Goal: Task Accomplishment & Management: Manage account settings

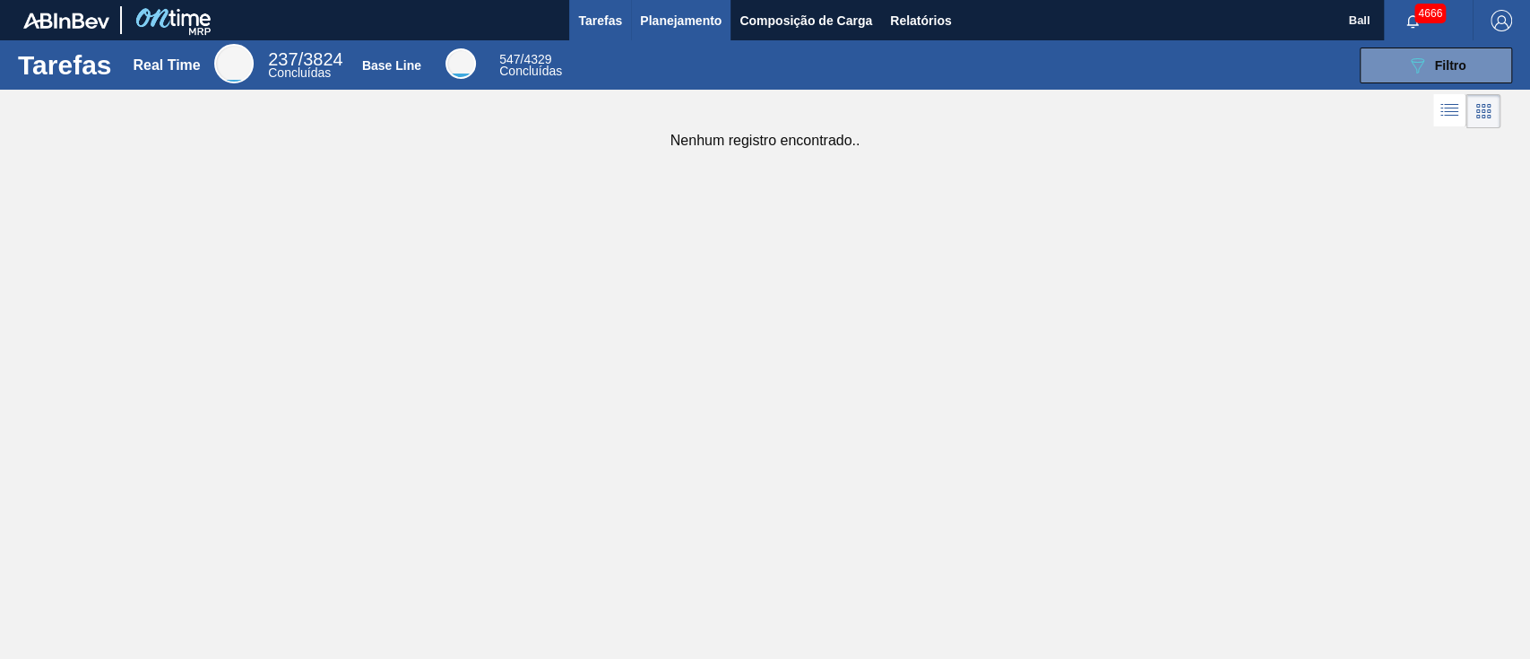
click at [688, 19] on span "Planejamento" at bounding box center [681, 21] width 82 height 22
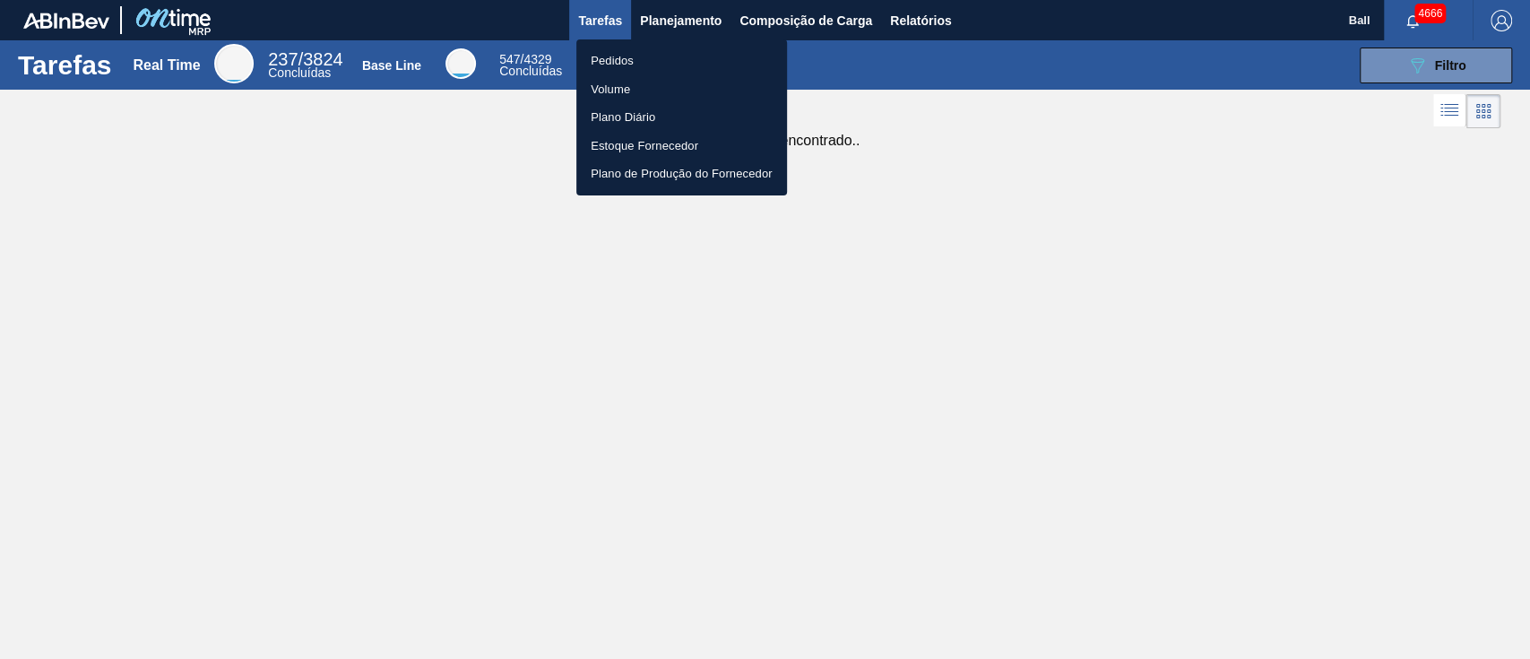
click at [617, 51] on li "Pedidos" at bounding box center [681, 61] width 211 height 29
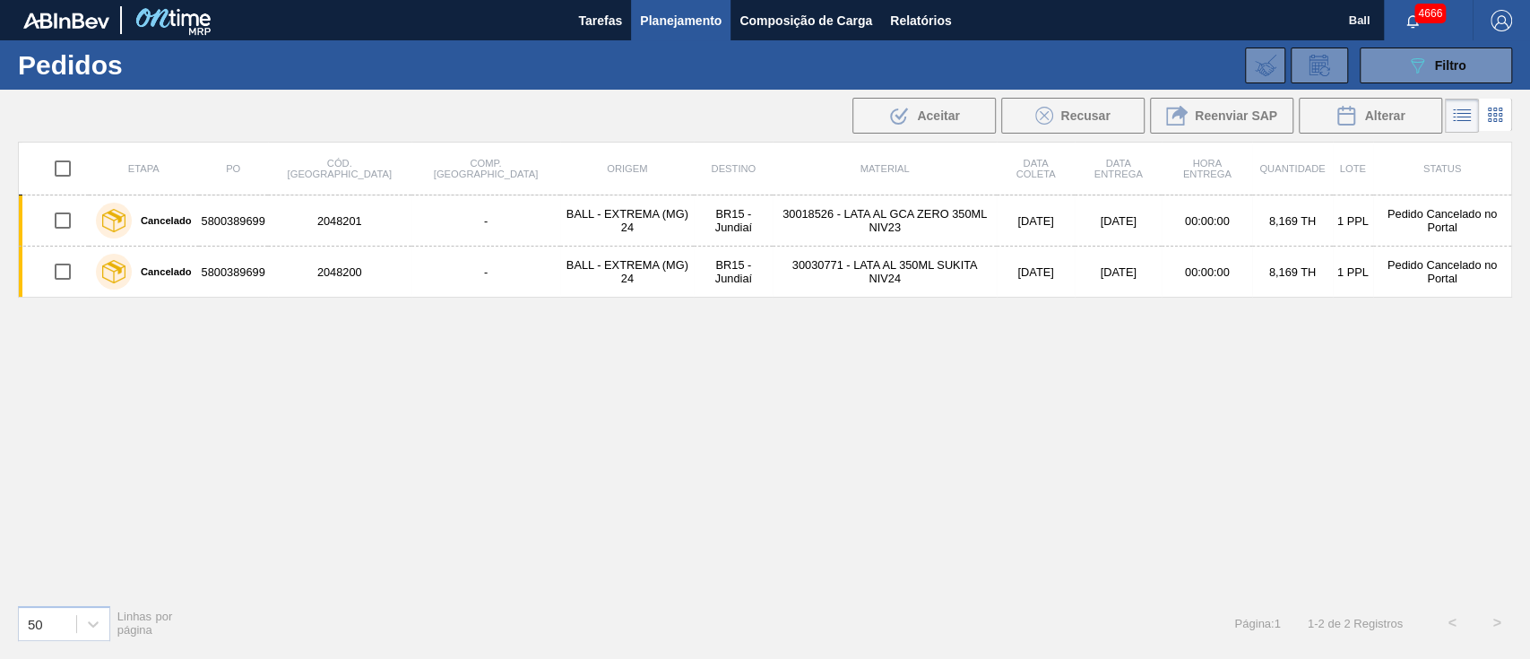
click at [681, 28] on span "Planejamento" at bounding box center [681, 21] width 82 height 22
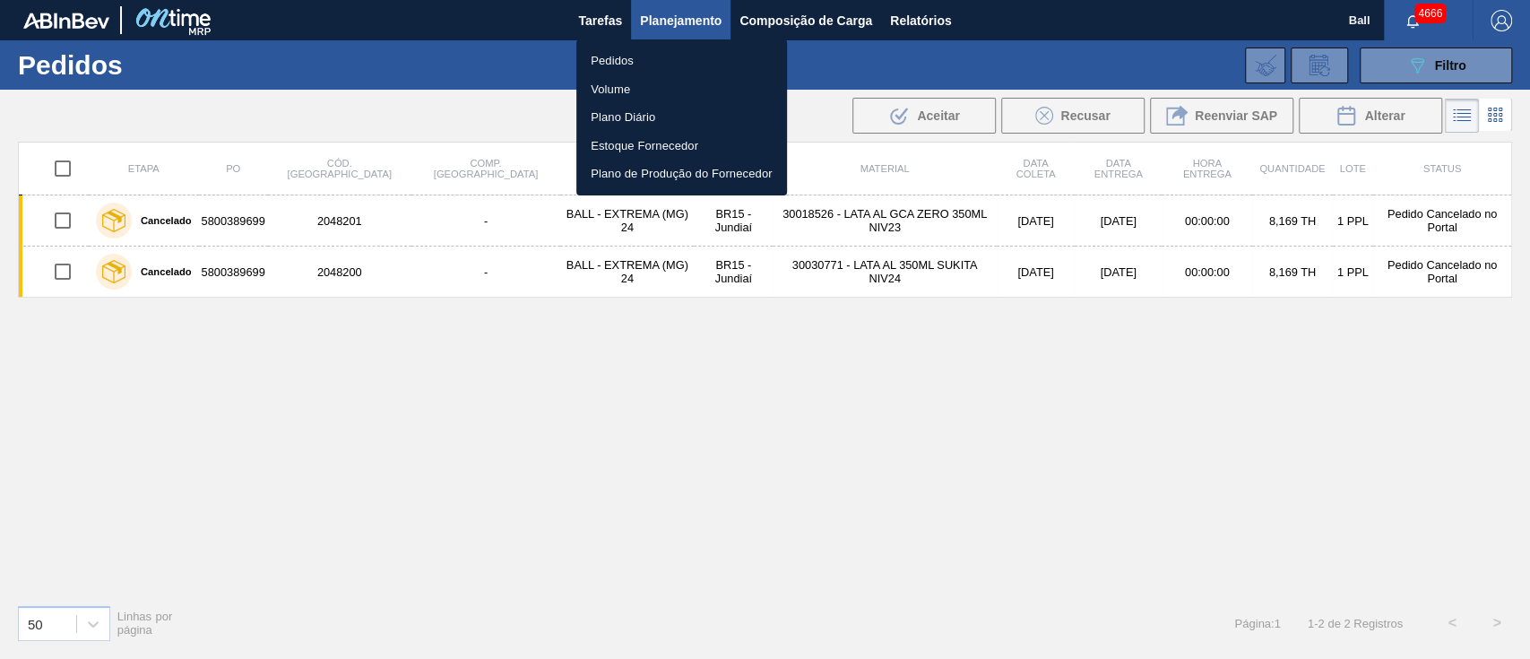
click at [635, 87] on li "Volume" at bounding box center [681, 89] width 211 height 29
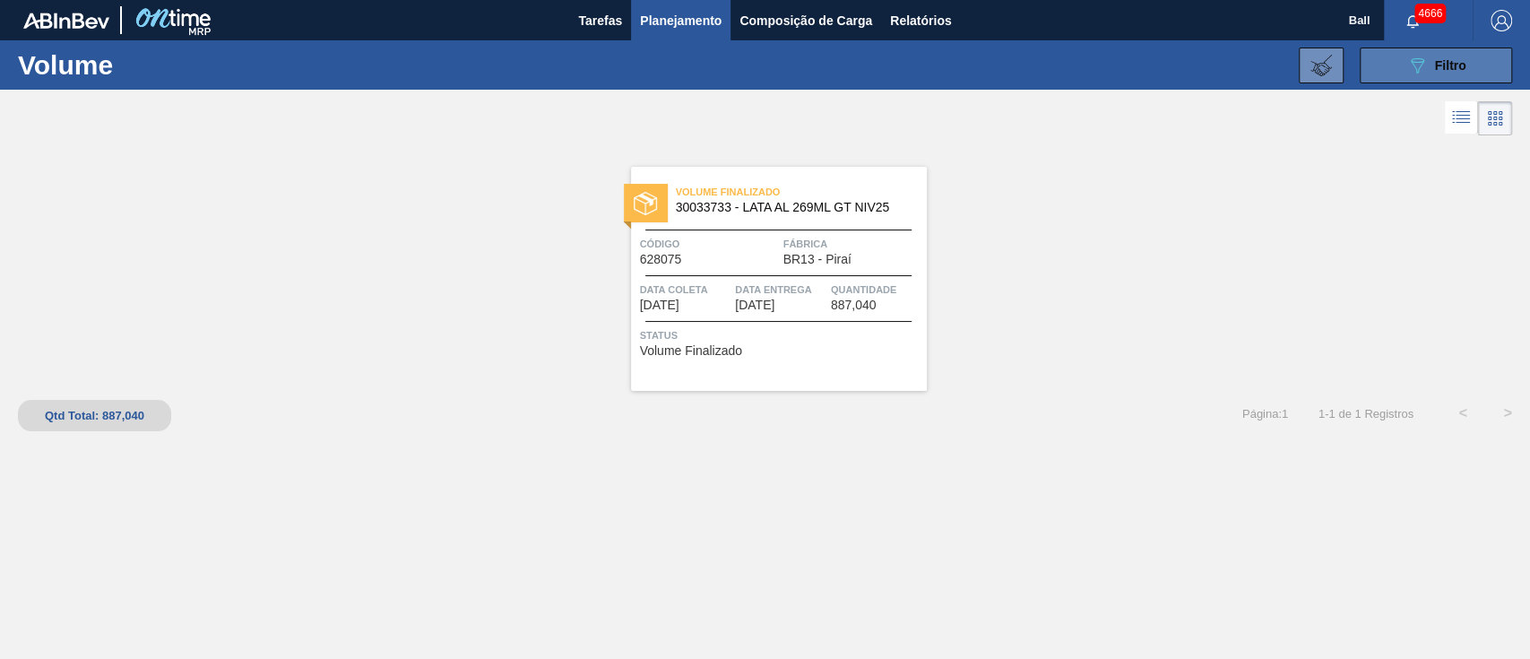
click at [1472, 54] on button "089F7B8B-B2A5-4AFE-B5C0-19BA573D28AC Filtro" at bounding box center [1436, 66] width 152 height 36
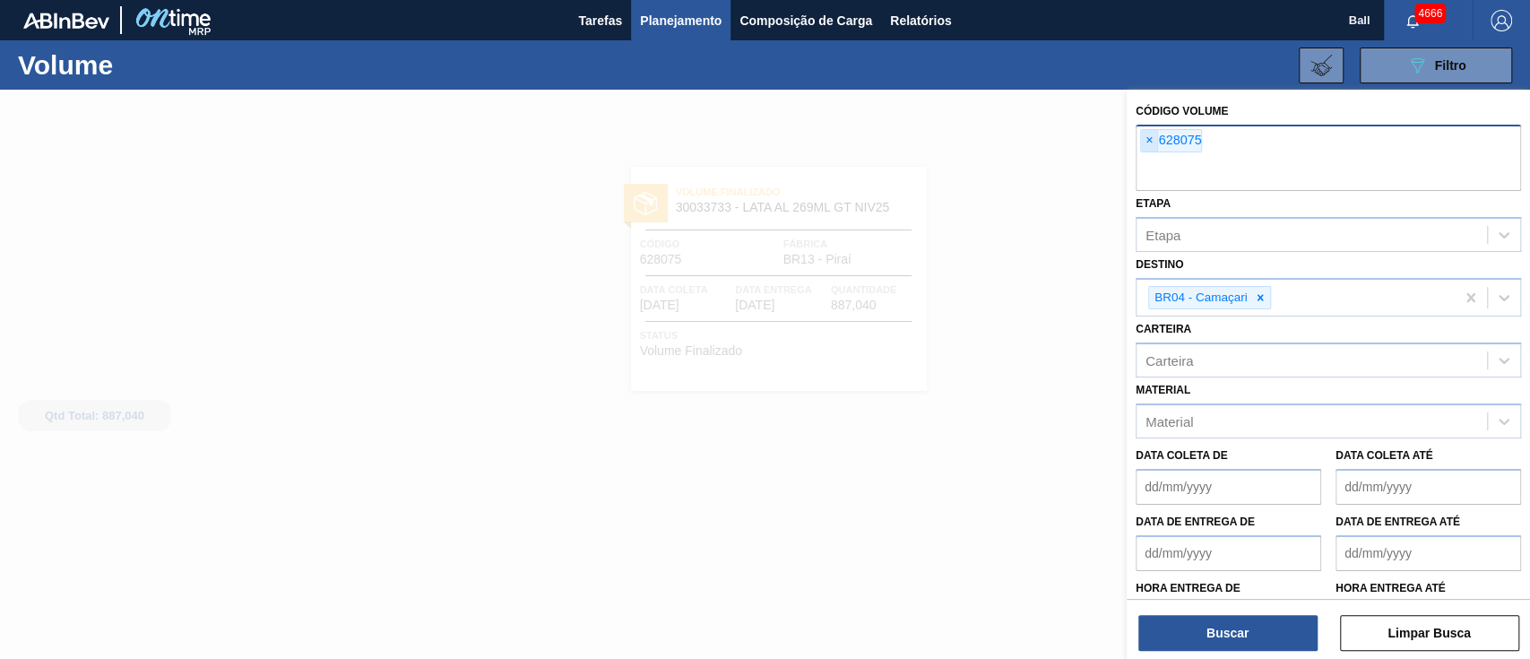
click at [1144, 143] on span "×" at bounding box center [1149, 141] width 17 height 22
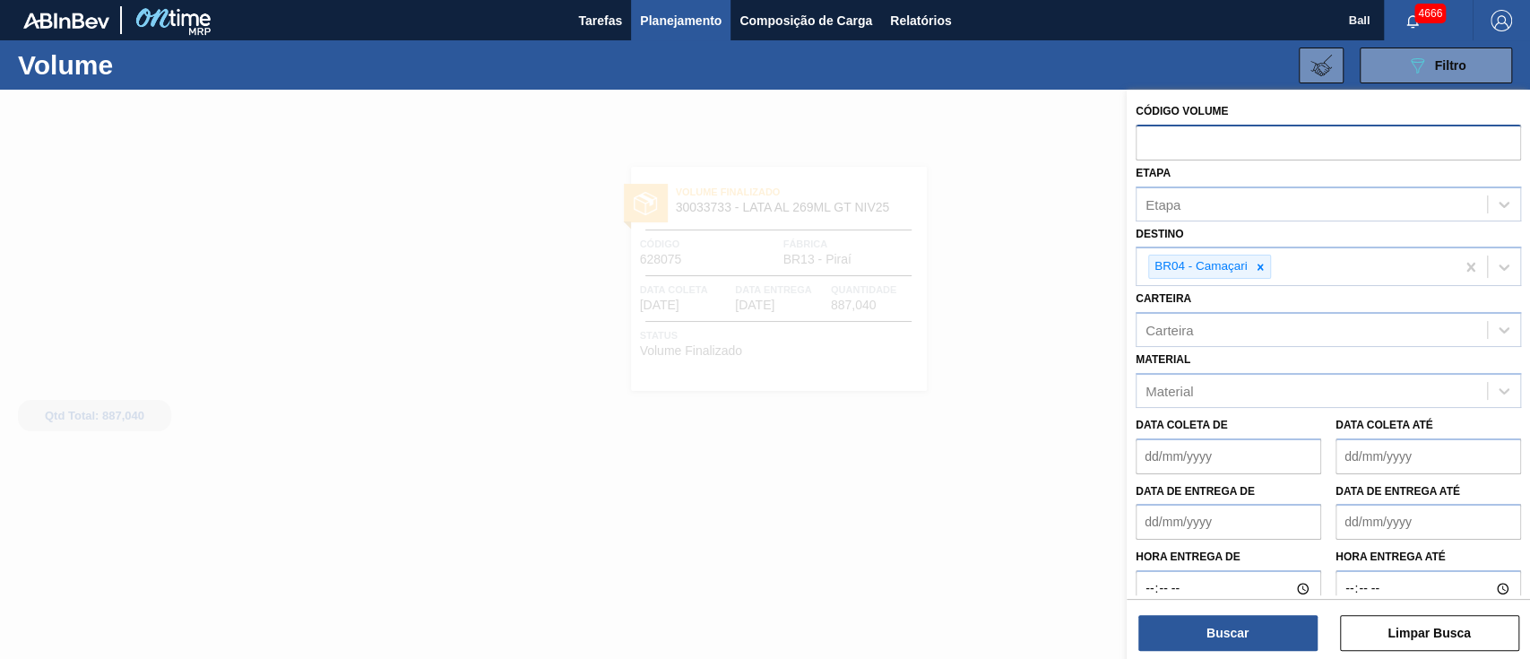
paste input "text"
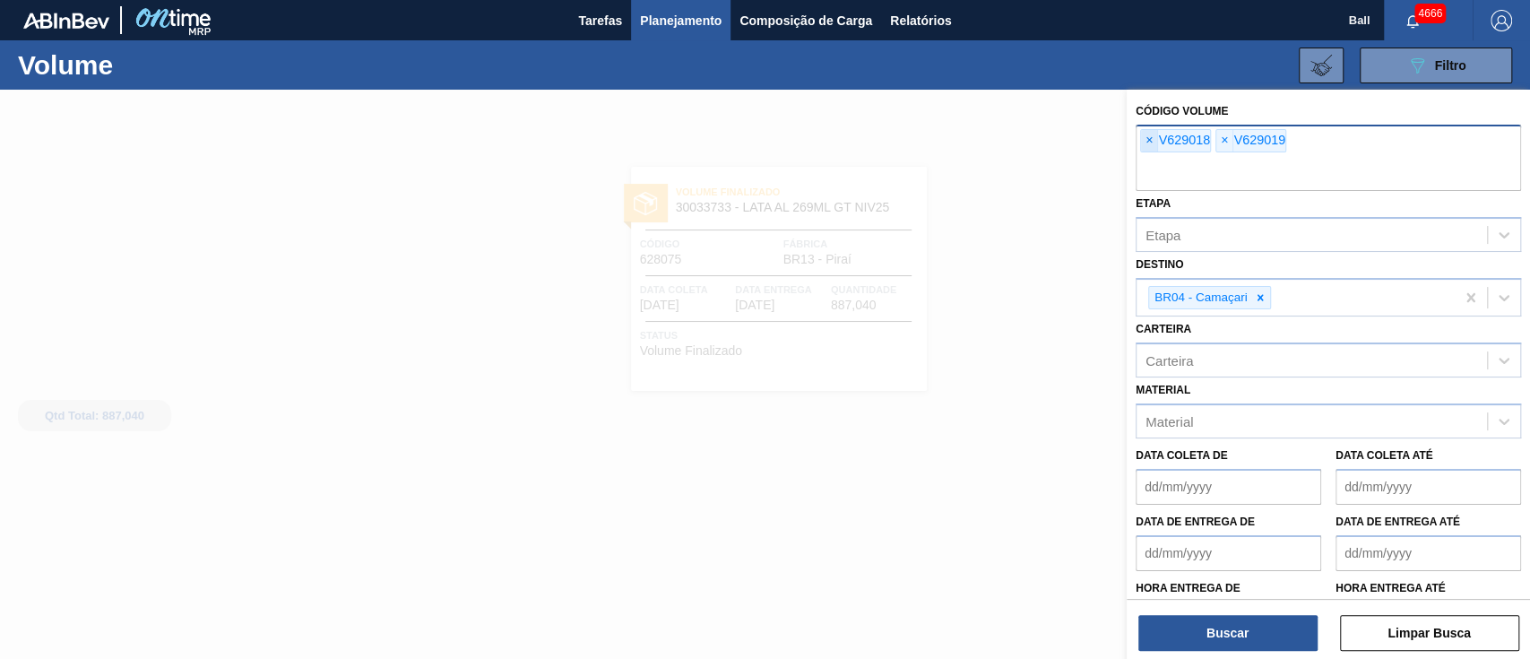
click at [1155, 138] on span "×" at bounding box center [1149, 141] width 17 height 22
click at [1151, 131] on span "×" at bounding box center [1149, 141] width 17 height 22
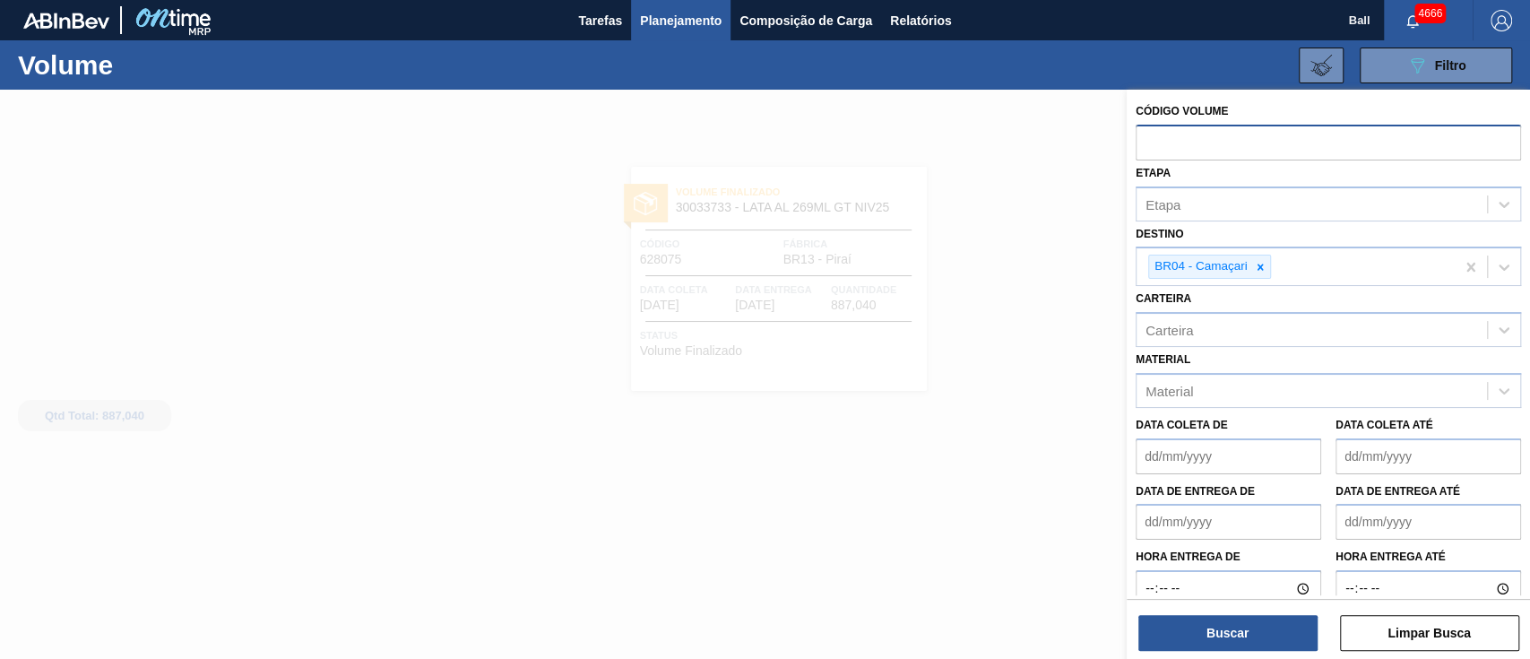
click at [1198, 140] on input "text" at bounding box center [1328, 142] width 385 height 34
paste input "text"
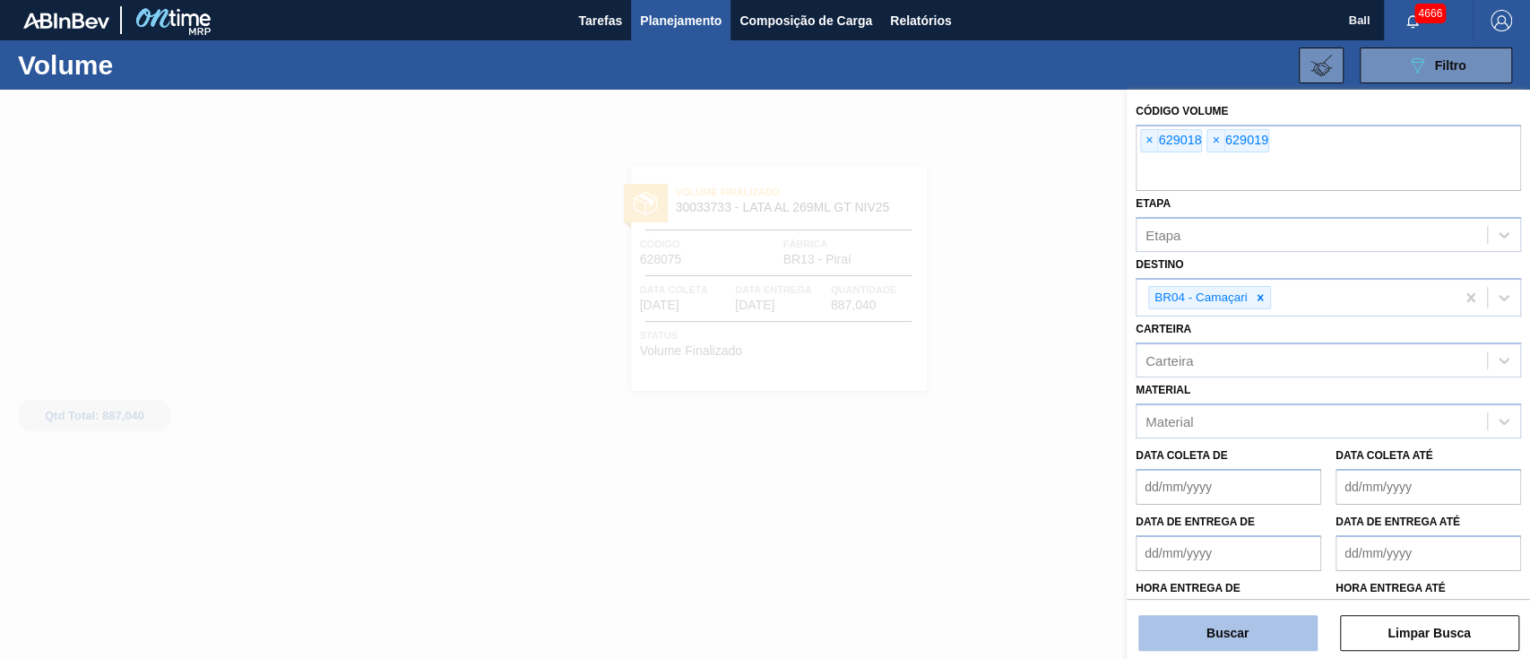
click at [1249, 636] on button "Buscar" at bounding box center [1227, 633] width 179 height 36
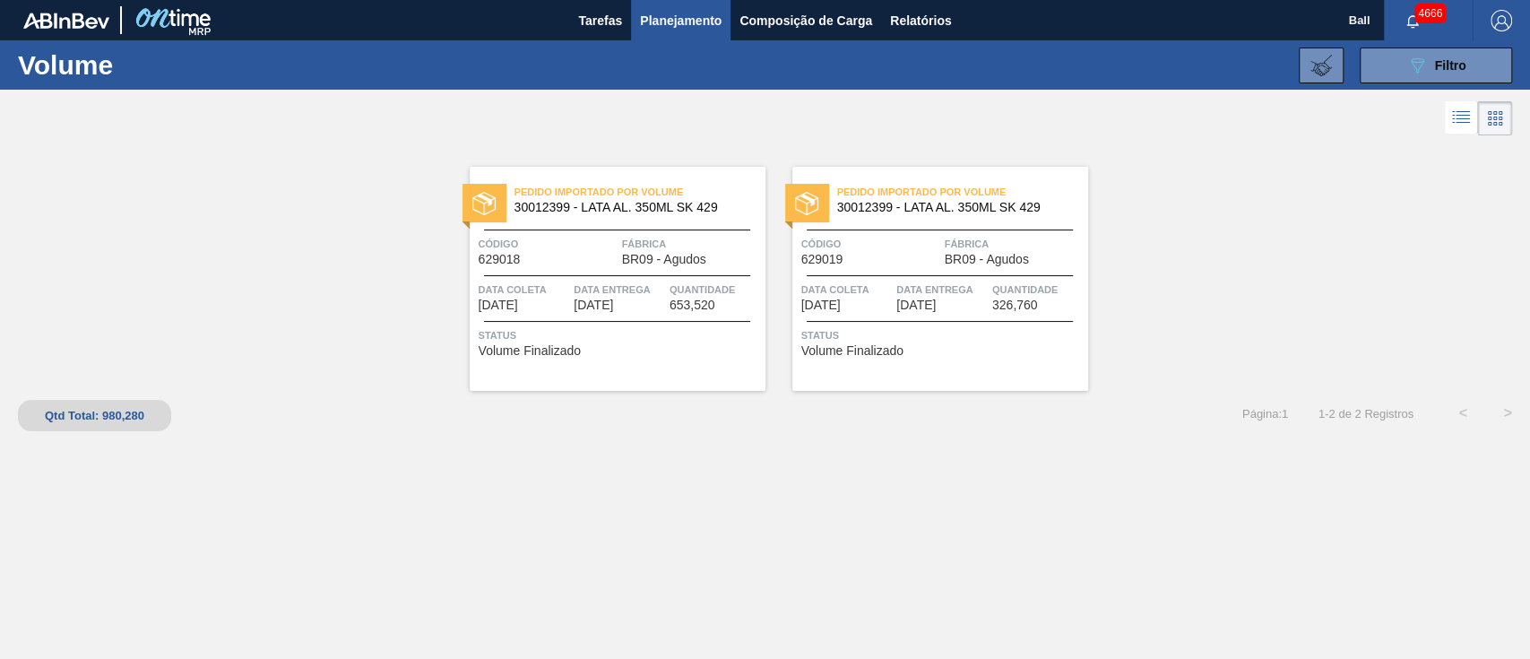
click at [976, 305] on div "Data Entrega 14/10/2025" at bounding box center [941, 296] width 91 height 31
click at [1459, 59] on span "Filtro" at bounding box center [1450, 65] width 31 height 14
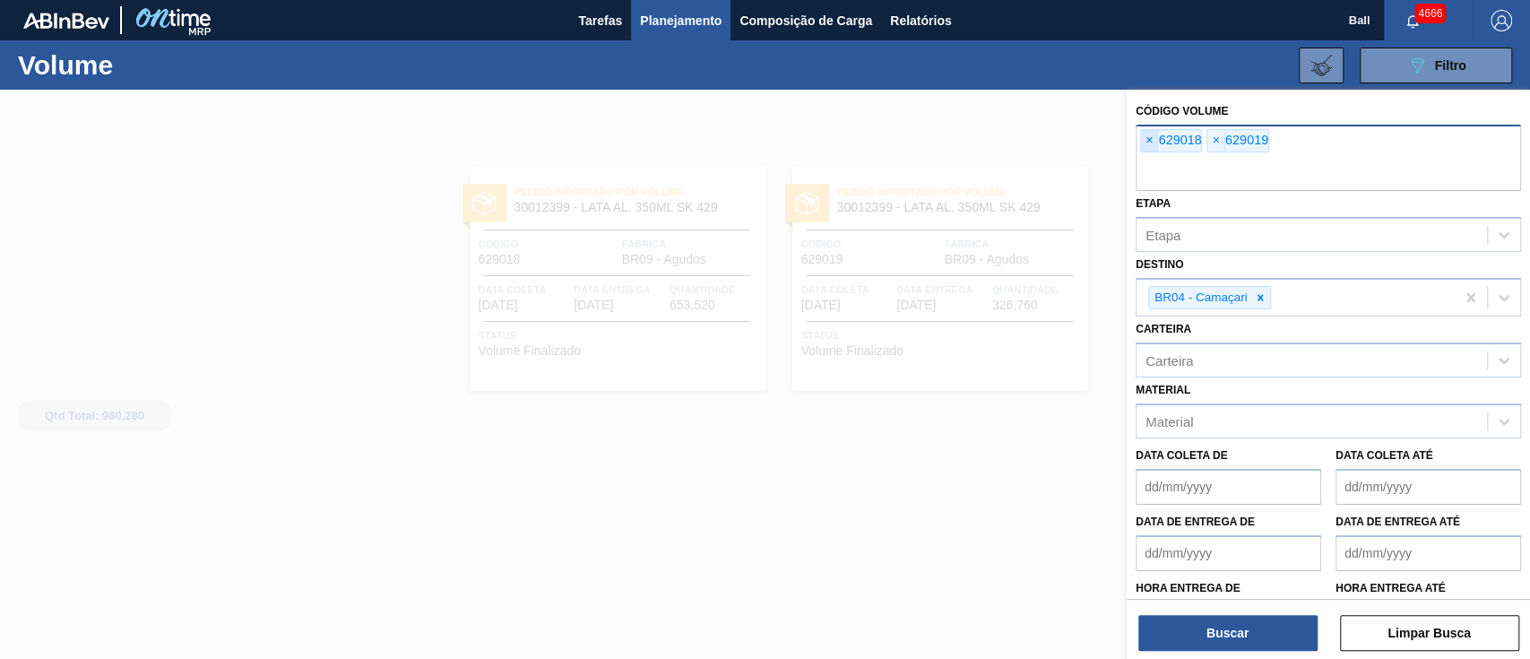
click at [1153, 137] on span "×" at bounding box center [1149, 141] width 17 height 22
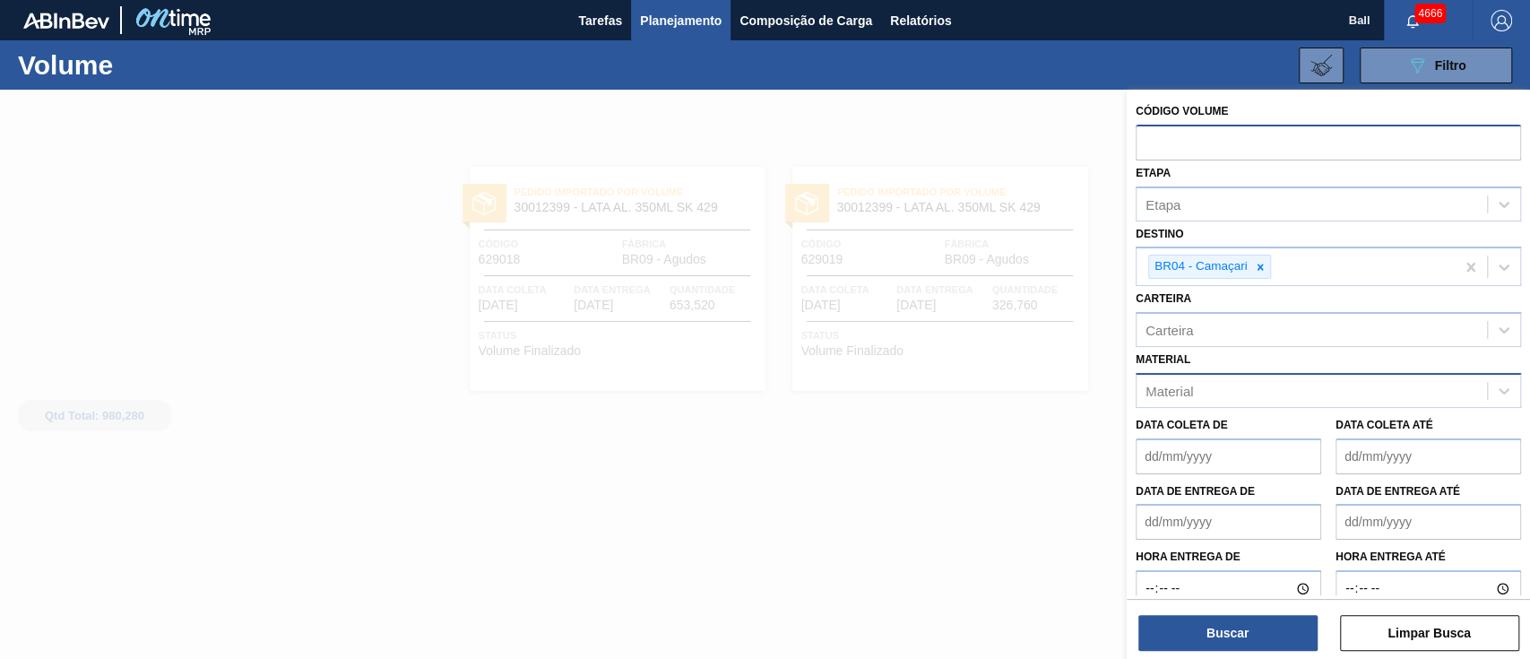
paste input "text"
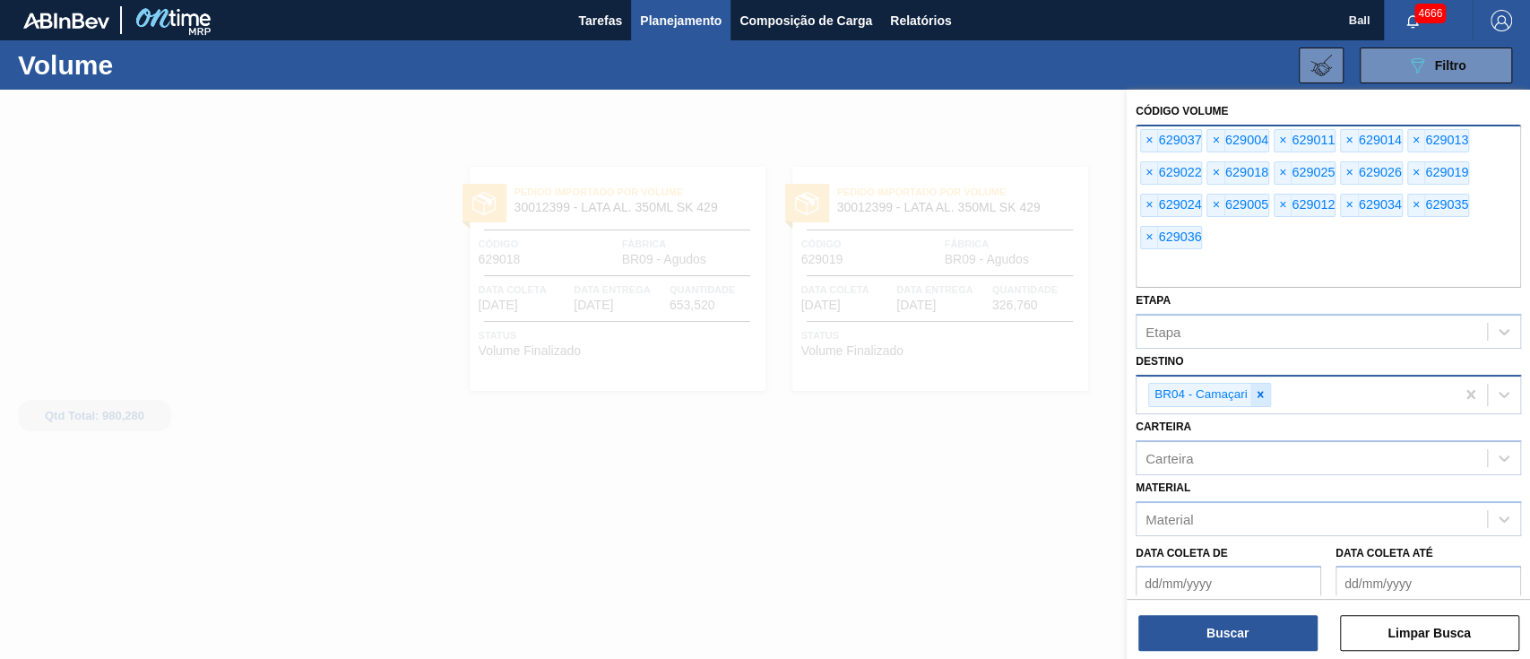
click at [1262, 392] on icon at bounding box center [1260, 394] width 13 height 13
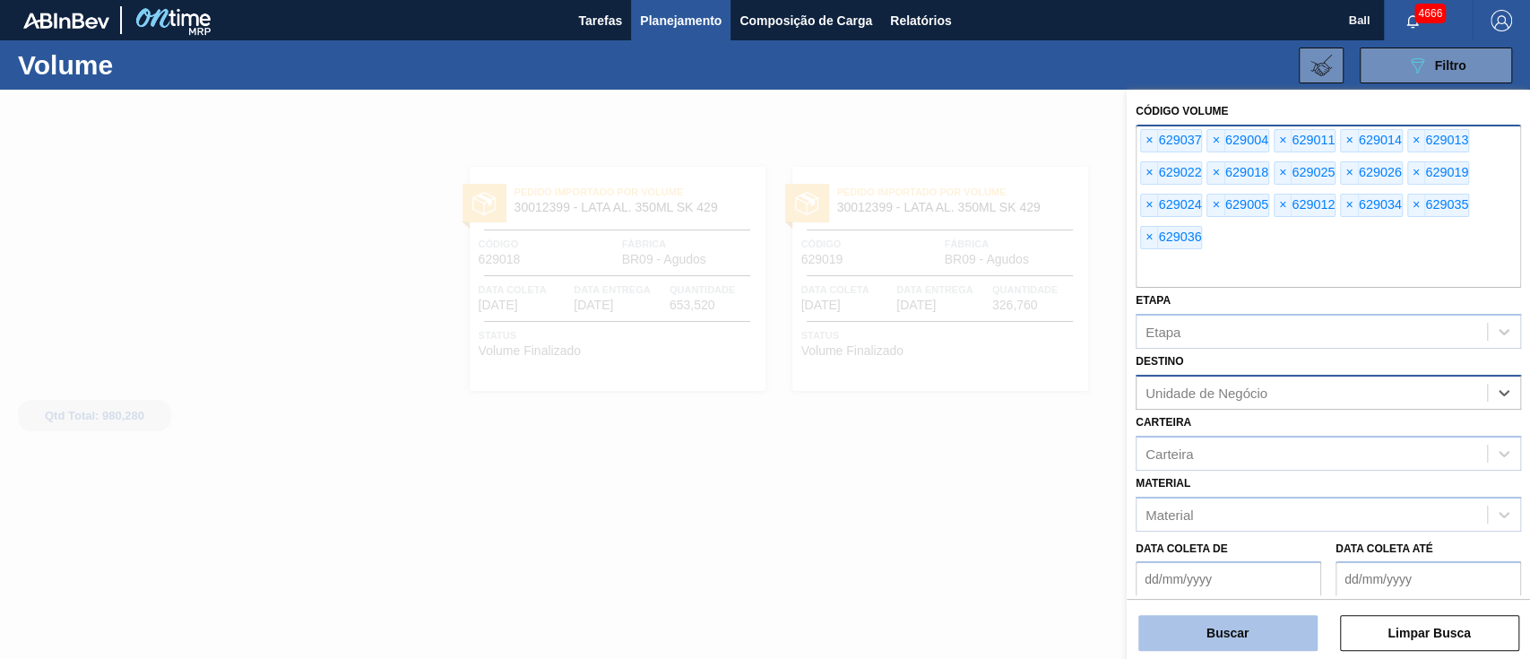
click at [1234, 635] on button "Buscar" at bounding box center [1227, 633] width 179 height 36
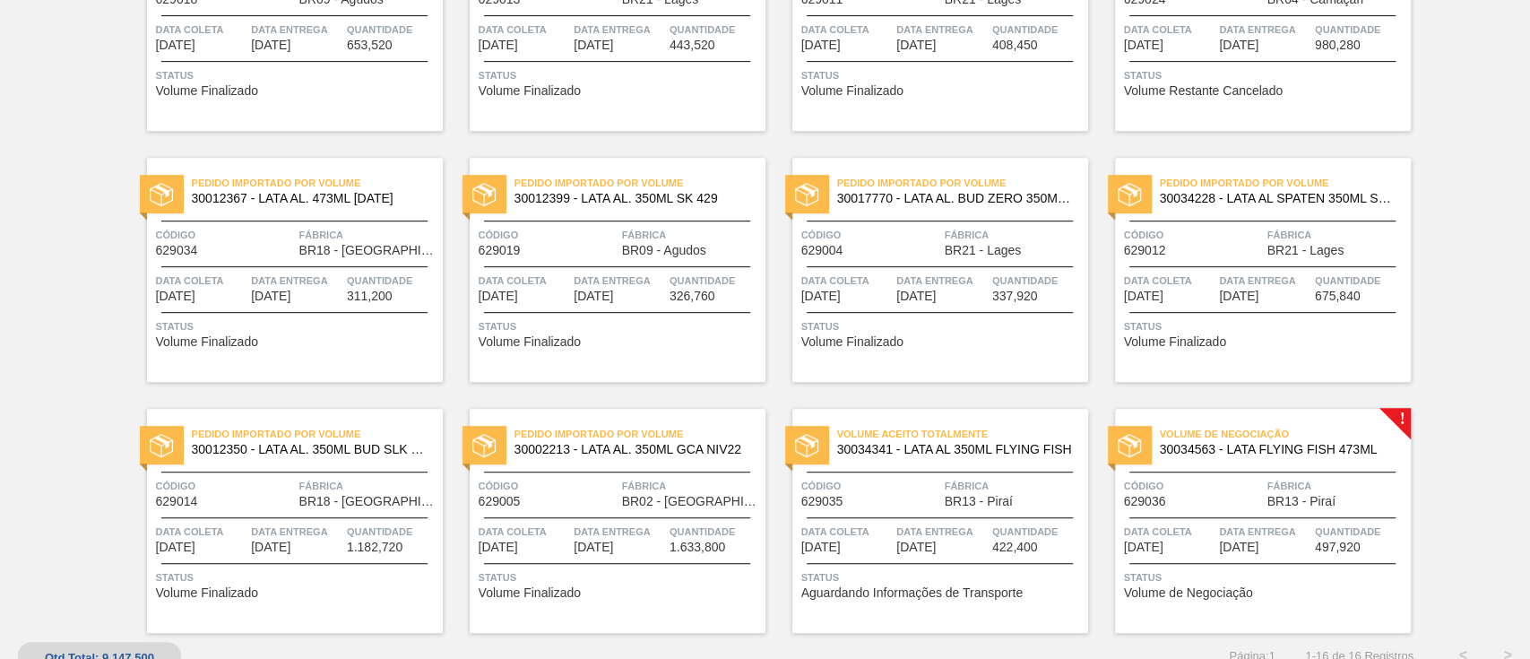
scroll to position [530, 0]
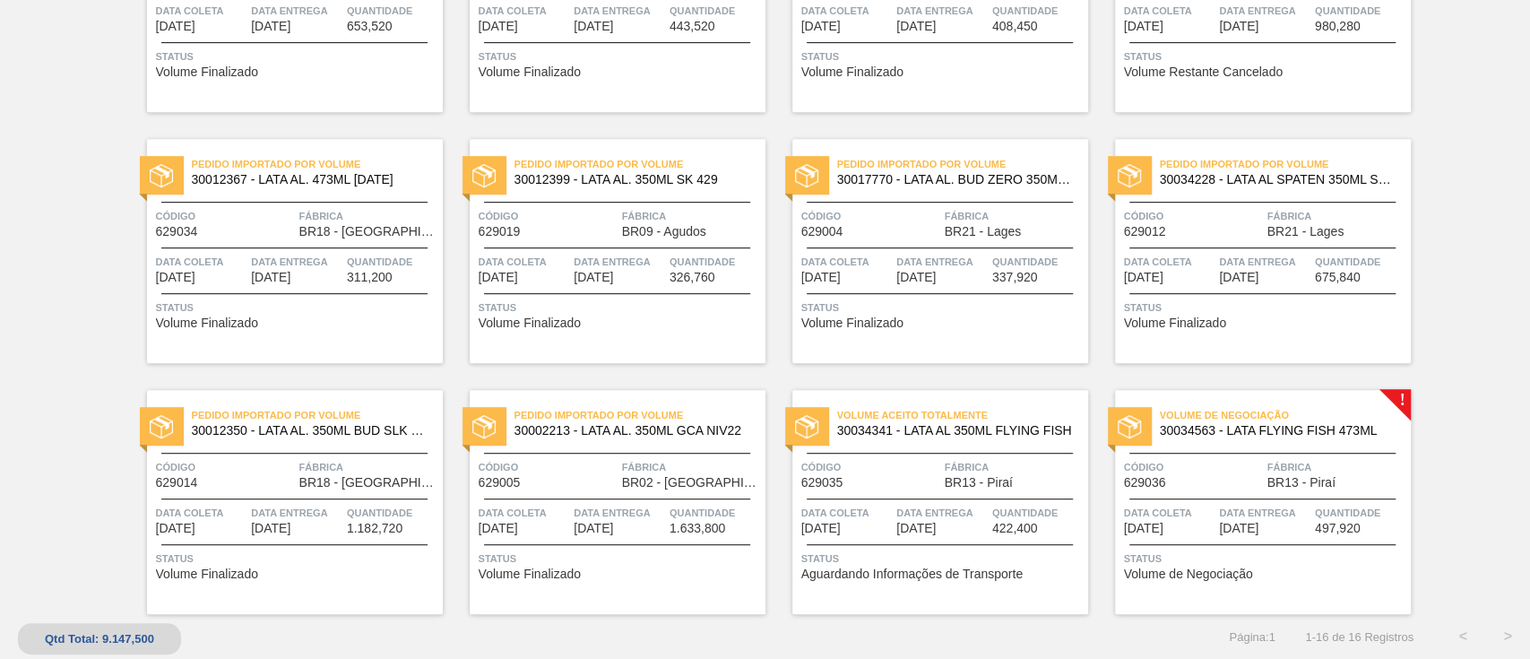
click at [1298, 489] on div "Volume de Negociação 30034563 - LATA FLYING FISH 473ML Código 629036 Fábrica BR…" at bounding box center [1263, 502] width 296 height 224
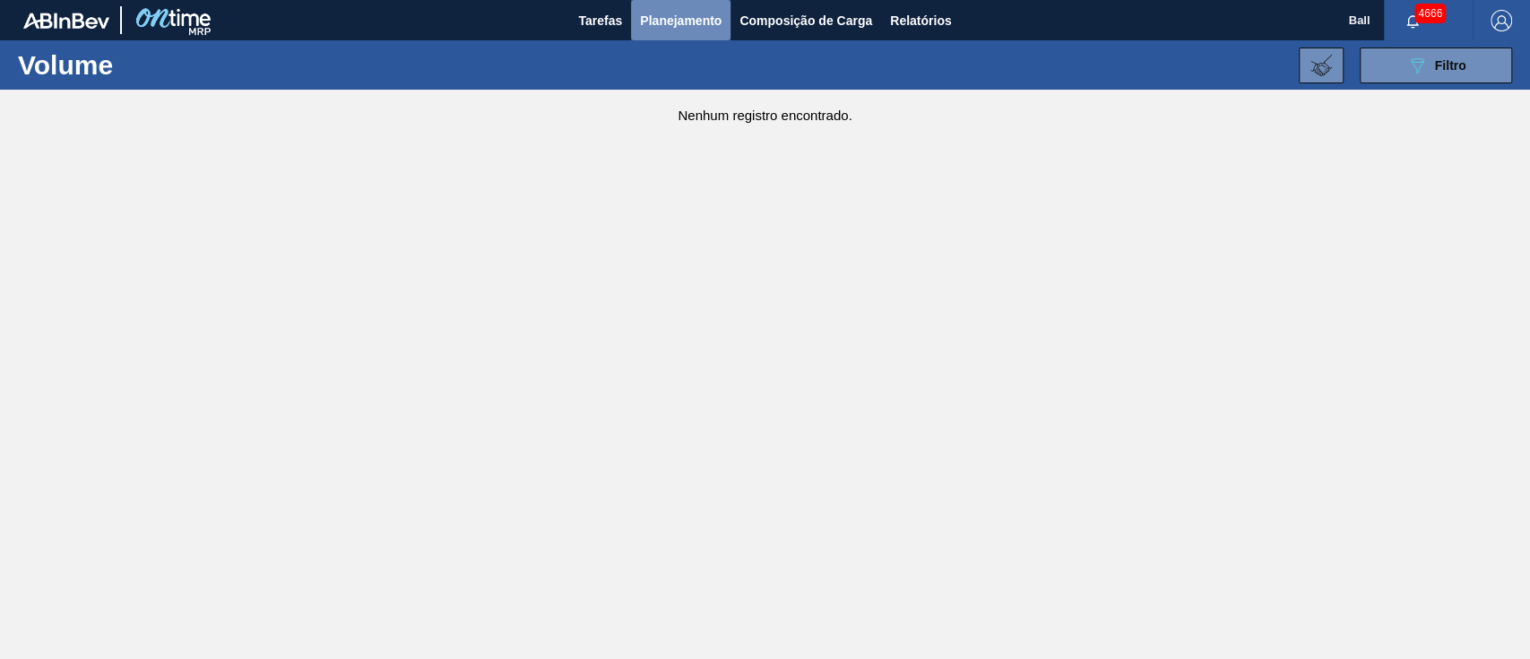
click at [702, 39] on button "Planejamento" at bounding box center [680, 20] width 99 height 40
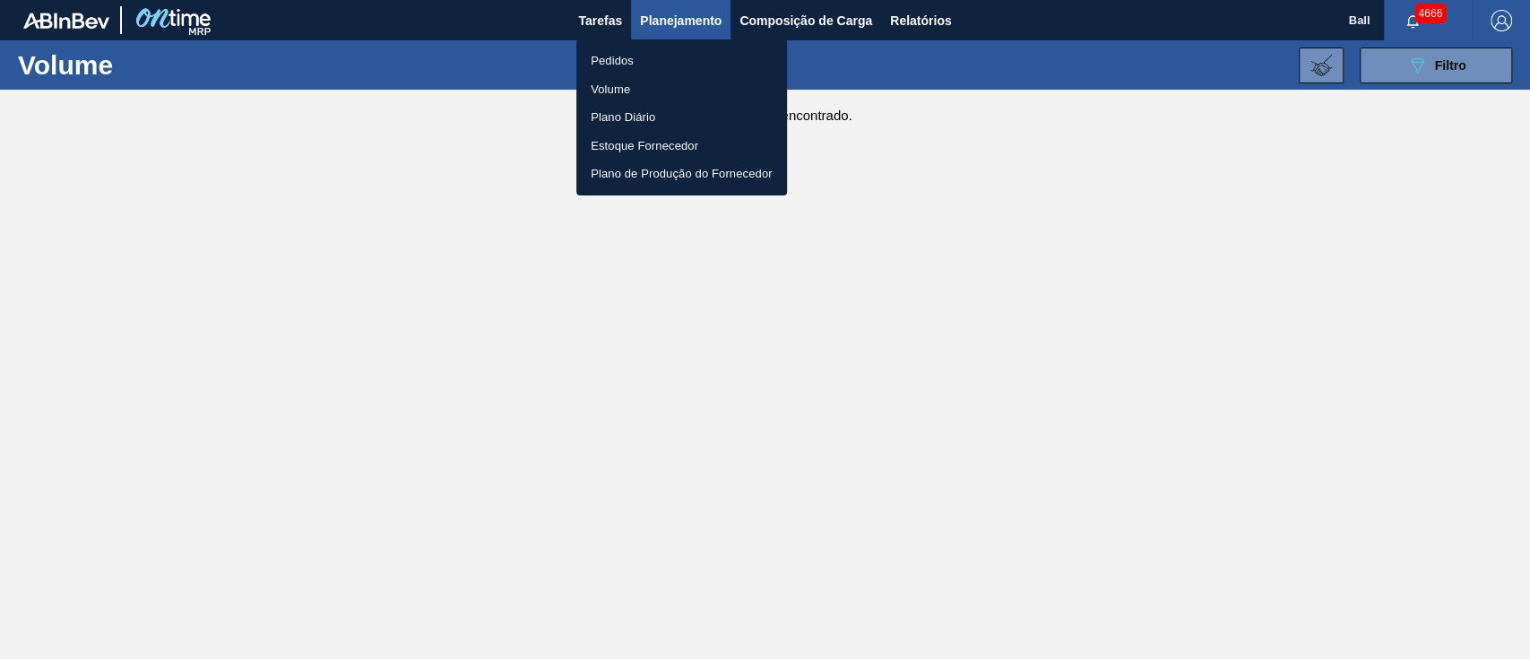
click at [619, 85] on li "Volume" at bounding box center [681, 89] width 211 height 29
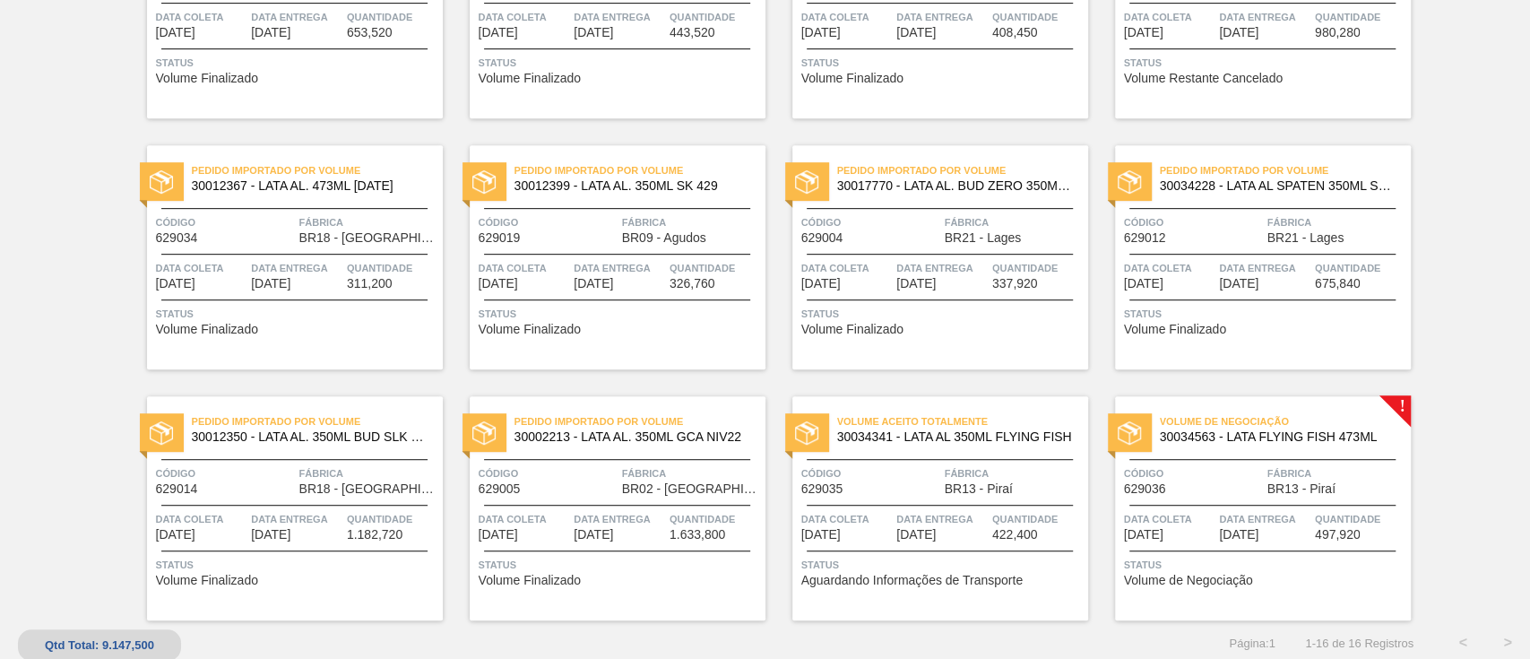
scroll to position [530, 0]
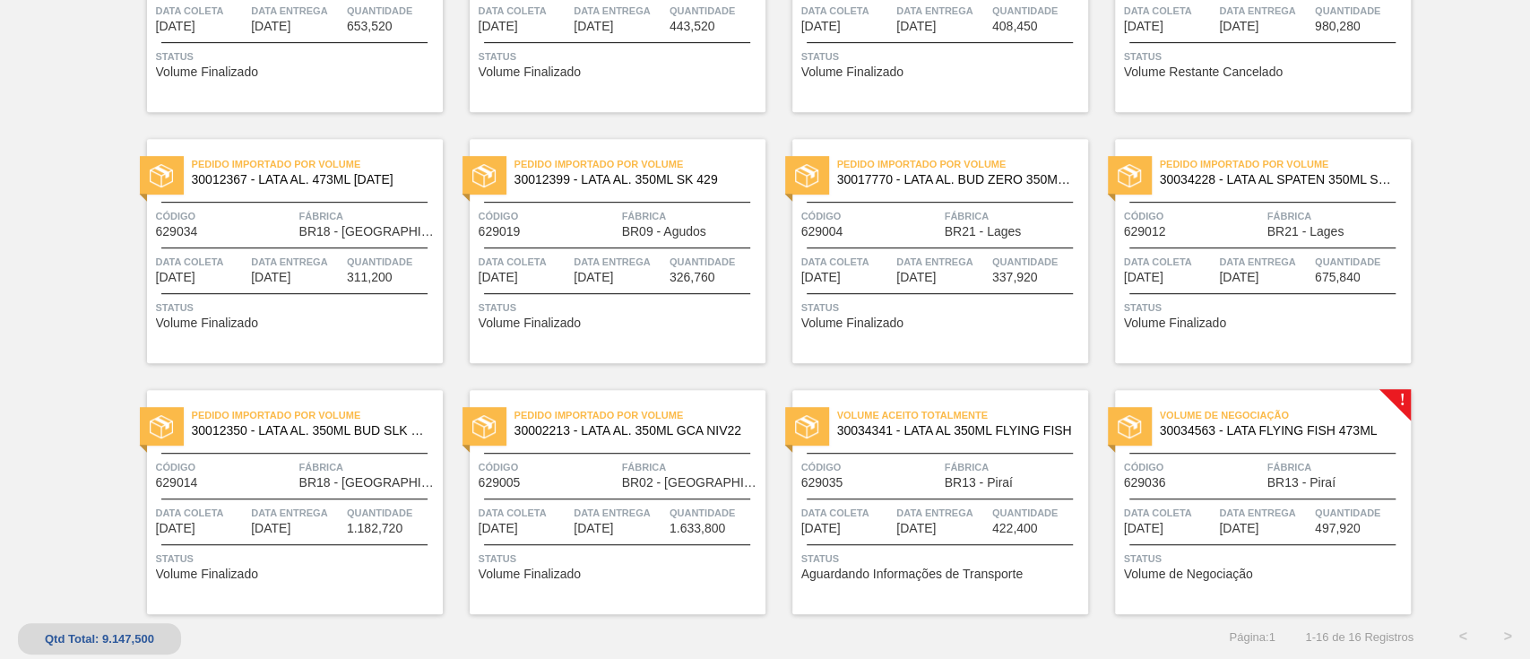
click at [913, 531] on span "22/10/2025" at bounding box center [915, 528] width 39 height 13
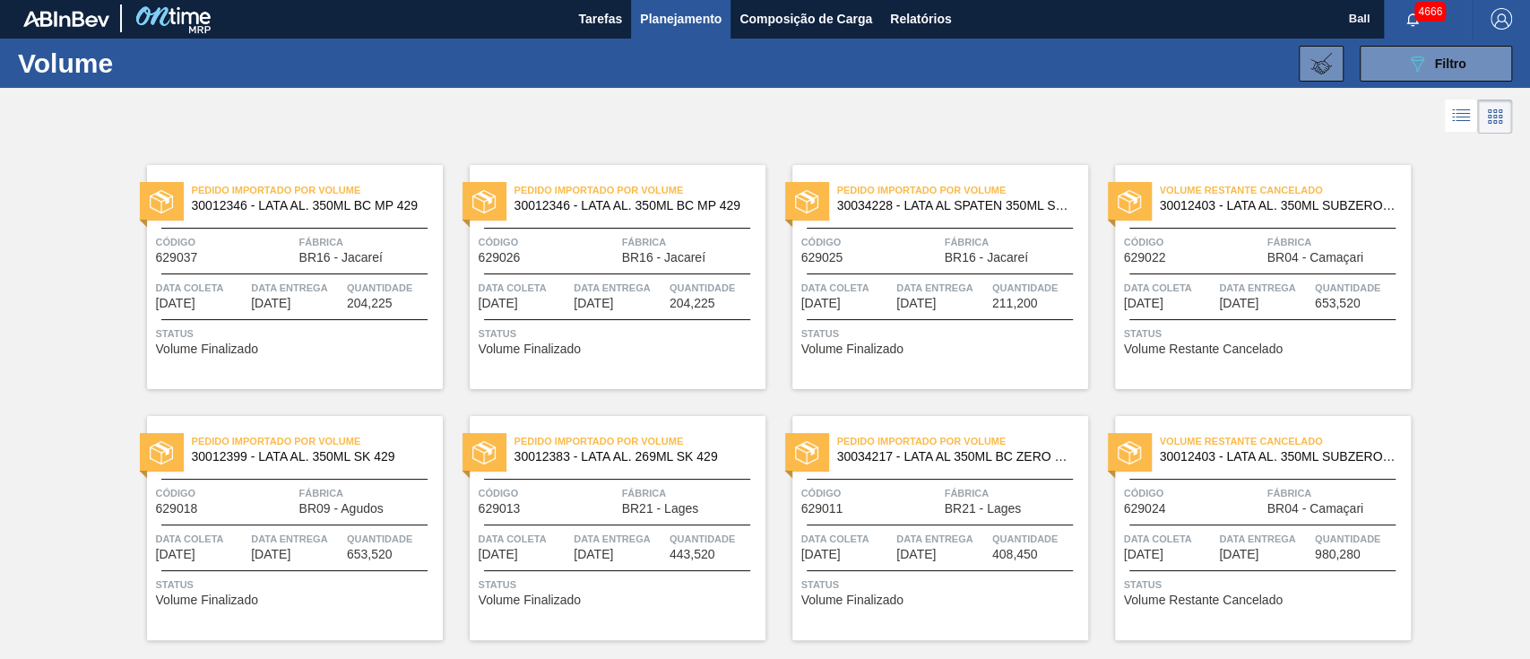
scroll to position [0, 0]
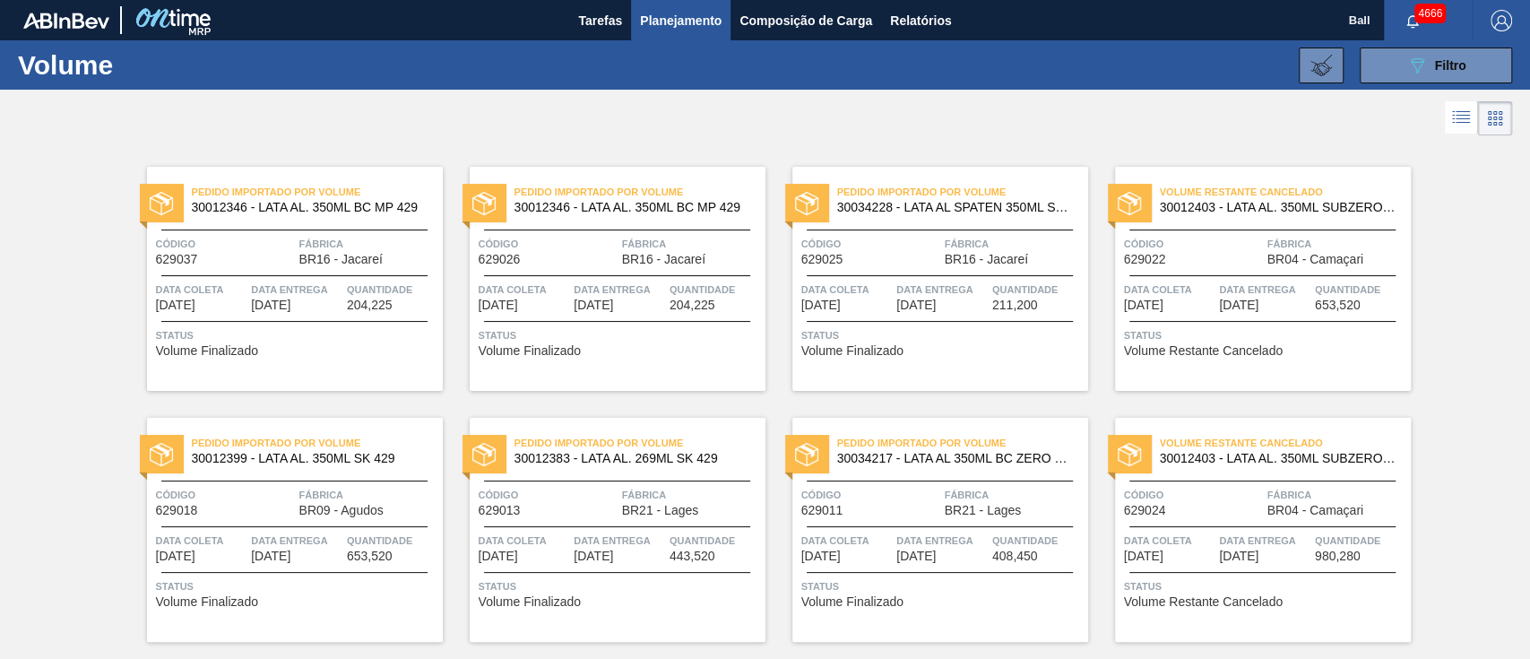
click at [667, 26] on span "Planejamento" at bounding box center [681, 21] width 82 height 22
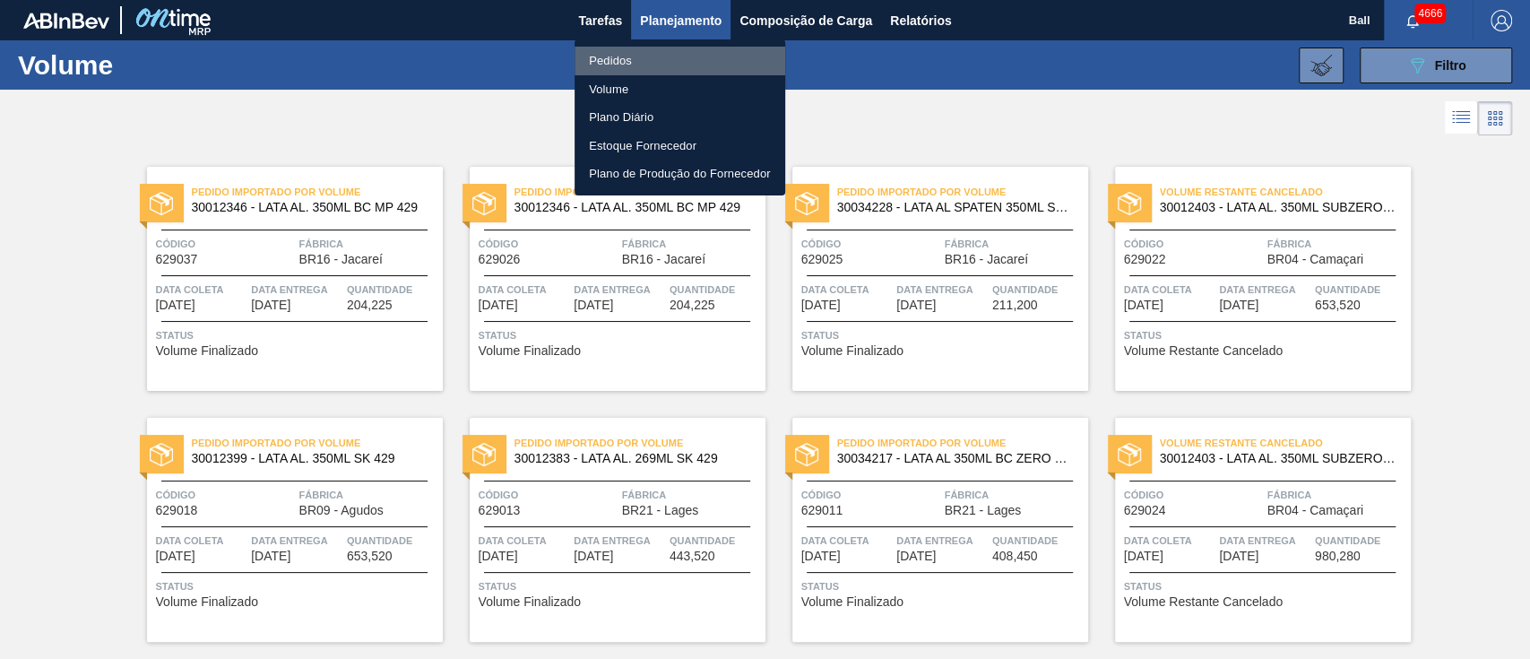
click at [624, 55] on li "Pedidos" at bounding box center [680, 61] width 211 height 29
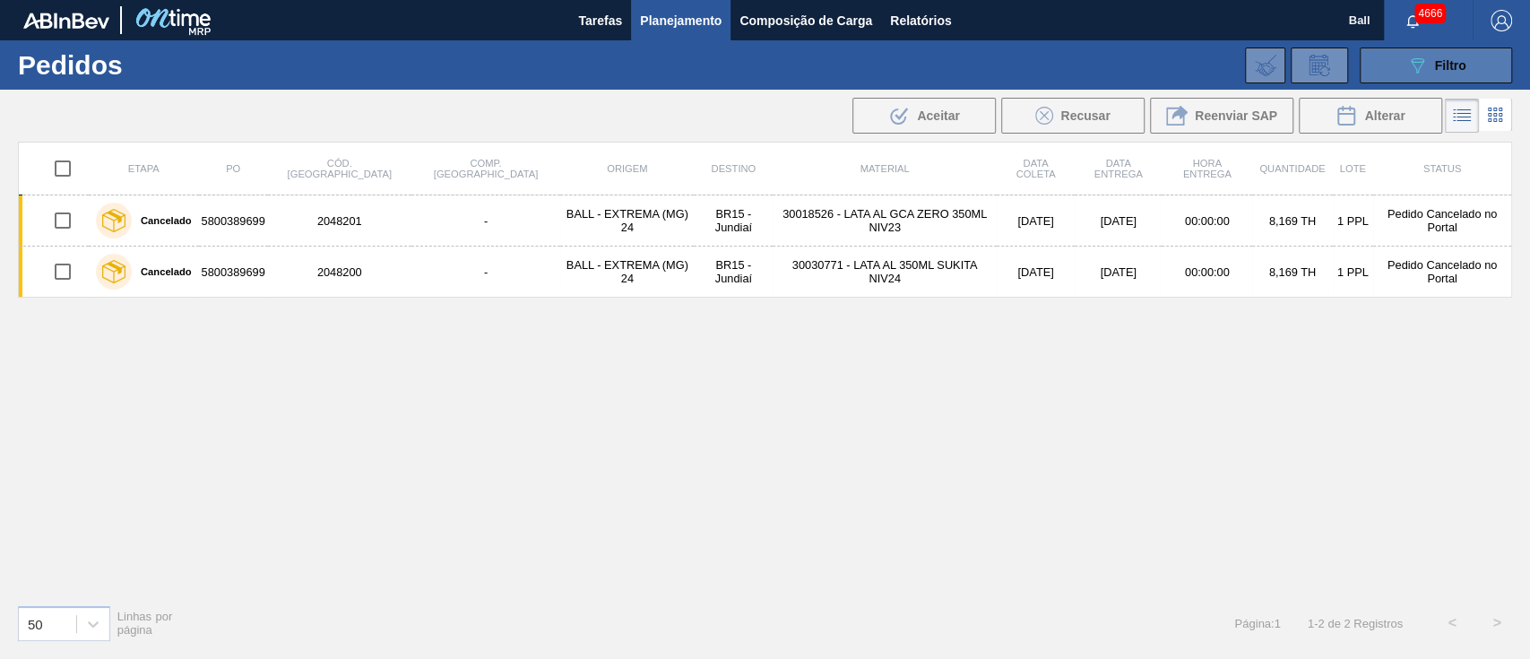
click at [1412, 71] on icon "089F7B8B-B2A5-4AFE-B5C0-19BA573D28AC" at bounding box center [1417, 66] width 22 height 22
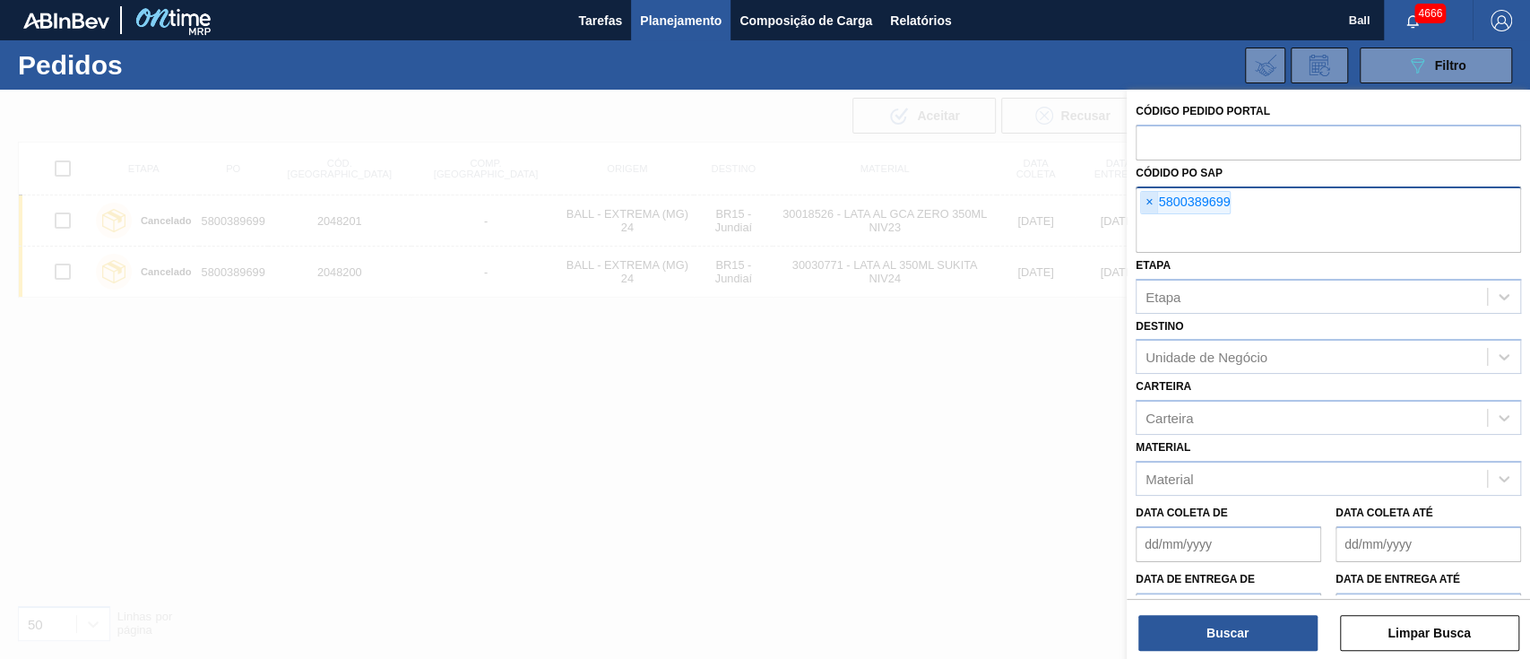
click at [1143, 195] on span "×" at bounding box center [1149, 203] width 17 height 22
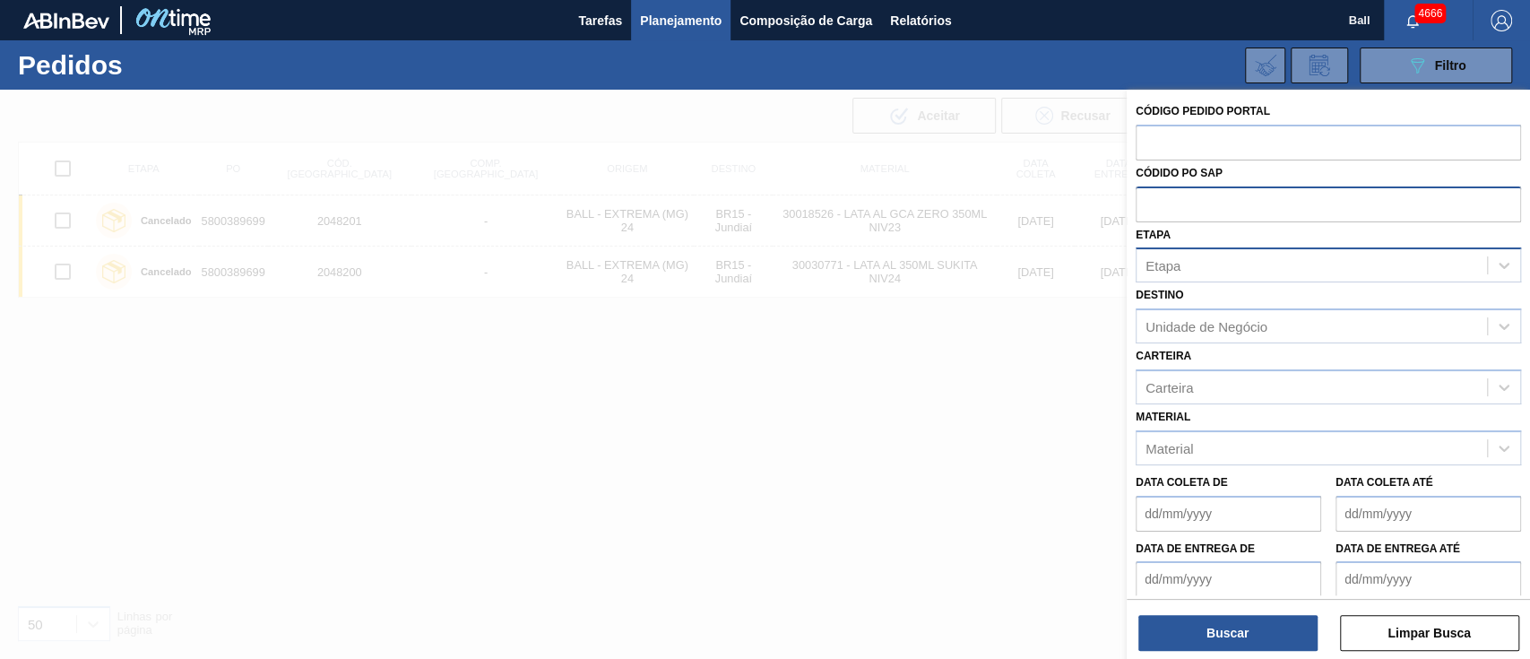
paste input "text"
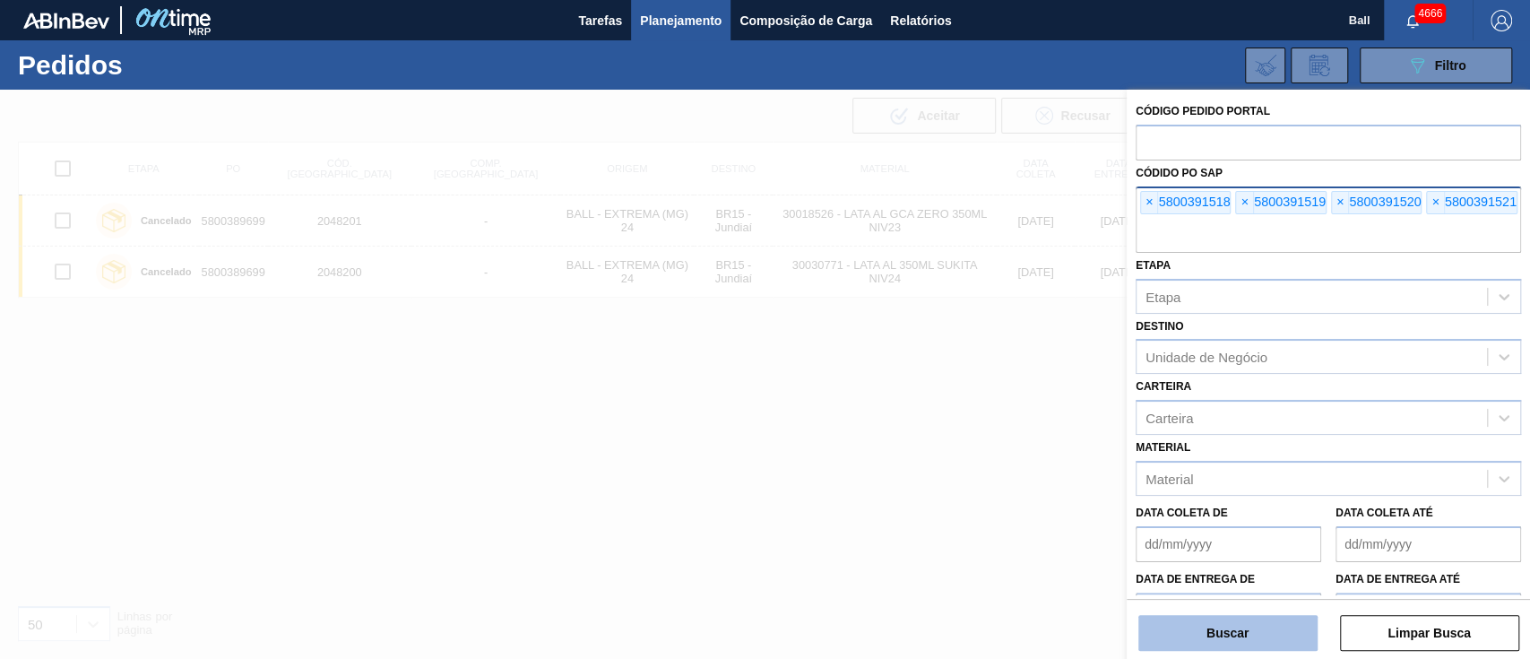
click at [1248, 618] on button "Buscar" at bounding box center [1227, 633] width 179 height 36
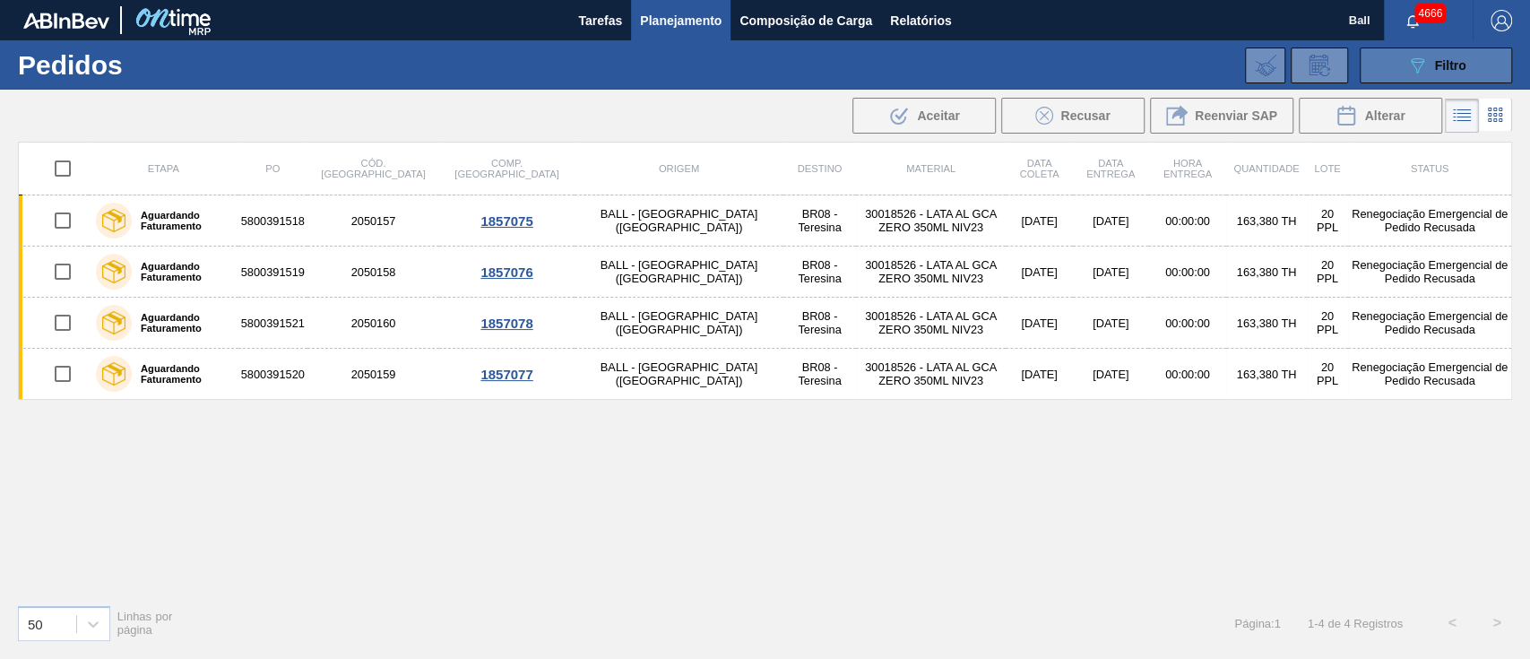
click at [1426, 53] on button "089F7B8B-B2A5-4AFE-B5C0-19BA573D28AC Filtro" at bounding box center [1436, 66] width 152 height 36
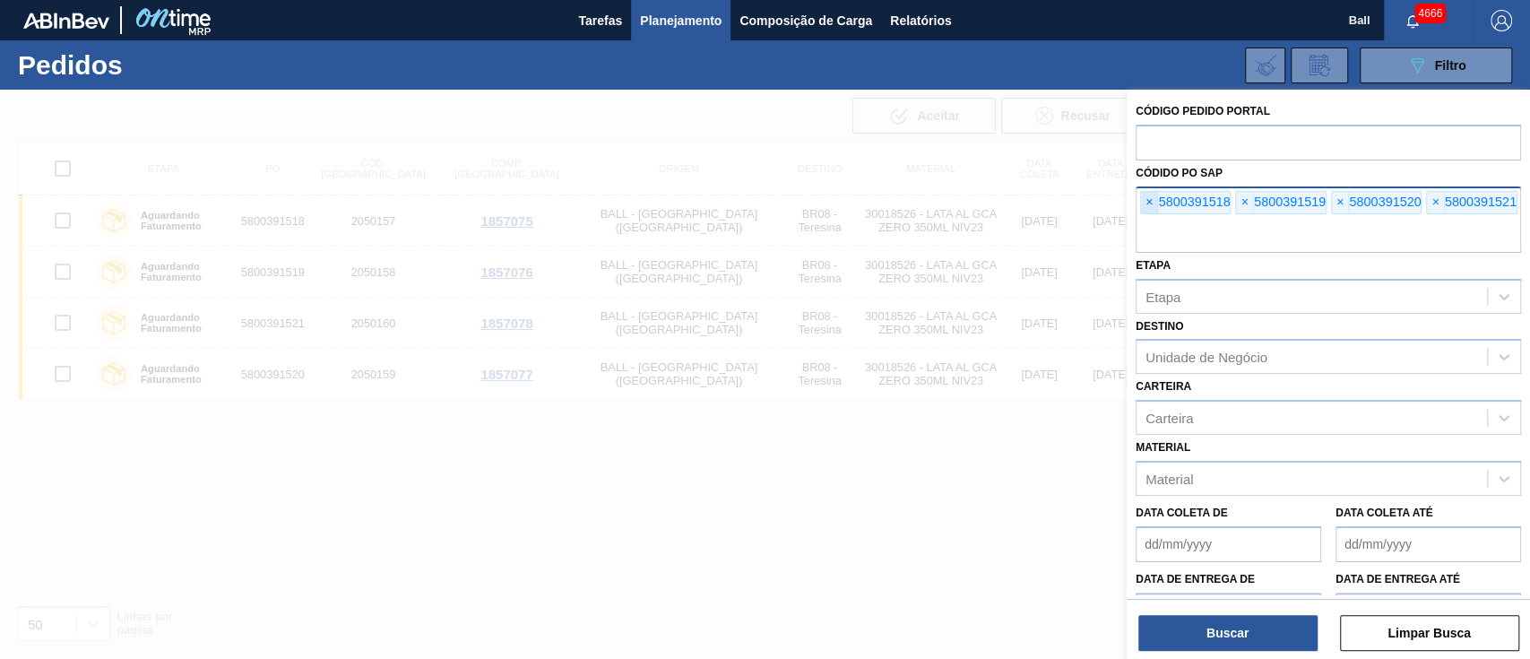
click at [1151, 208] on span "×" at bounding box center [1149, 203] width 17 height 22
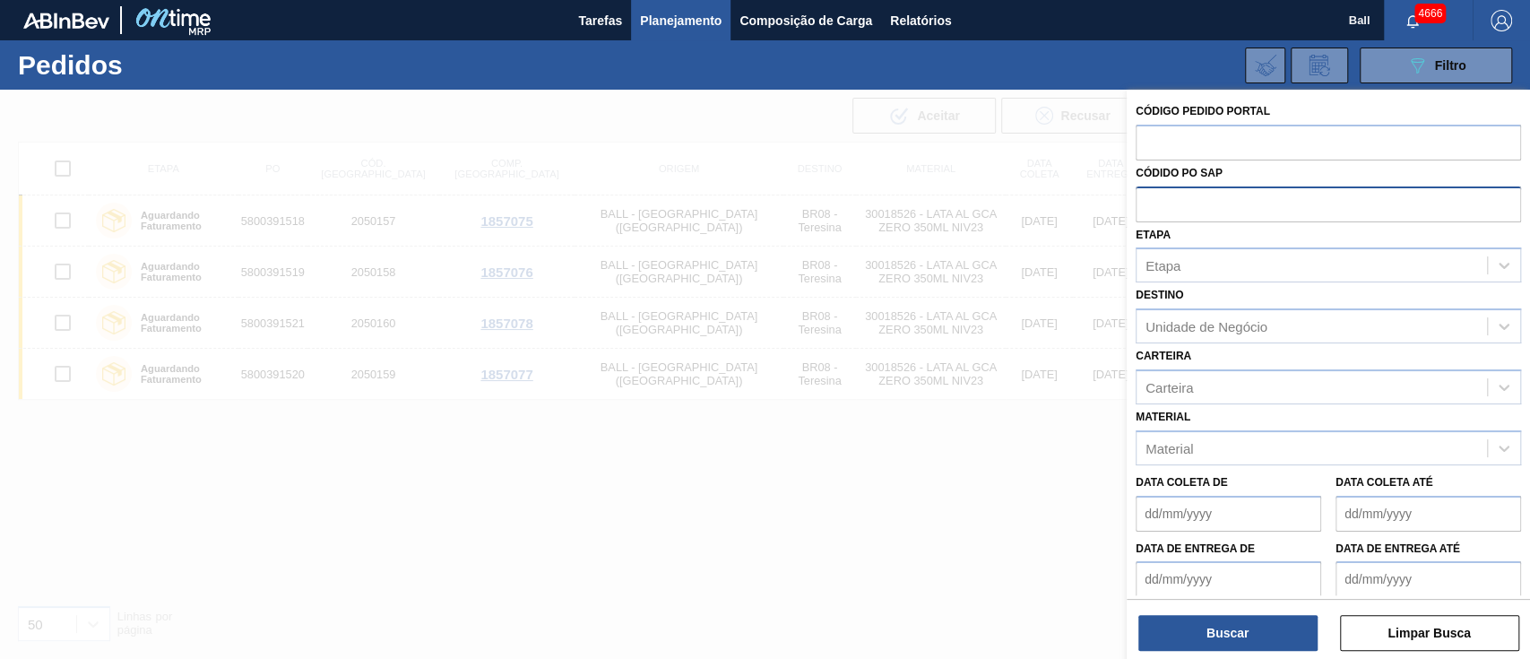
click at [1151, 208] on input "text" at bounding box center [1328, 203] width 385 height 34
paste input "text"
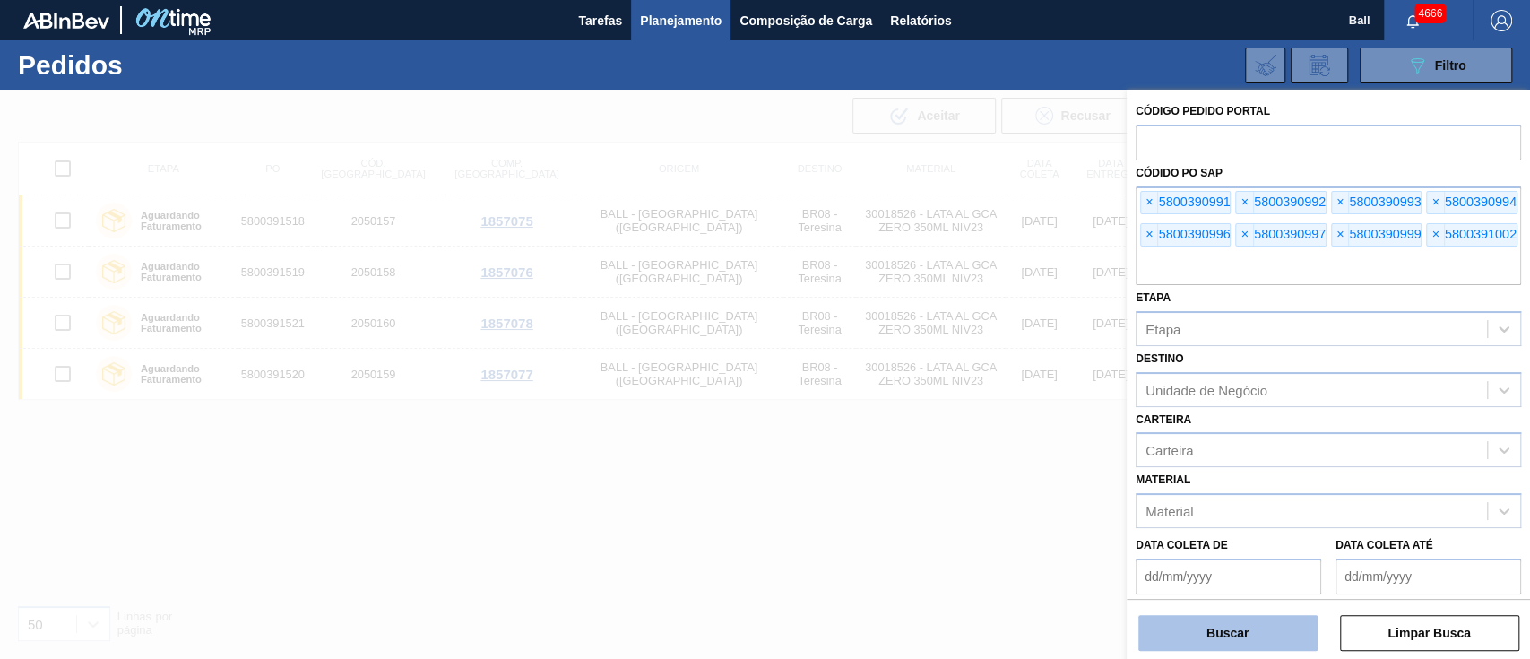
click at [1190, 613] on div "Buscar Limpar Busca" at bounding box center [1328, 624] width 403 height 50
click at [1190, 640] on button "Buscar" at bounding box center [1227, 633] width 179 height 36
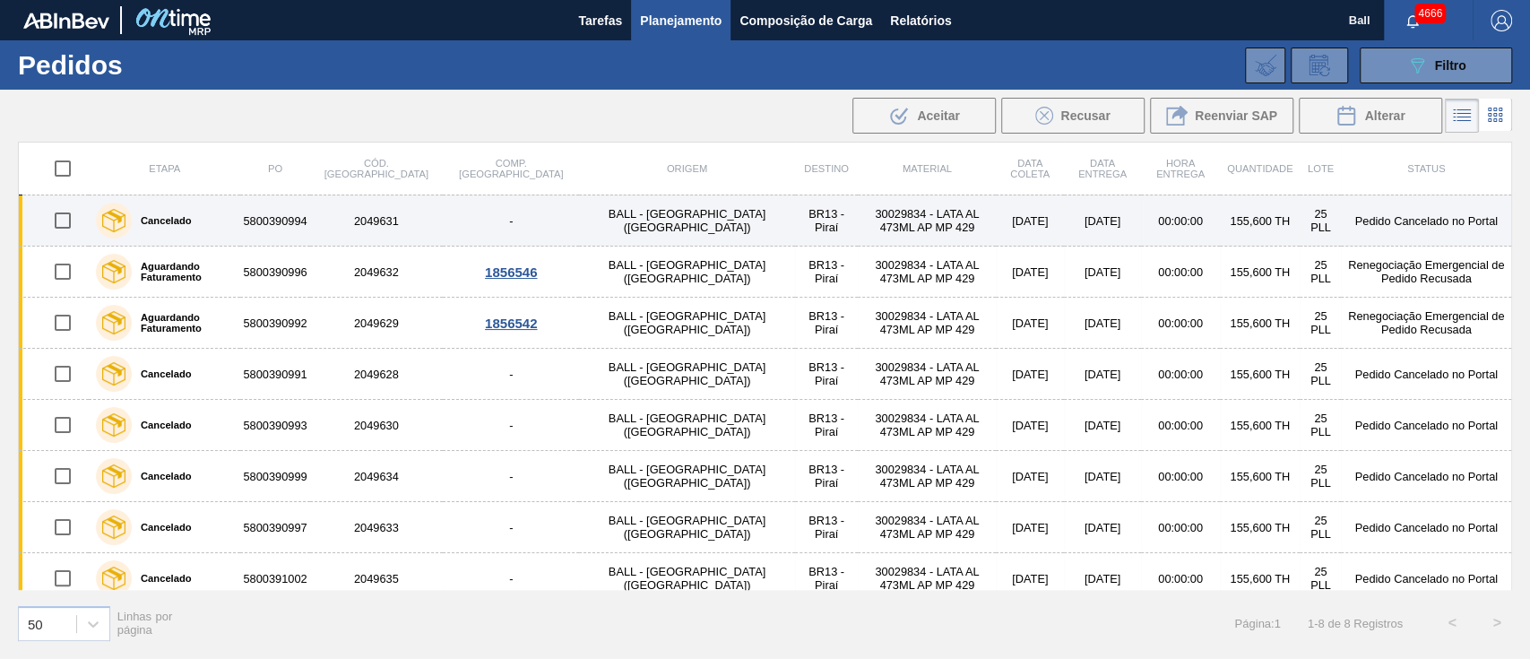
click at [858, 222] on td "30029834 - LATA AL 473ML AP MP 429" at bounding box center [927, 220] width 138 height 51
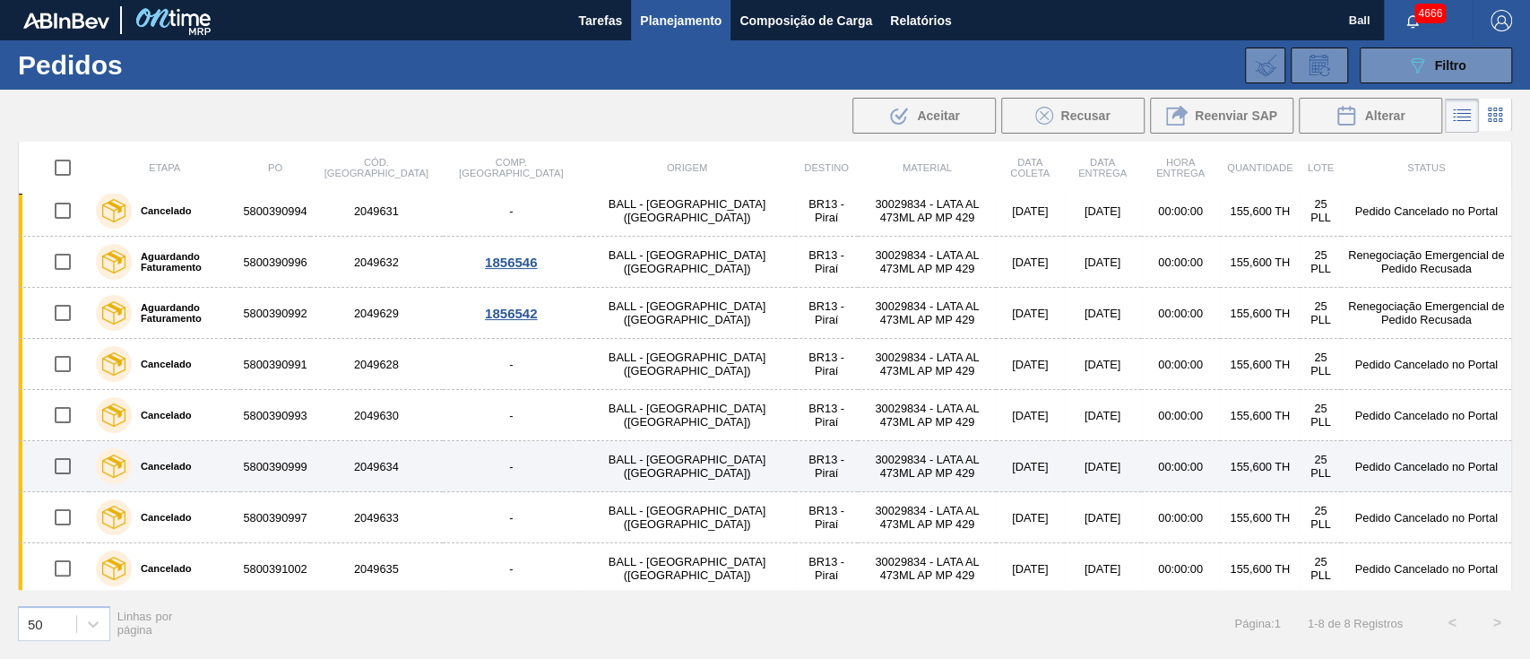
scroll to position [13, 0]
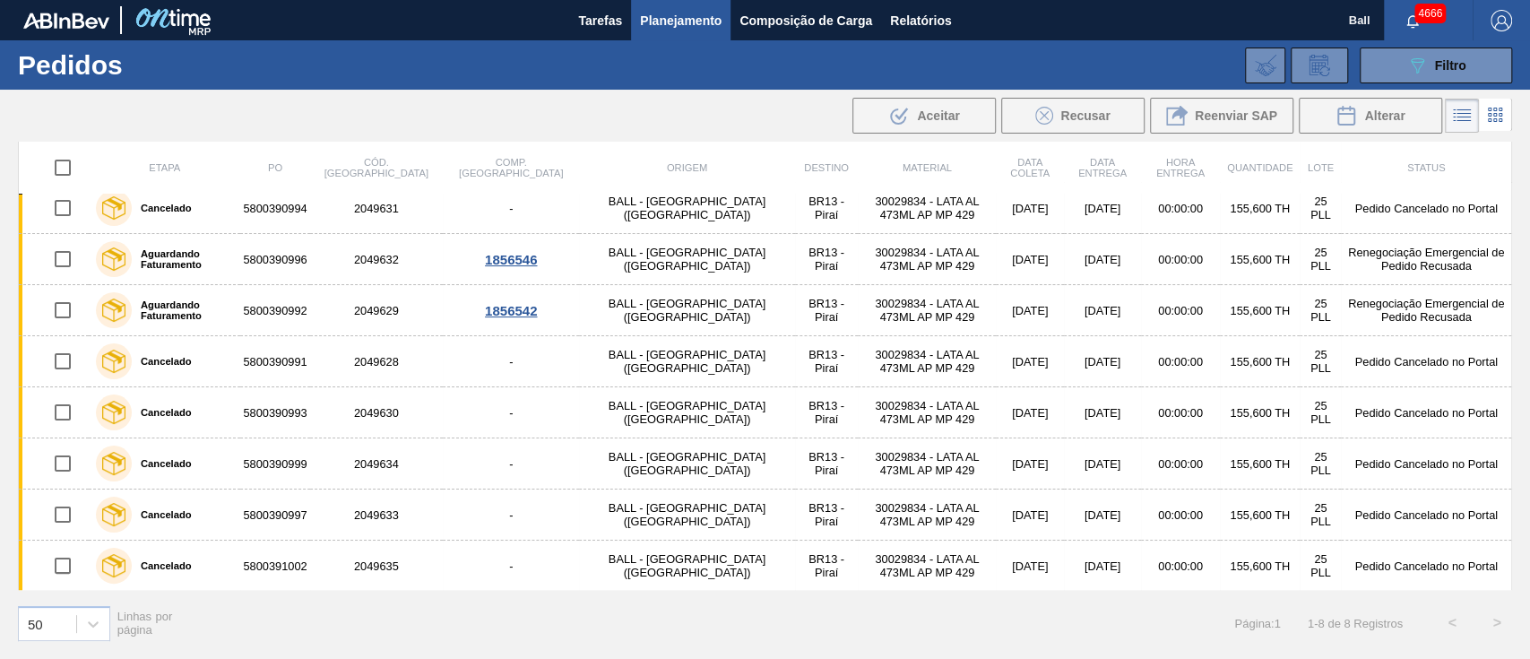
click at [1414, 61] on icon at bounding box center [1417, 65] width 13 height 15
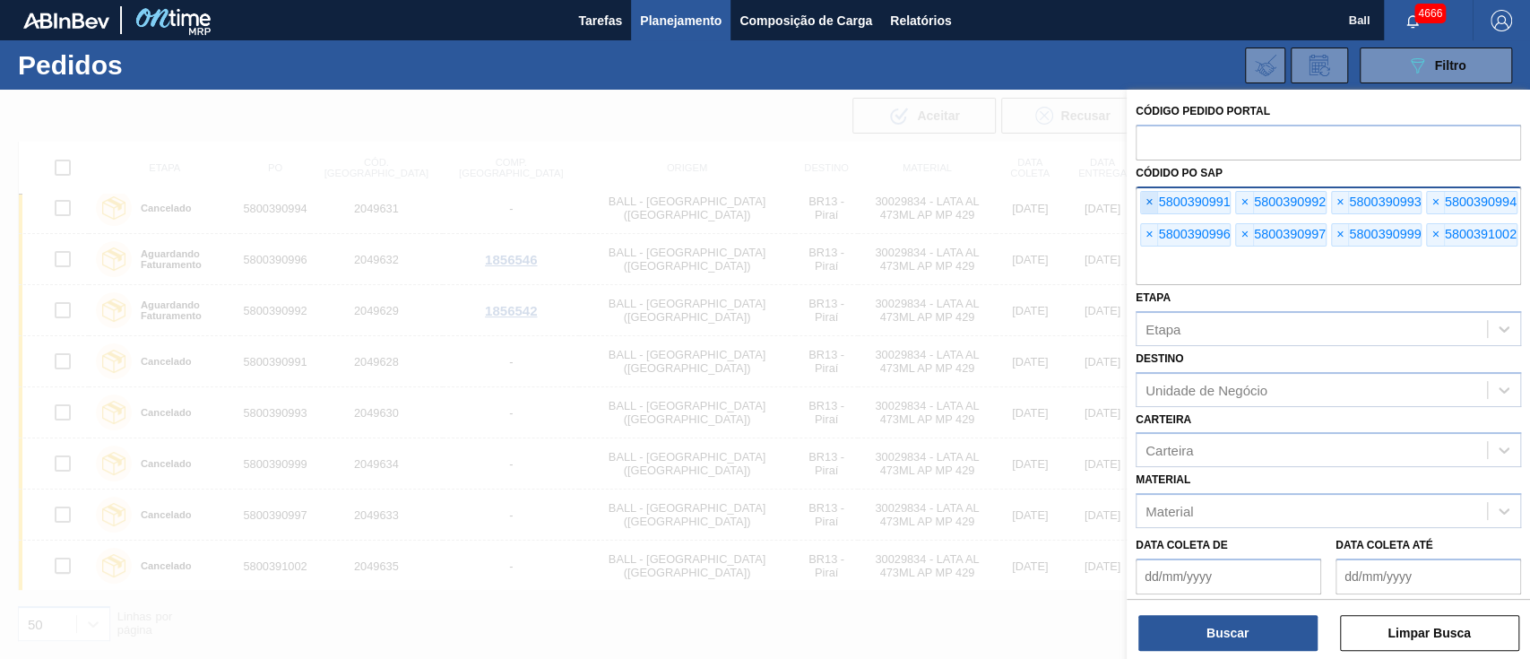
click at [1149, 203] on span "×" at bounding box center [1149, 203] width 17 height 22
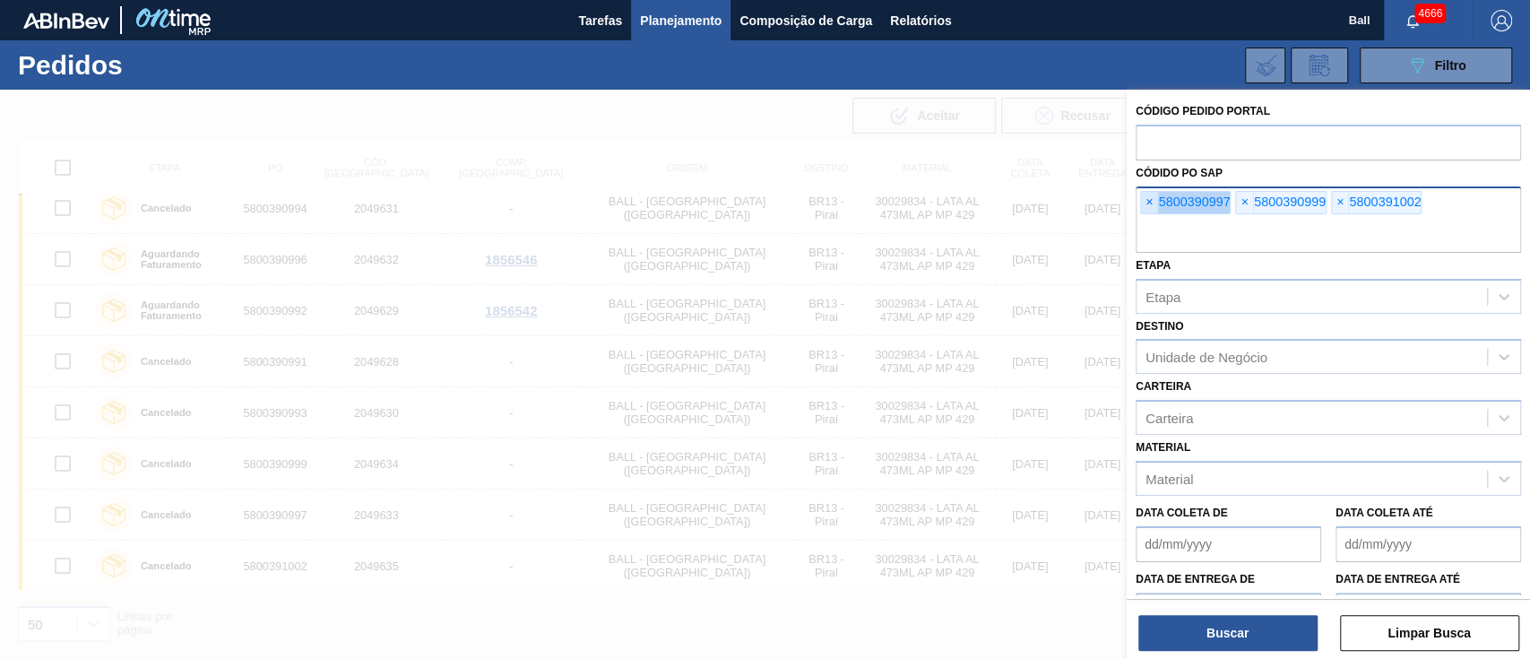
click at [1149, 203] on span "×" at bounding box center [1149, 203] width 17 height 22
paste input "V"
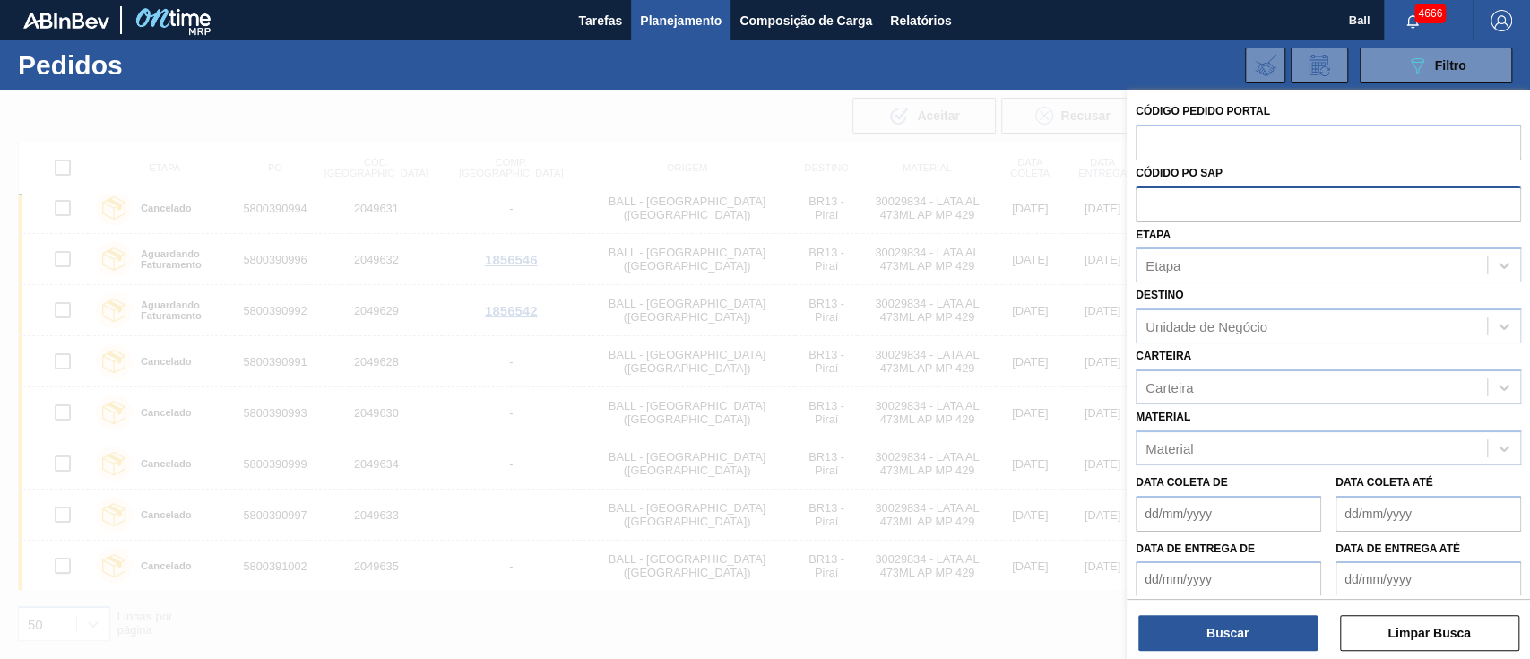
type input "V"
paste input "text"
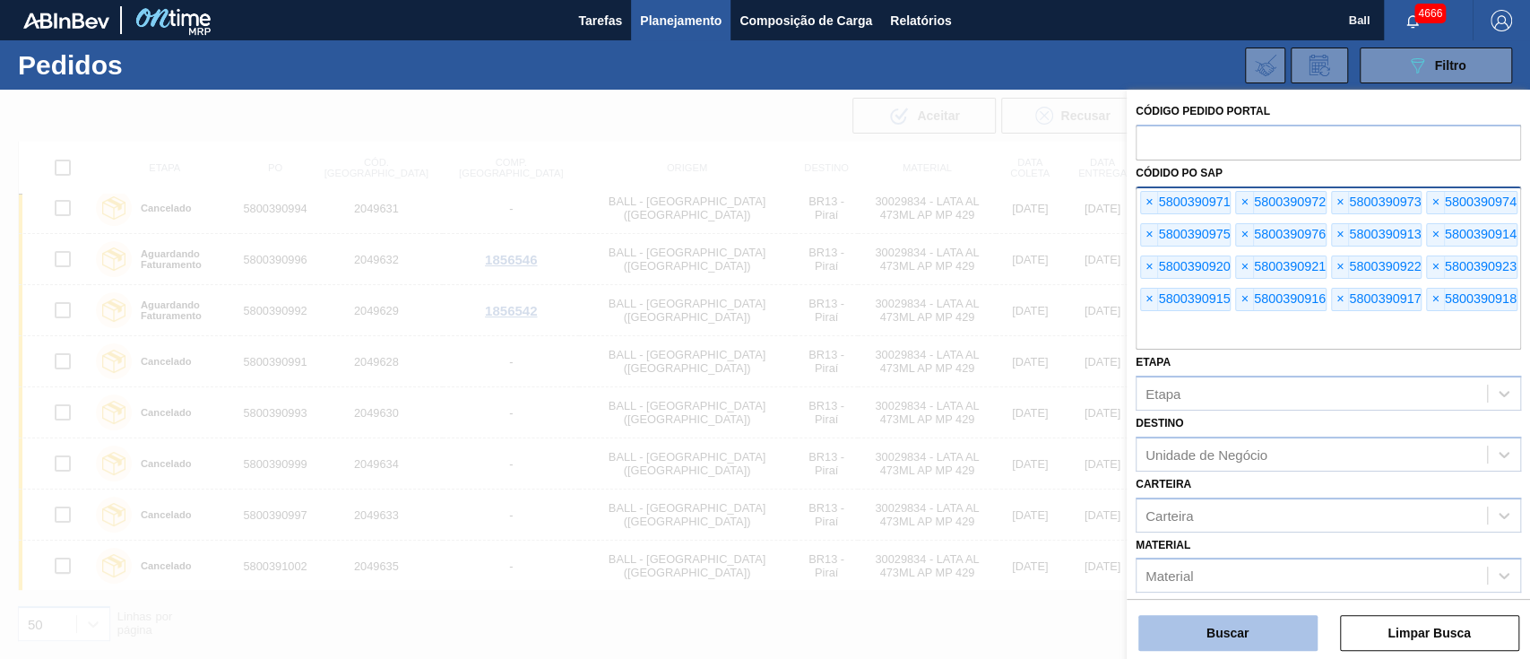
click at [1211, 632] on button "Buscar" at bounding box center [1227, 633] width 179 height 36
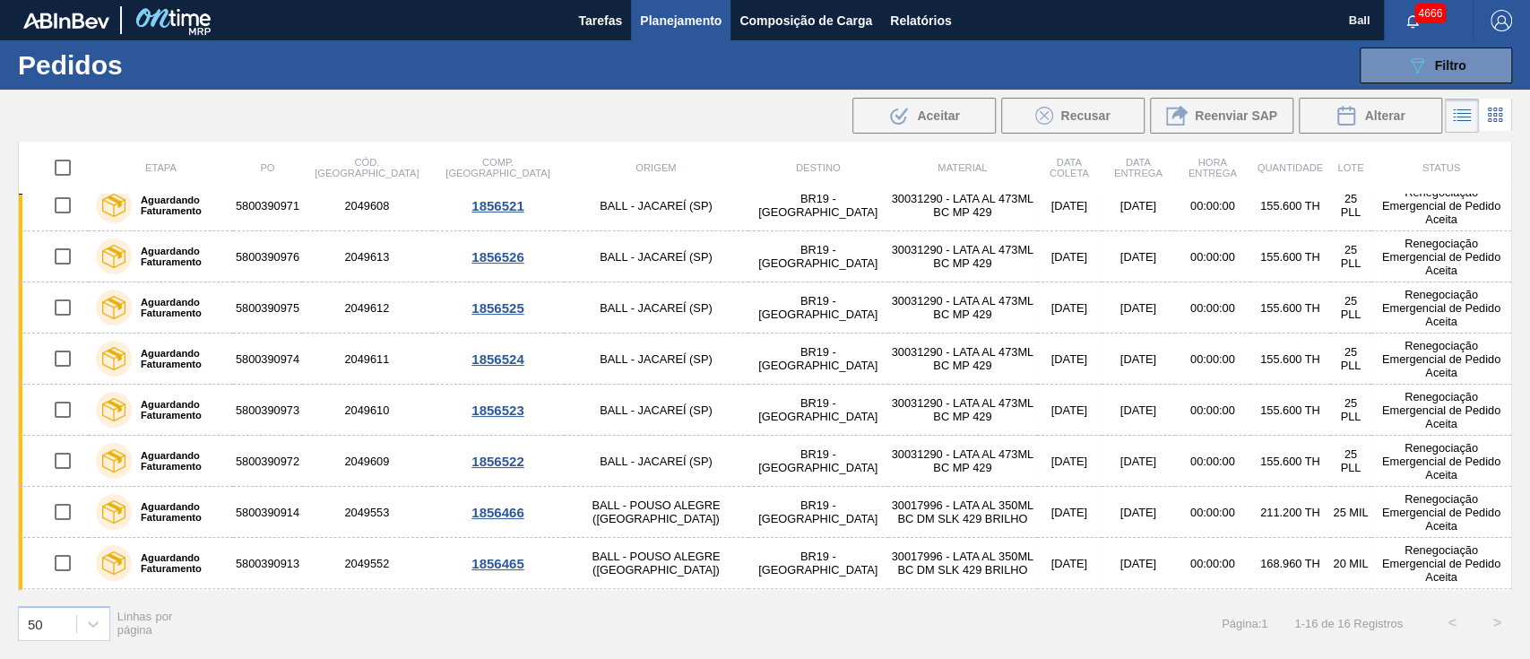
scroll to position [0, 0]
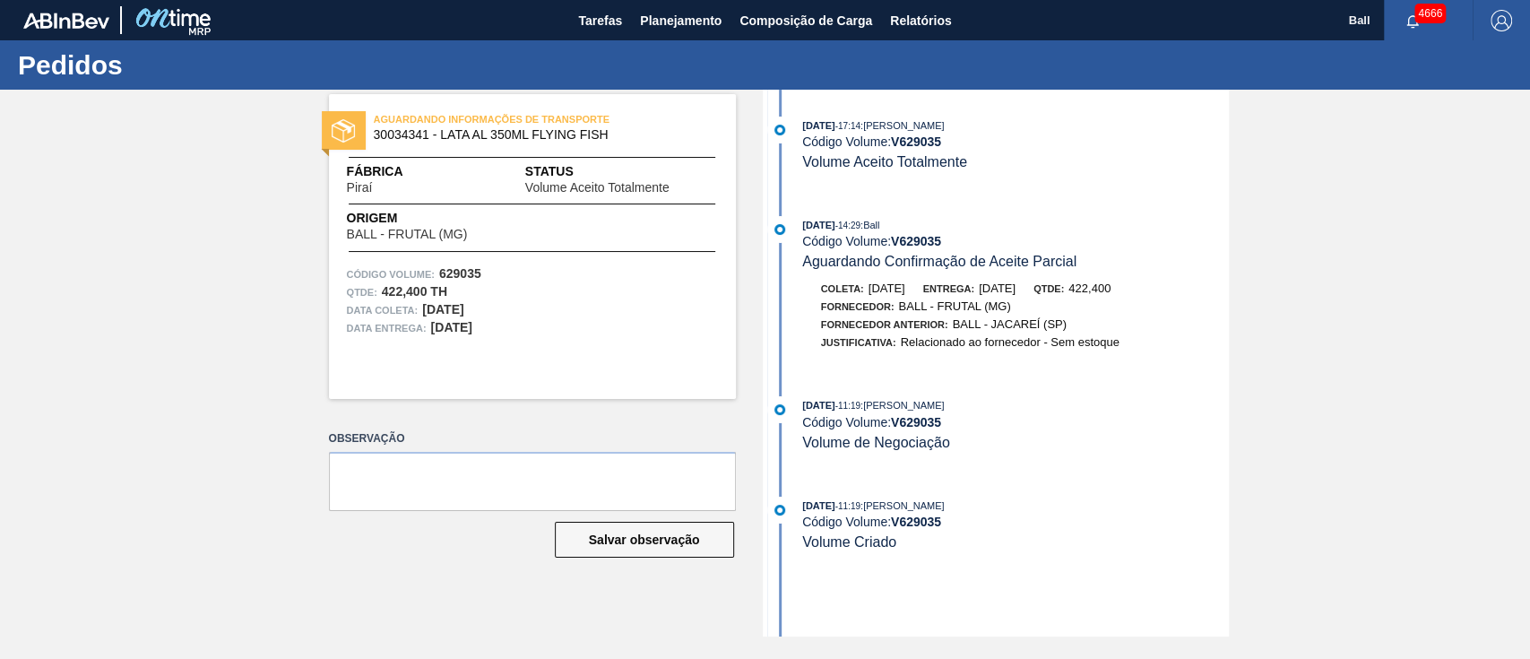
click at [165, 178] on div "AGUARDANDO INFORMAÇÕES DE TRANSPORTE 30034341 - LATA AL 350ML FLYING FISH Fábri…" at bounding box center [765, 363] width 1530 height 547
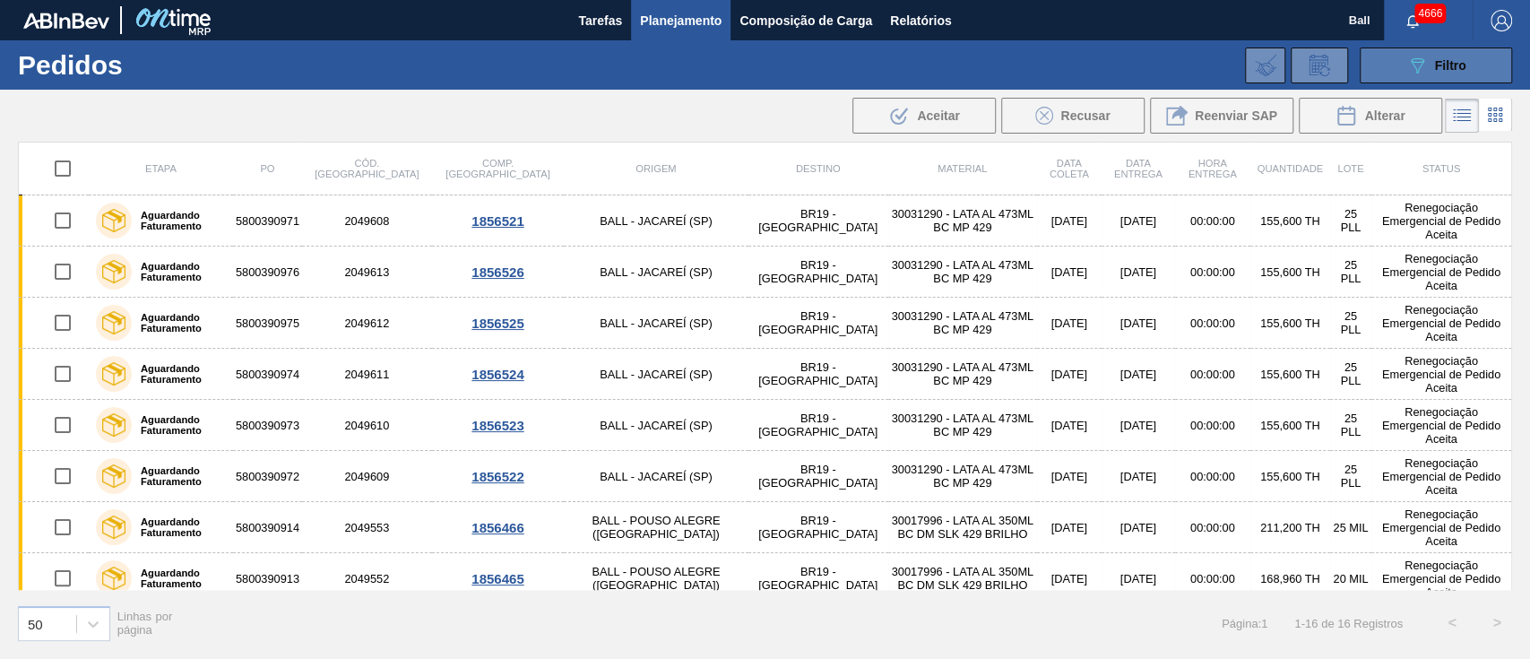
click at [1422, 60] on icon "089F7B8B-B2A5-4AFE-B5C0-19BA573D28AC" at bounding box center [1417, 66] width 22 height 22
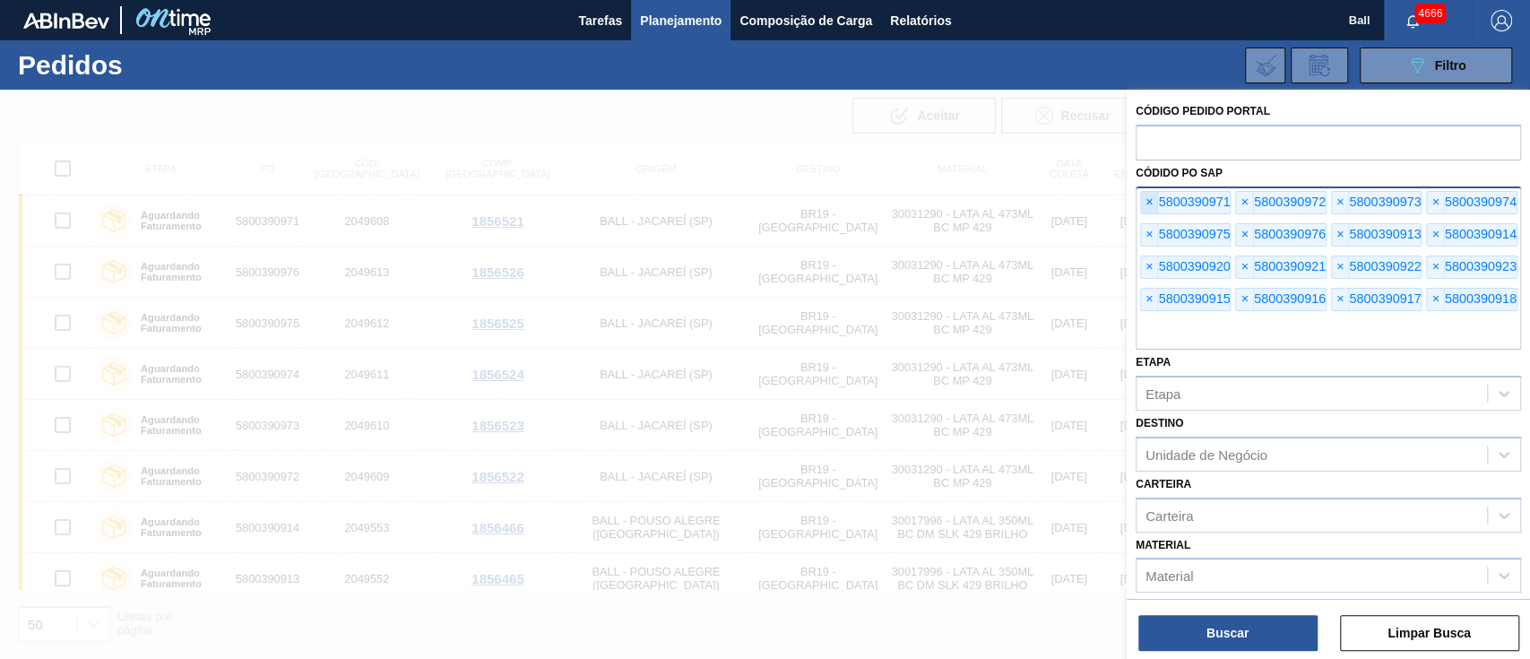
click at [1153, 199] on span "×" at bounding box center [1149, 203] width 17 height 22
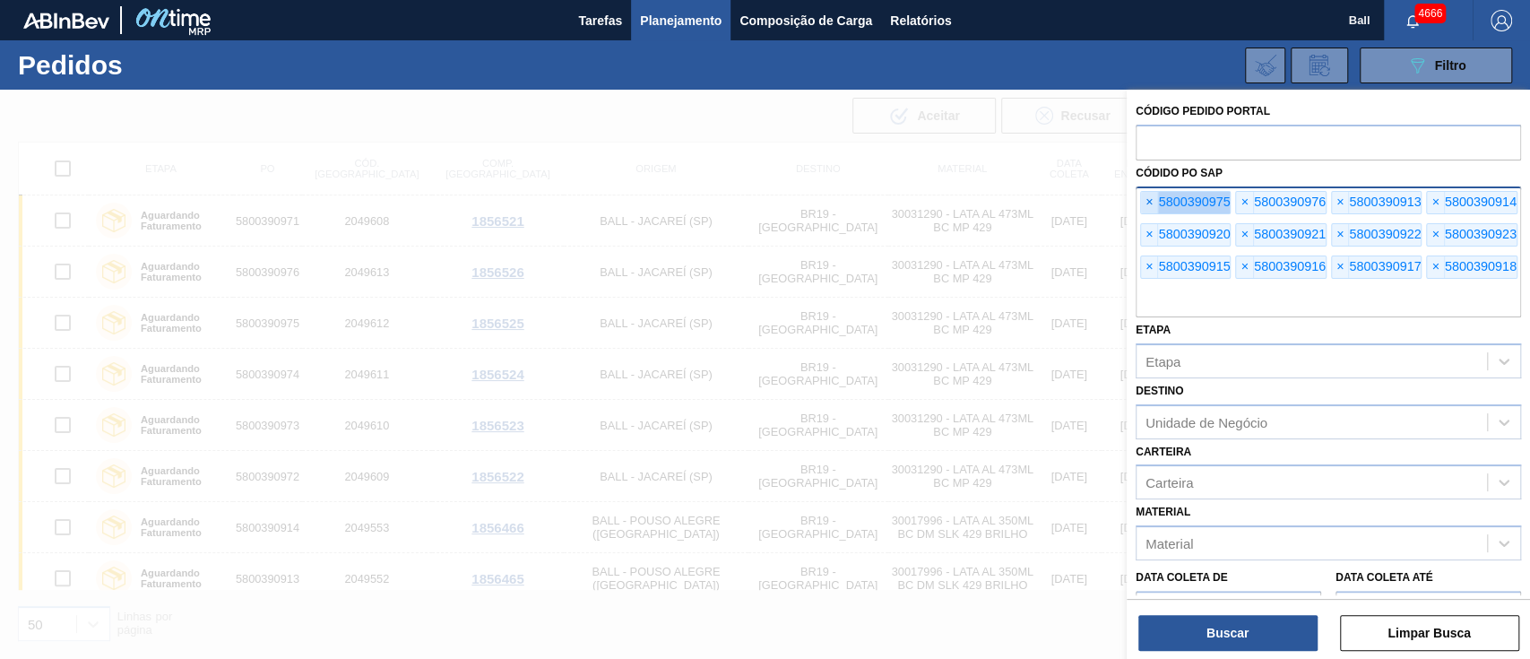
click at [1153, 199] on span "×" at bounding box center [1149, 203] width 17 height 22
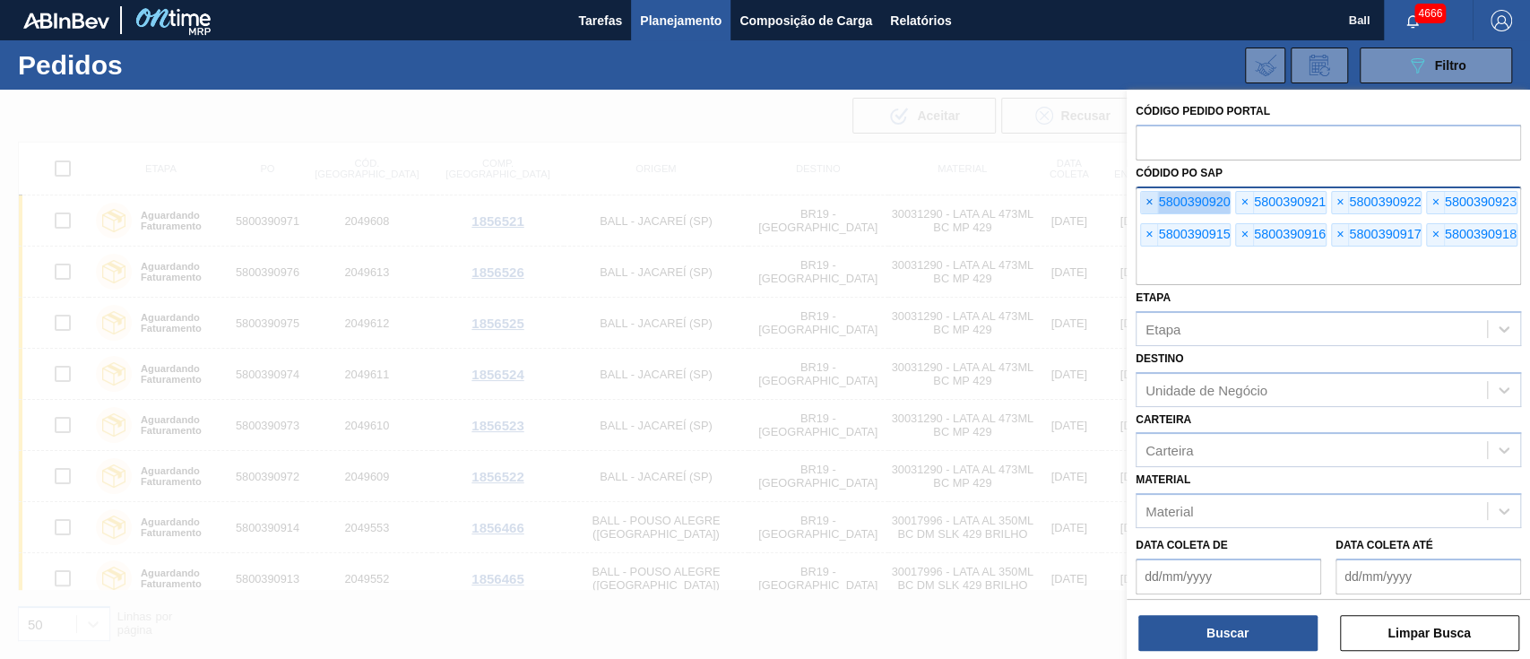
click at [1153, 199] on span "×" at bounding box center [1149, 203] width 17 height 22
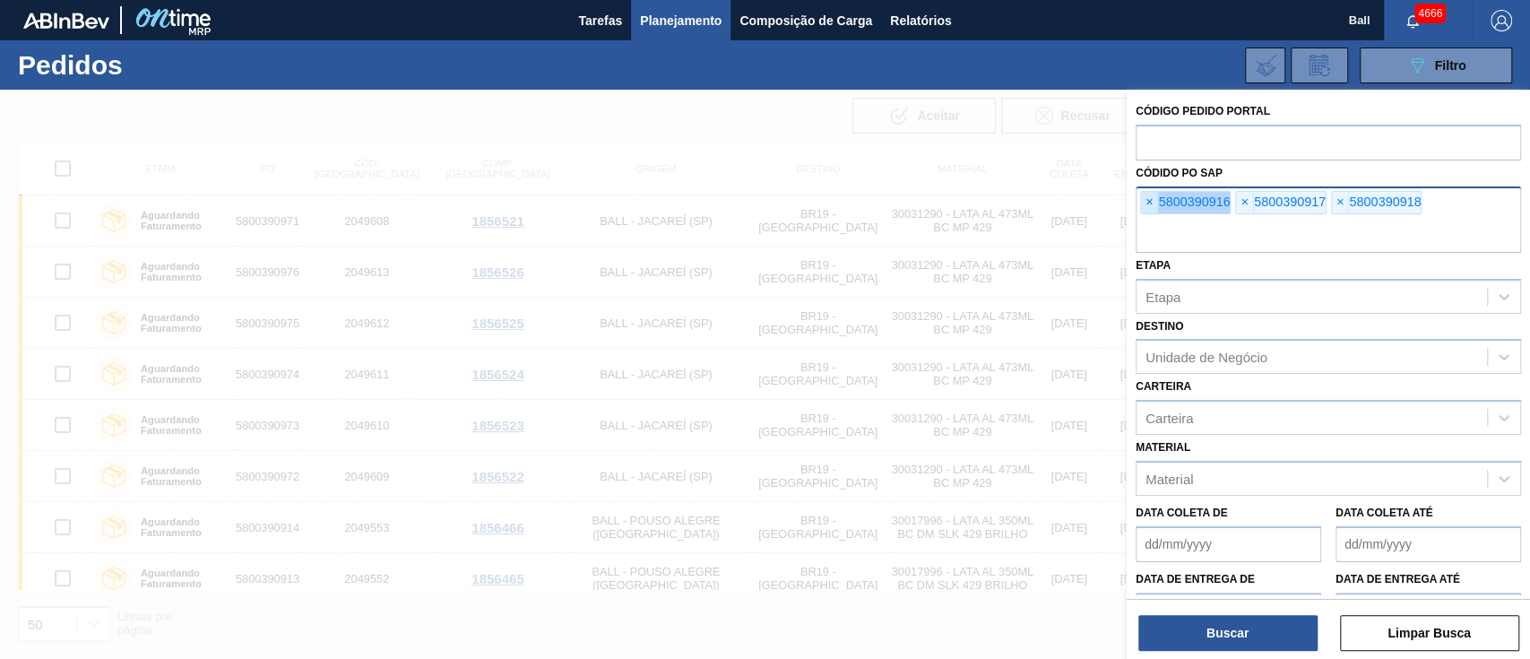
click at [1153, 199] on span "×" at bounding box center [1149, 203] width 17 height 22
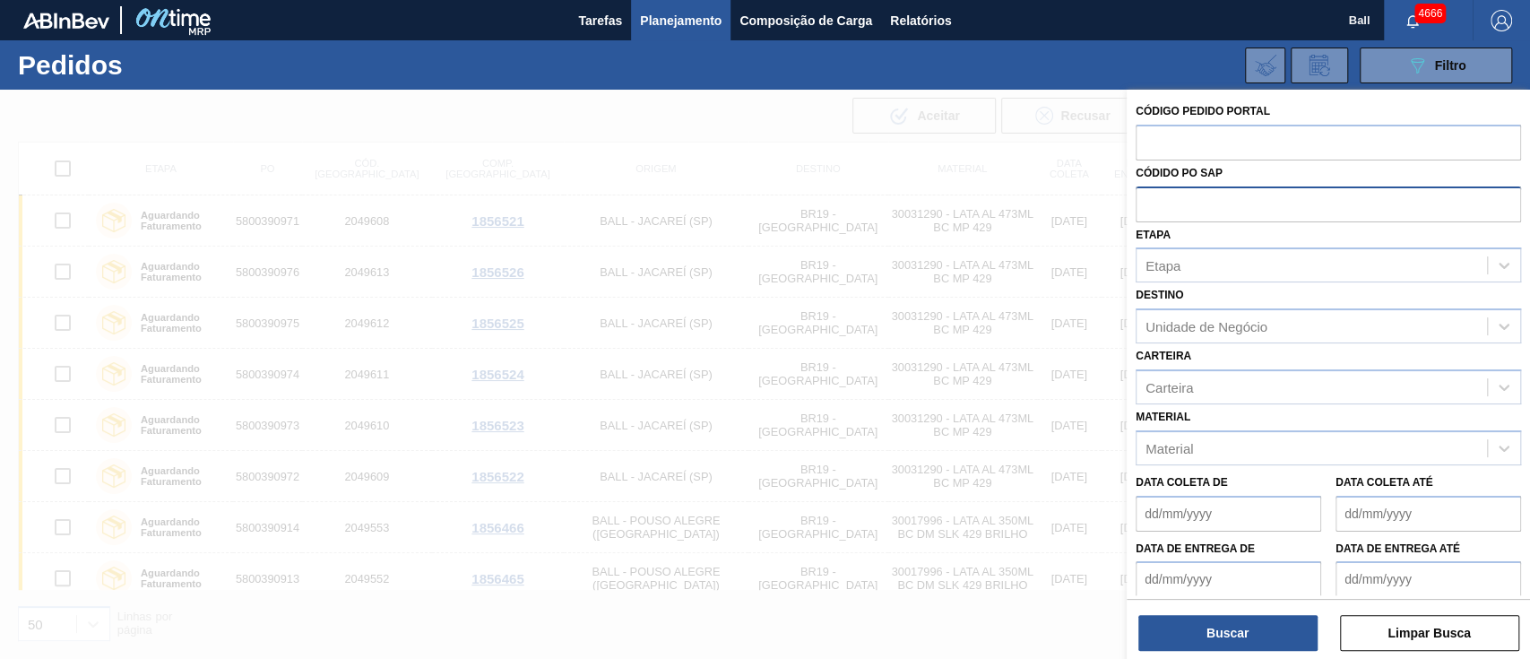
click at [1153, 199] on input "text" at bounding box center [1328, 203] width 385 height 34
paste input "text"
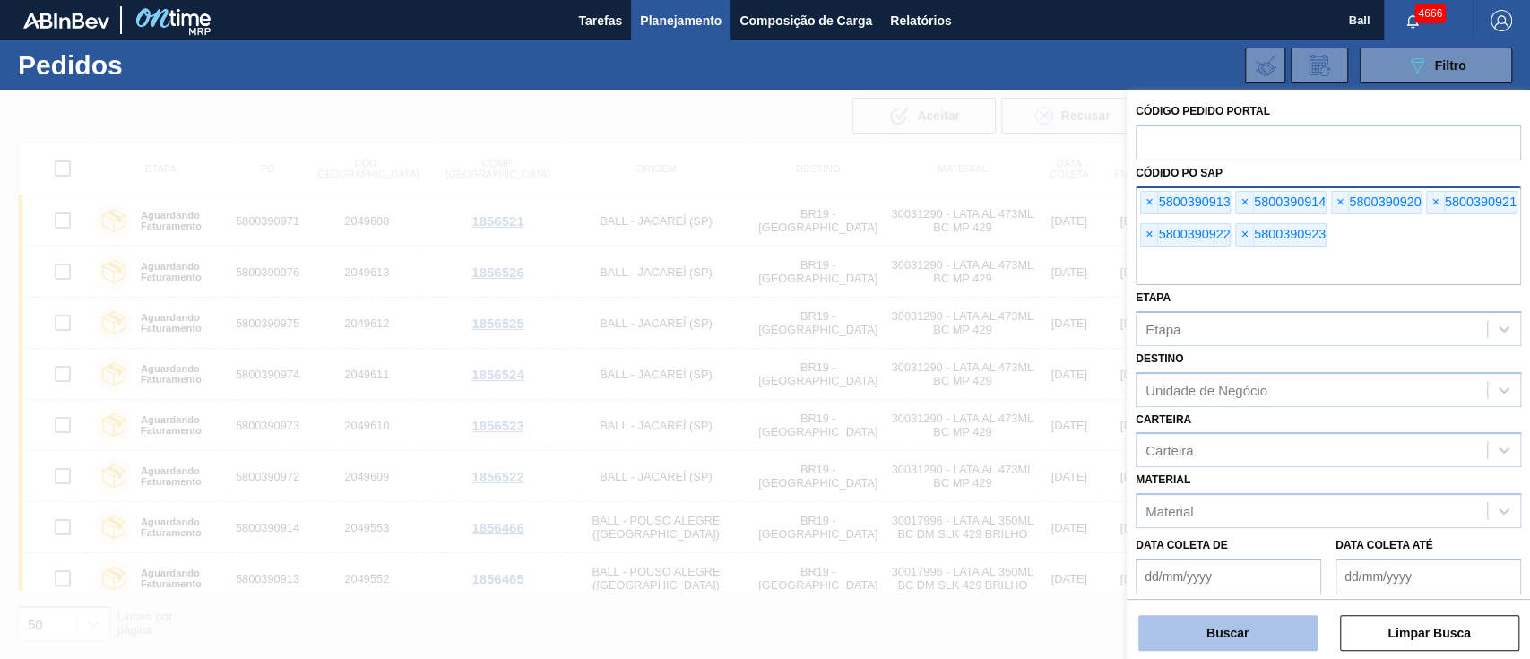
click at [1241, 635] on button "Buscar" at bounding box center [1227, 633] width 179 height 36
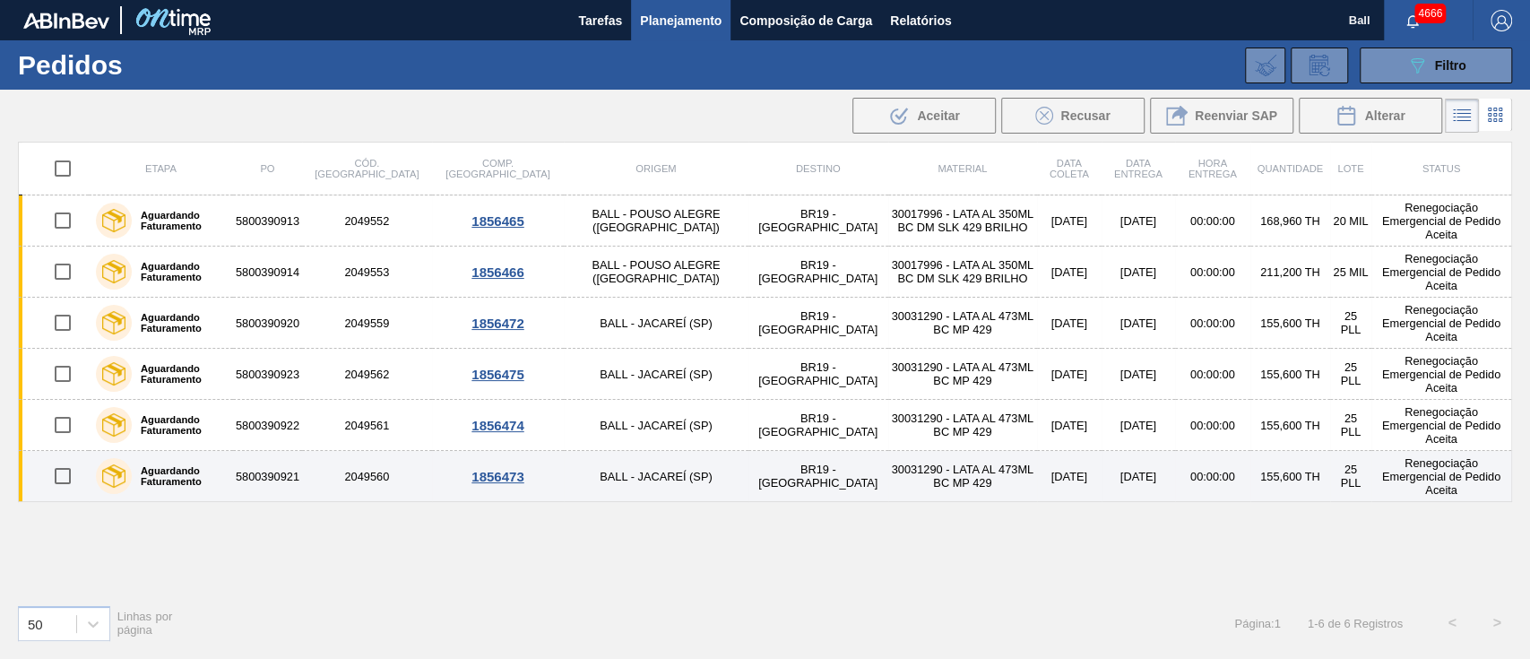
click at [1102, 474] on td "15/10/2025" at bounding box center [1139, 476] width 74 height 51
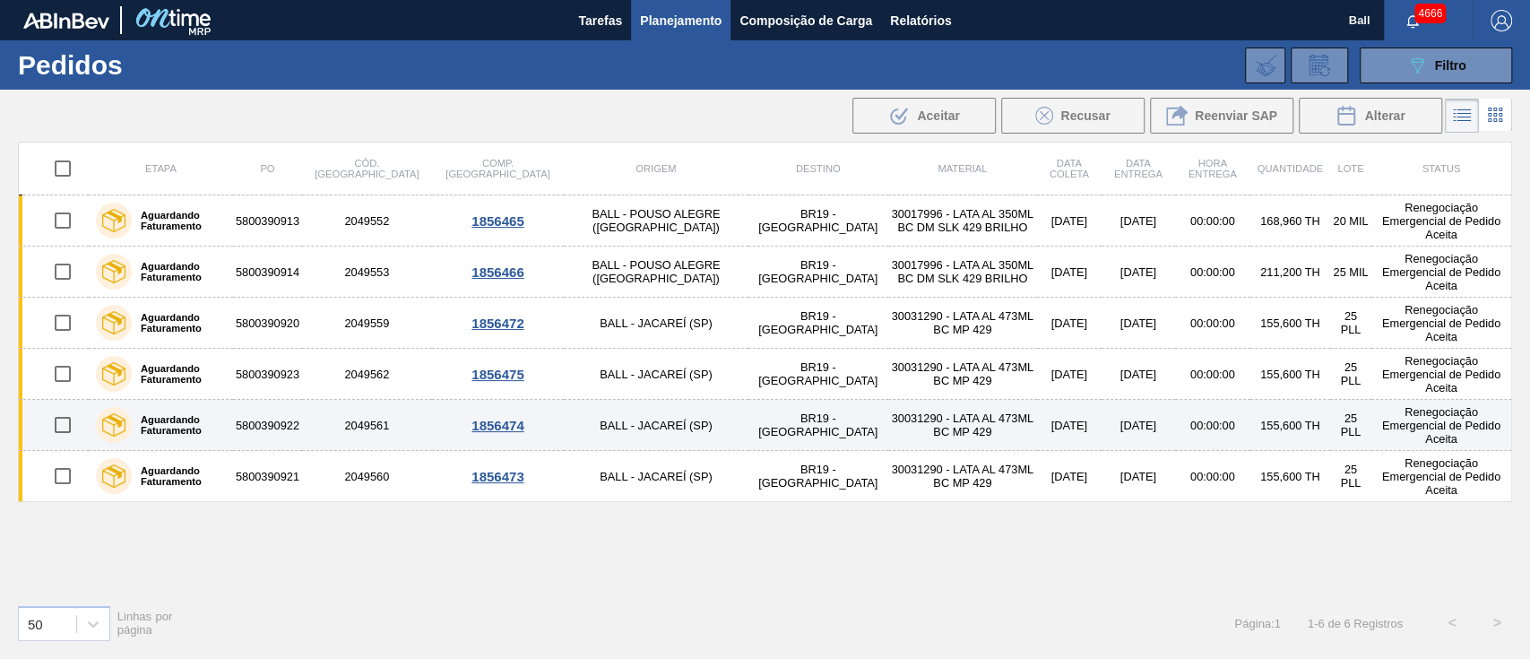
click at [1102, 431] on td "15/10/2025" at bounding box center [1139, 425] width 74 height 51
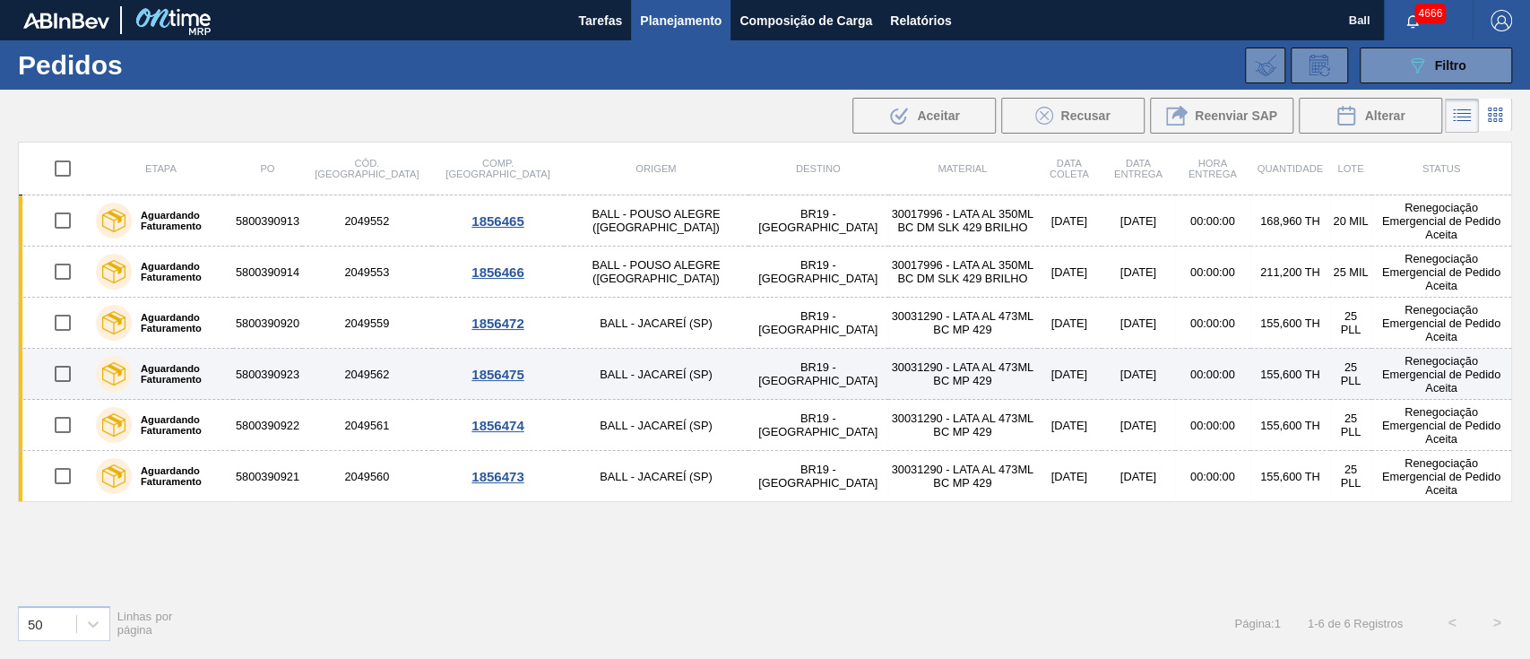
click at [1102, 366] on td "15/10/2025" at bounding box center [1139, 374] width 74 height 51
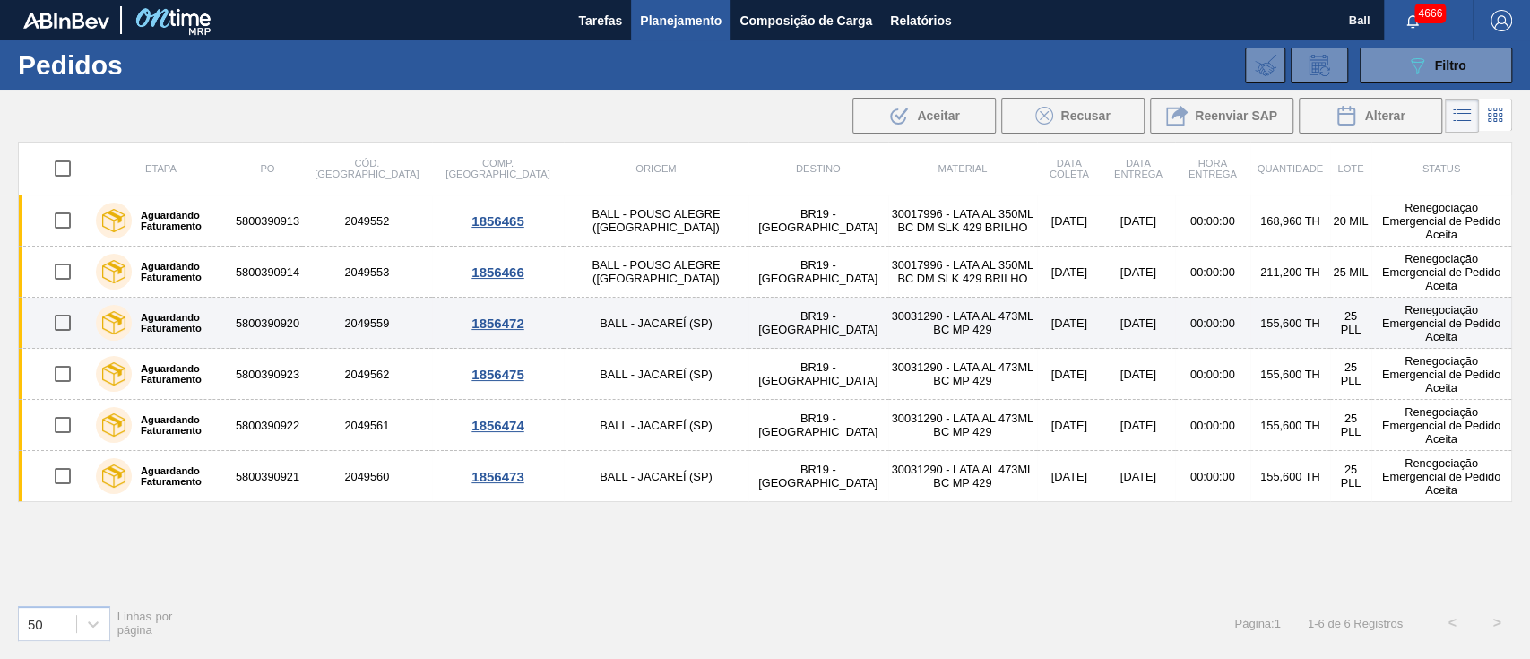
click at [1102, 315] on td "15/10/2025" at bounding box center [1139, 323] width 74 height 51
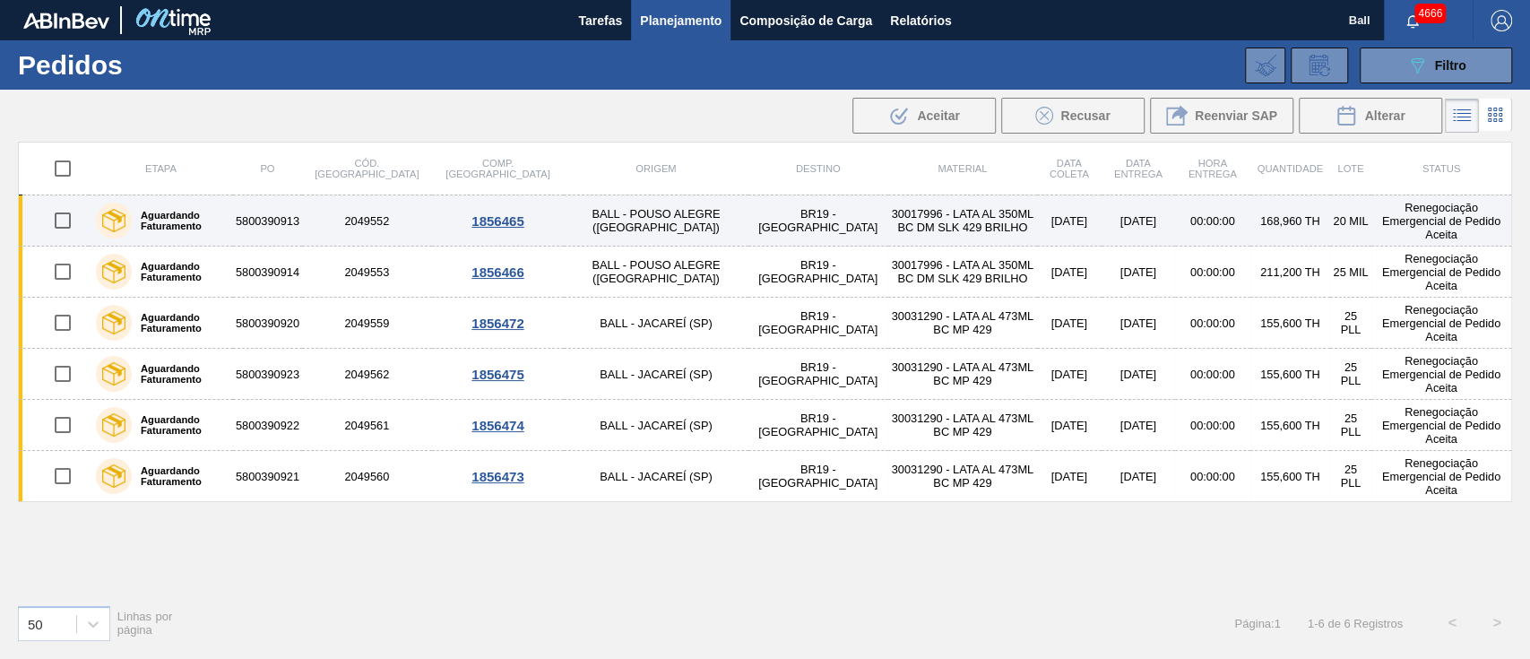
click at [748, 221] on td "BR19 - Nova Rio" at bounding box center [818, 220] width 140 height 51
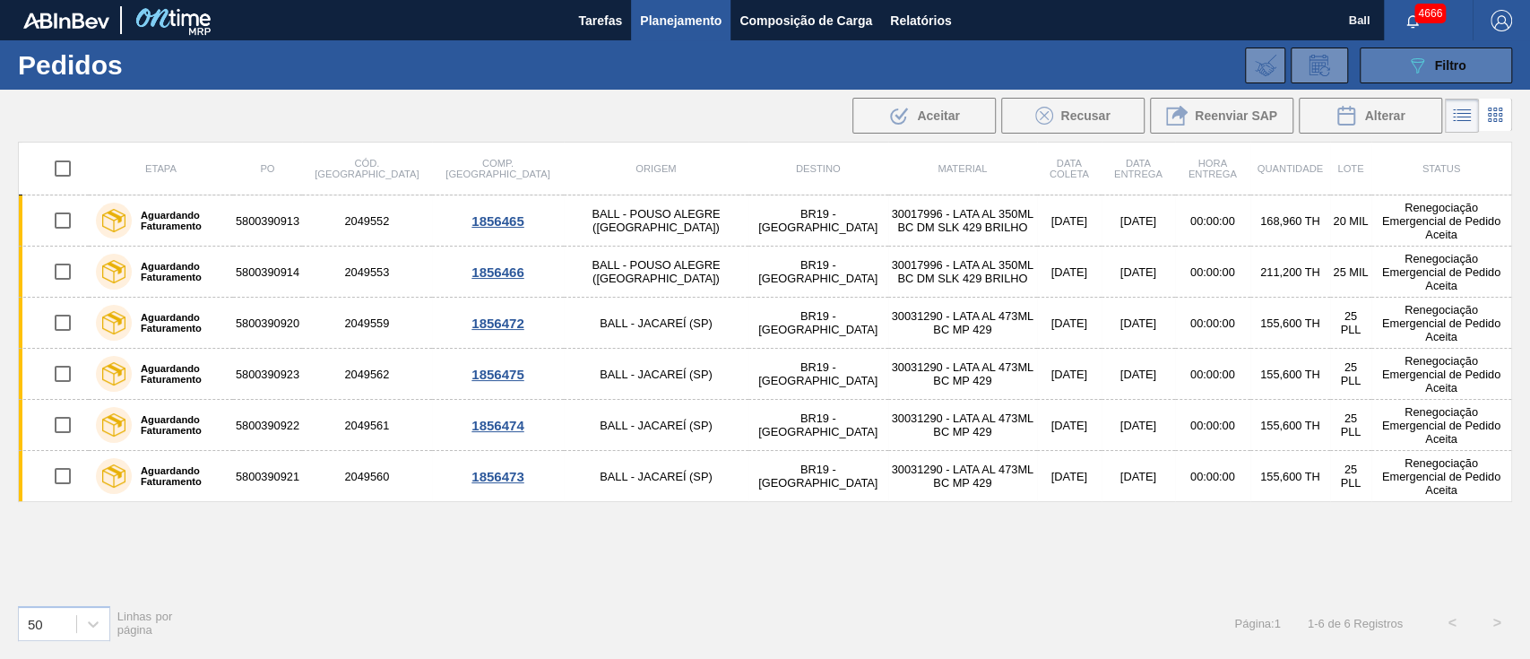
click at [1423, 66] on icon "089F7B8B-B2A5-4AFE-B5C0-19BA573D28AC" at bounding box center [1417, 66] width 22 height 22
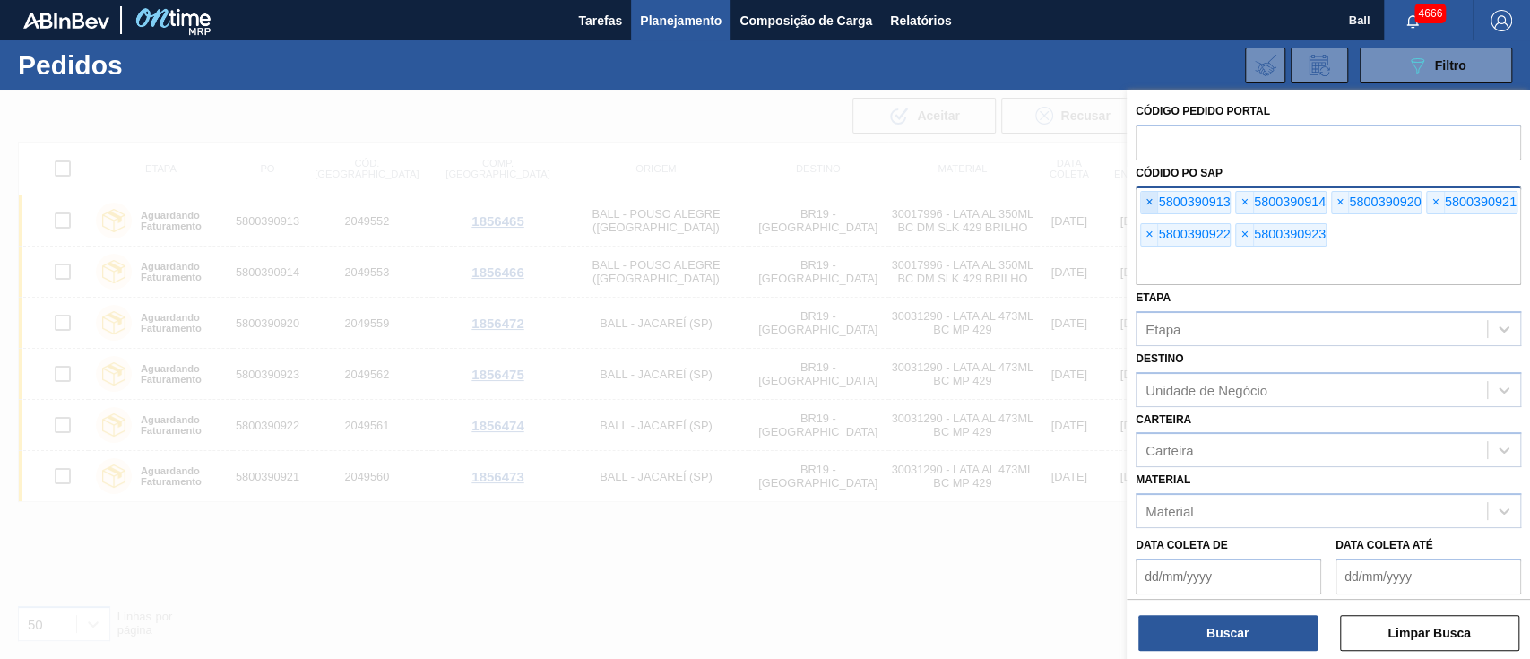
click at [1155, 202] on span "×" at bounding box center [1149, 203] width 17 height 22
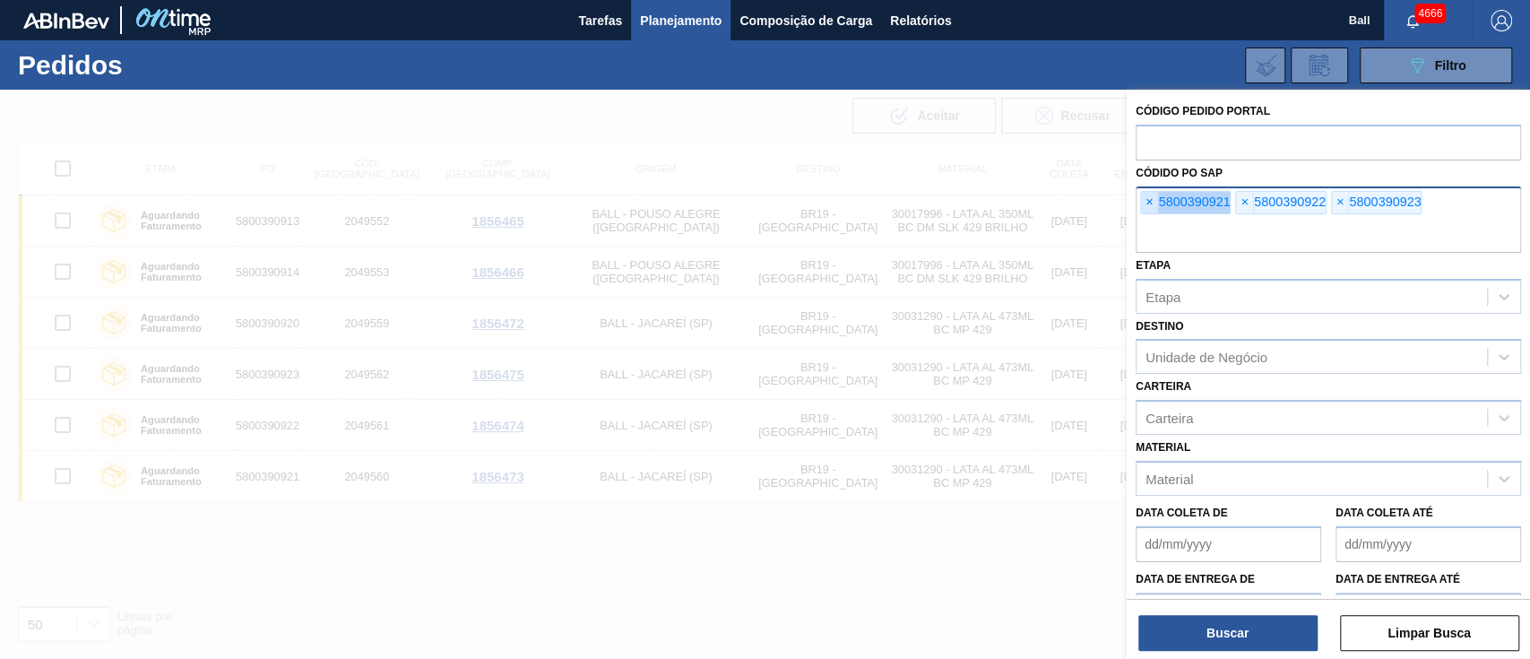
click at [1155, 202] on span "×" at bounding box center [1149, 203] width 17 height 22
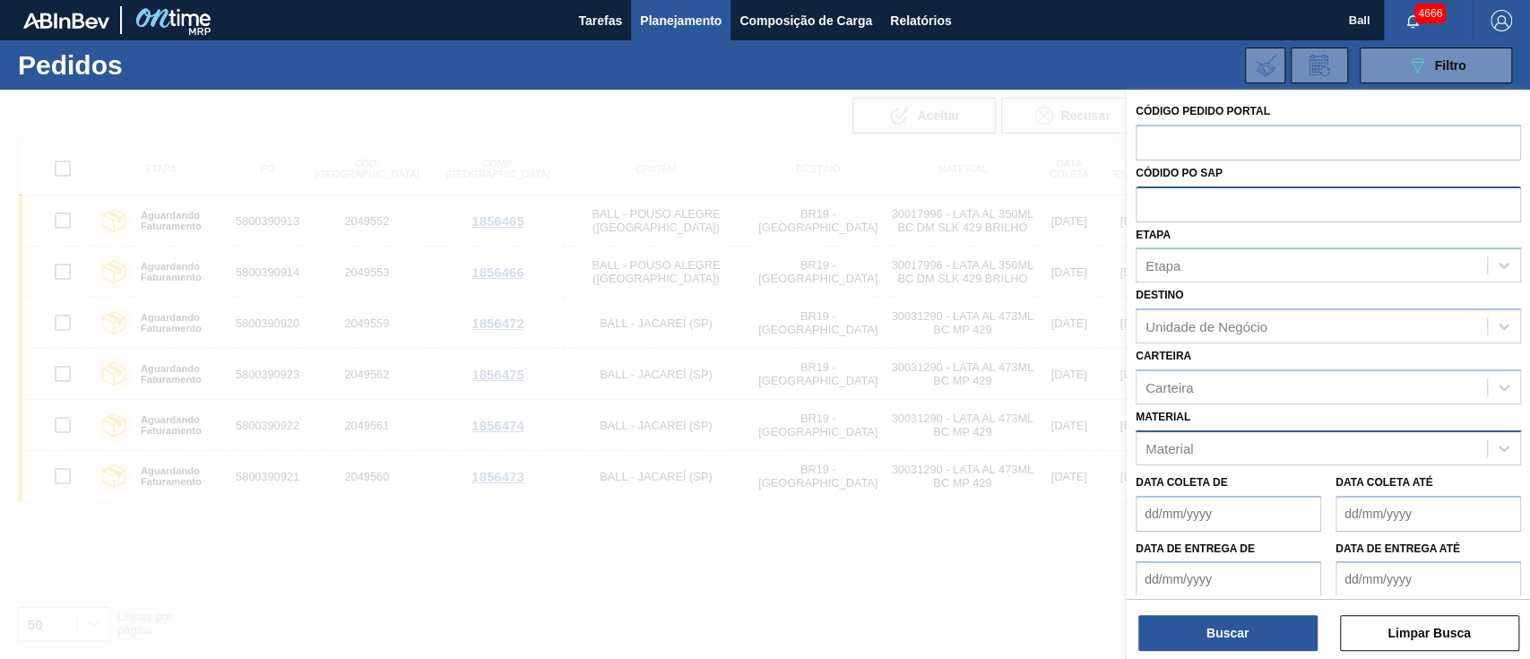
paste input "5800390976"
type input "5800390976"
click at [1267, 639] on button "Buscar" at bounding box center [1227, 633] width 179 height 36
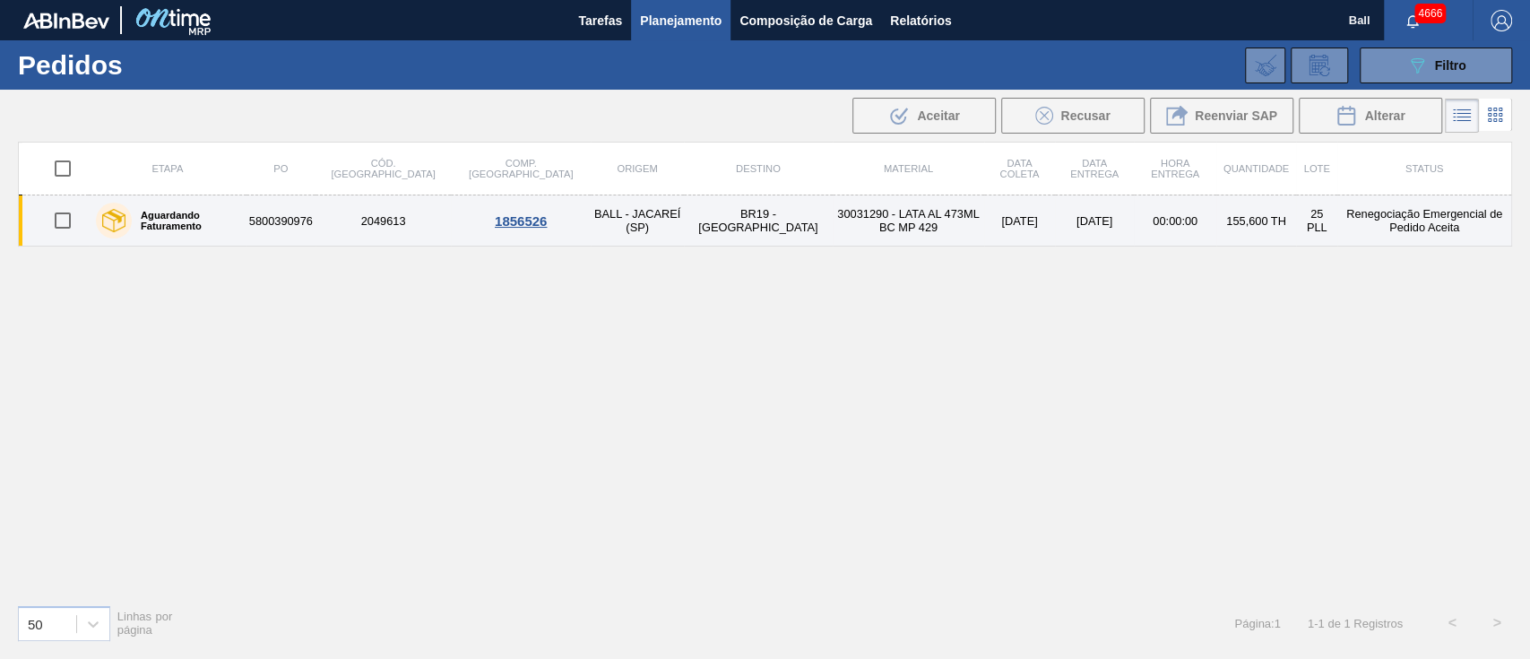
click at [833, 238] on td "30031290 - LATA AL 473ML BC MP 429" at bounding box center [908, 220] width 151 height 51
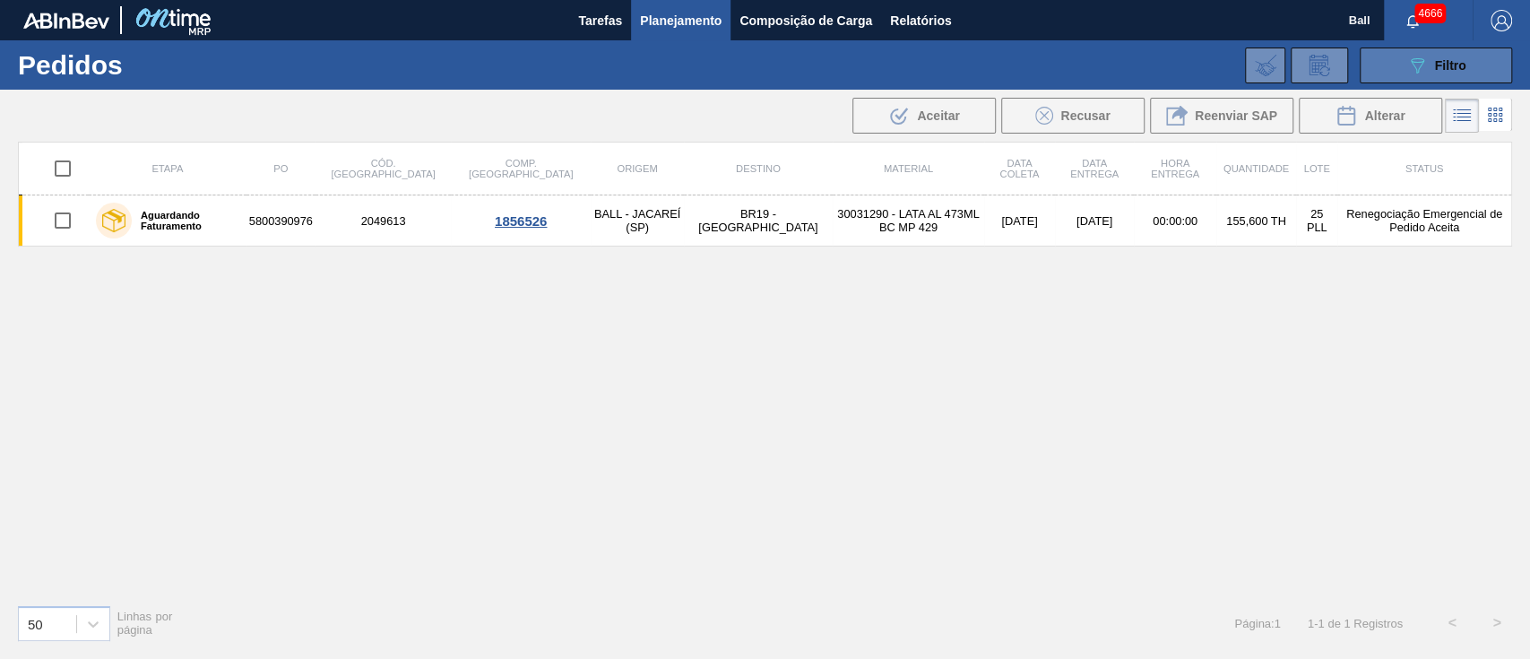
click at [1414, 68] on icon "089F7B8B-B2A5-4AFE-B5C0-19BA573D28AC" at bounding box center [1417, 66] width 22 height 22
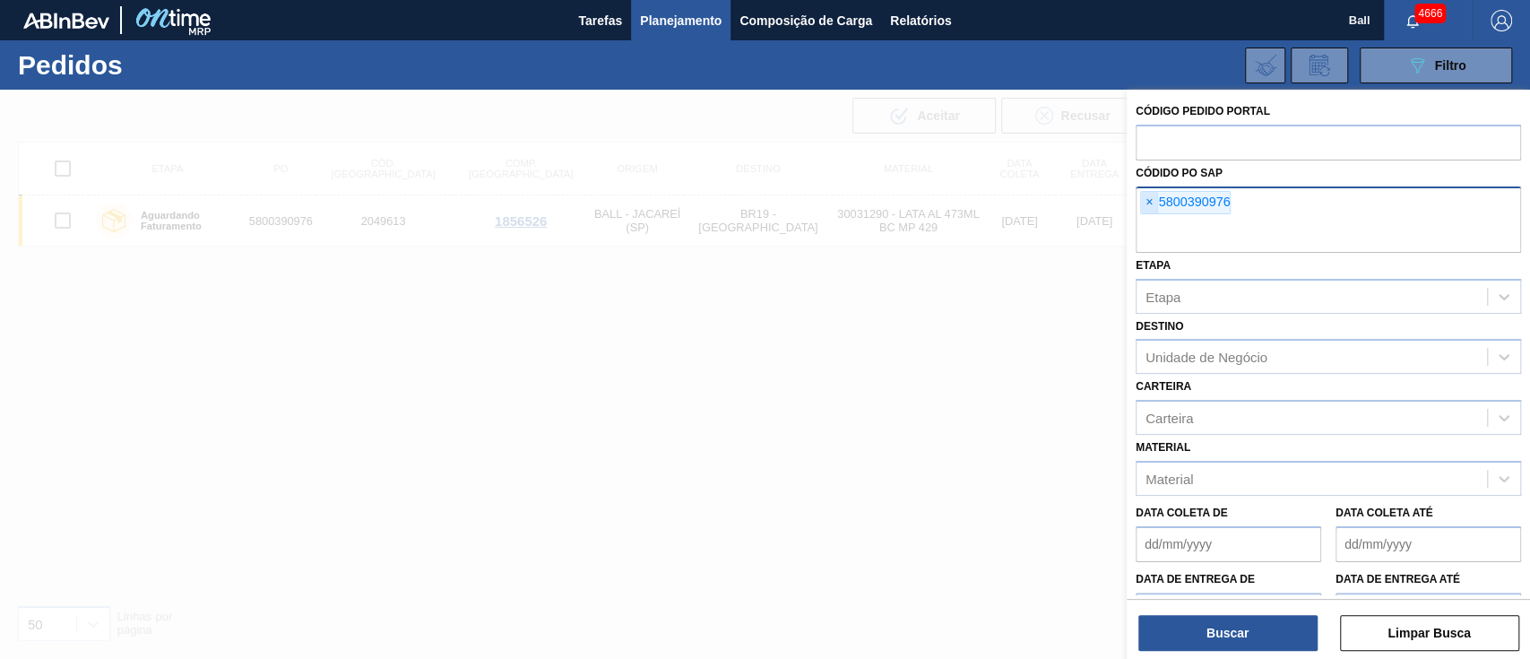
click at [1144, 204] on span "×" at bounding box center [1149, 203] width 17 height 22
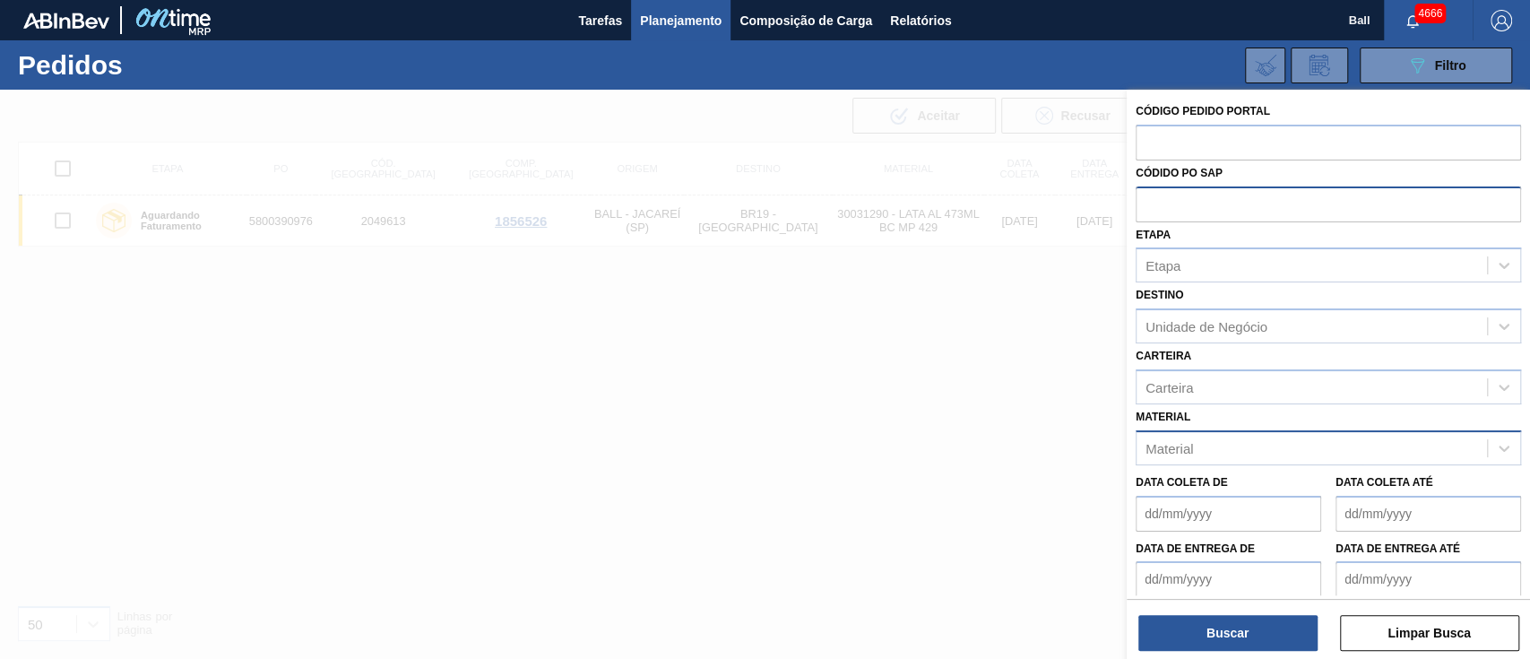
paste input "text"
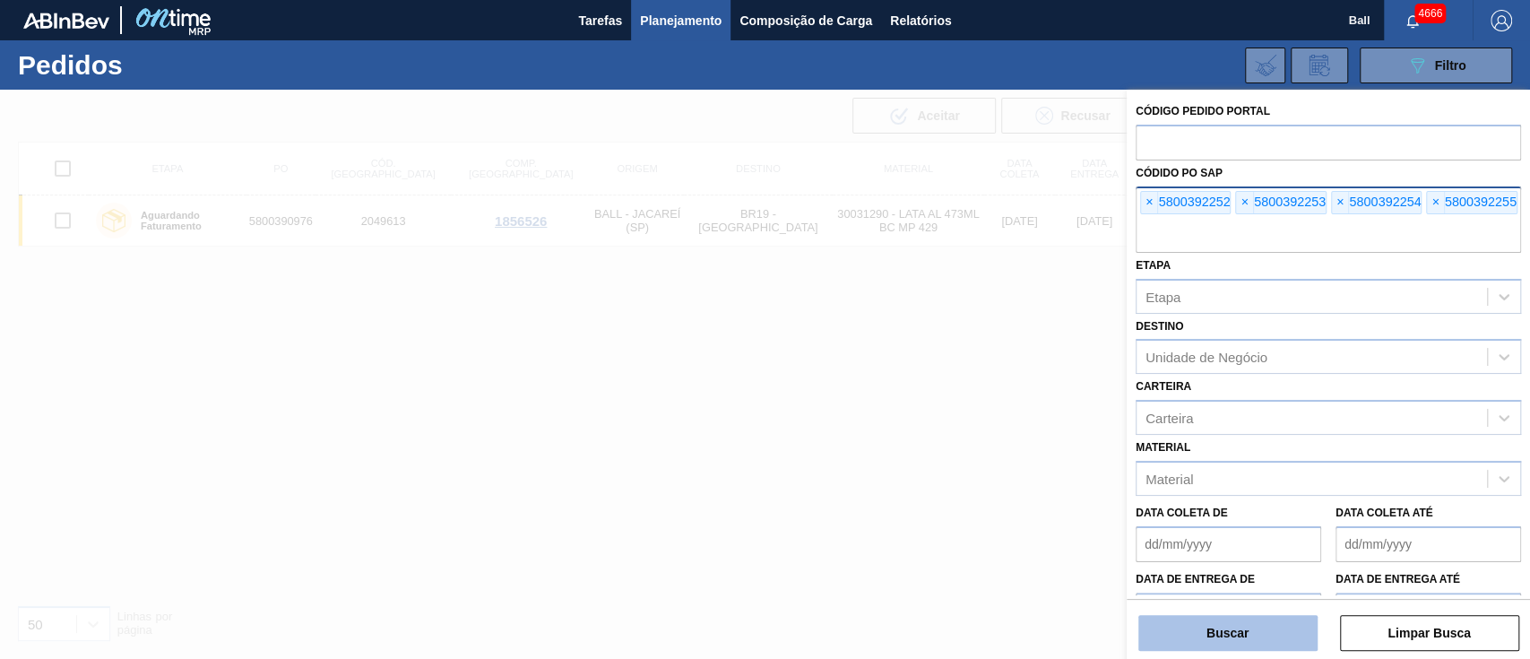
click at [1244, 629] on button "Buscar" at bounding box center [1227, 633] width 179 height 36
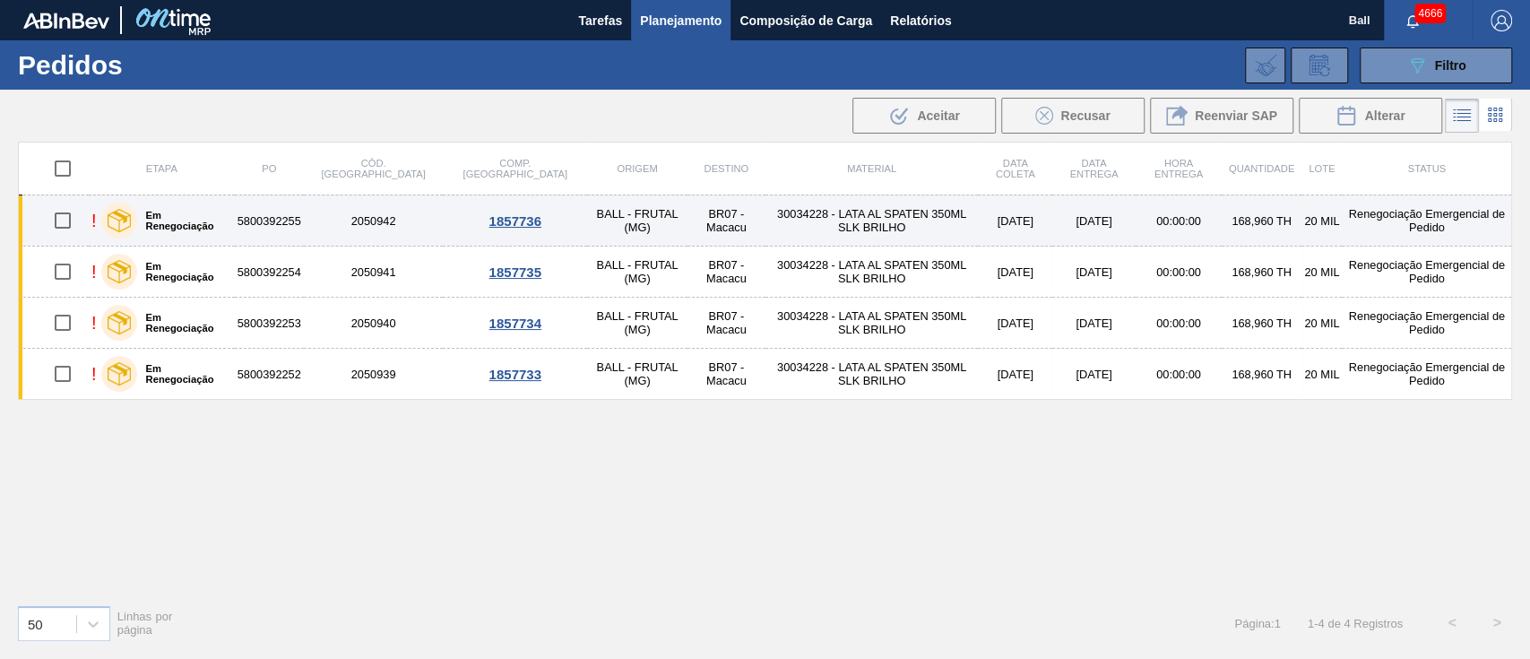
click at [772, 227] on td "30034228 - LATA AL SPATEN 350ML SLK BRILHO" at bounding box center [871, 220] width 213 height 51
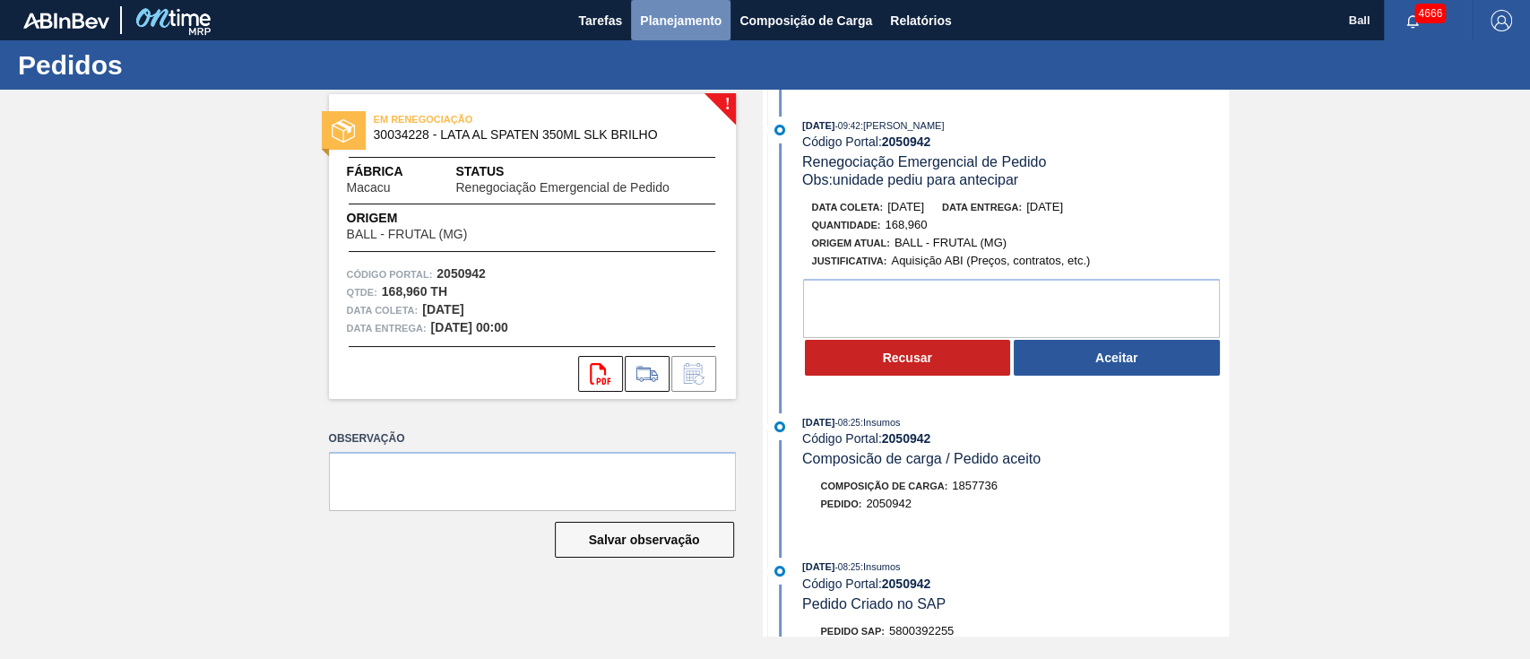
click at [688, 12] on span "Planejamento" at bounding box center [681, 21] width 82 height 22
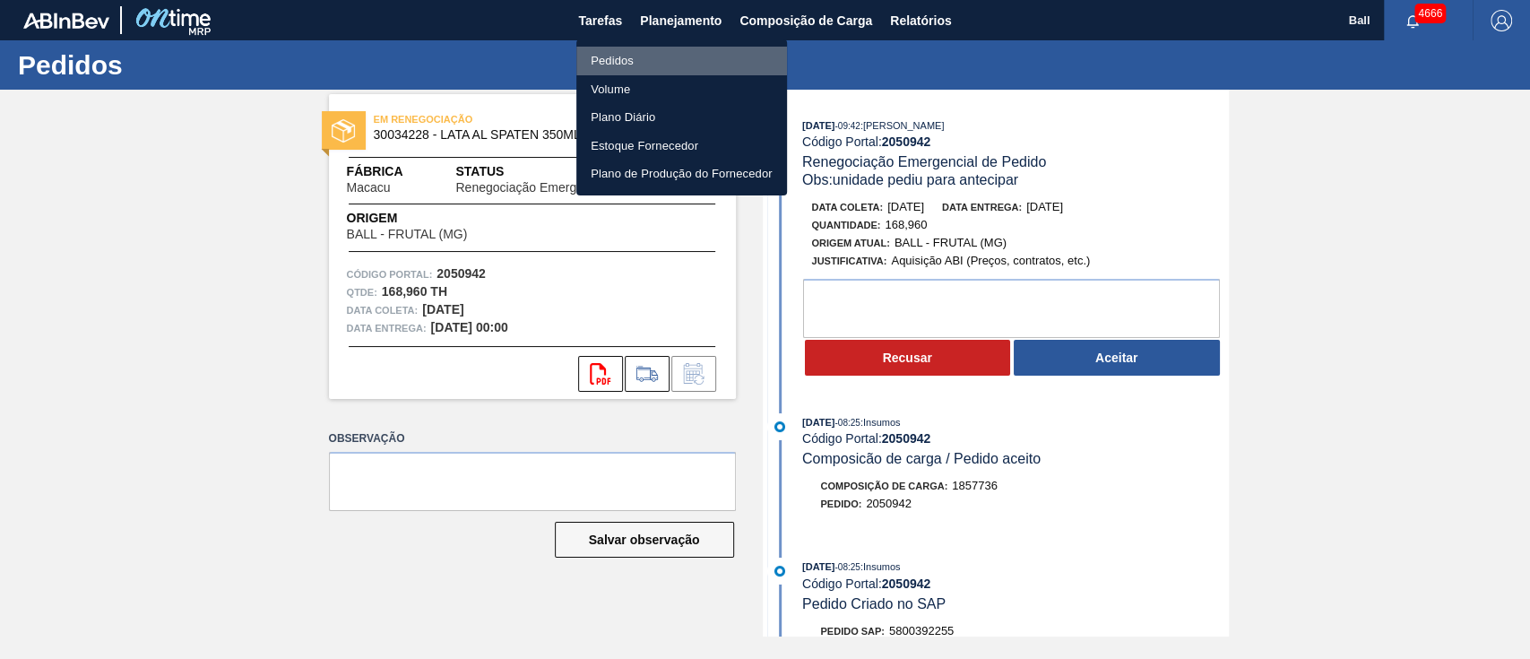
click at [626, 56] on li "Pedidos" at bounding box center [681, 61] width 211 height 29
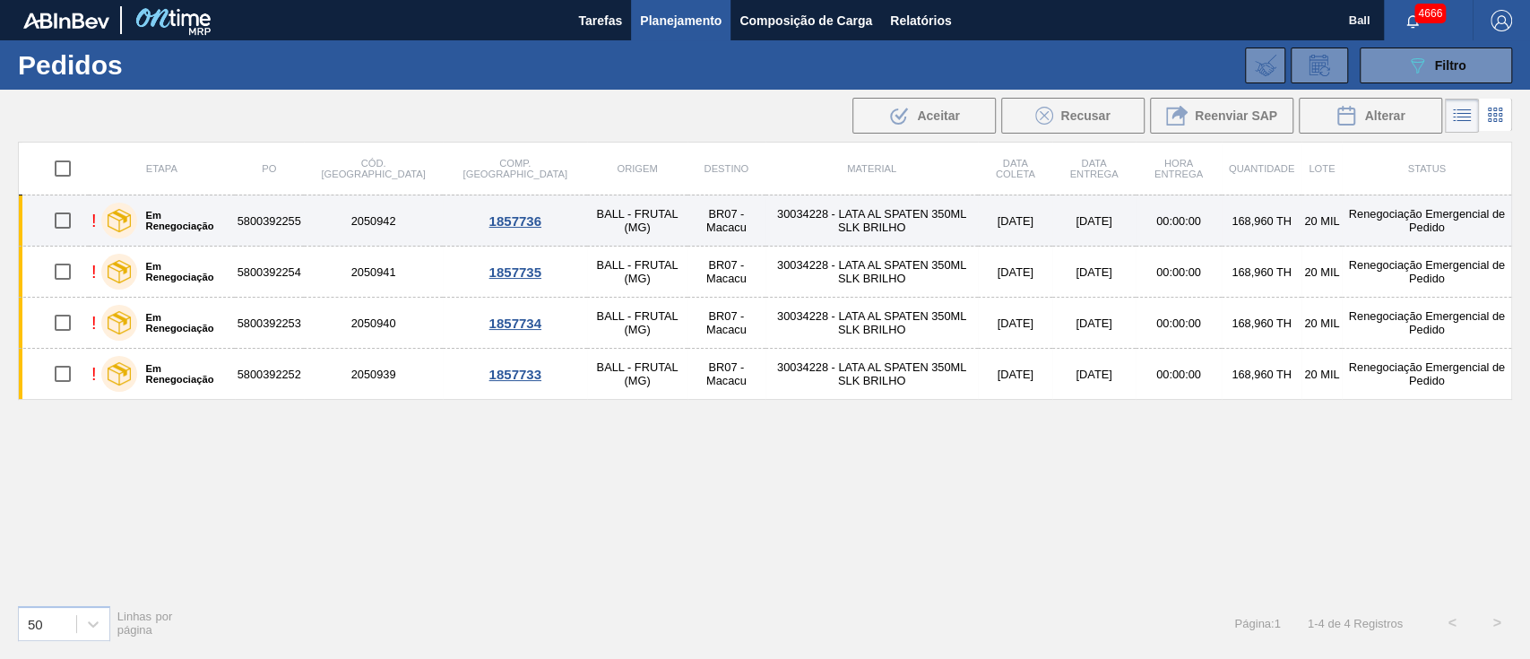
click at [805, 208] on td "30034228 - LATA AL SPATEN 350ML SLK BRILHO" at bounding box center [871, 220] width 213 height 51
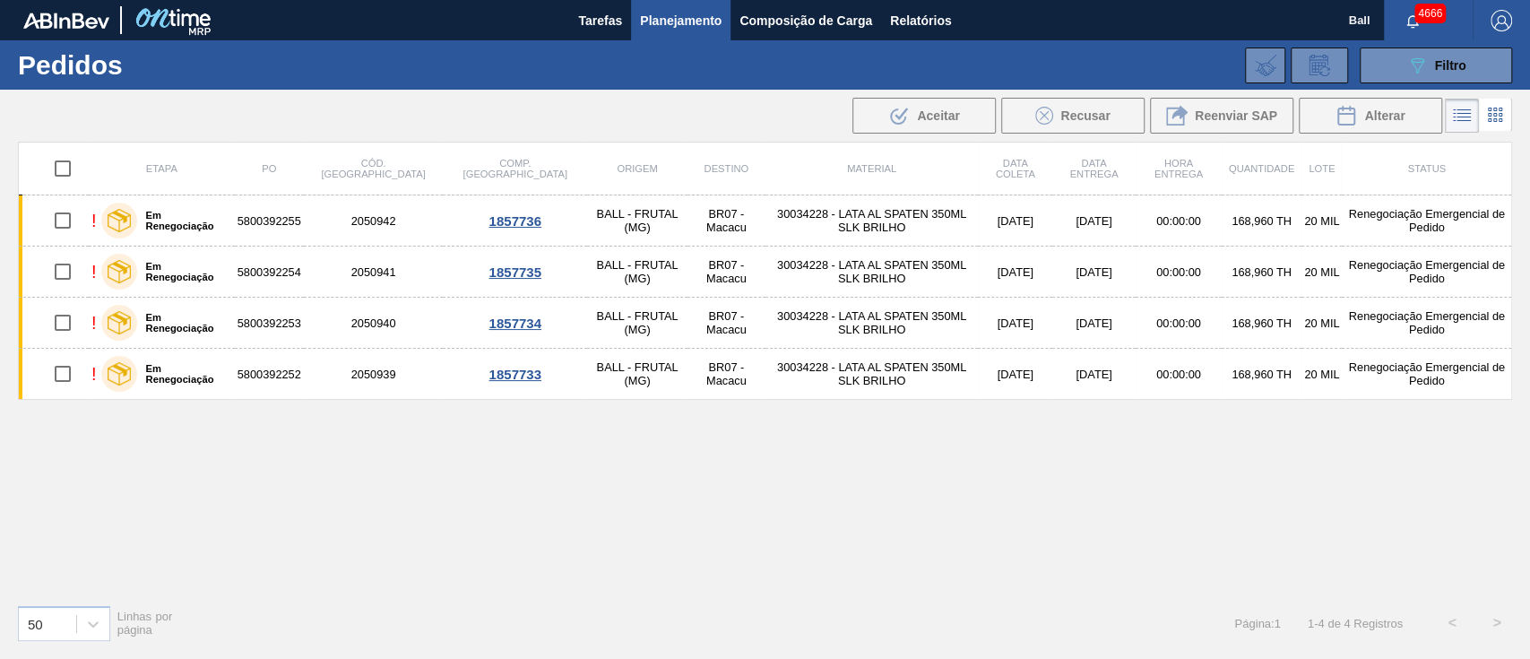
click at [64, 167] on input "checkbox" at bounding box center [63, 169] width 38 height 38
checkbox input "true"
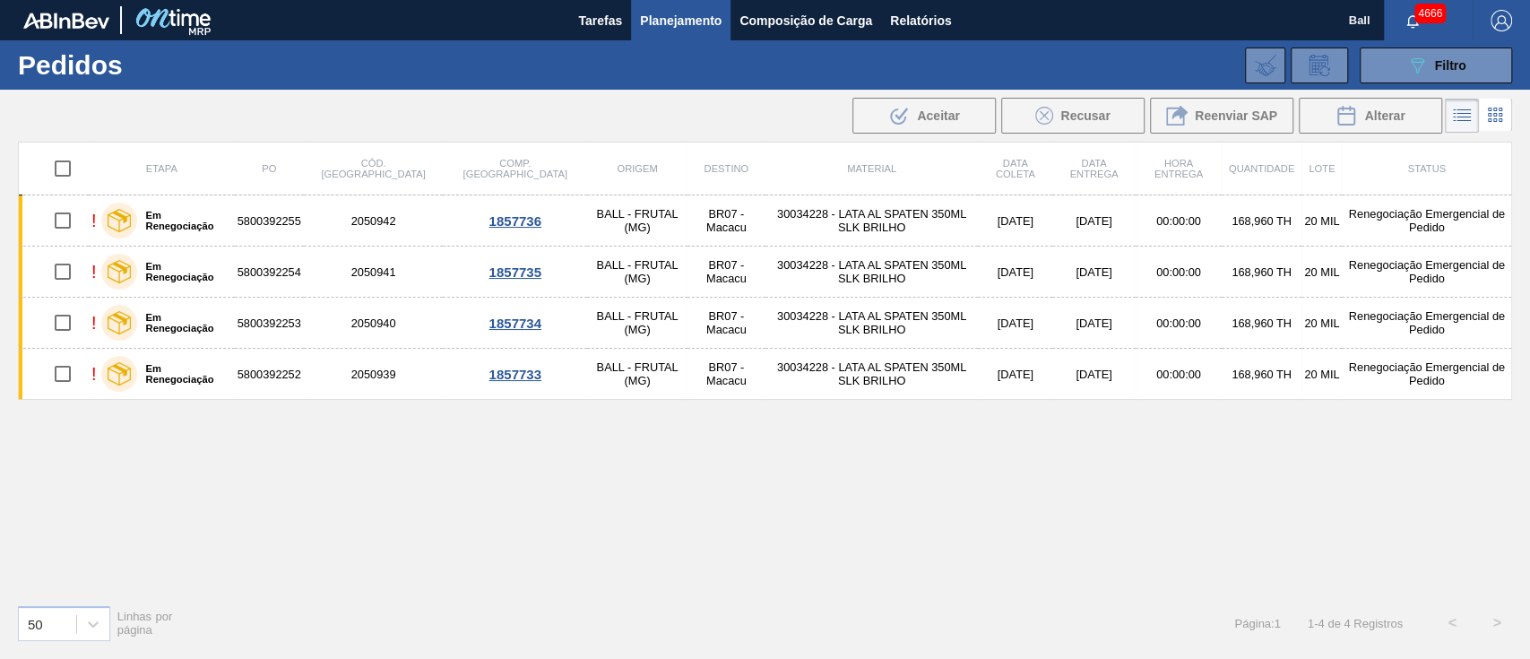
checkbox input "true"
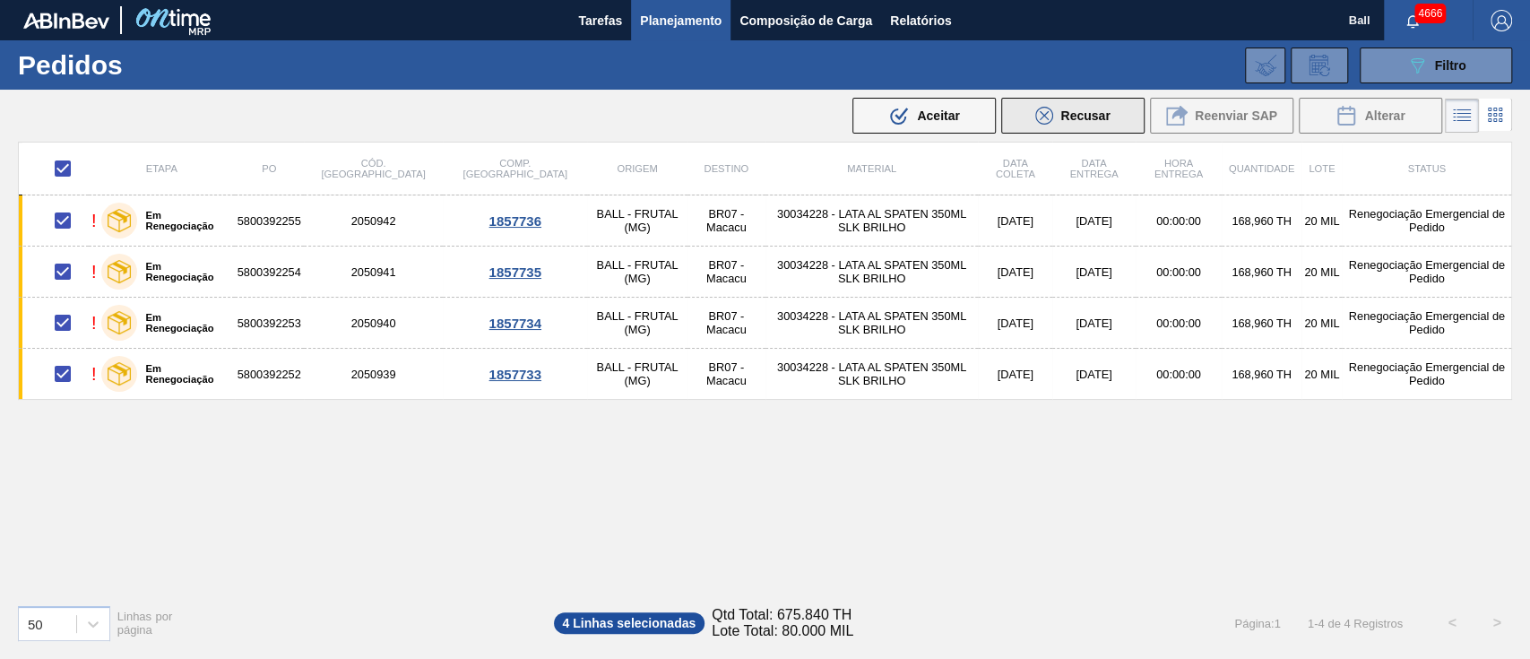
click at [1085, 111] on span "Recusar" at bounding box center [1084, 115] width 49 height 14
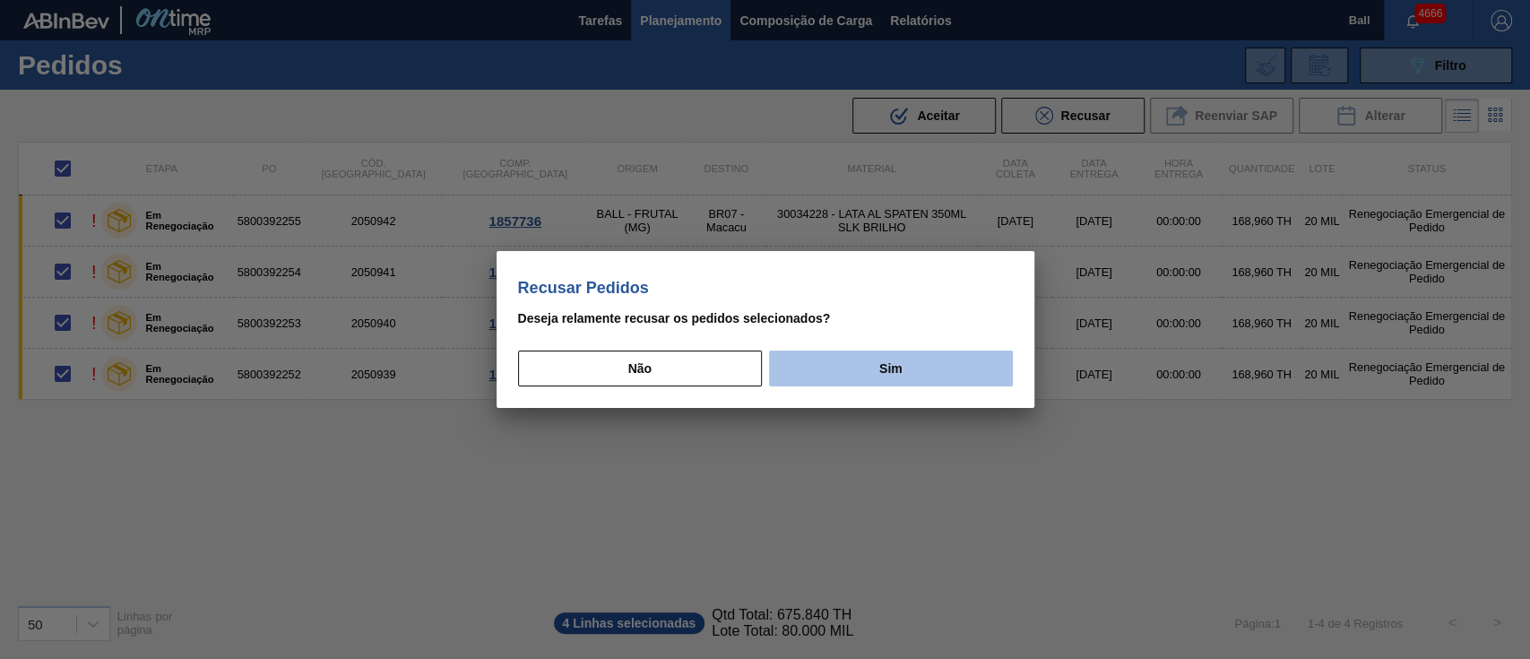
click at [859, 376] on button "Sim" at bounding box center [890, 368] width 243 height 36
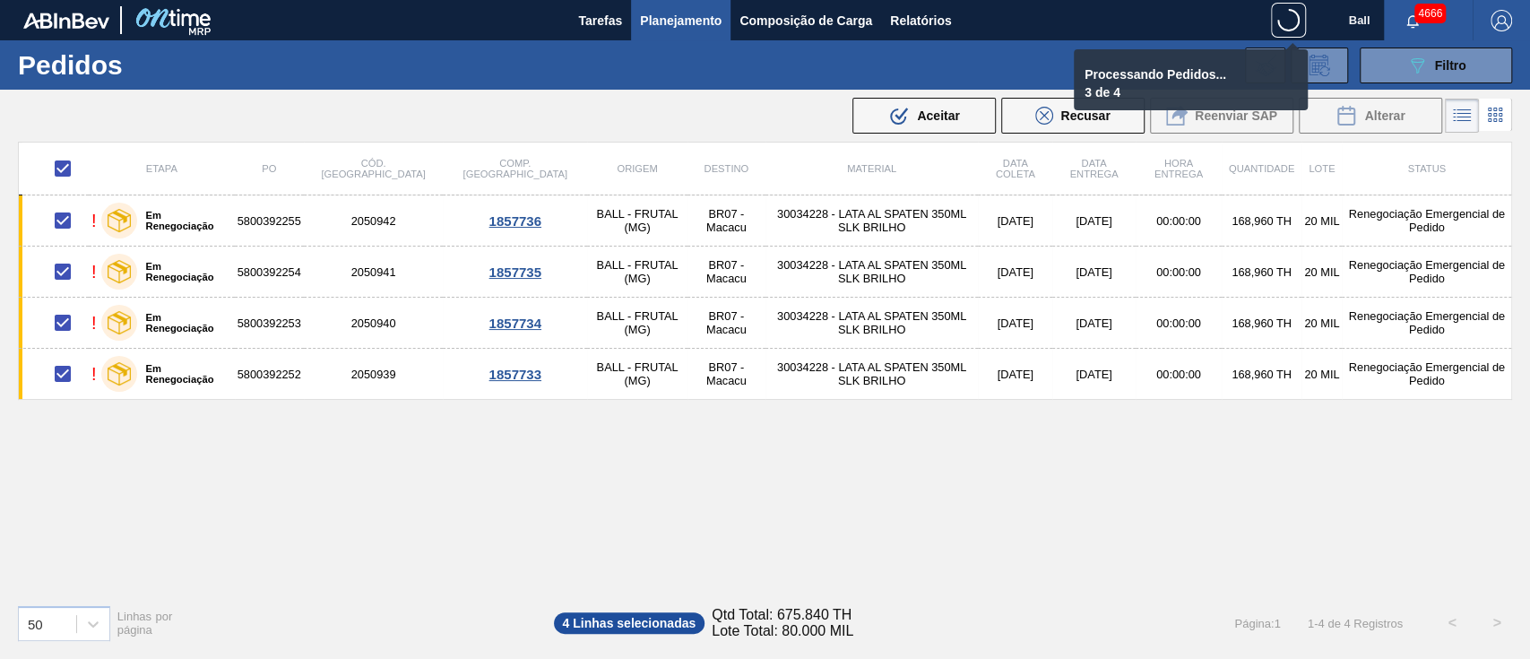
checkbox input "false"
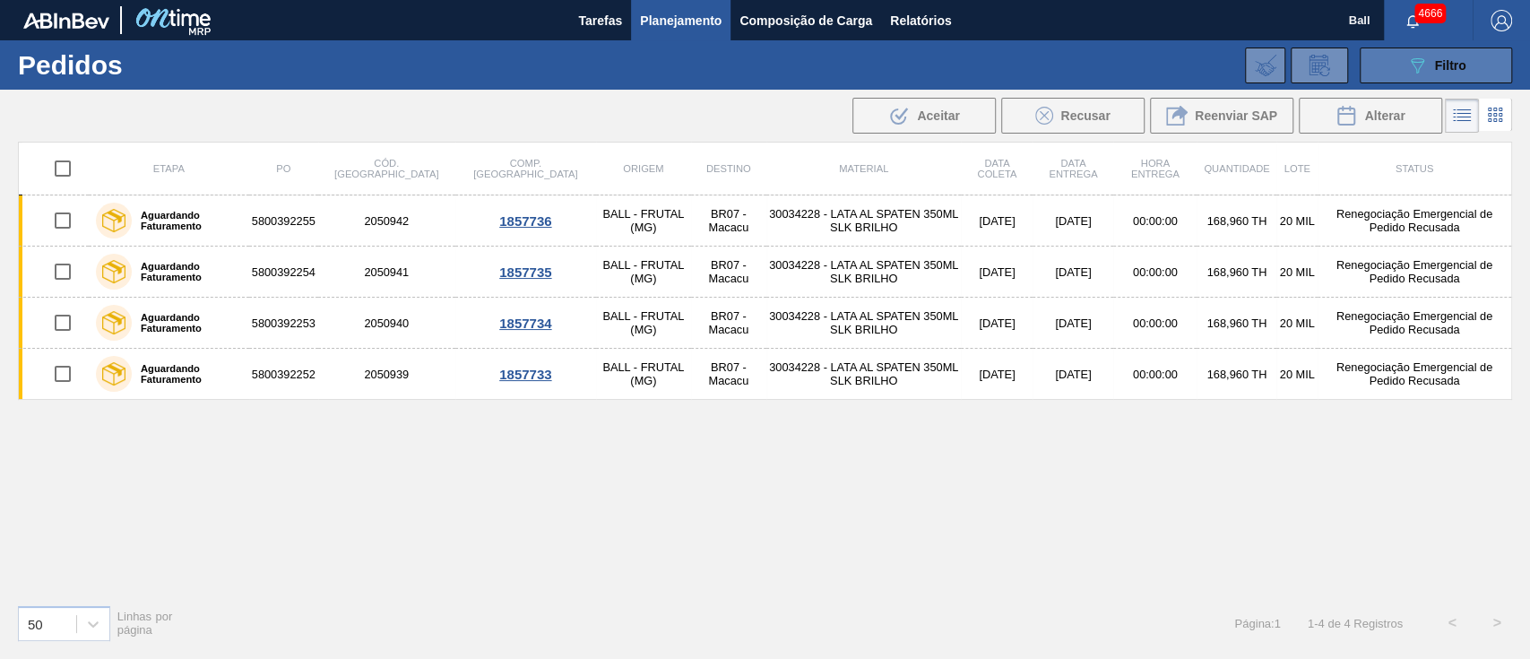
click at [1465, 68] on span "Filtro" at bounding box center [1450, 65] width 31 height 14
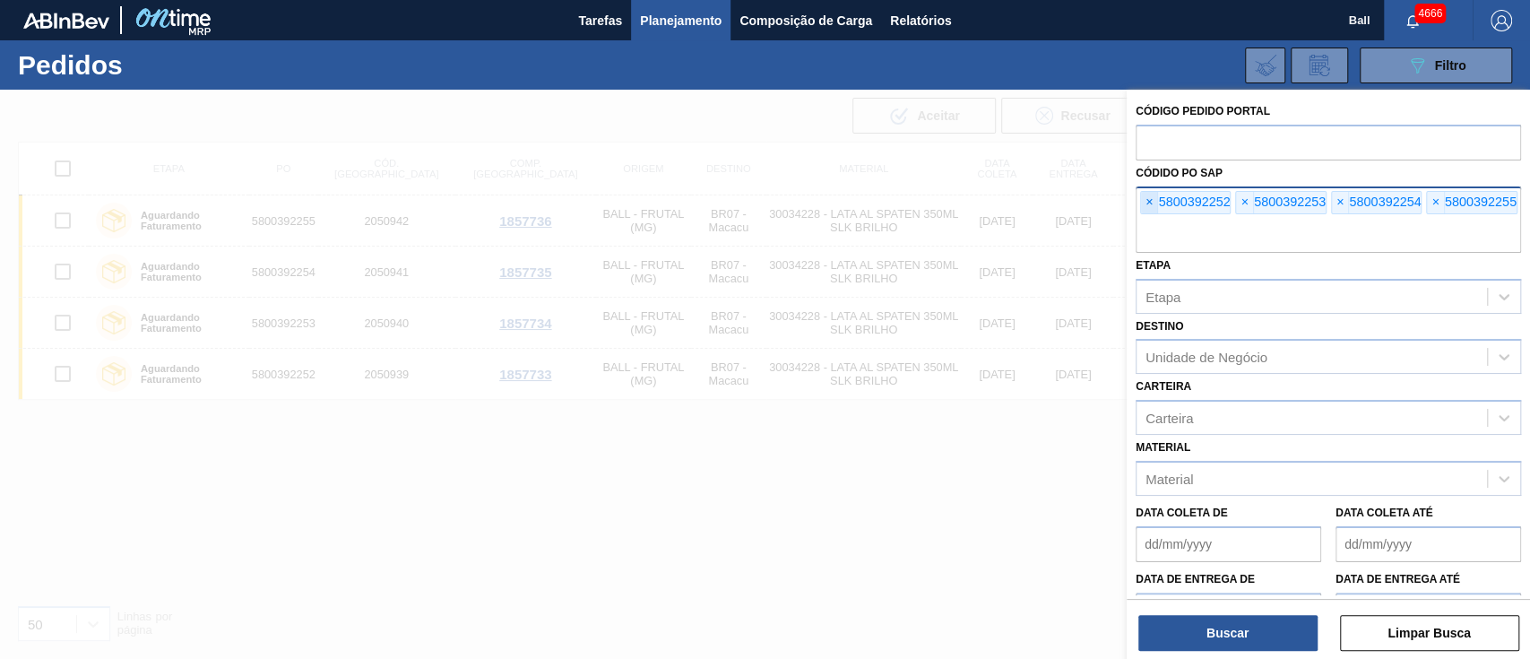
click at [1151, 202] on span "×" at bounding box center [1149, 203] width 17 height 22
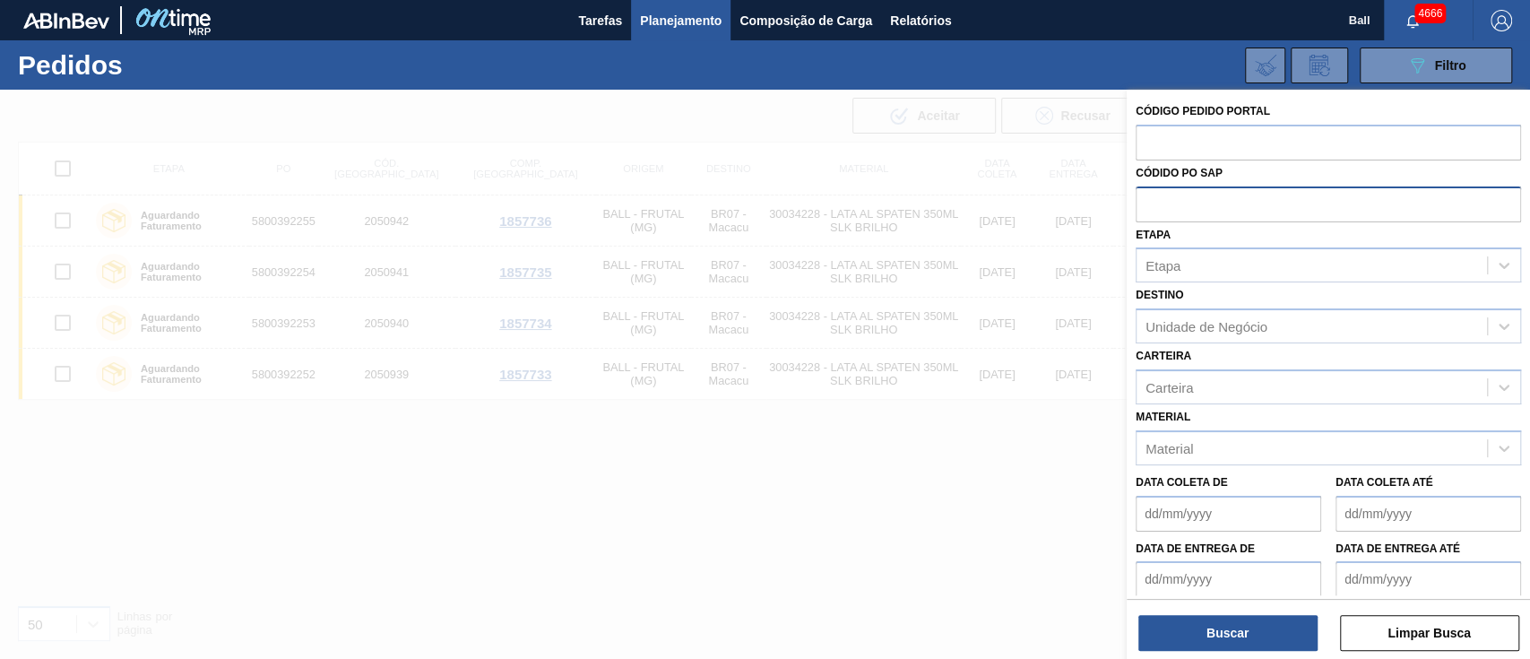
click at [1151, 202] on input "text" at bounding box center [1328, 203] width 385 height 34
paste input "text"
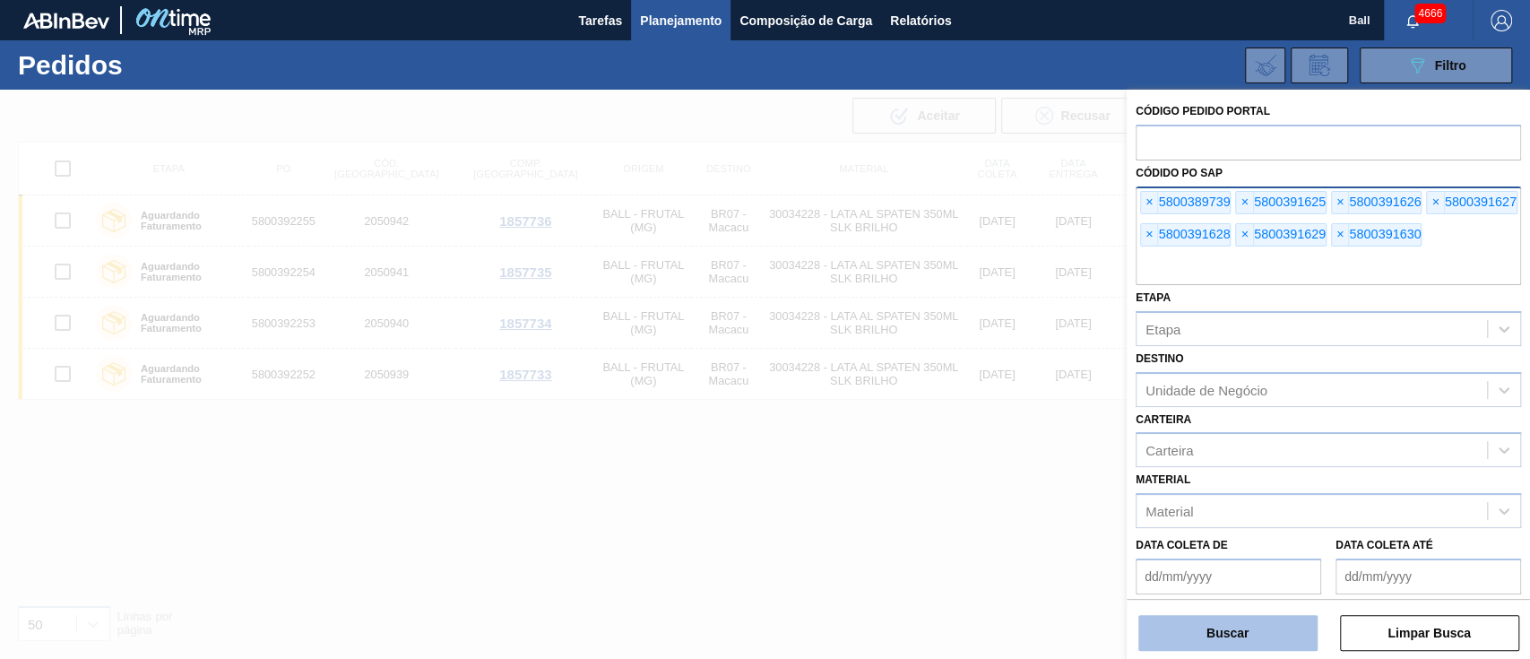
click at [1229, 633] on button "Buscar" at bounding box center [1227, 633] width 179 height 36
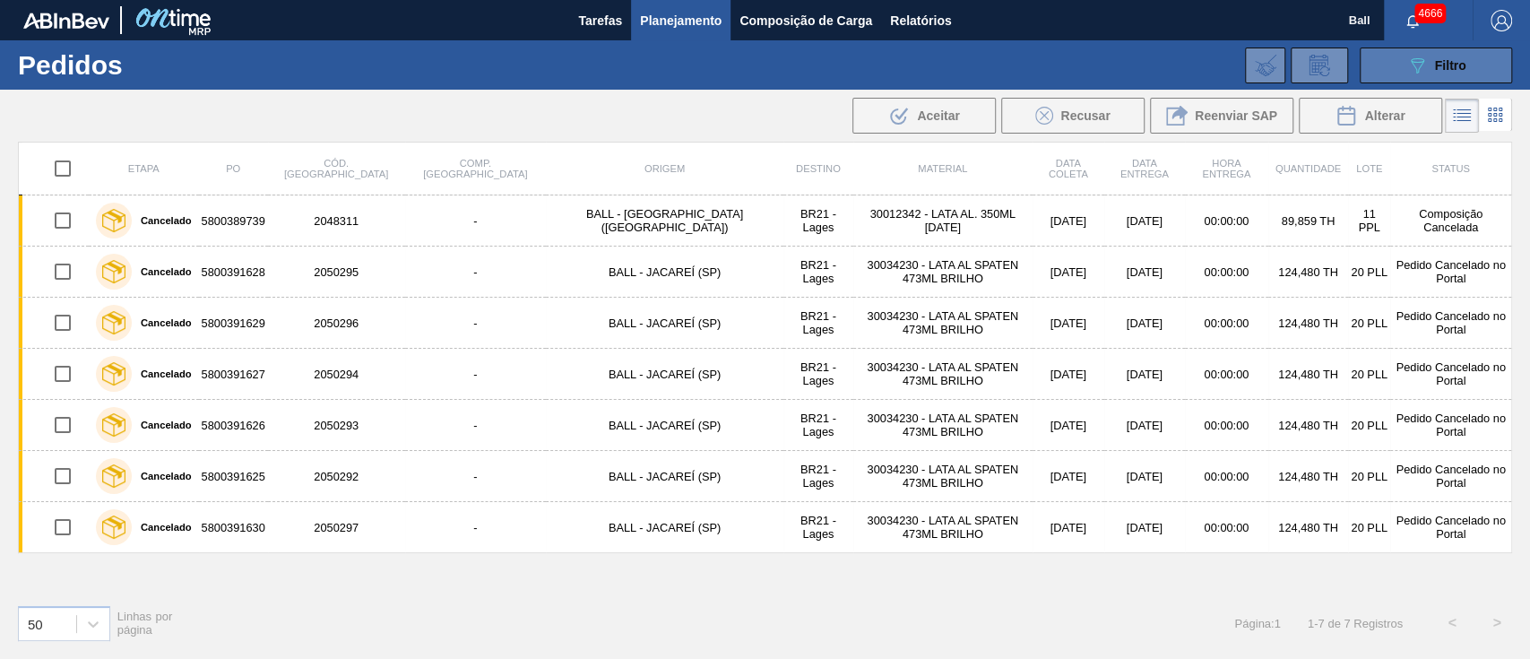
click at [1414, 74] on icon "089F7B8B-B2A5-4AFE-B5C0-19BA573D28AC" at bounding box center [1417, 66] width 22 height 22
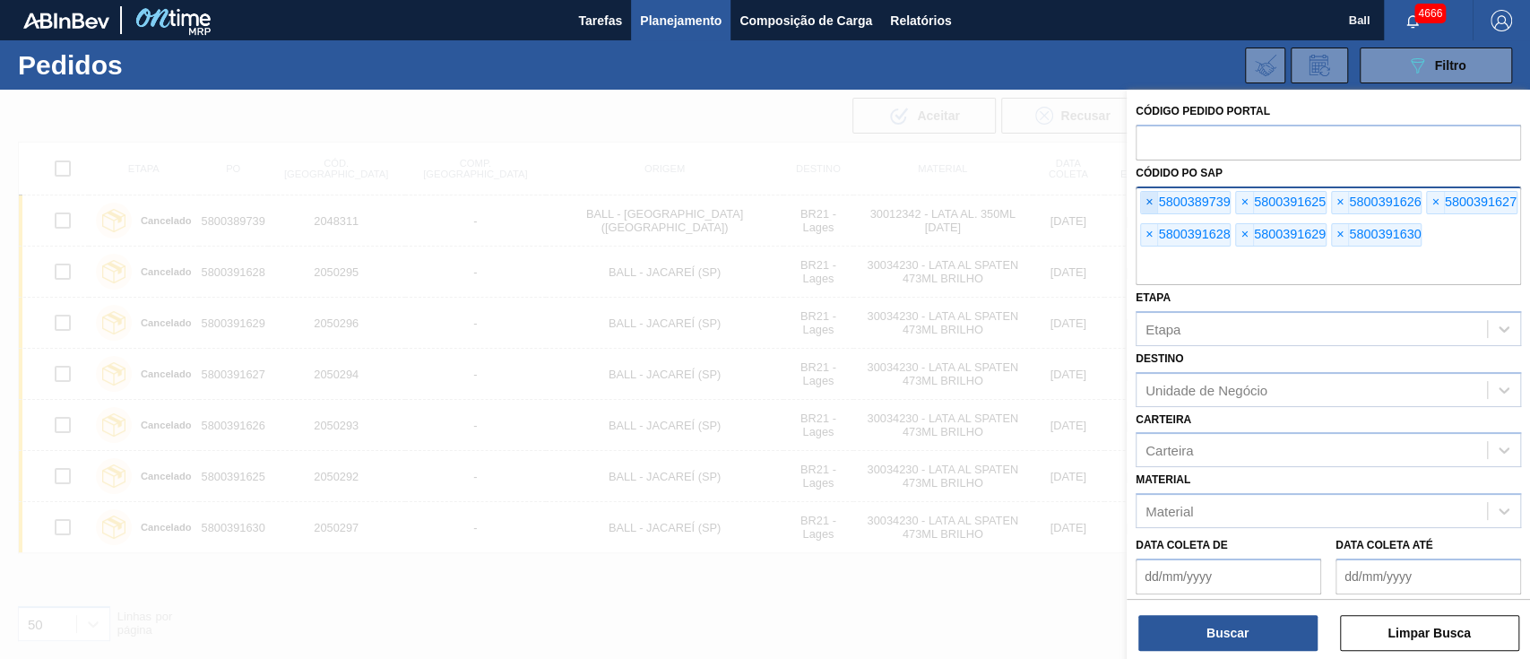
click at [1147, 200] on span "×" at bounding box center [1149, 203] width 17 height 22
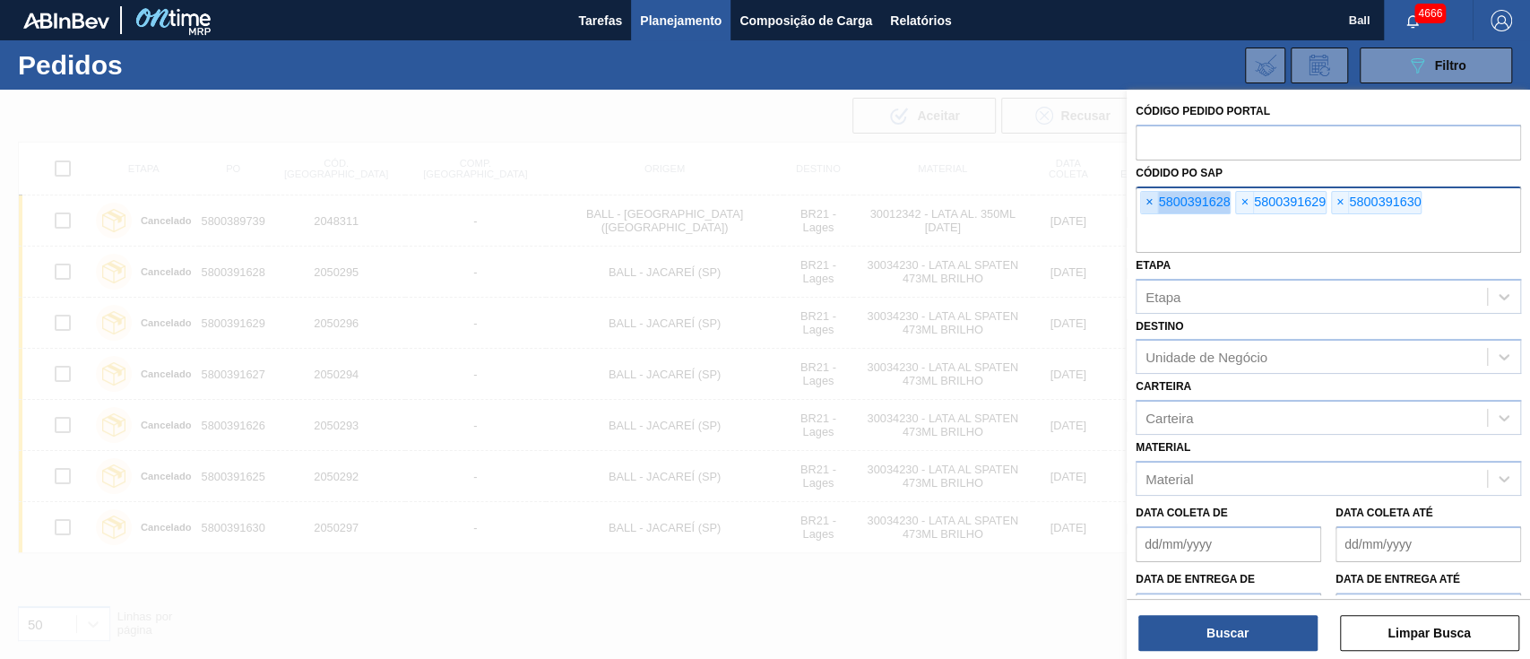
click at [1147, 200] on span "×" at bounding box center [1149, 203] width 17 height 22
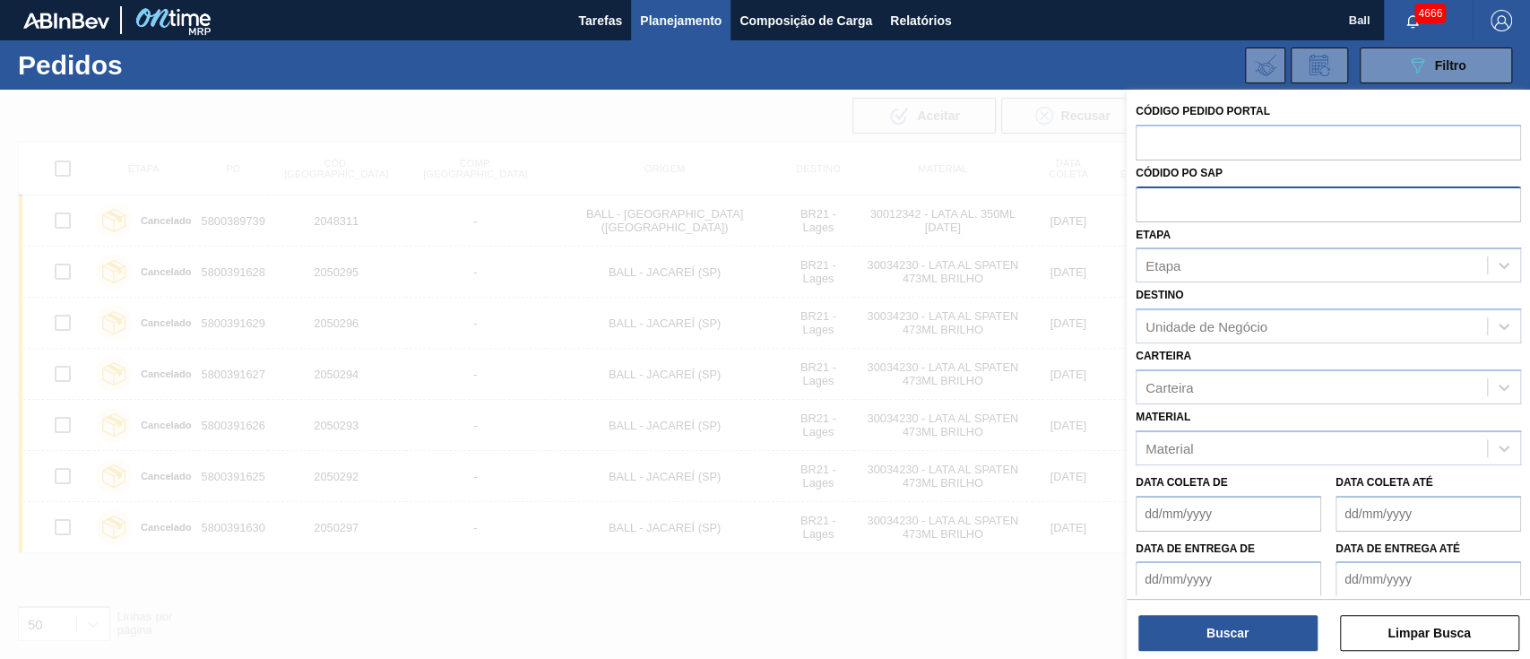
click at [1147, 200] on input "text" at bounding box center [1328, 203] width 385 height 34
paste input "text"
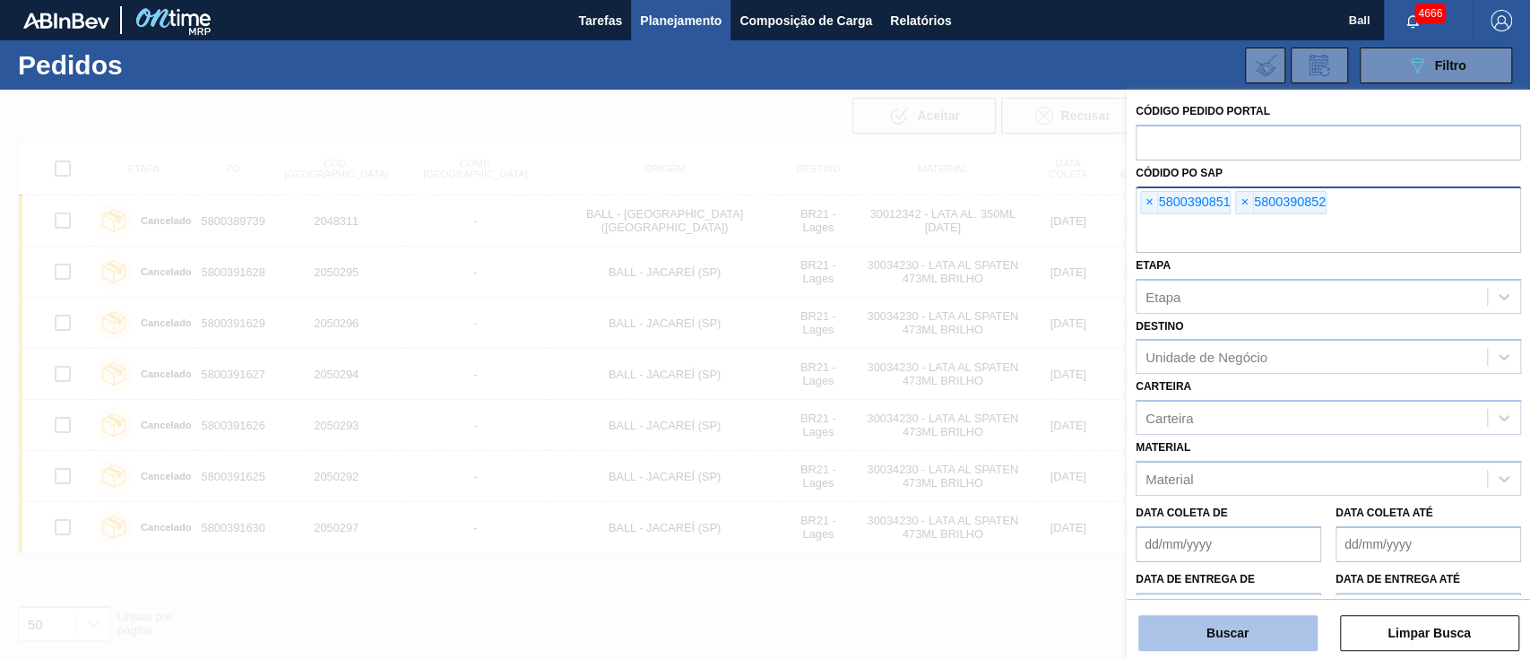
click at [1262, 629] on button "Buscar" at bounding box center [1227, 633] width 179 height 36
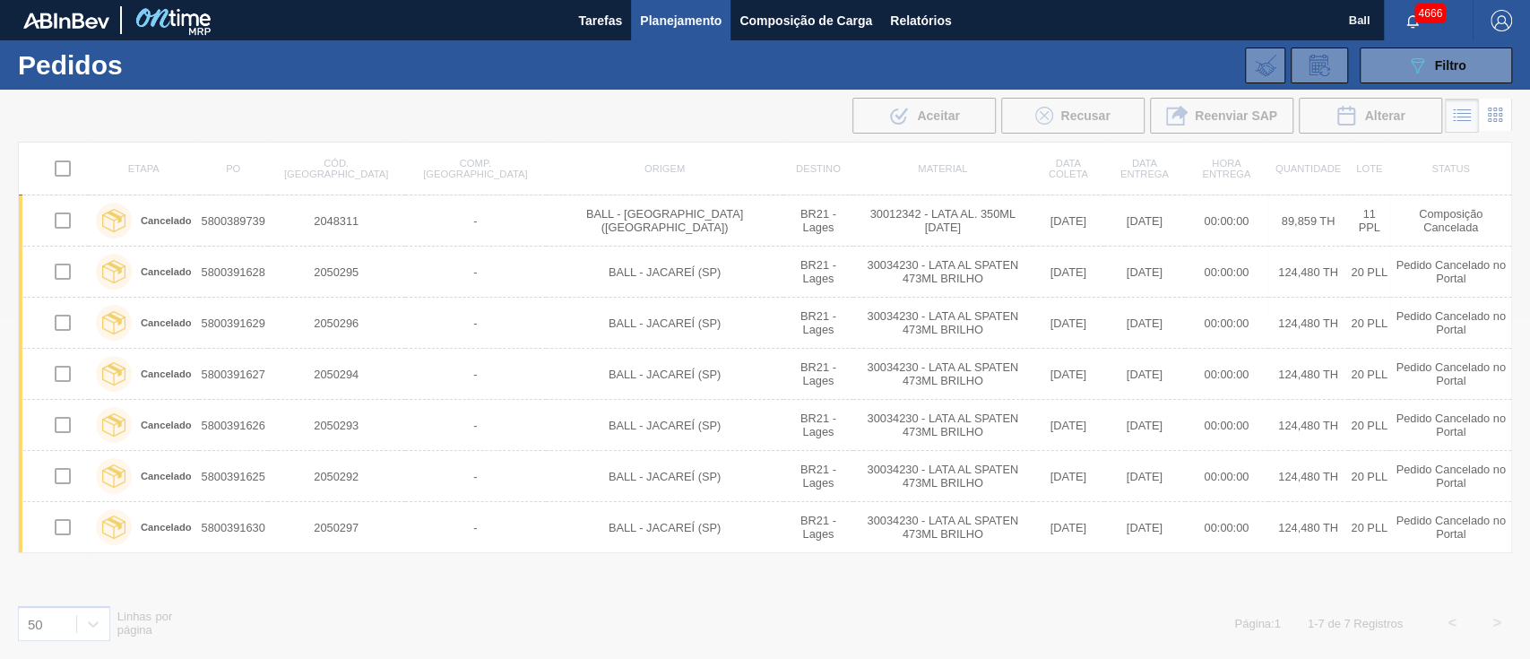
click at [1262, 629] on div at bounding box center [765, 374] width 1530 height 569
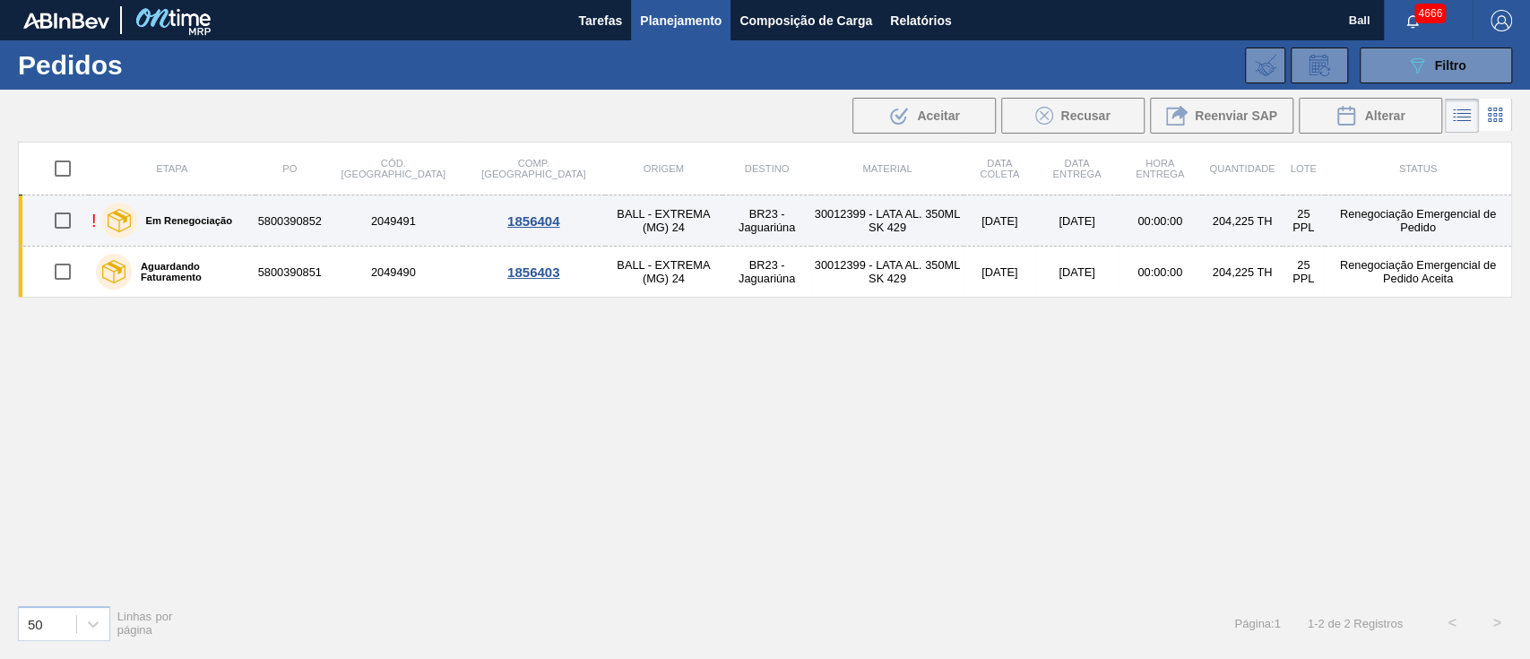
click at [722, 219] on td "BR23 - Jaguariúna" at bounding box center [766, 220] width 89 height 51
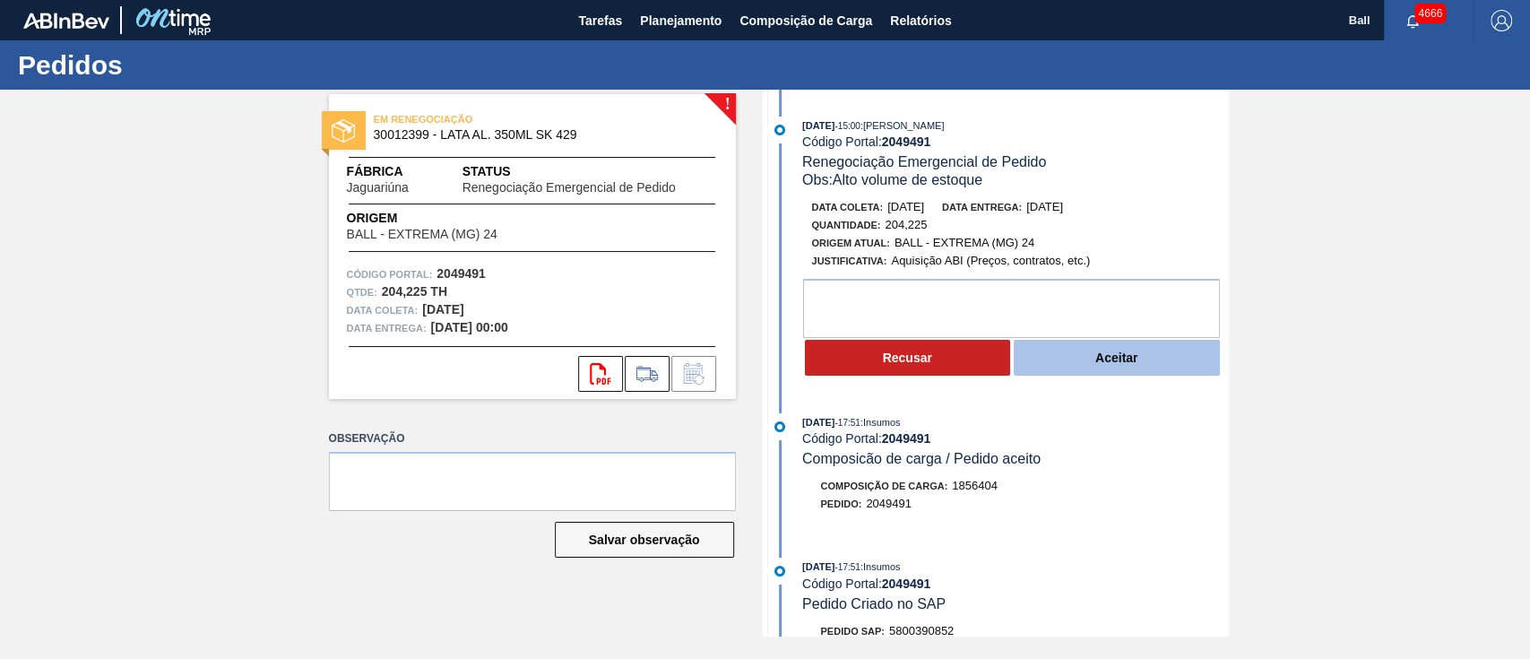
click at [1119, 357] on button "Aceitar" at bounding box center [1117, 358] width 206 height 36
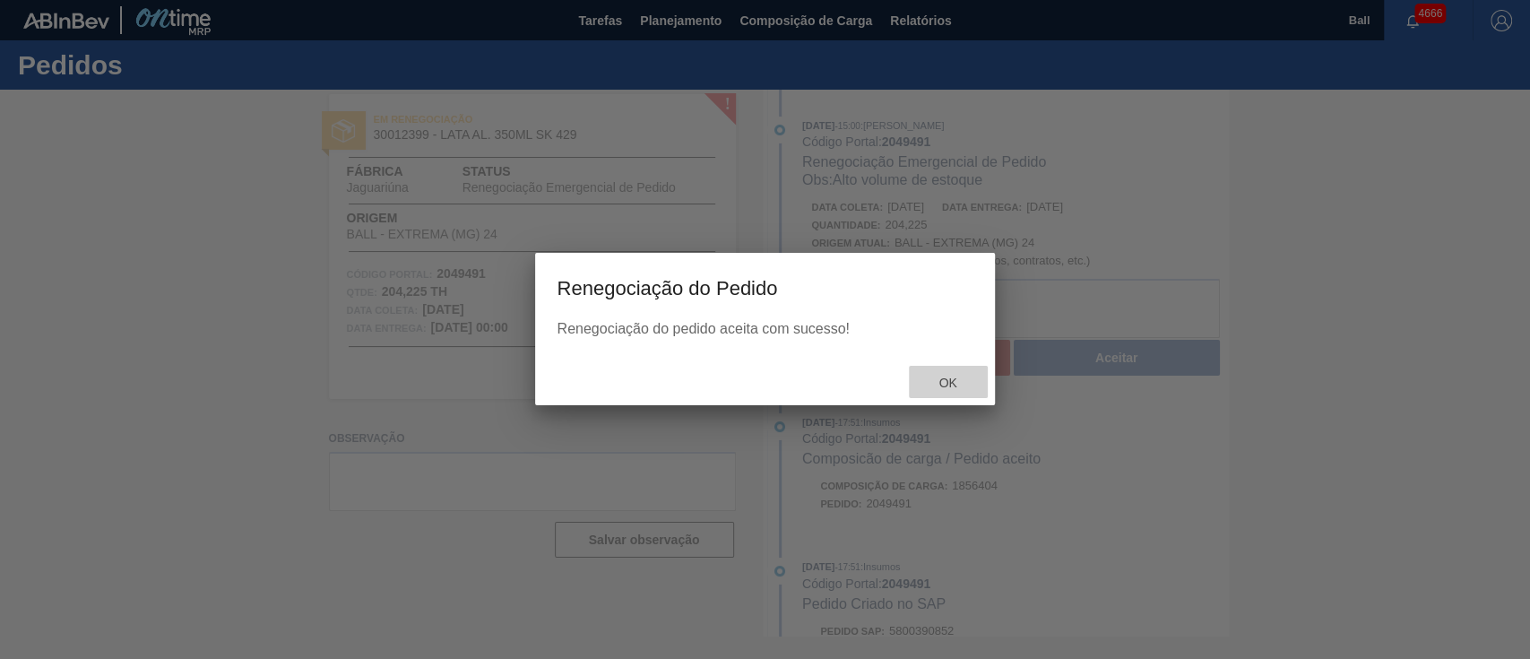
click at [953, 377] on span "Ok" at bounding box center [947, 383] width 47 height 14
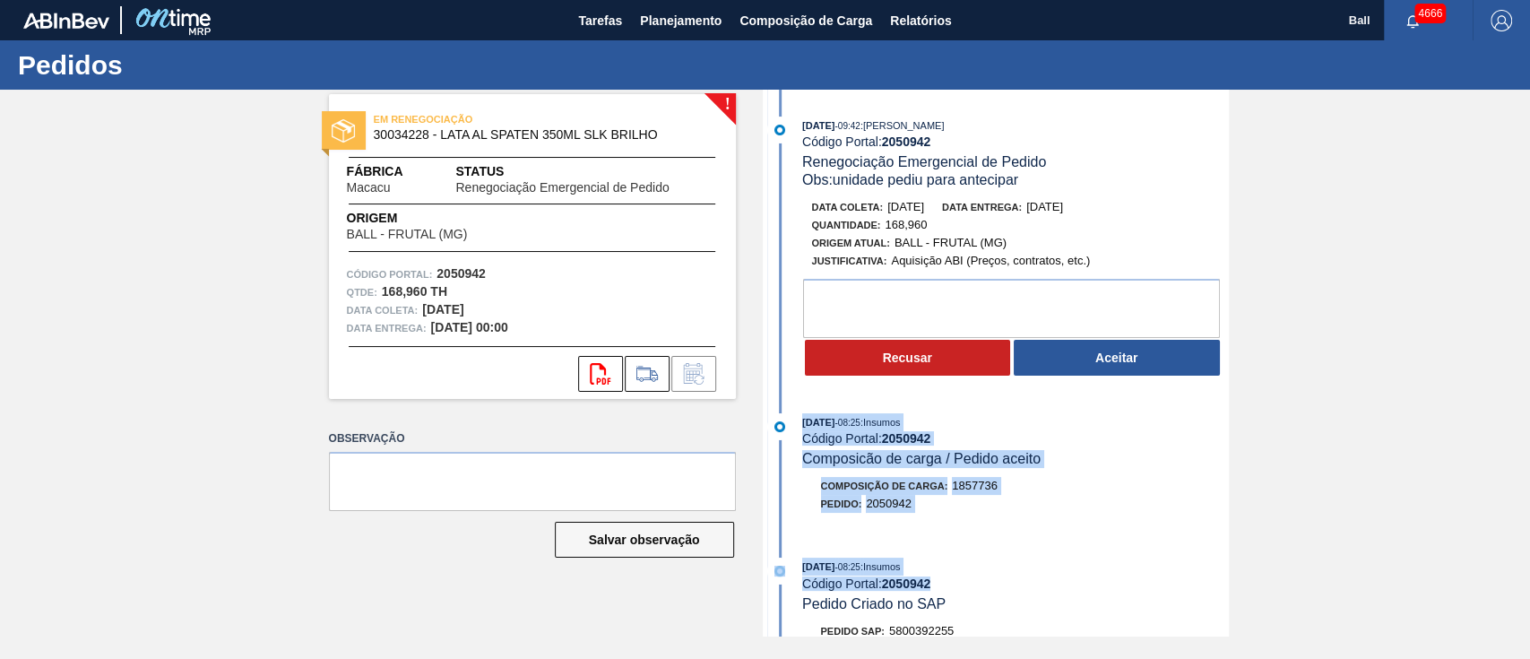
drag, startPoint x: 801, startPoint y: 424, endPoint x: 999, endPoint y: 593, distance: 260.0
click at [999, 593] on div "[DATE] 09:42 : [PERSON_NAME] Código Portal: 2050942 Renegociação Emergencial de…" at bounding box center [998, 363] width 462 height 547
click at [999, 591] on div "Código Portal: 2050942" at bounding box center [1015, 583] width 426 height 14
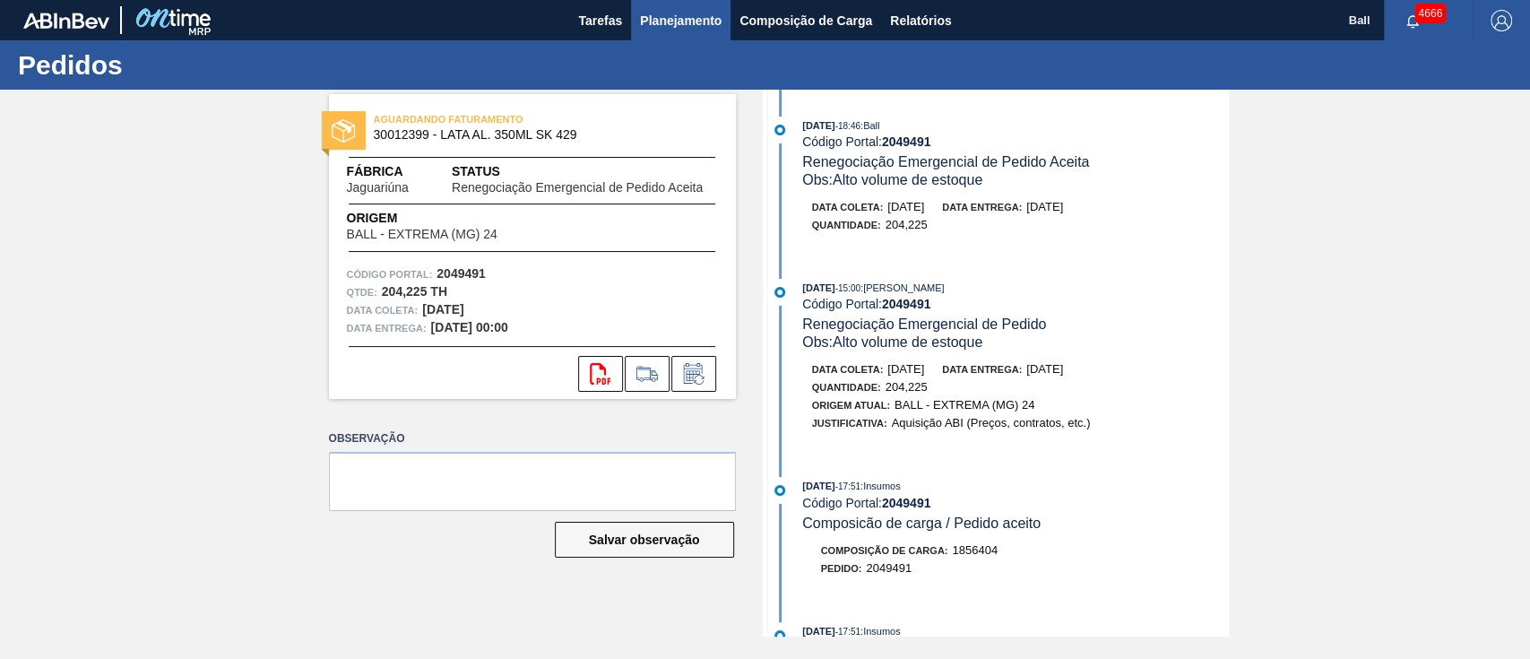
click at [694, 29] on span "Planejamento" at bounding box center [681, 21] width 82 height 22
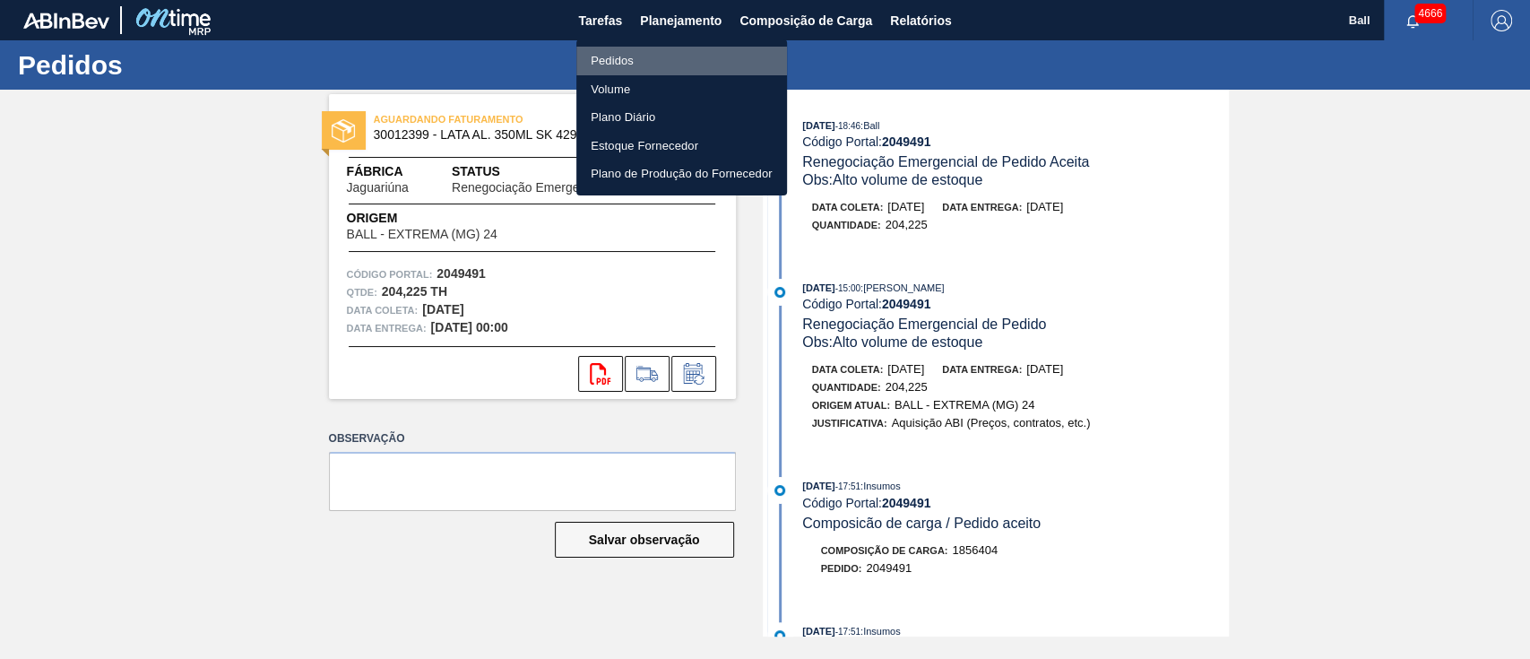
click at [639, 58] on li "Pedidos" at bounding box center [681, 61] width 211 height 29
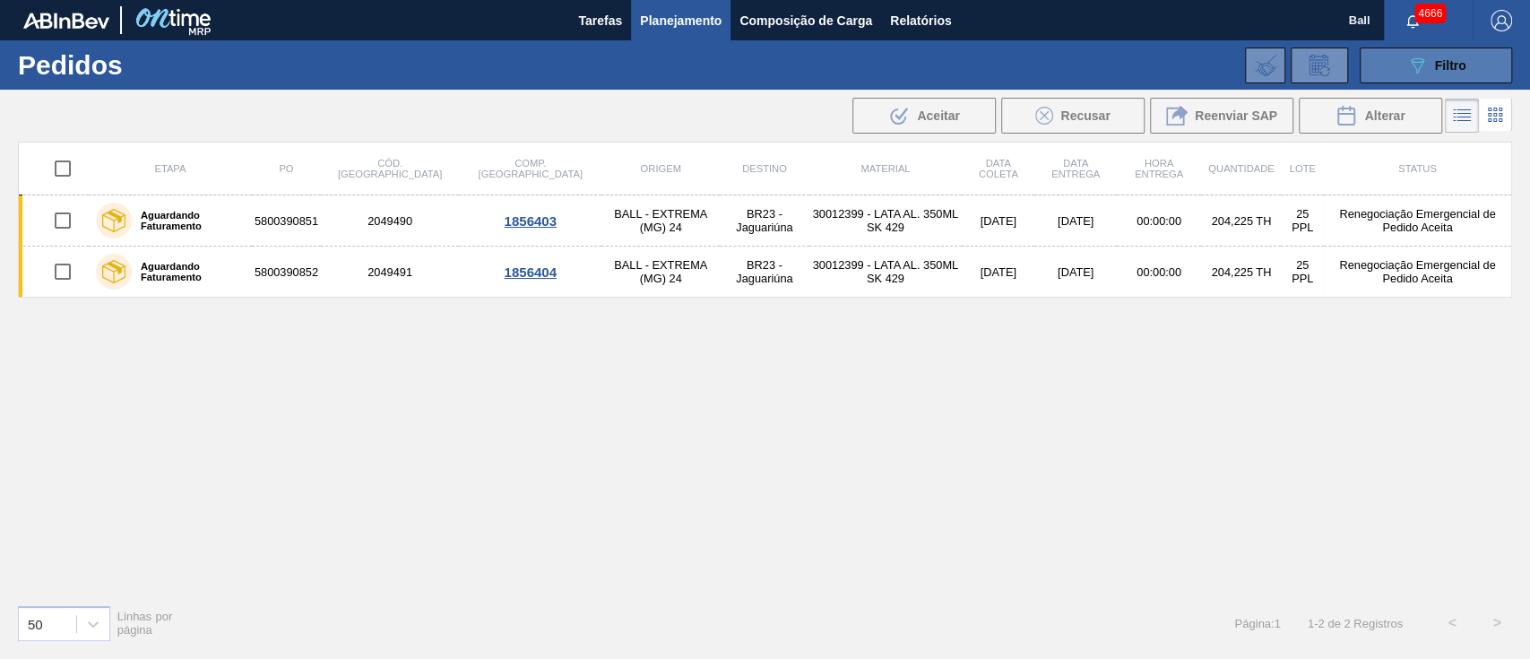
click at [1429, 79] on button "089F7B8B-B2A5-4AFE-B5C0-19BA573D28AC Filtro" at bounding box center [1436, 66] width 152 height 36
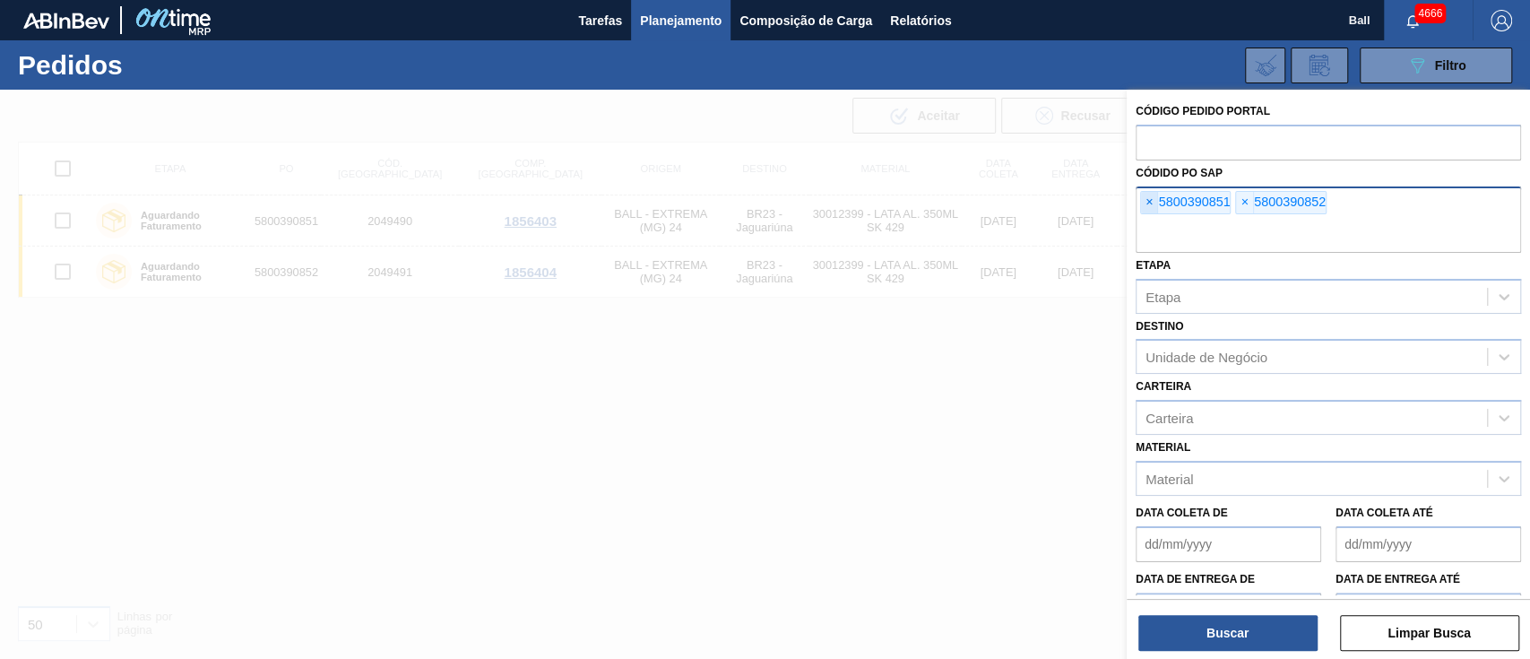
click at [1146, 200] on span "×" at bounding box center [1149, 203] width 17 height 22
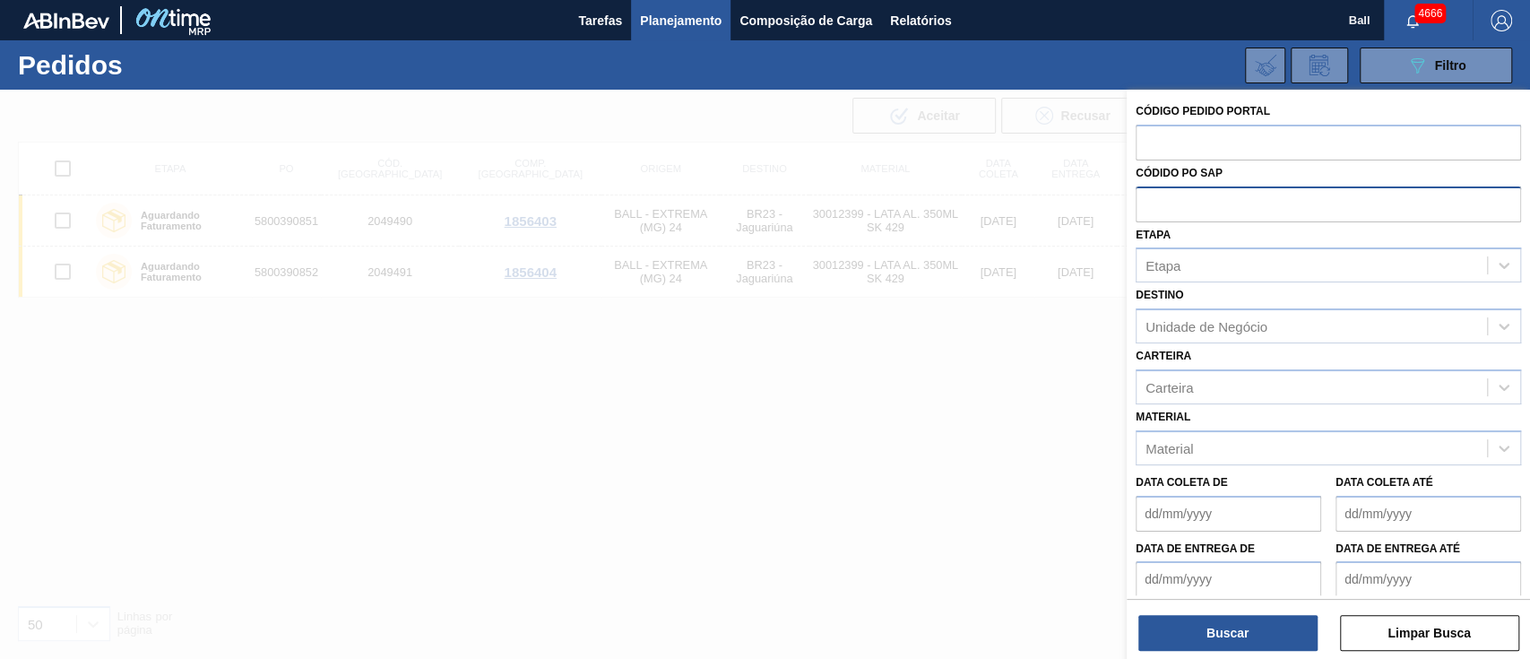
paste input "text"
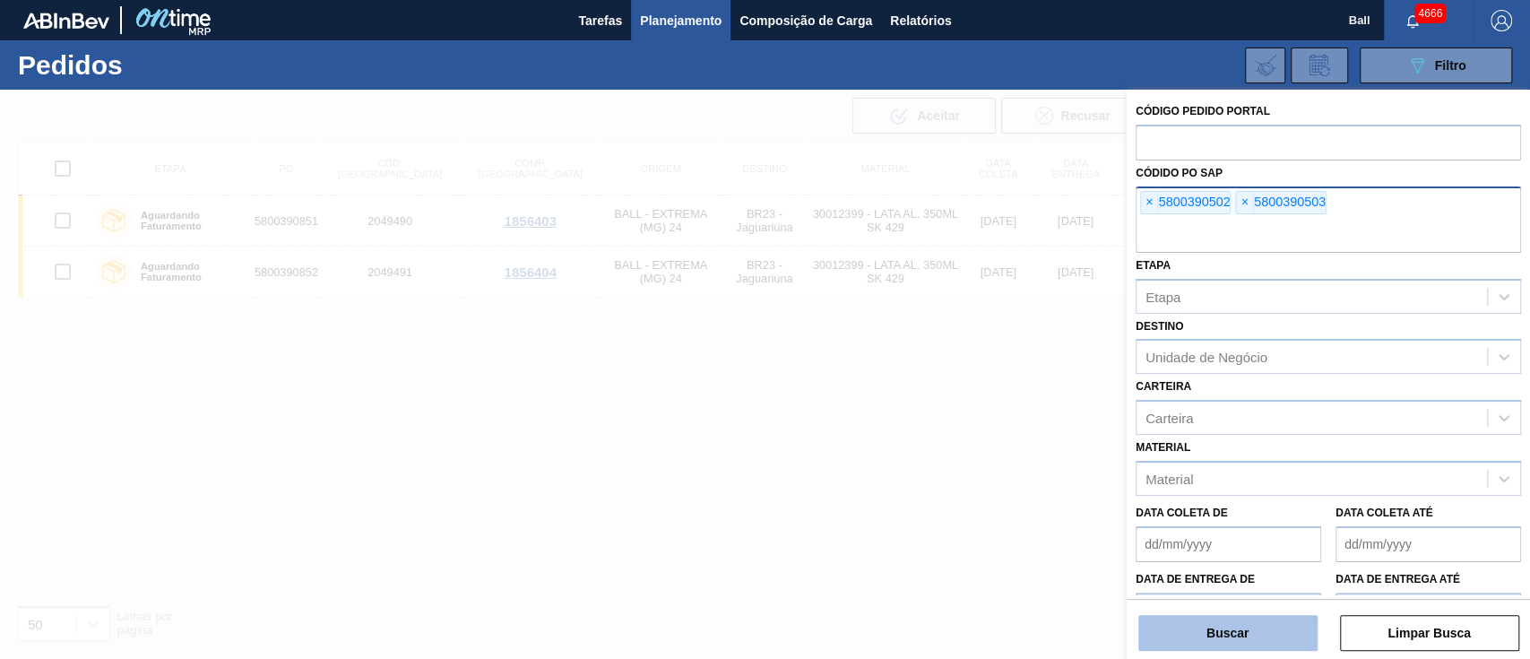
paste input "text"
click at [1223, 627] on button "Buscar" at bounding box center [1227, 633] width 179 height 36
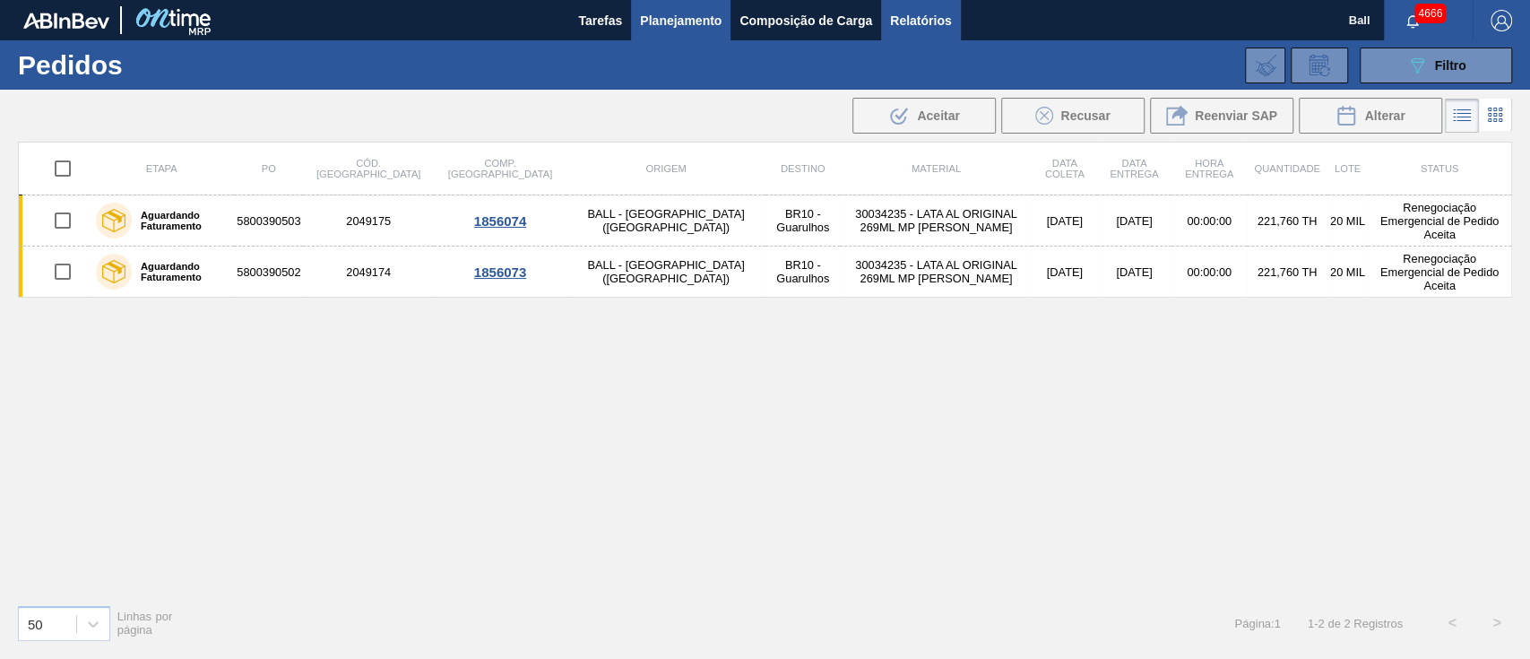
click at [928, 21] on span "Relatórios" at bounding box center [920, 21] width 61 height 22
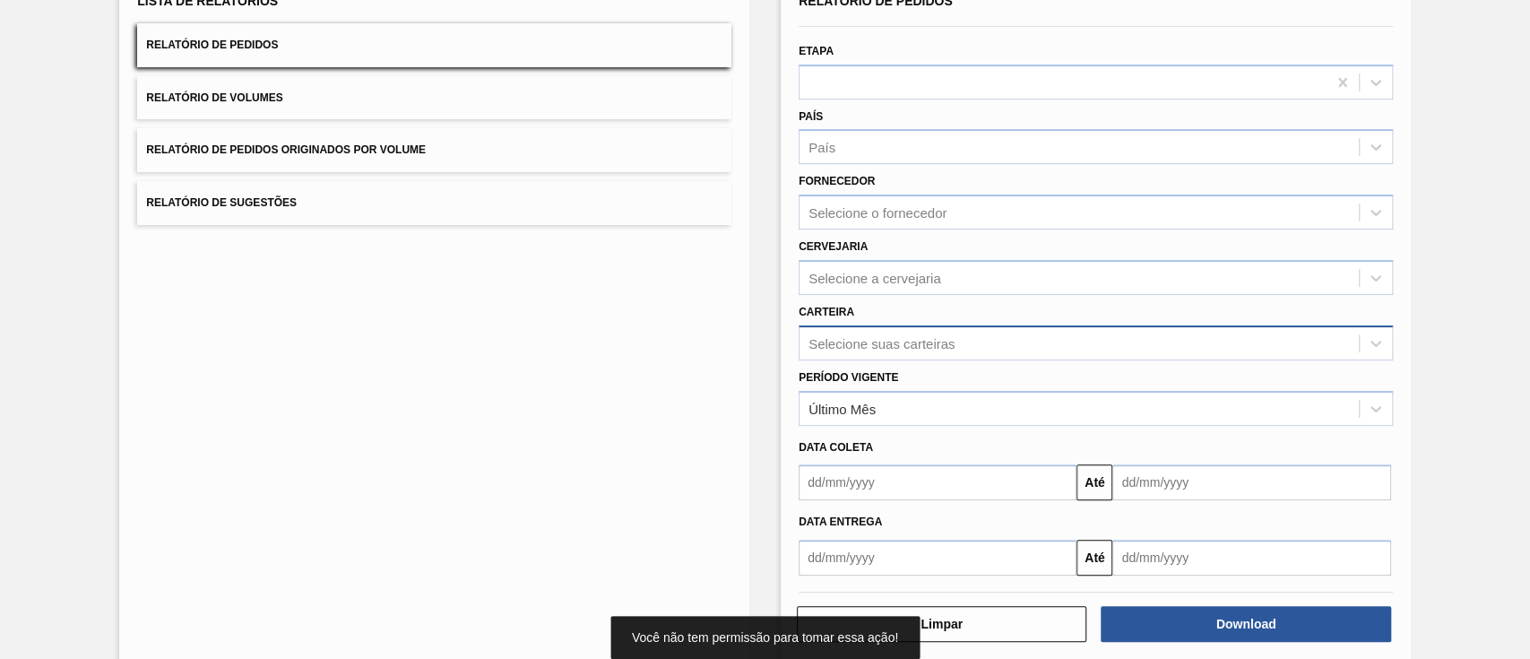
scroll to position [169, 0]
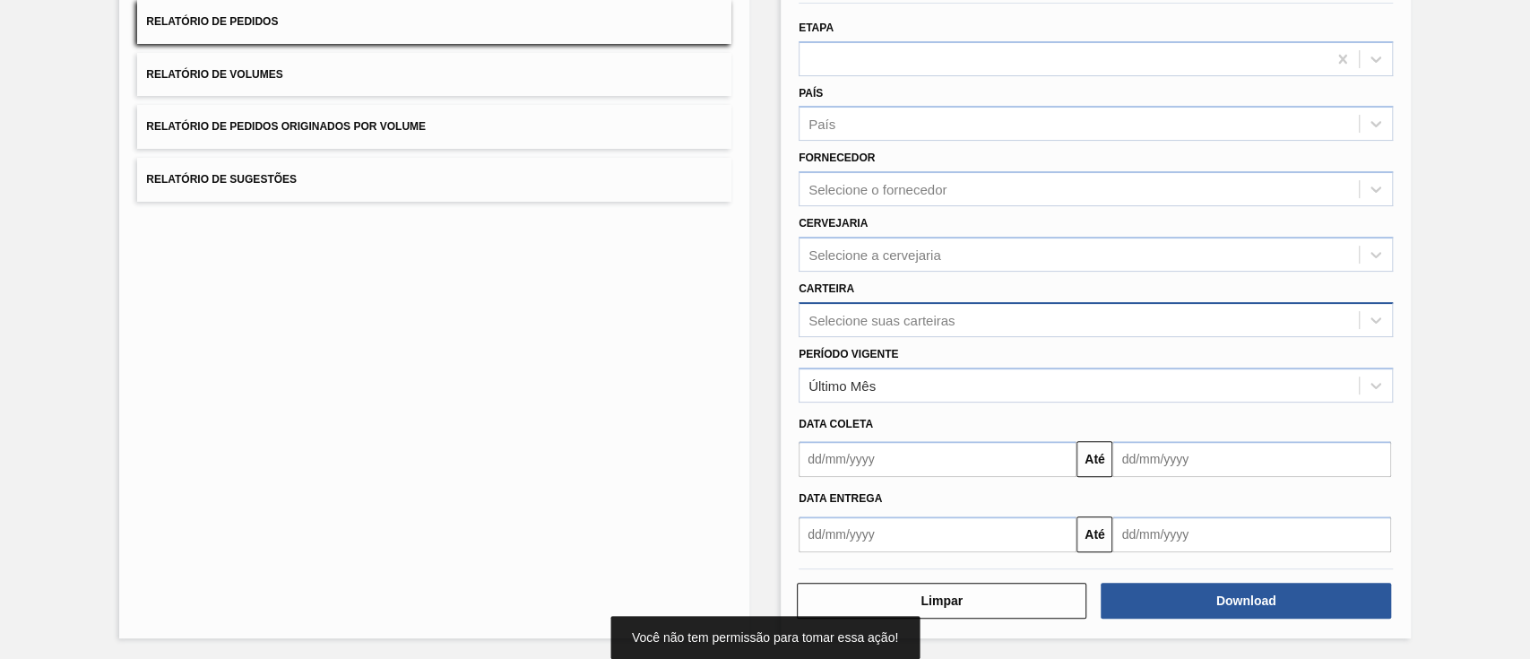
click at [894, 314] on div "Selecione suas carteiras" at bounding box center [882, 319] width 146 height 15
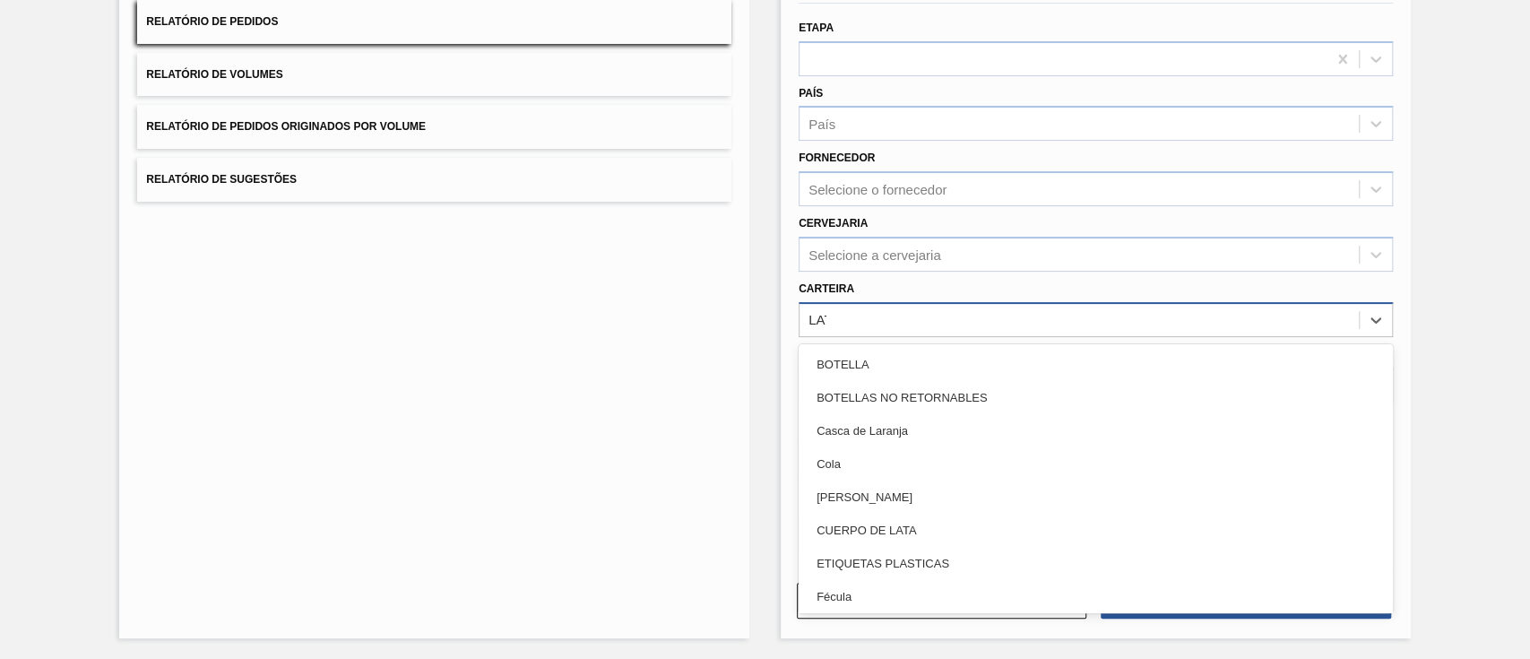
type input "LATA"
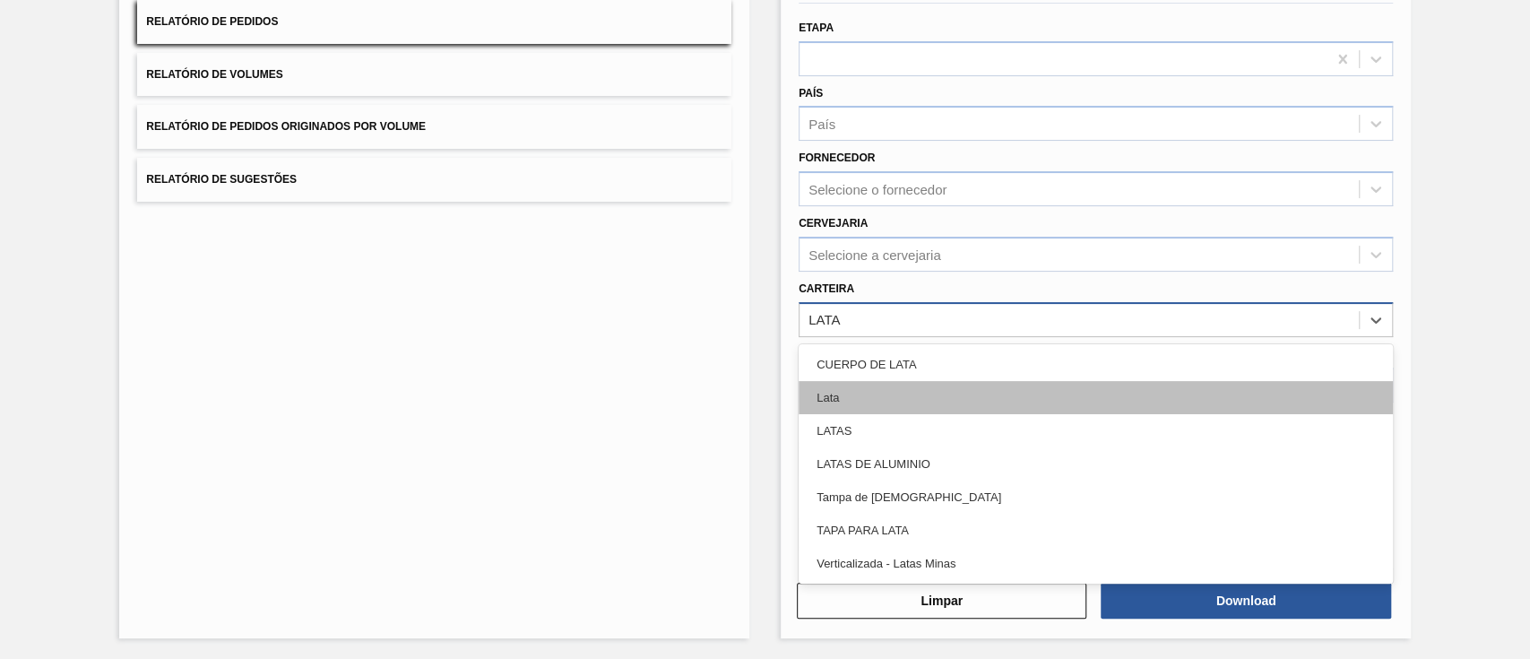
click at [891, 387] on div "Lata" at bounding box center [1096, 397] width 594 height 33
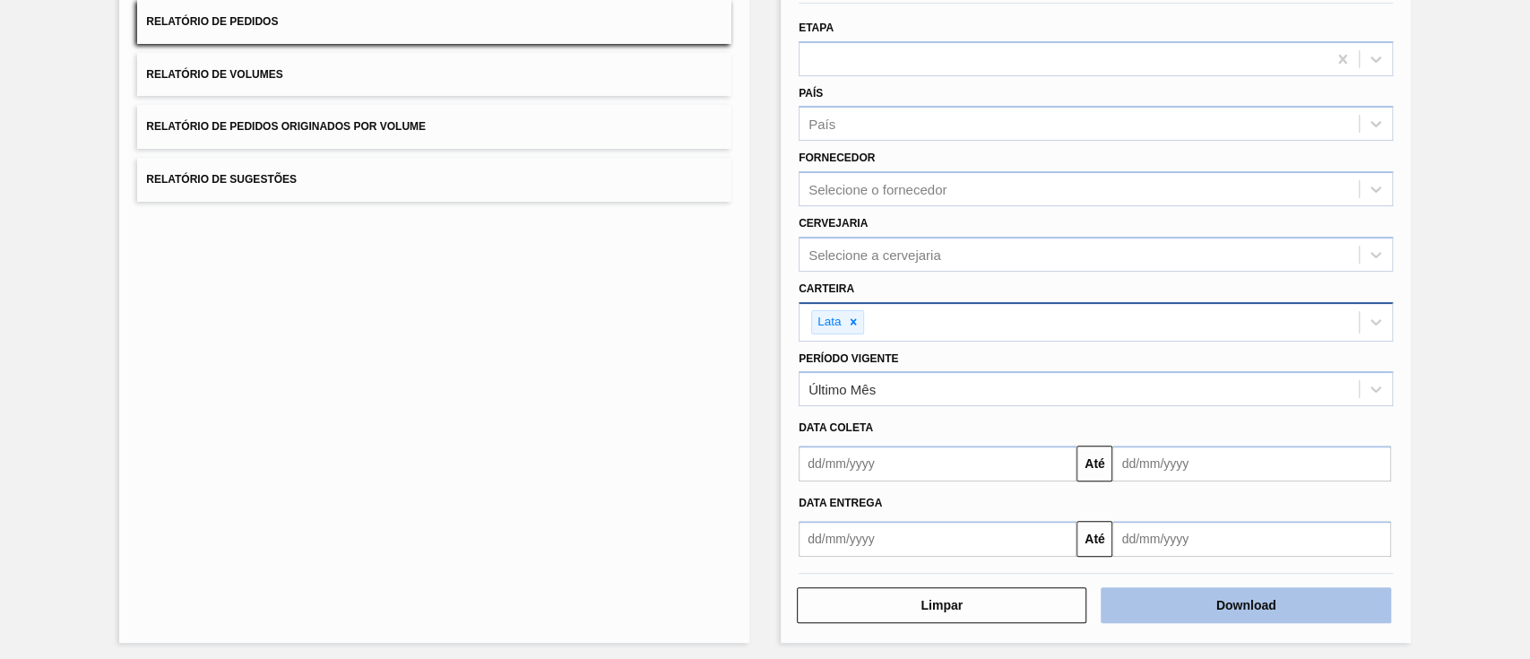
click at [1337, 601] on button "Download" at bounding box center [1246, 605] width 290 height 36
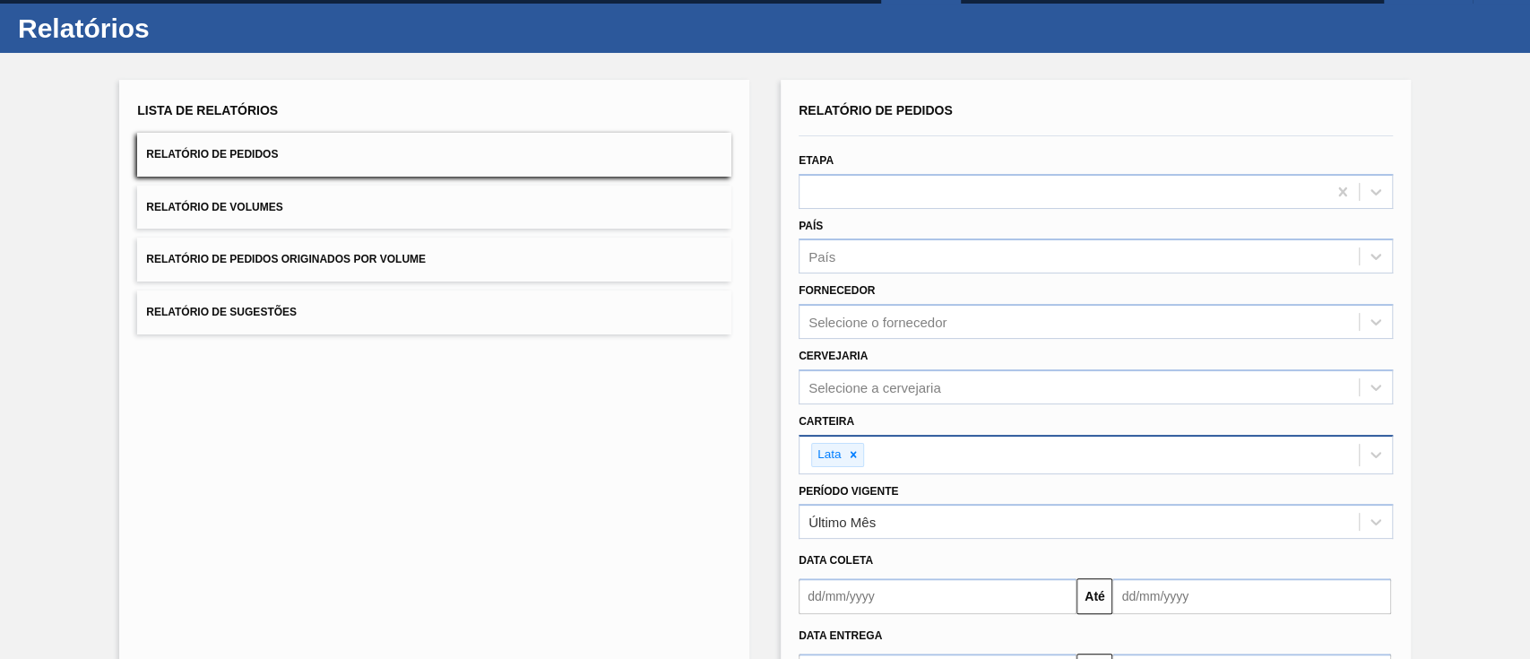
scroll to position [0, 0]
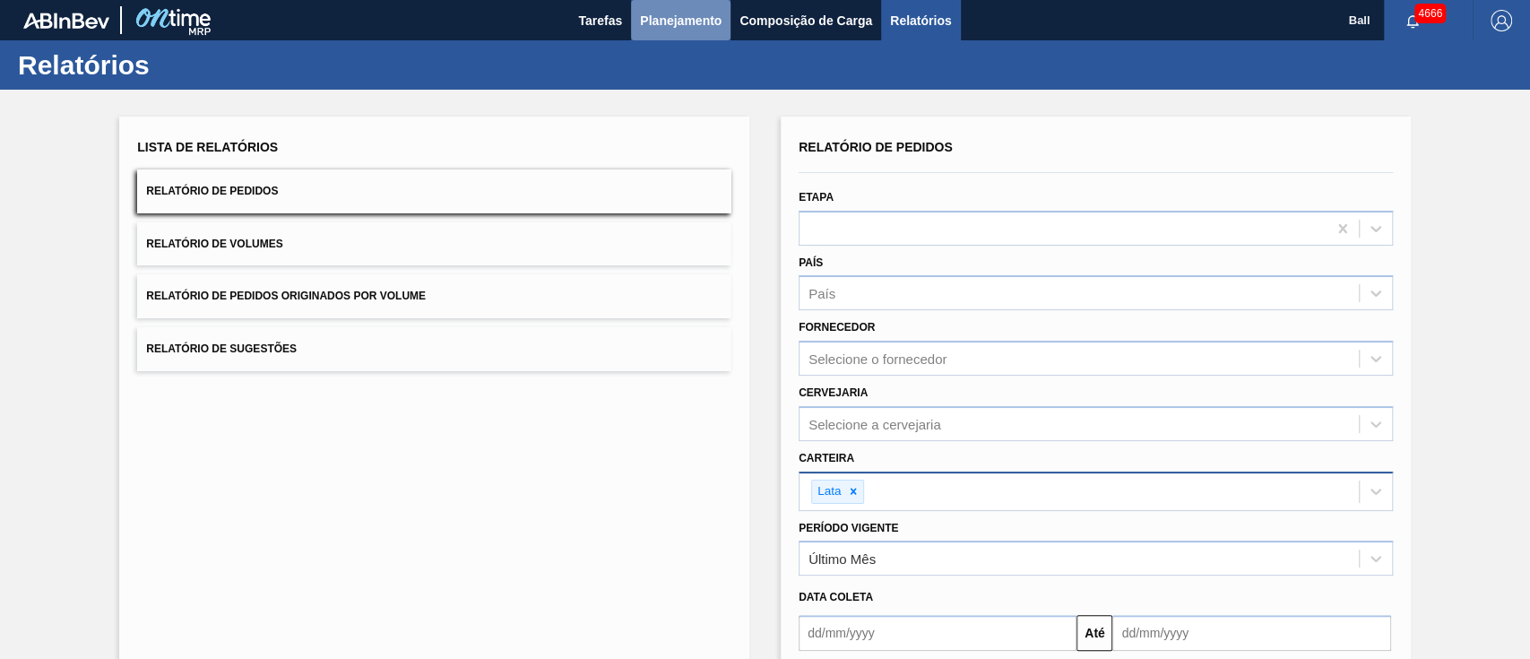
click at [683, 13] on span "Planejamento" at bounding box center [681, 21] width 82 height 22
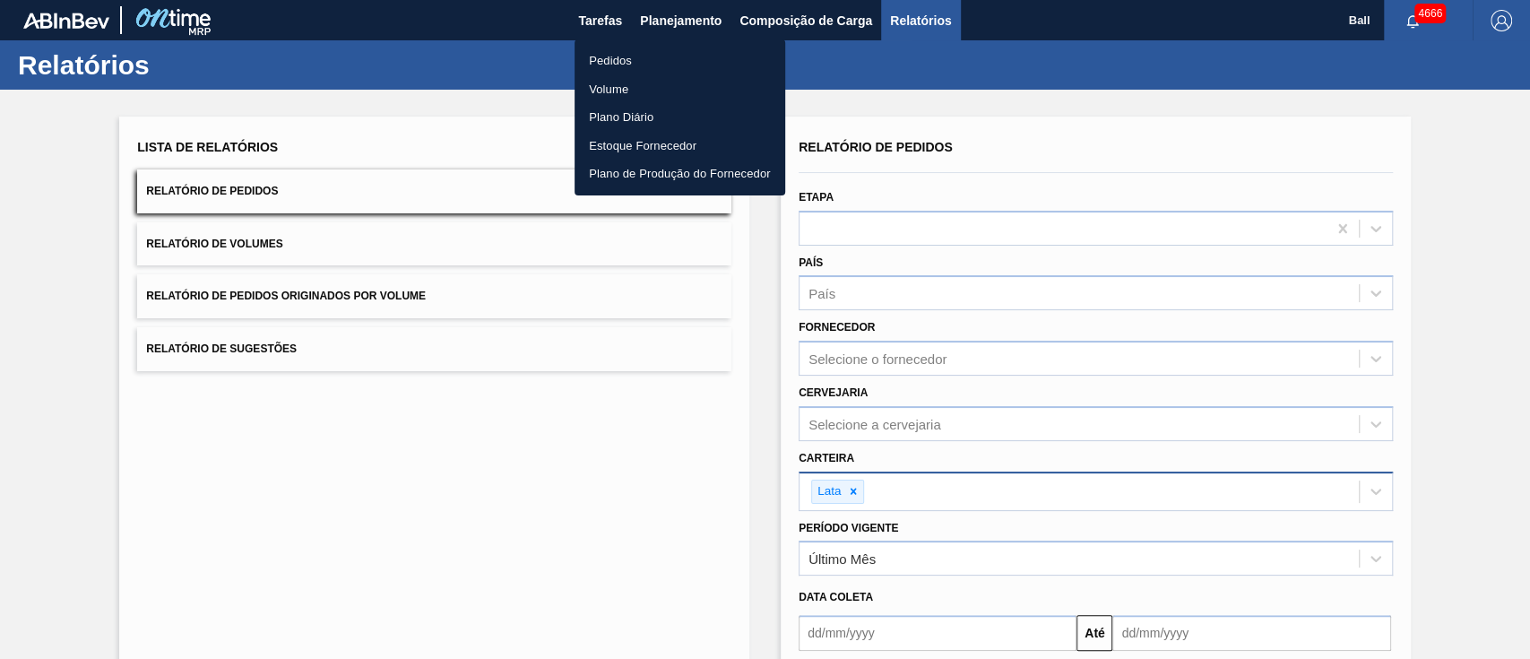
click at [646, 59] on li "Pedidos" at bounding box center [680, 61] width 211 height 29
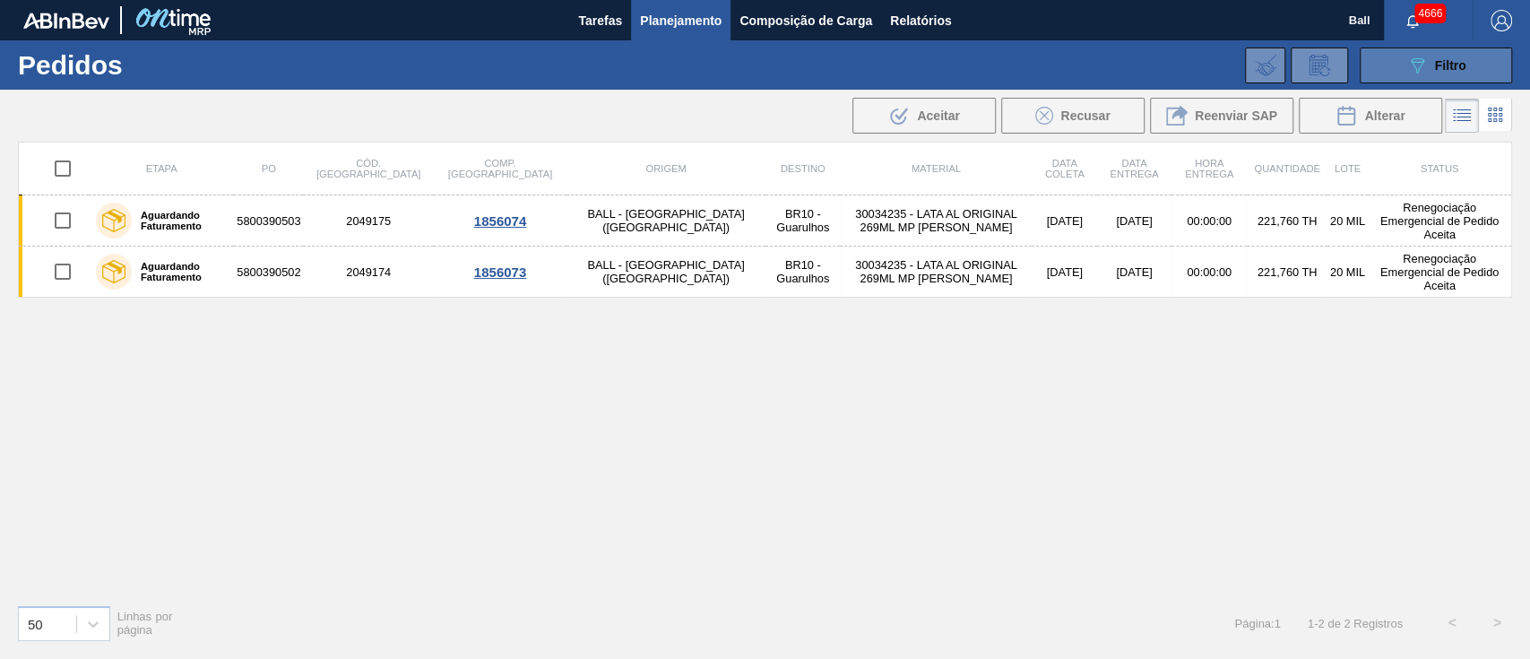
click at [1420, 67] on icon "089F7B8B-B2A5-4AFE-B5C0-19BA573D28AC" at bounding box center [1417, 66] width 22 height 22
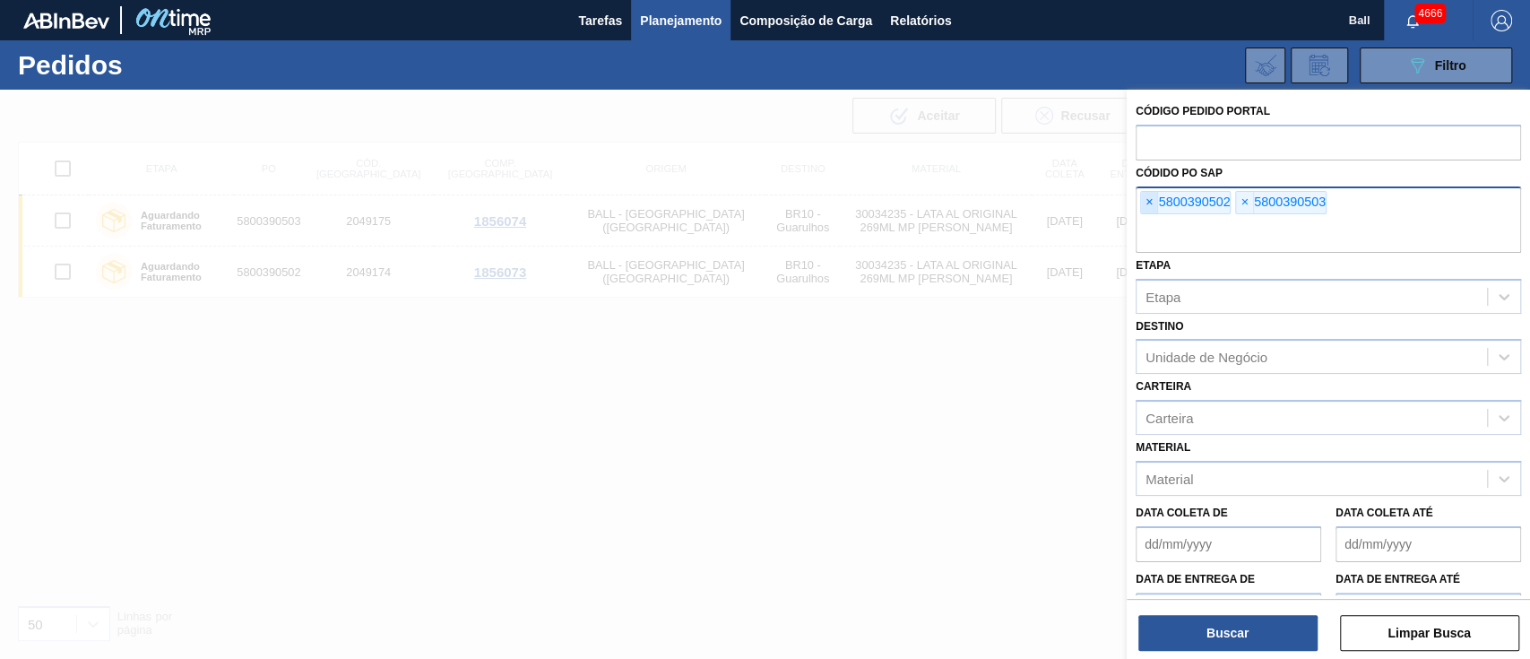
click at [1148, 206] on span "×" at bounding box center [1149, 203] width 17 height 22
paste input "text"
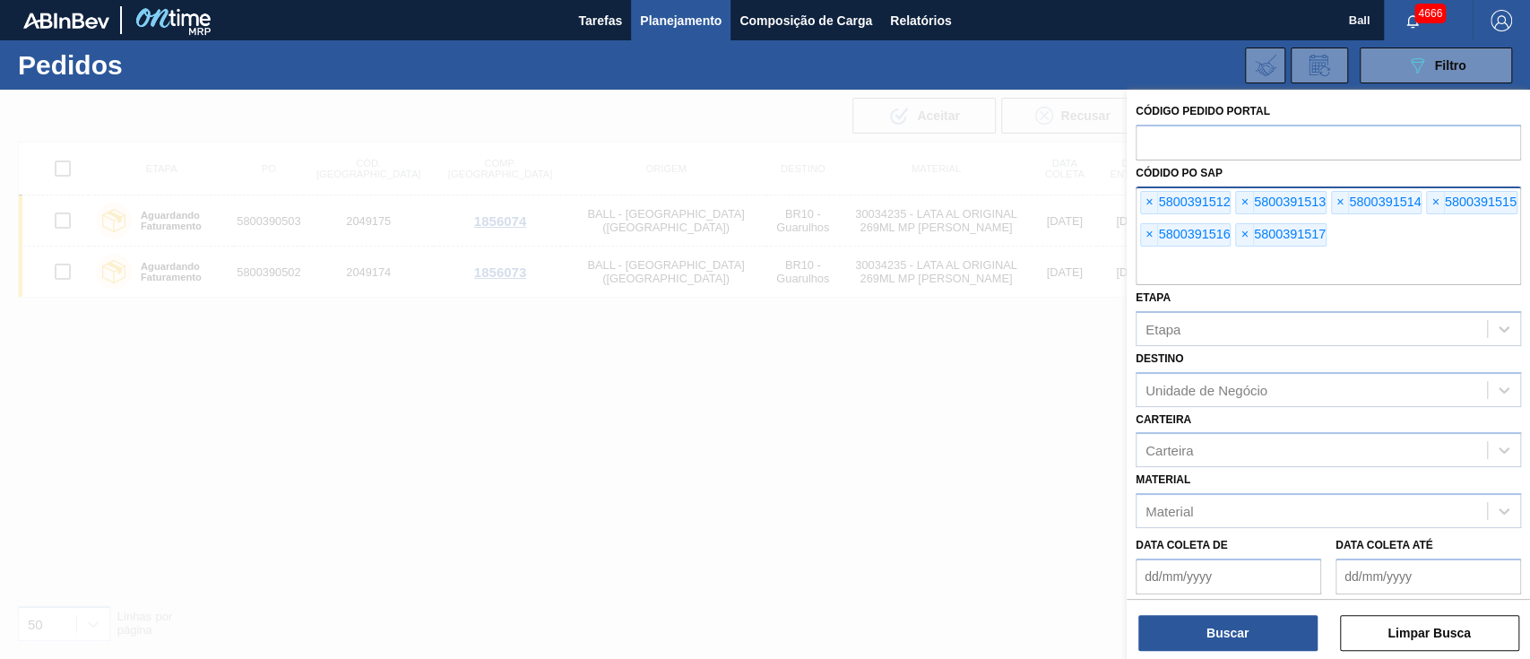
paste input "text"
click at [1198, 625] on button "Buscar" at bounding box center [1227, 633] width 179 height 36
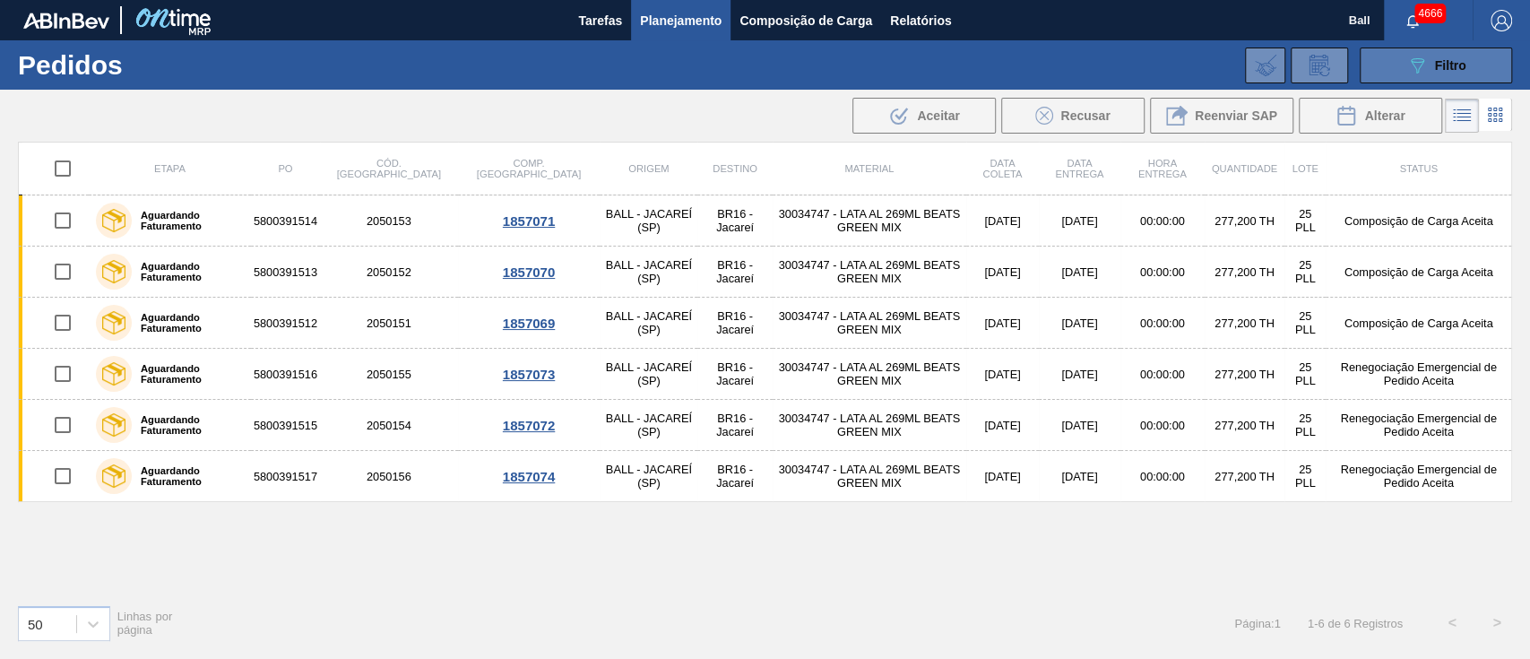
click at [1453, 70] on span "Filtro" at bounding box center [1450, 65] width 31 height 14
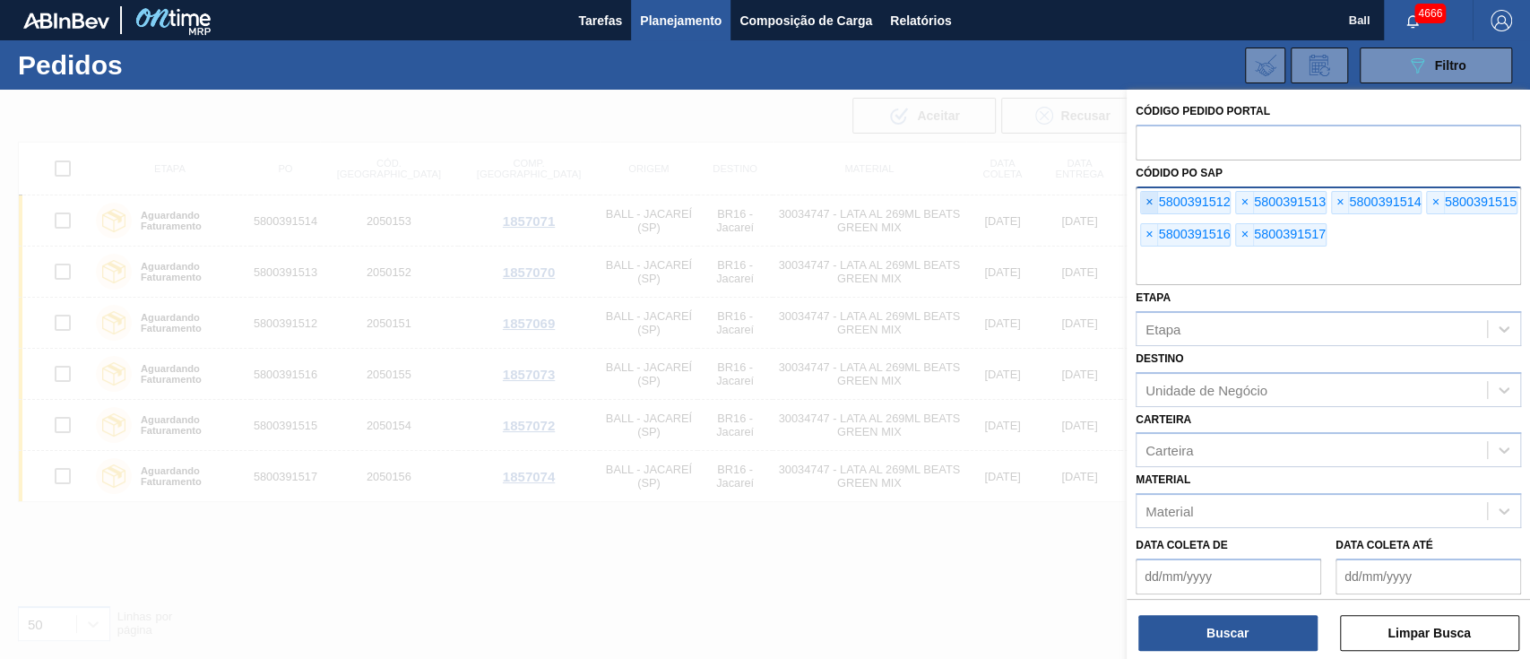
click at [1146, 200] on span "×" at bounding box center [1149, 203] width 17 height 22
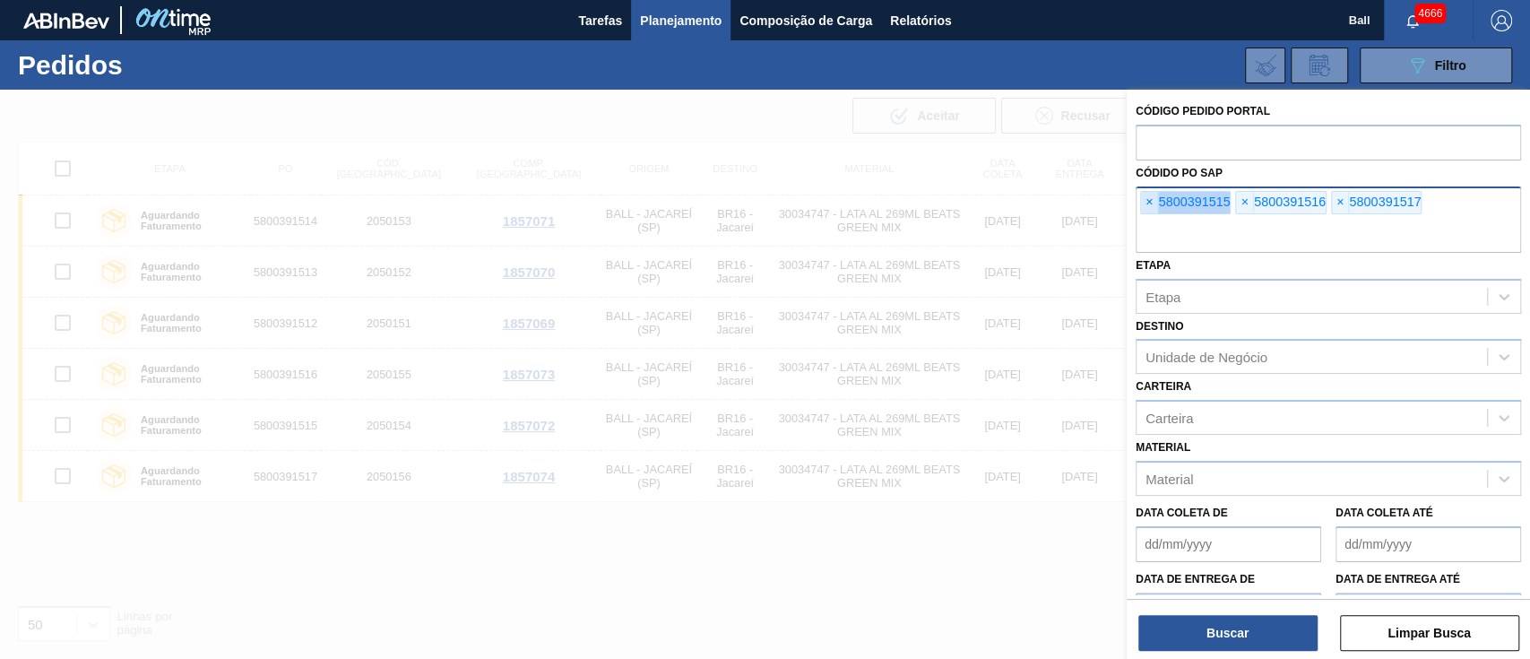
click at [1146, 200] on span "×" at bounding box center [1149, 203] width 17 height 22
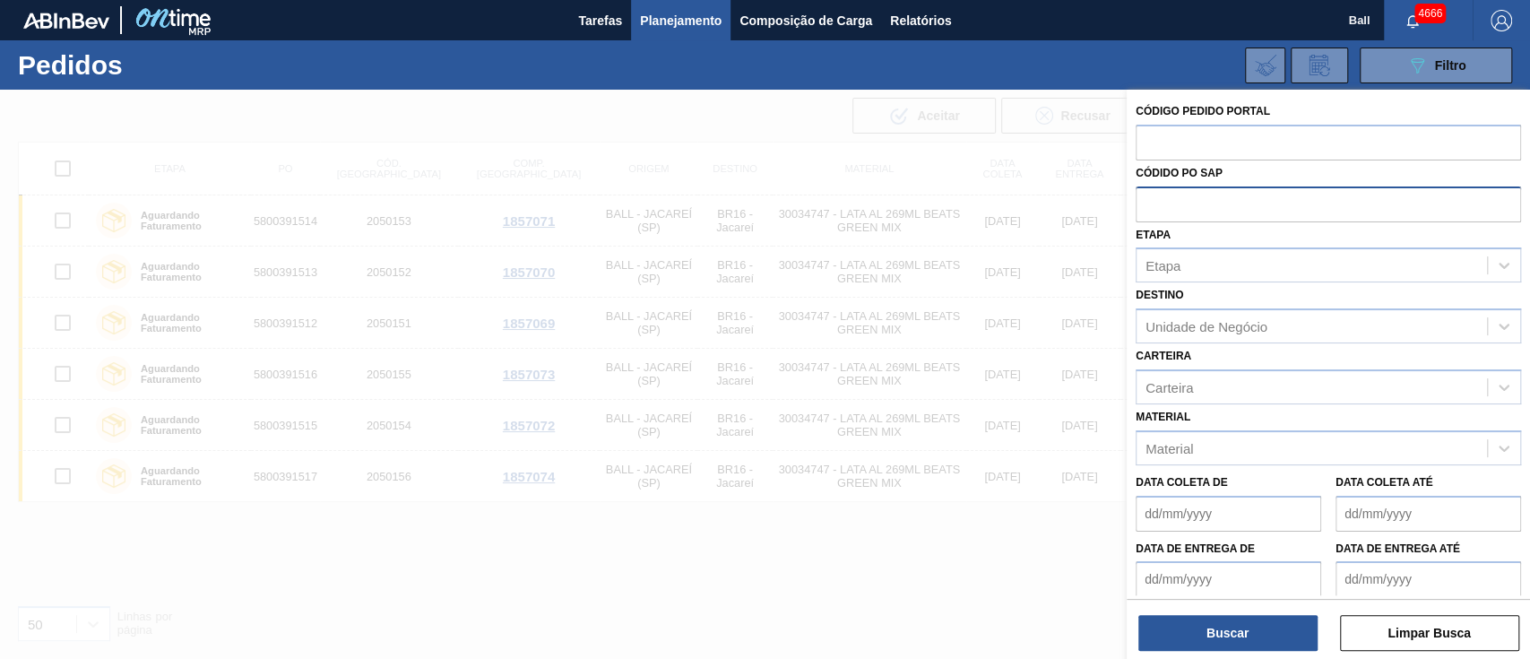
click at [1146, 200] on input "text" at bounding box center [1328, 203] width 385 height 34
paste input "text"
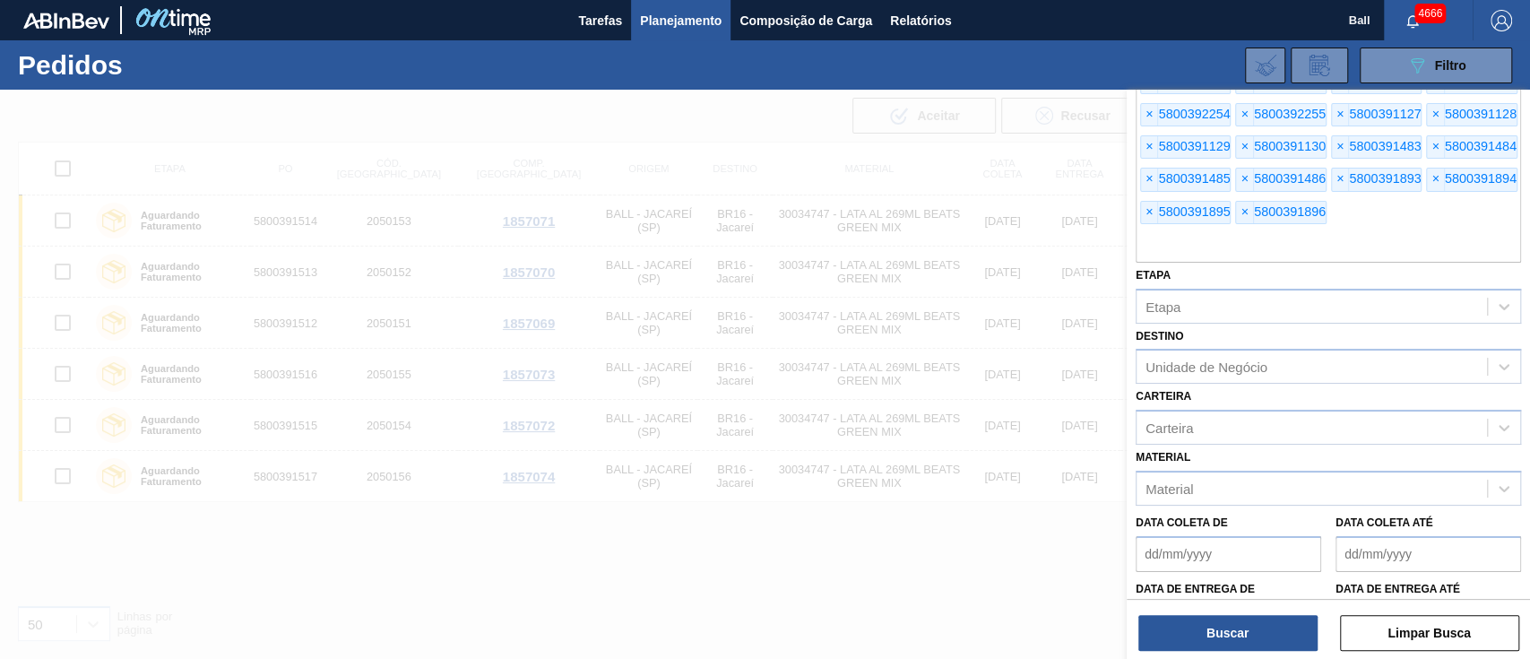
scroll to position [748, 0]
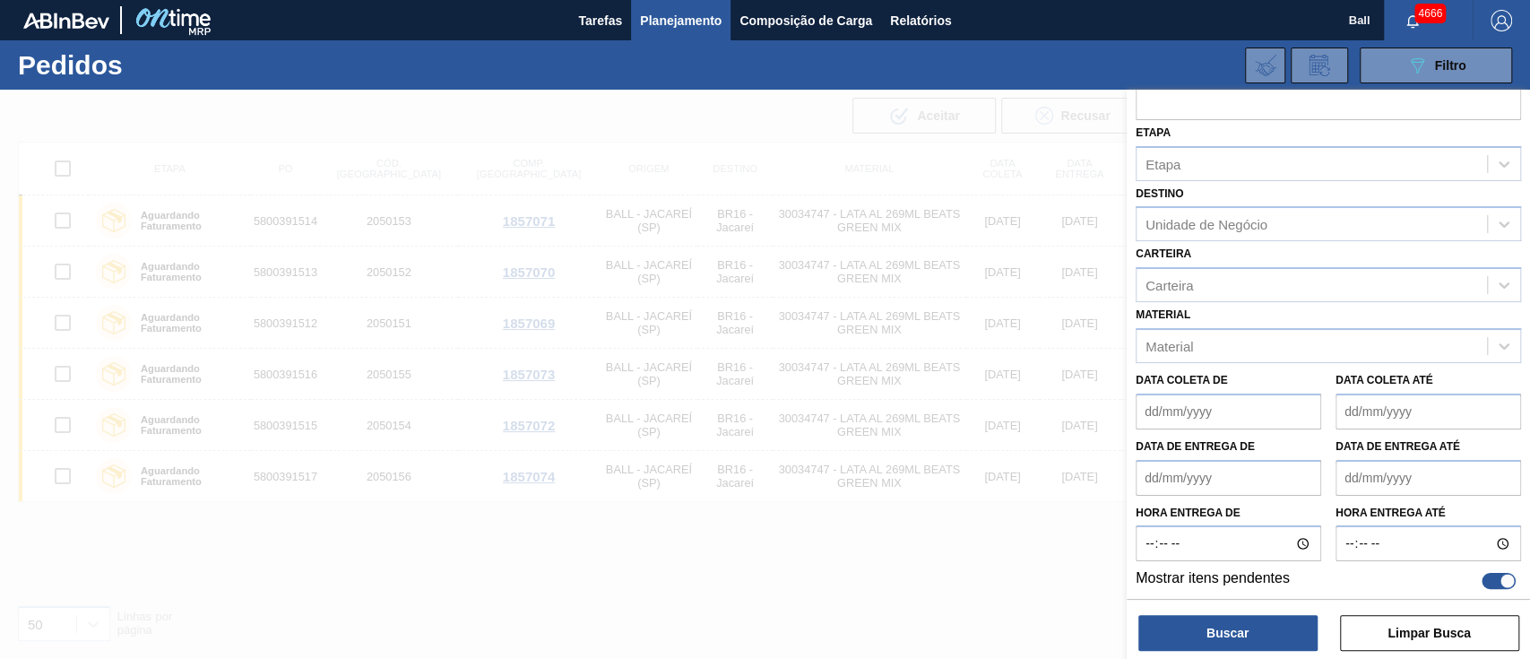
click at [1500, 574] on div at bounding box center [1507, 581] width 15 height 15
checkbox input "false"
click at [1264, 633] on button "Buscar" at bounding box center [1227, 633] width 179 height 36
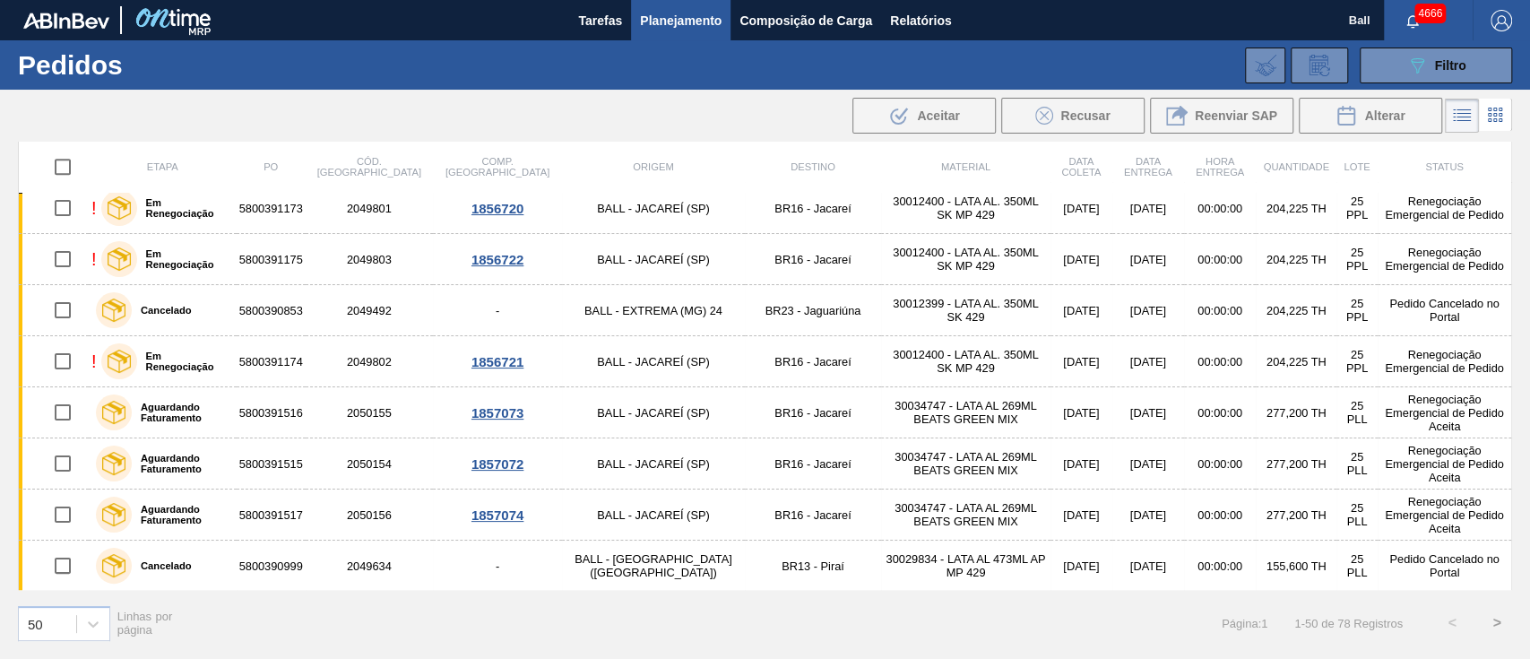
scroll to position [1195, 0]
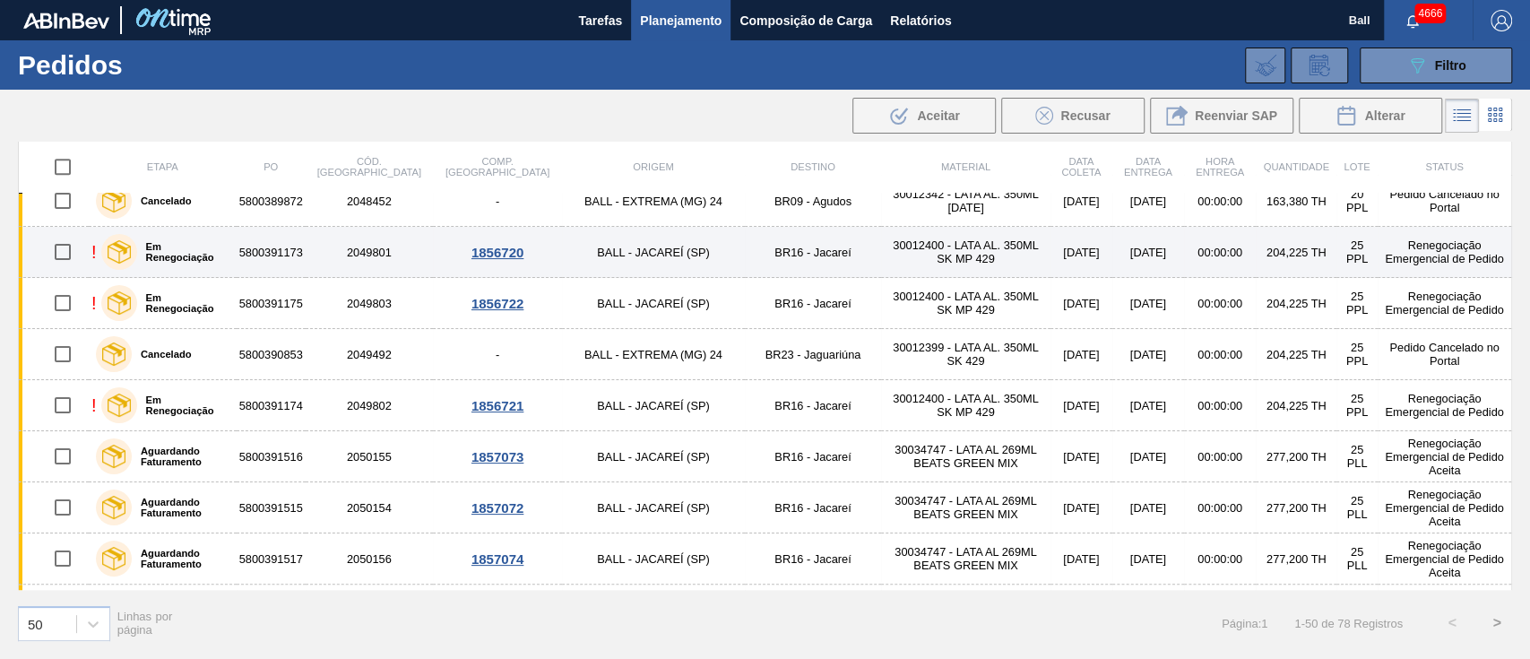
click at [572, 245] on td "BALL - JACAREÍ (SP)" at bounding box center [653, 252] width 182 height 51
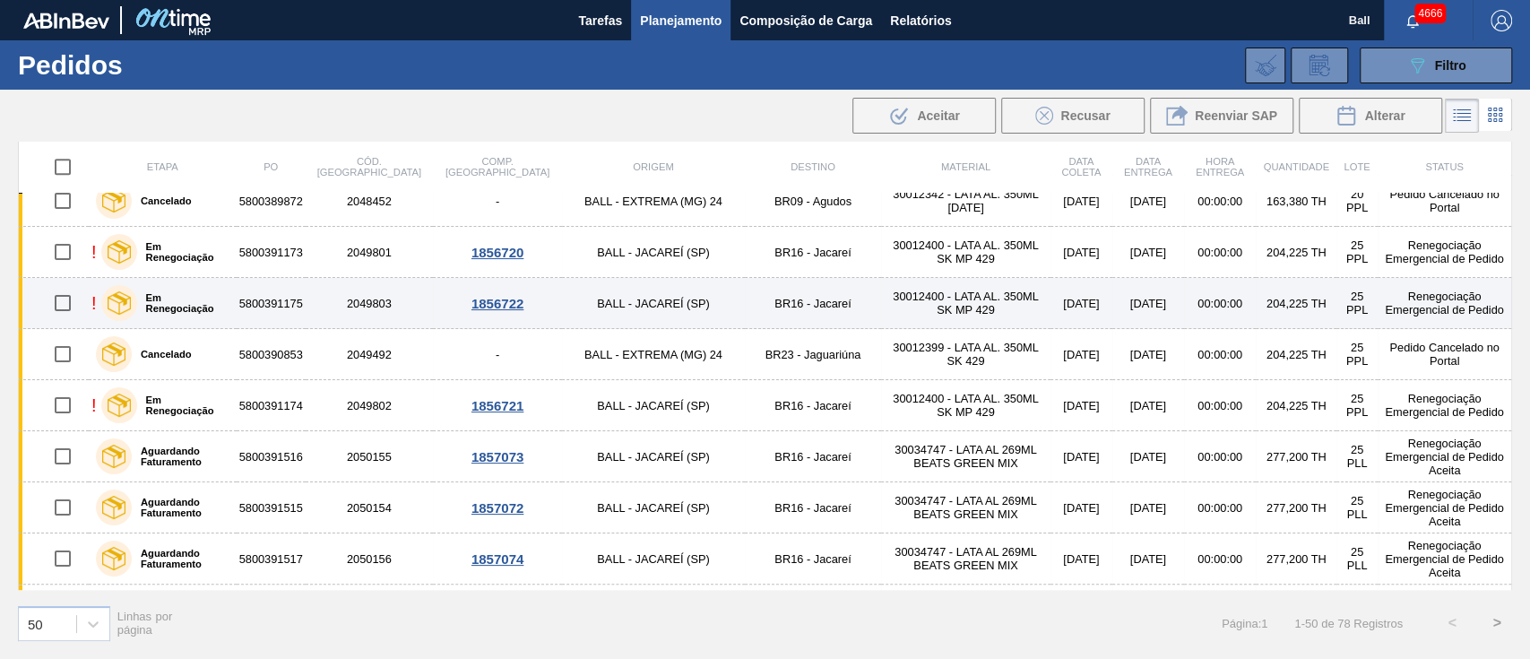
click at [564, 292] on td "BALL - JACAREÍ (SP)" at bounding box center [653, 303] width 182 height 51
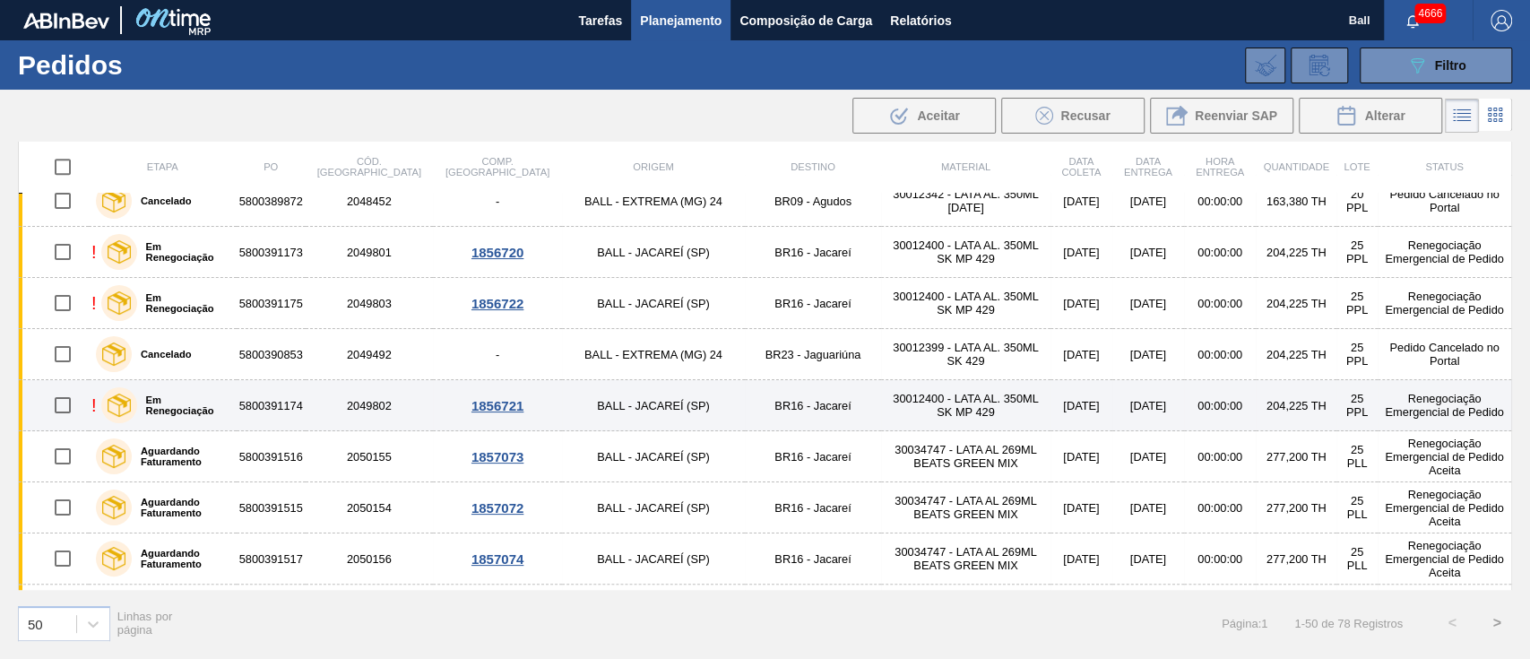
click at [562, 408] on td "BALL - JACAREÍ (SP)" at bounding box center [653, 405] width 182 height 51
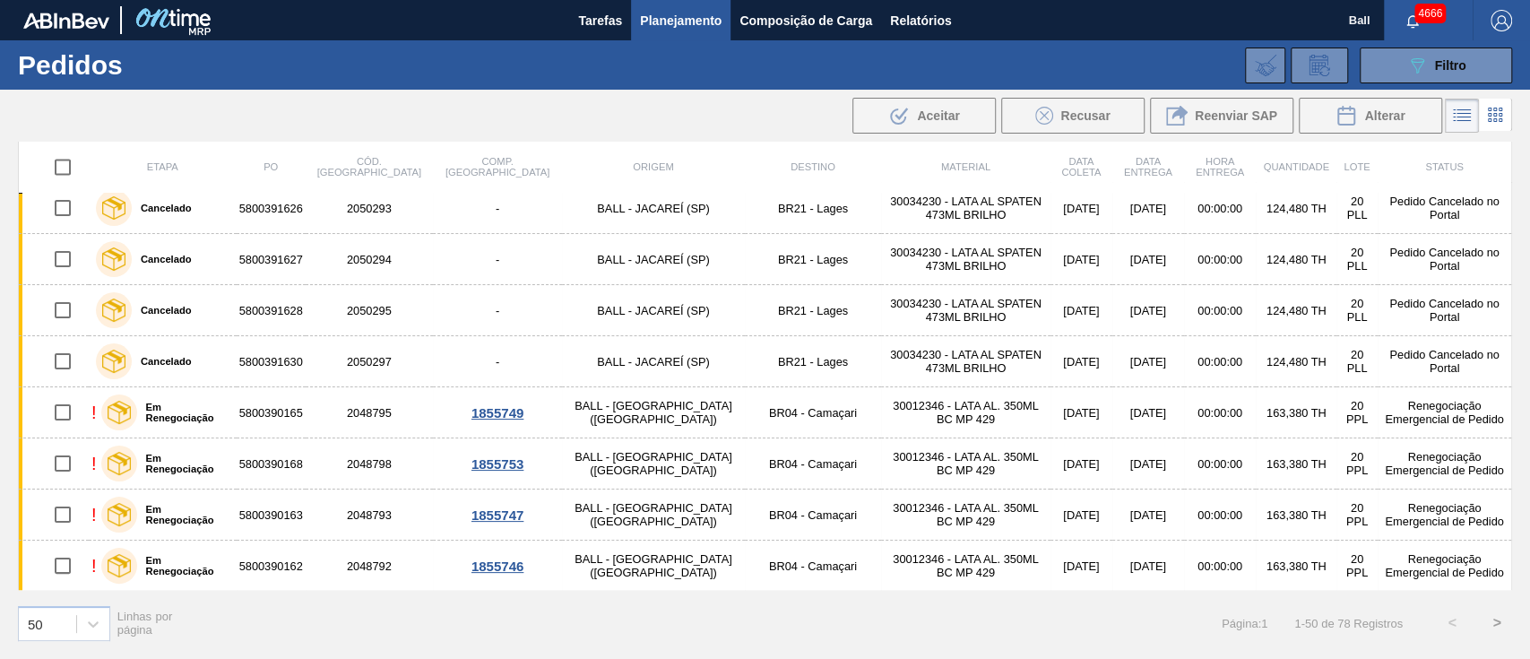
scroll to position [2154, 0]
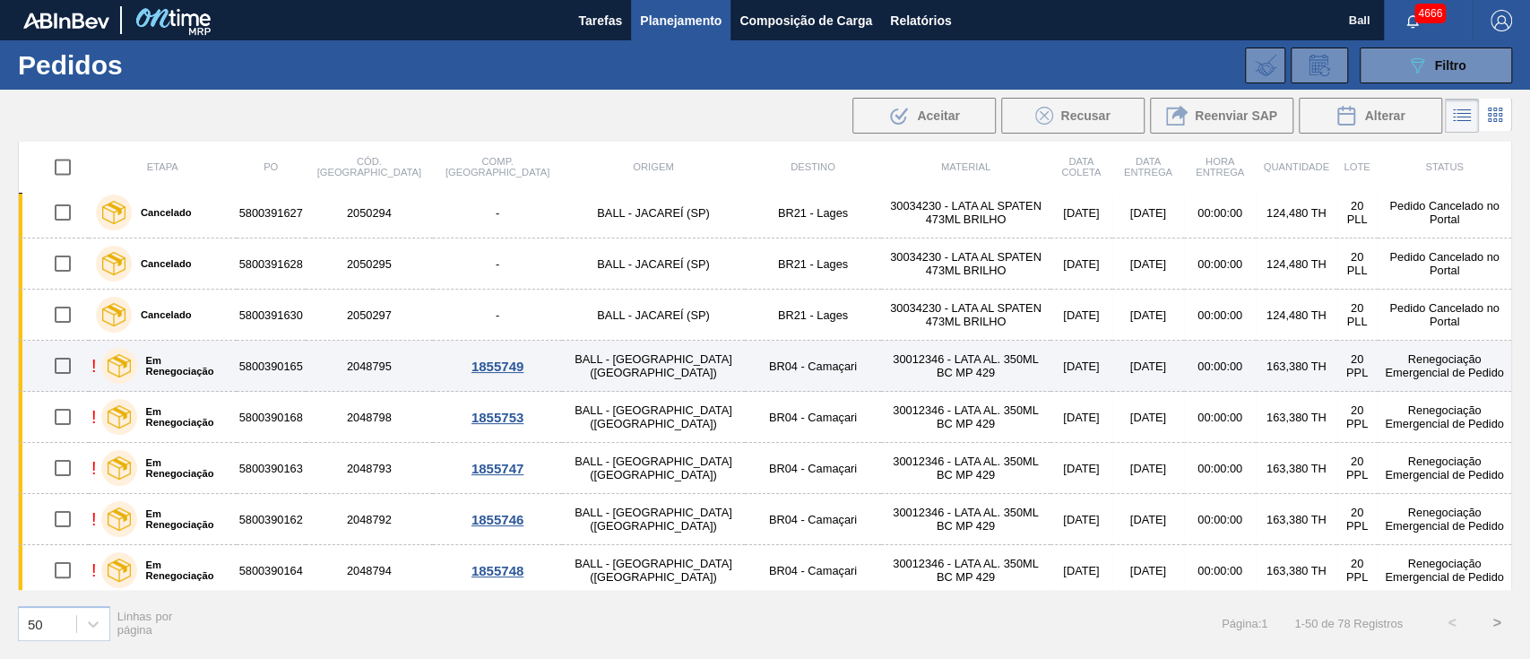
click at [576, 367] on td "BALL - [GEOGRAPHIC_DATA] ([GEOGRAPHIC_DATA])" at bounding box center [653, 366] width 182 height 51
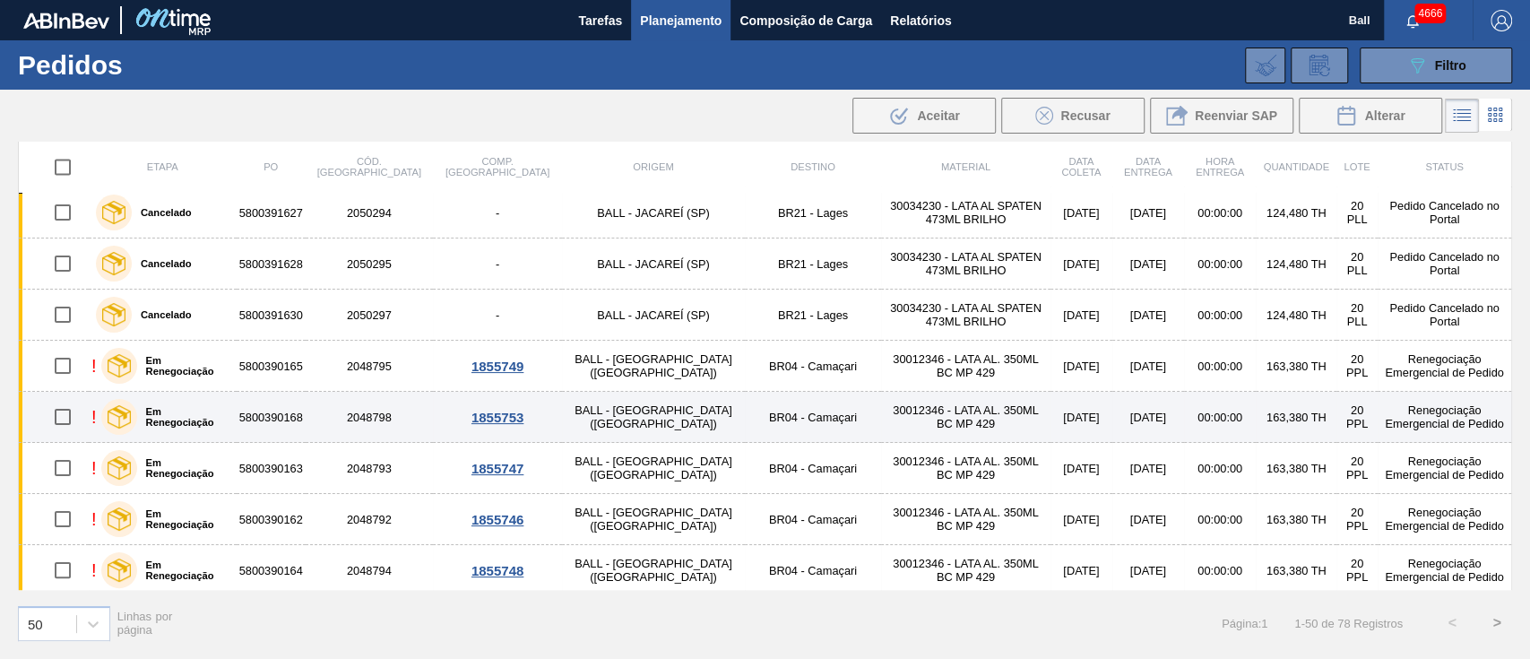
click at [573, 408] on td "BALL - [GEOGRAPHIC_DATA] ([GEOGRAPHIC_DATA])" at bounding box center [653, 417] width 182 height 51
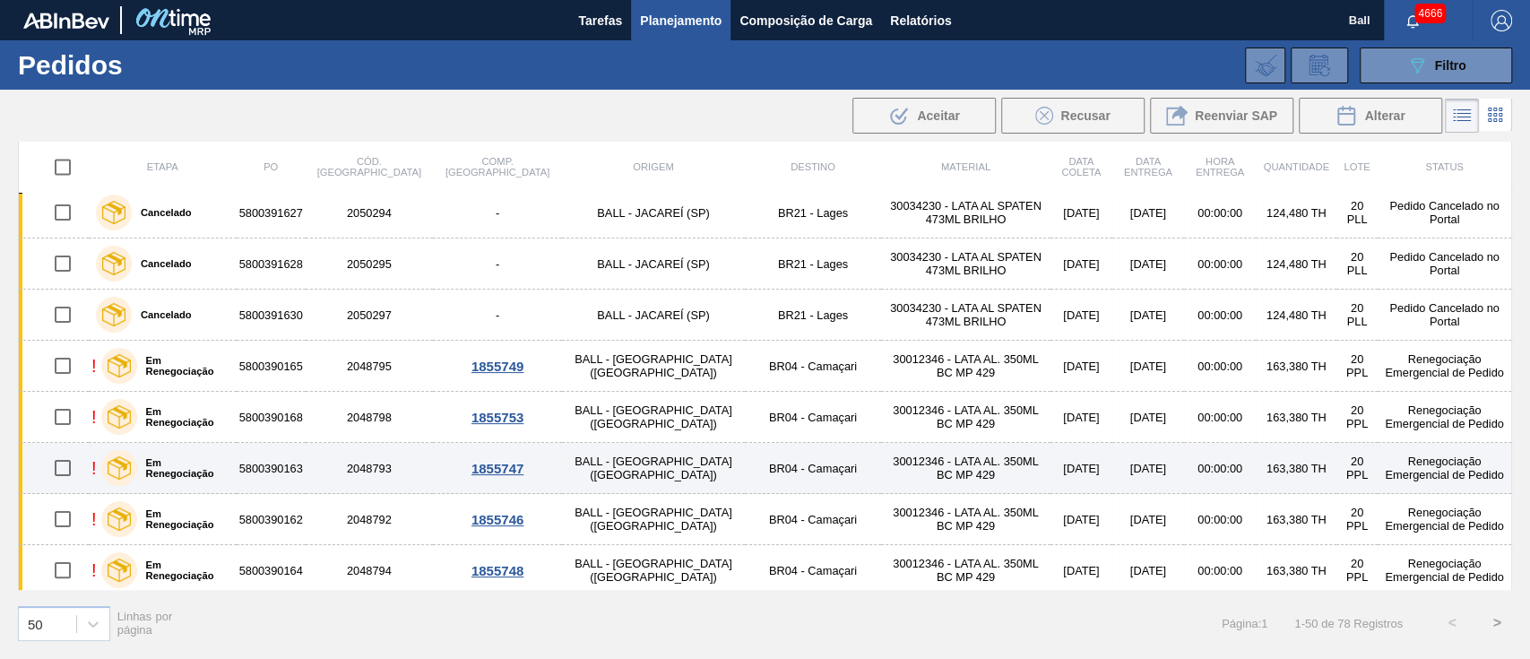
click at [568, 456] on td "BALL - [GEOGRAPHIC_DATA] ([GEOGRAPHIC_DATA])" at bounding box center [653, 468] width 182 height 51
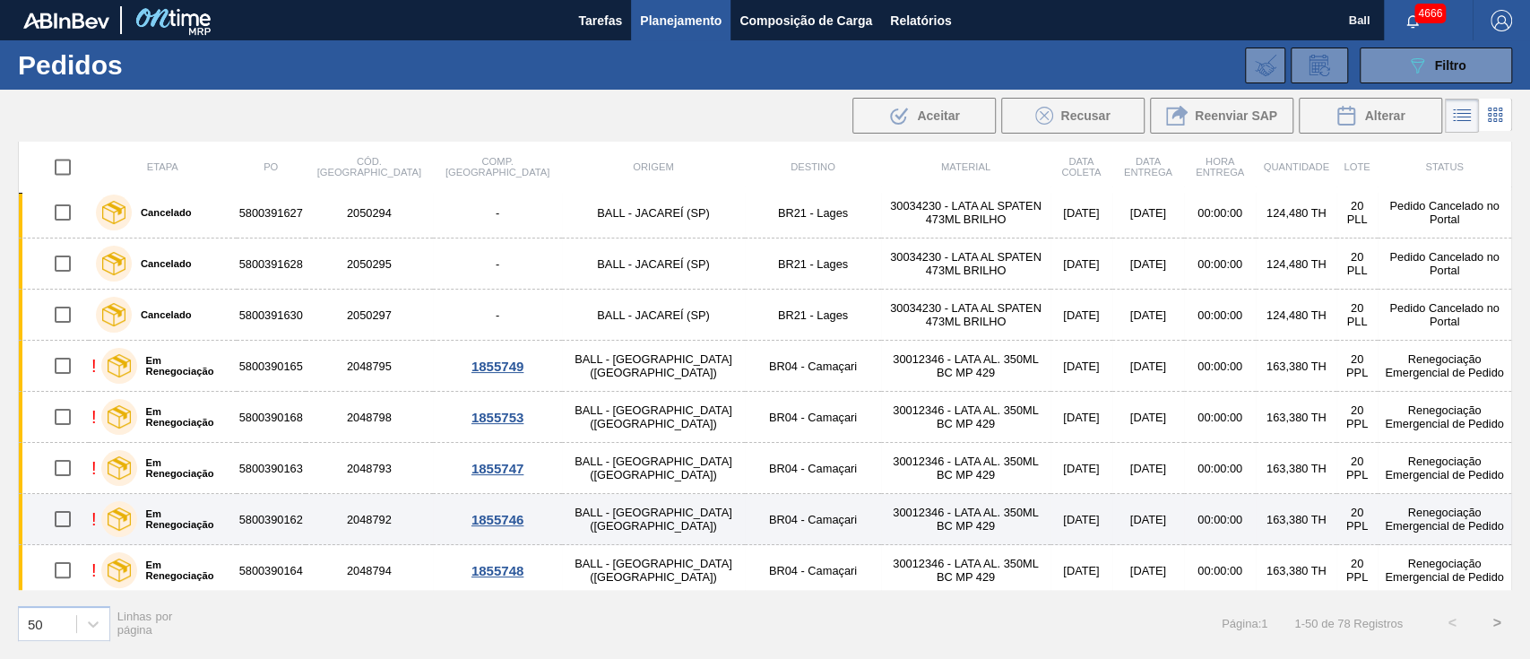
click at [569, 499] on td "BALL - [GEOGRAPHIC_DATA] ([GEOGRAPHIC_DATA])" at bounding box center [653, 519] width 182 height 51
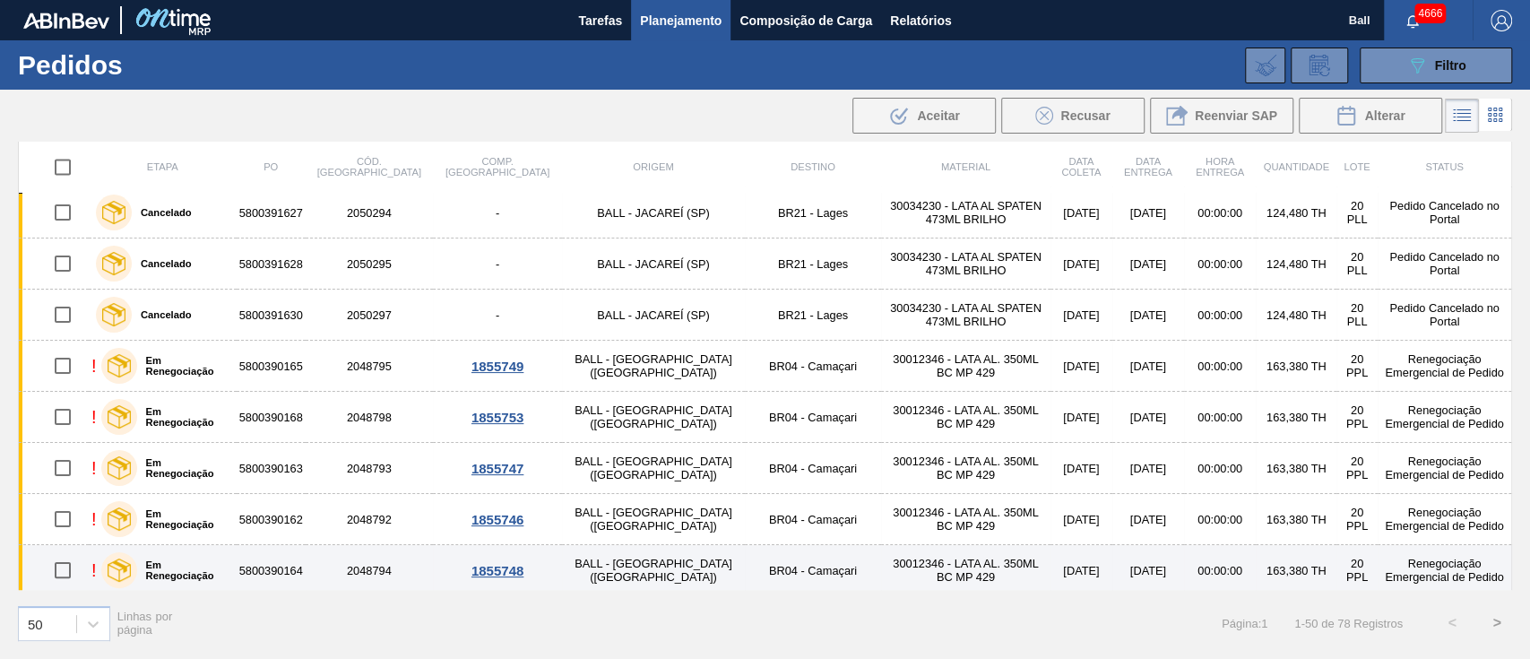
click at [572, 549] on td "BALL - [GEOGRAPHIC_DATA] ([GEOGRAPHIC_DATA])" at bounding box center [653, 570] width 182 height 51
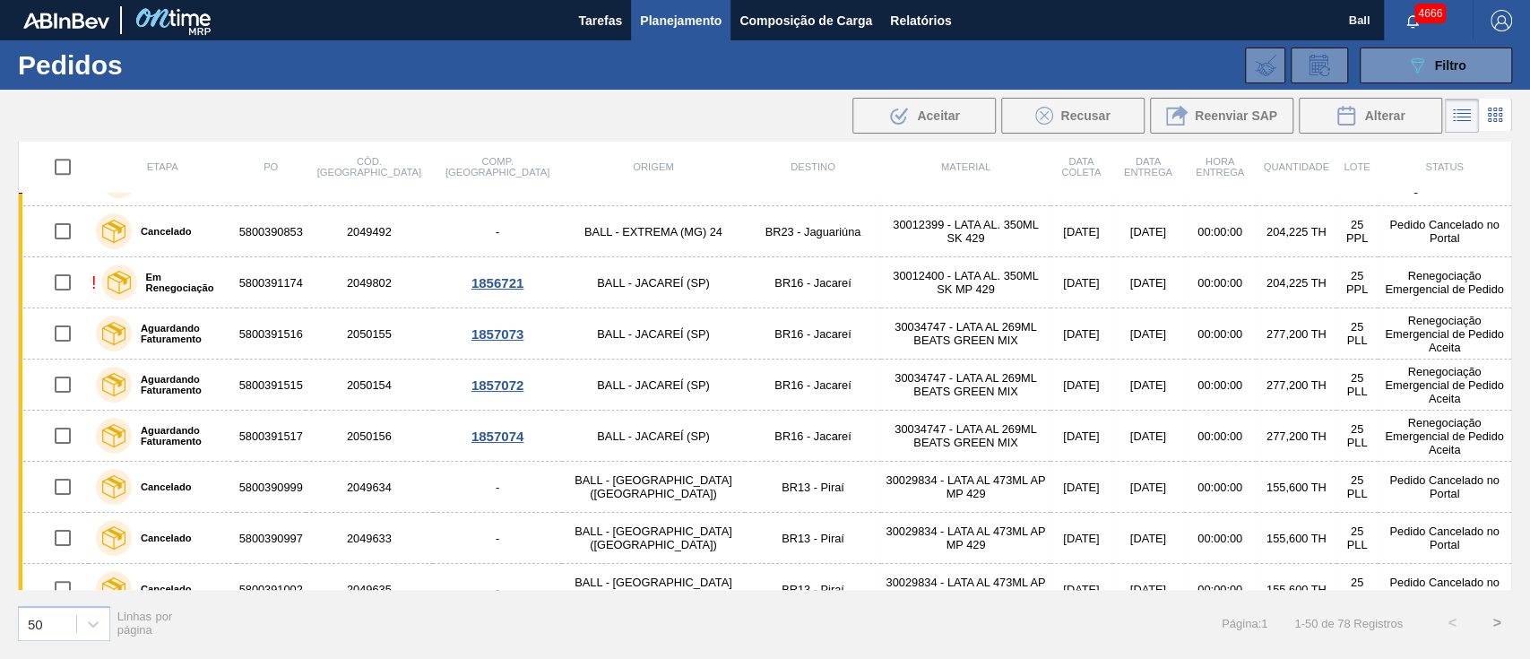
scroll to position [1198, 0]
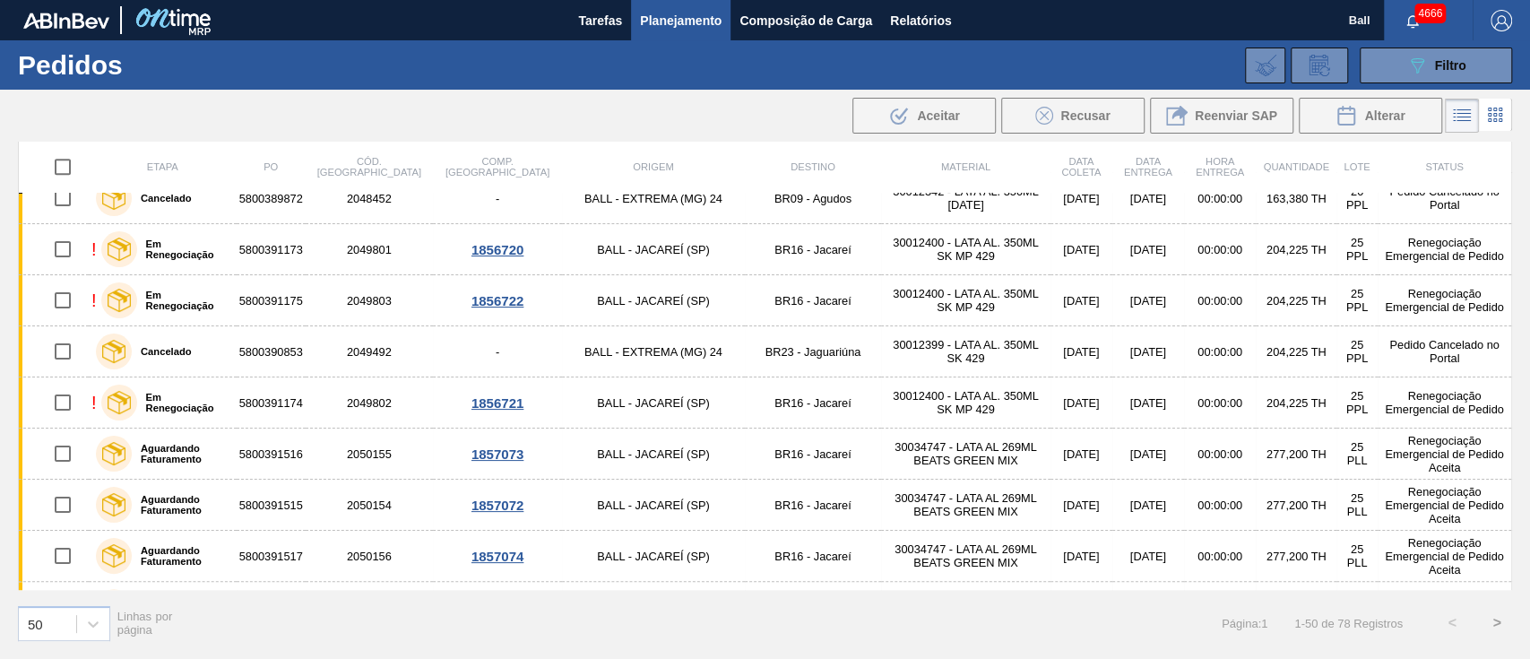
click at [0, 305] on div "Etapa PO Cód. Pedido Comp. Carga Origem Destino Material Data coleta Data Entre…" at bounding box center [765, 399] width 1530 height 515
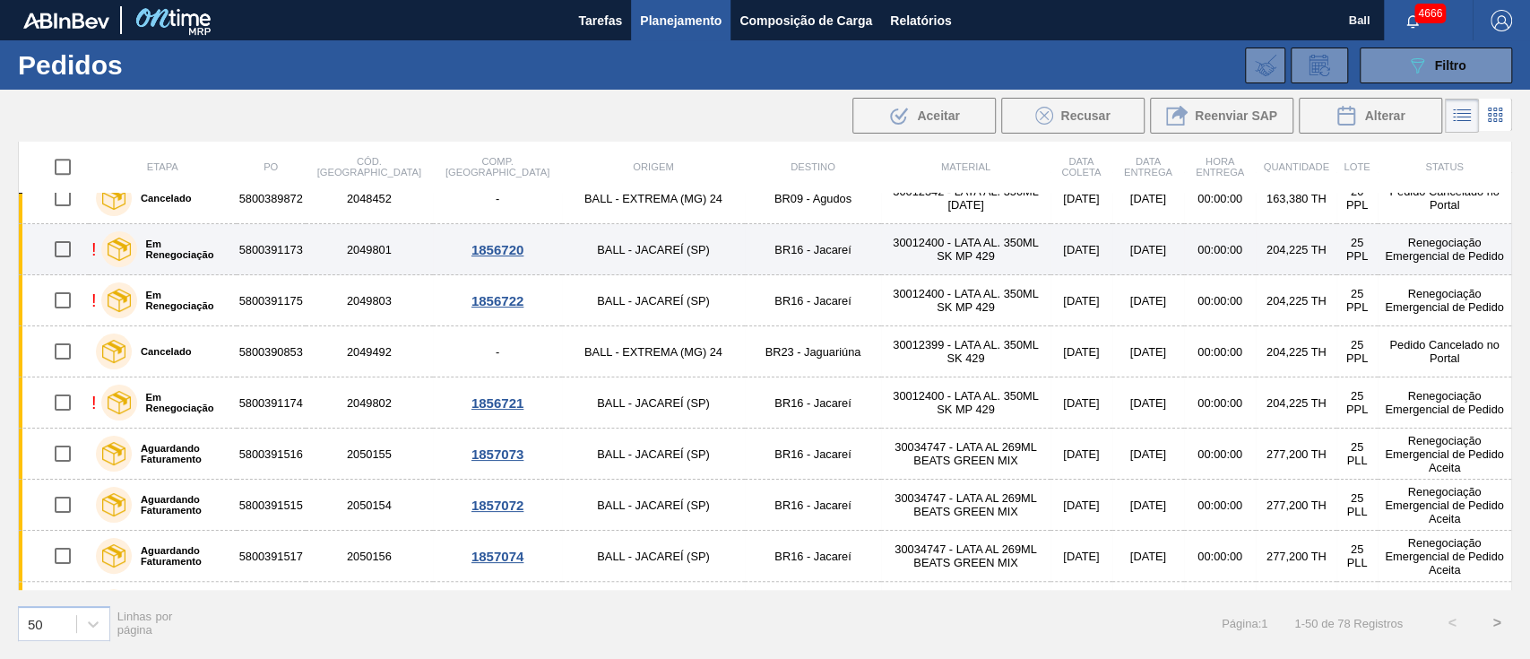
click at [266, 252] on td "5800391173" at bounding box center [271, 249] width 69 height 51
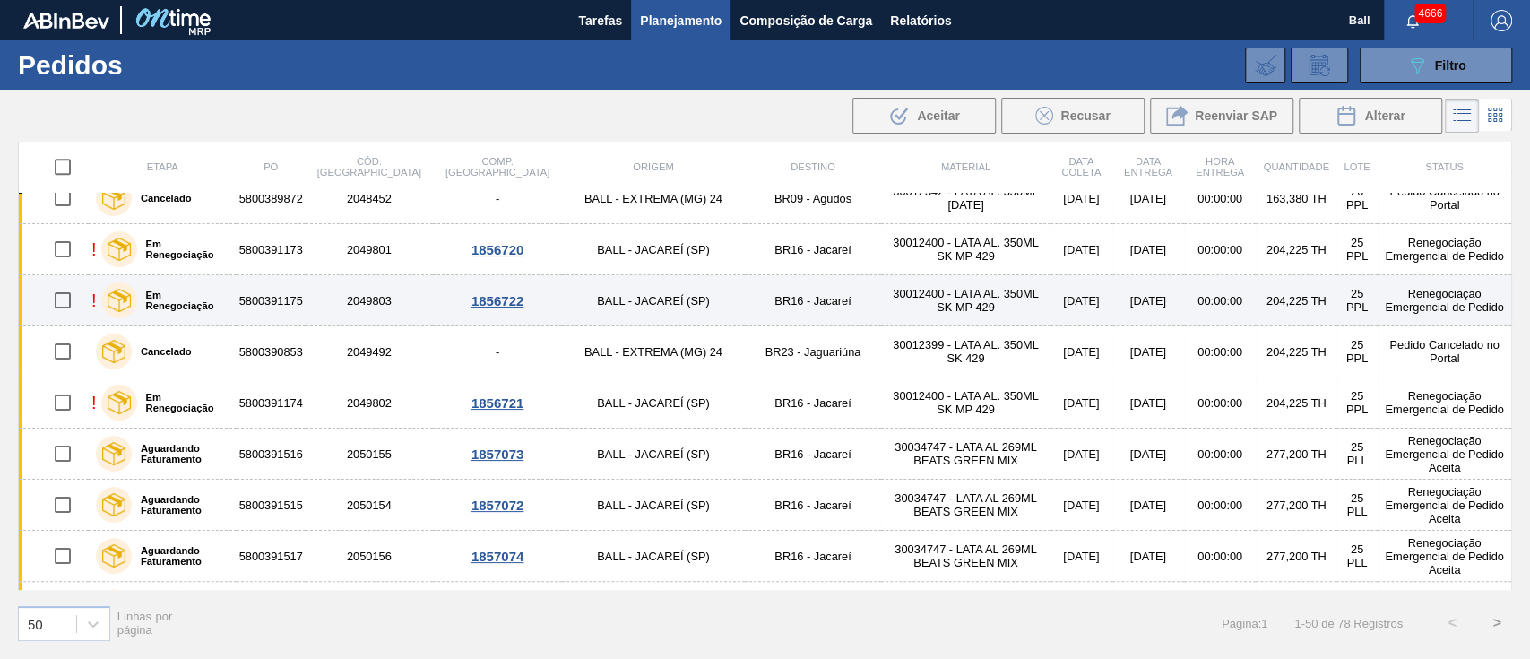
click at [267, 291] on td "5800391175" at bounding box center [271, 300] width 69 height 51
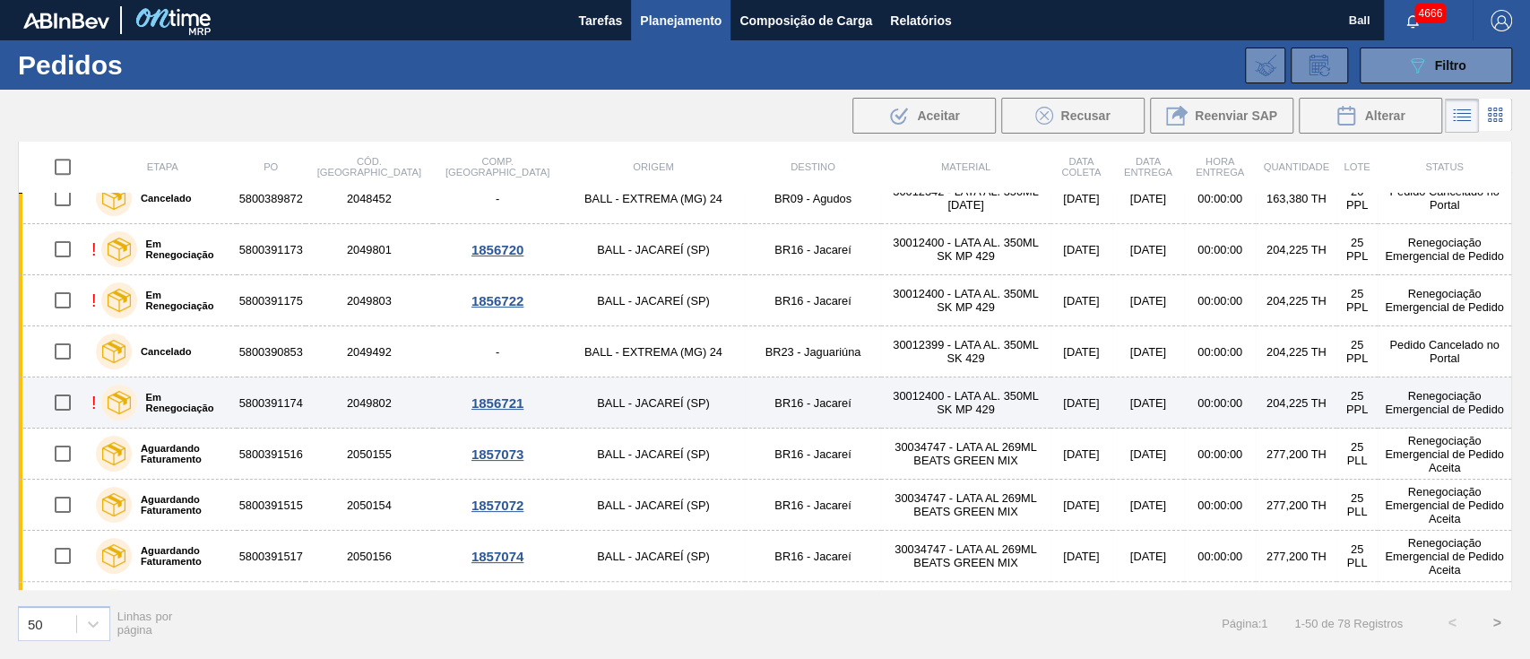
click at [285, 391] on td "5800391174" at bounding box center [271, 402] width 69 height 51
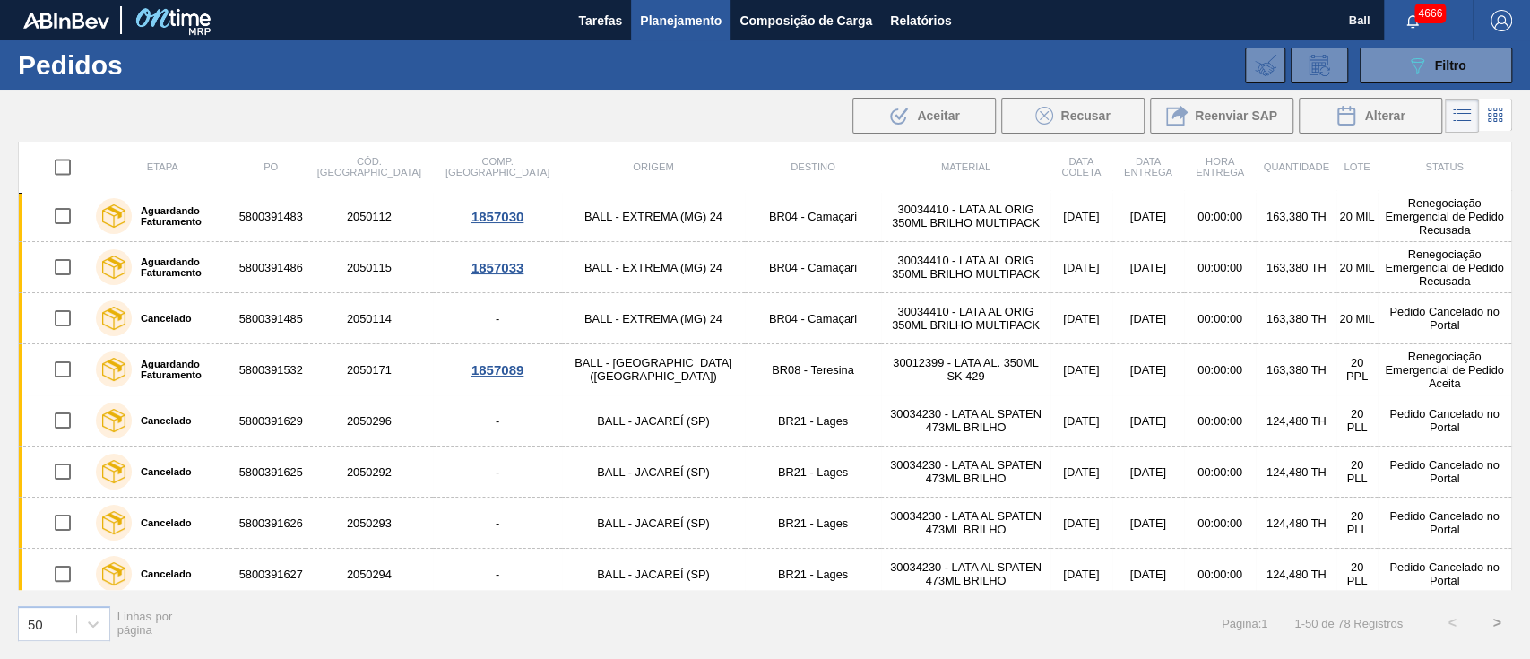
scroll to position [2154, 0]
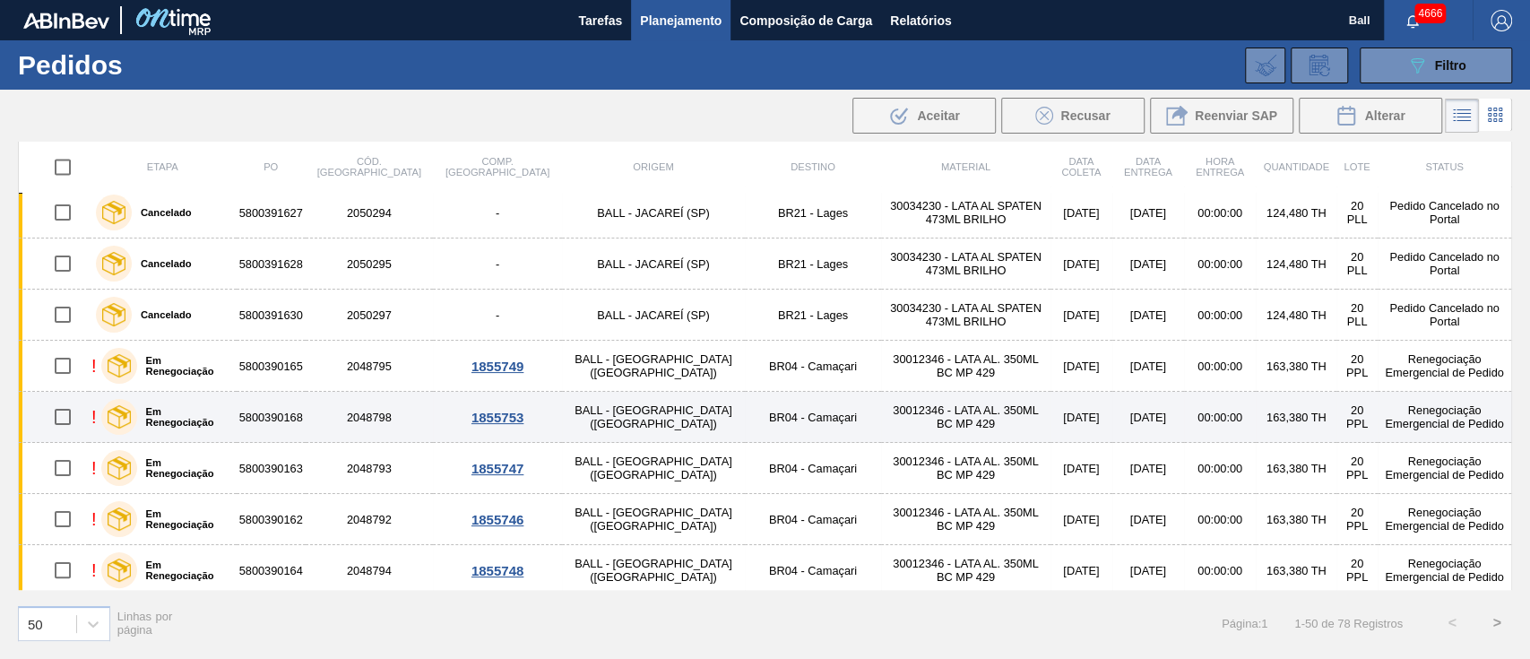
drag, startPoint x: 66, startPoint y: 362, endPoint x: 67, endPoint y: 405, distance: 43.0
click at [67, 361] on input "checkbox" at bounding box center [63, 366] width 38 height 38
checkbox input "true"
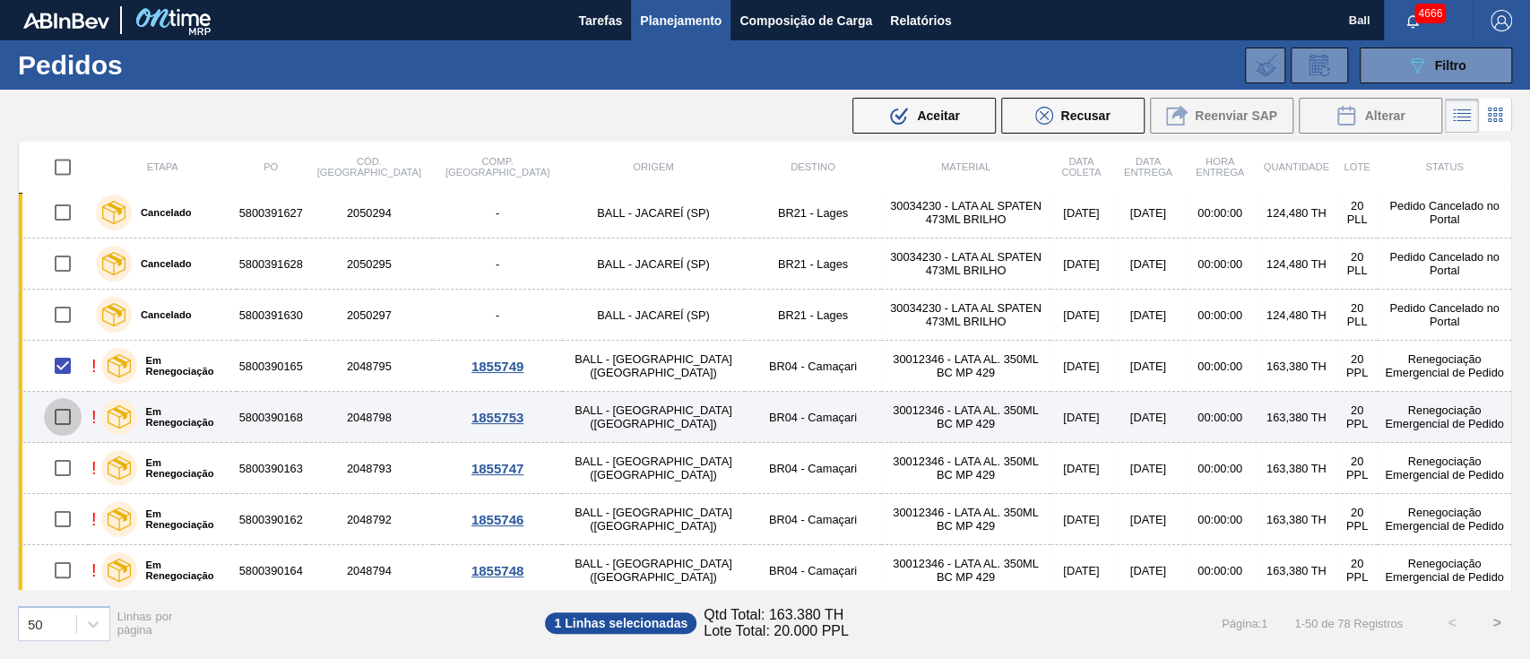
click at [66, 411] on input "checkbox" at bounding box center [63, 417] width 38 height 38
checkbox input "true"
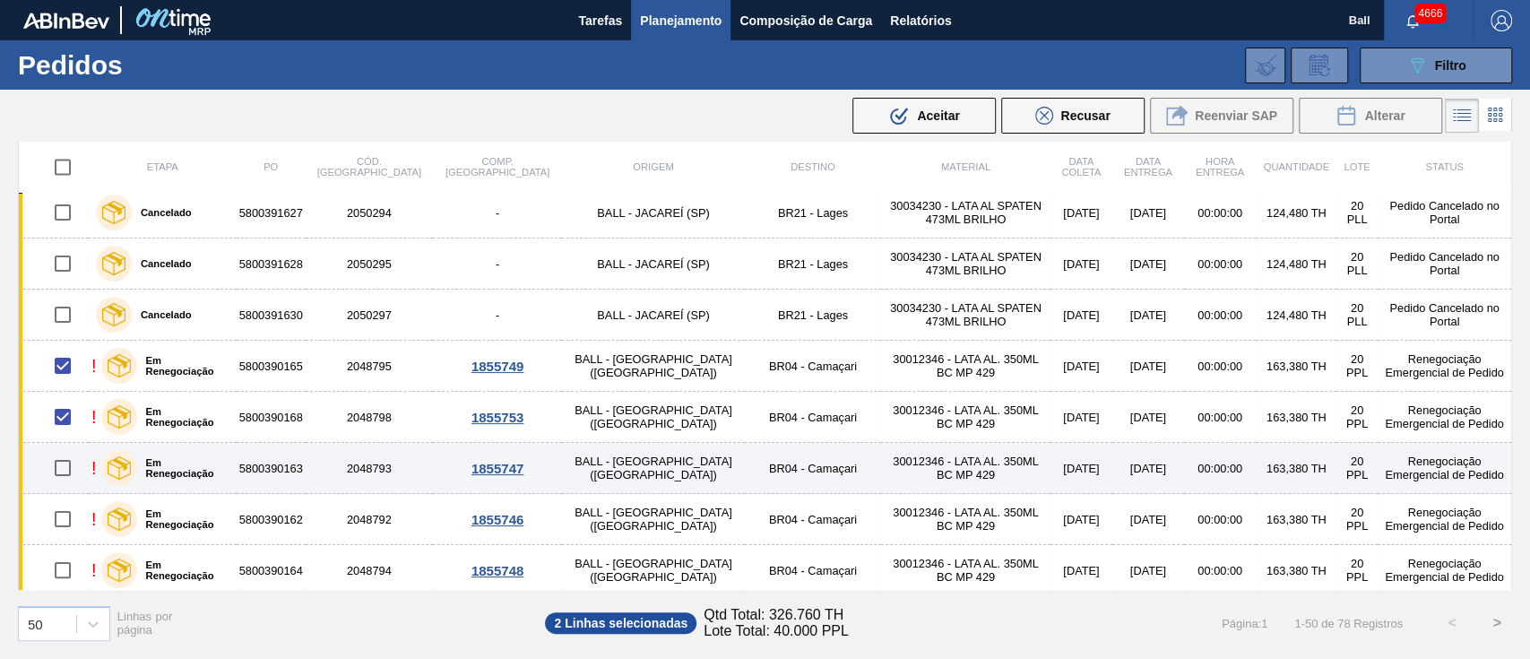
click at [66, 465] on input "checkbox" at bounding box center [63, 468] width 38 height 38
checkbox input "true"
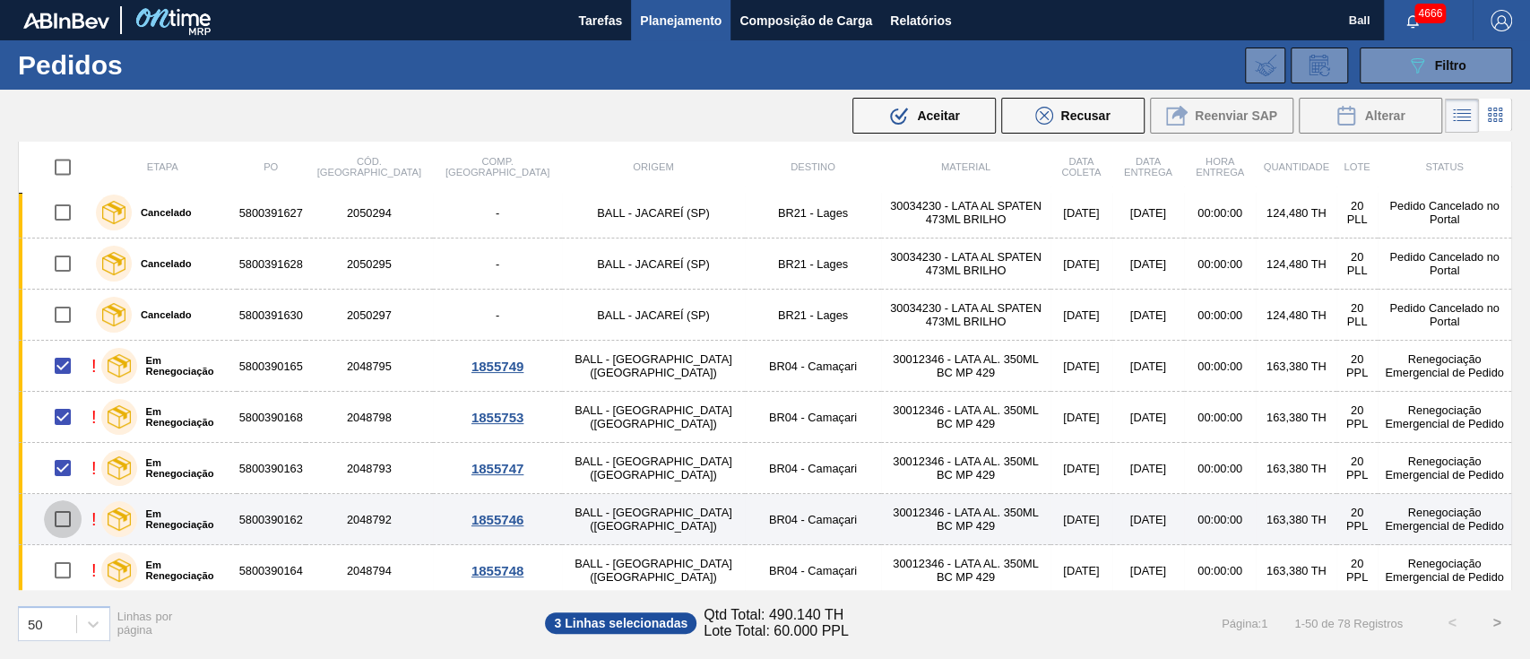
click at [65, 514] on input "checkbox" at bounding box center [63, 519] width 38 height 38
checkbox input "true"
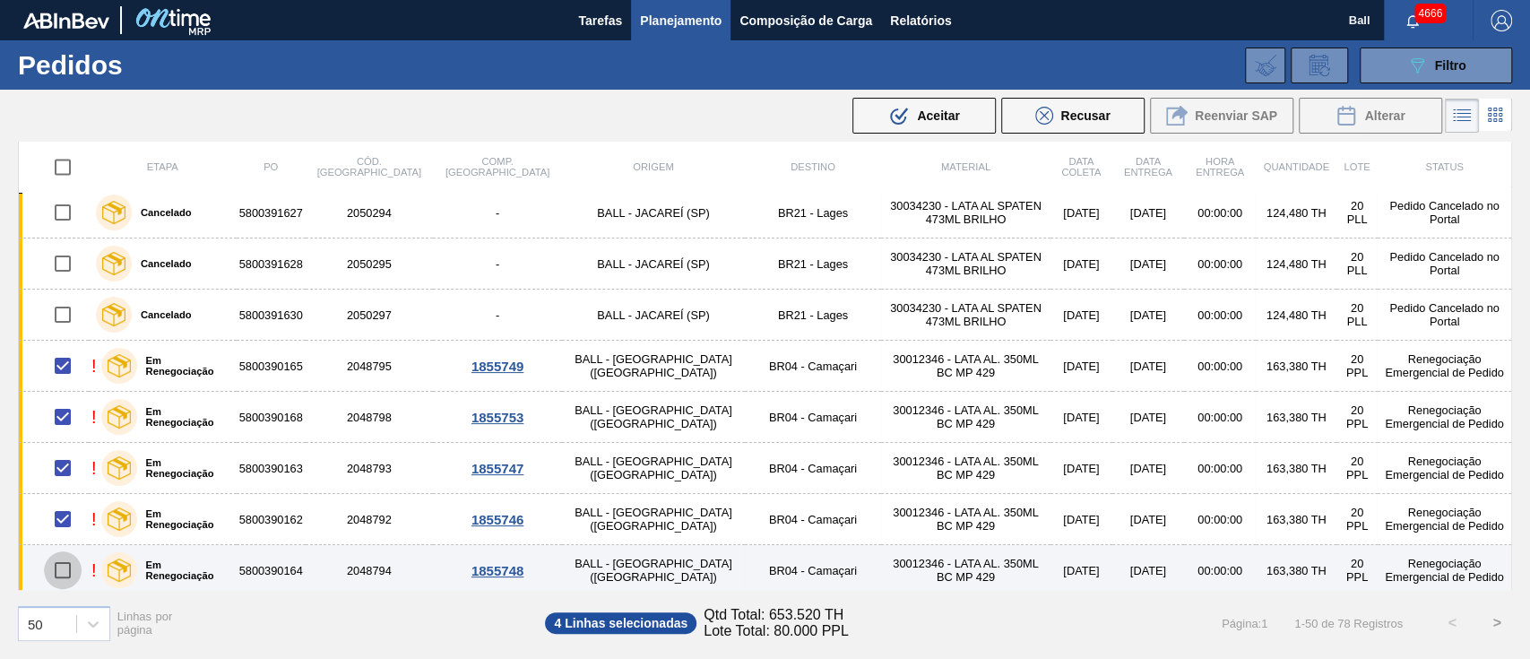
click at [65, 561] on input "checkbox" at bounding box center [63, 570] width 38 height 38
checkbox input "true"
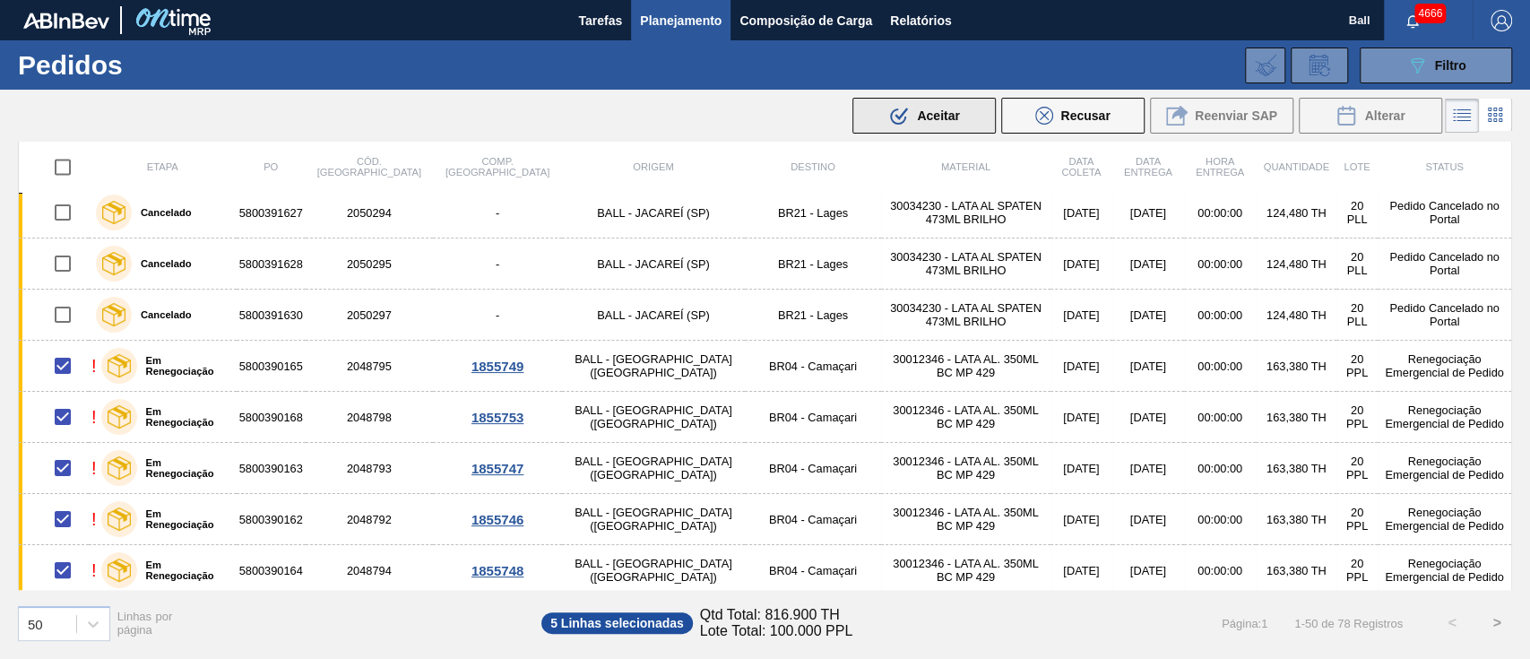
click at [939, 112] on span "Aceitar" at bounding box center [938, 115] width 42 height 14
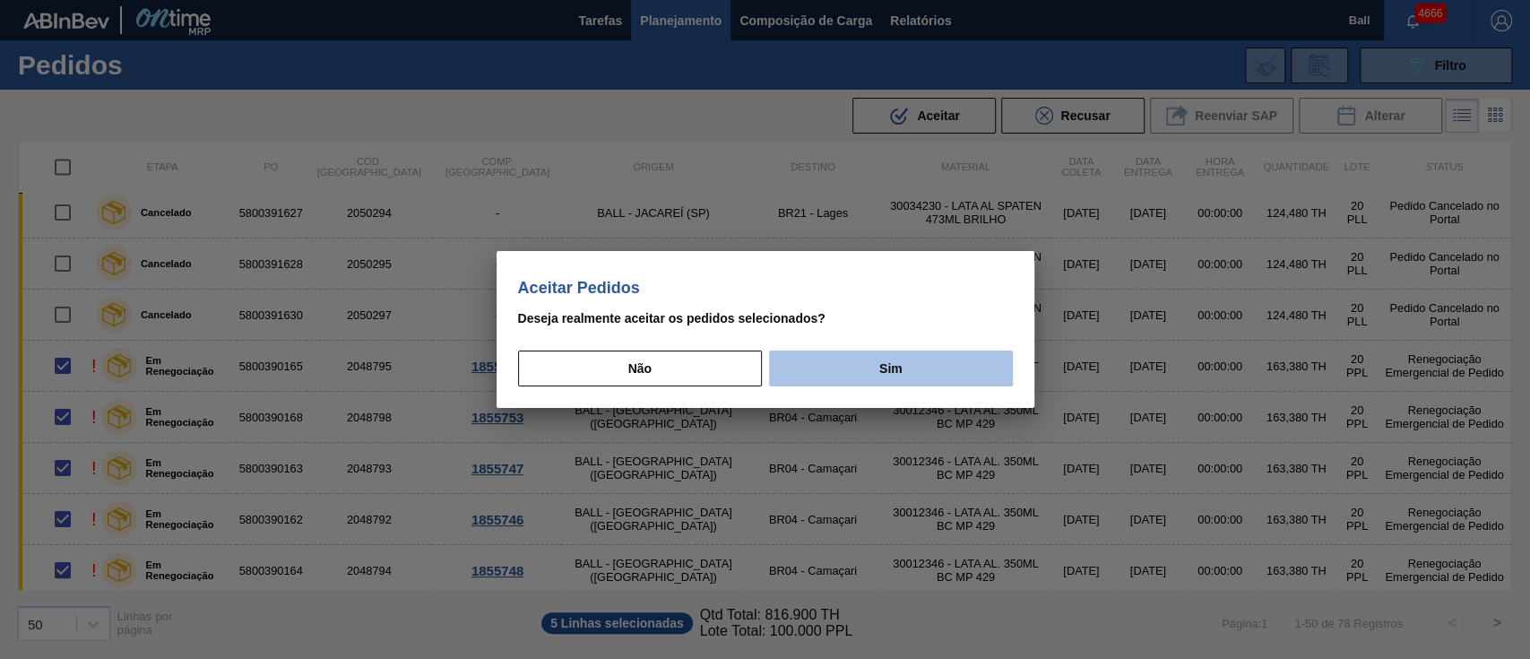
click at [915, 373] on button "Sim" at bounding box center [890, 368] width 243 height 36
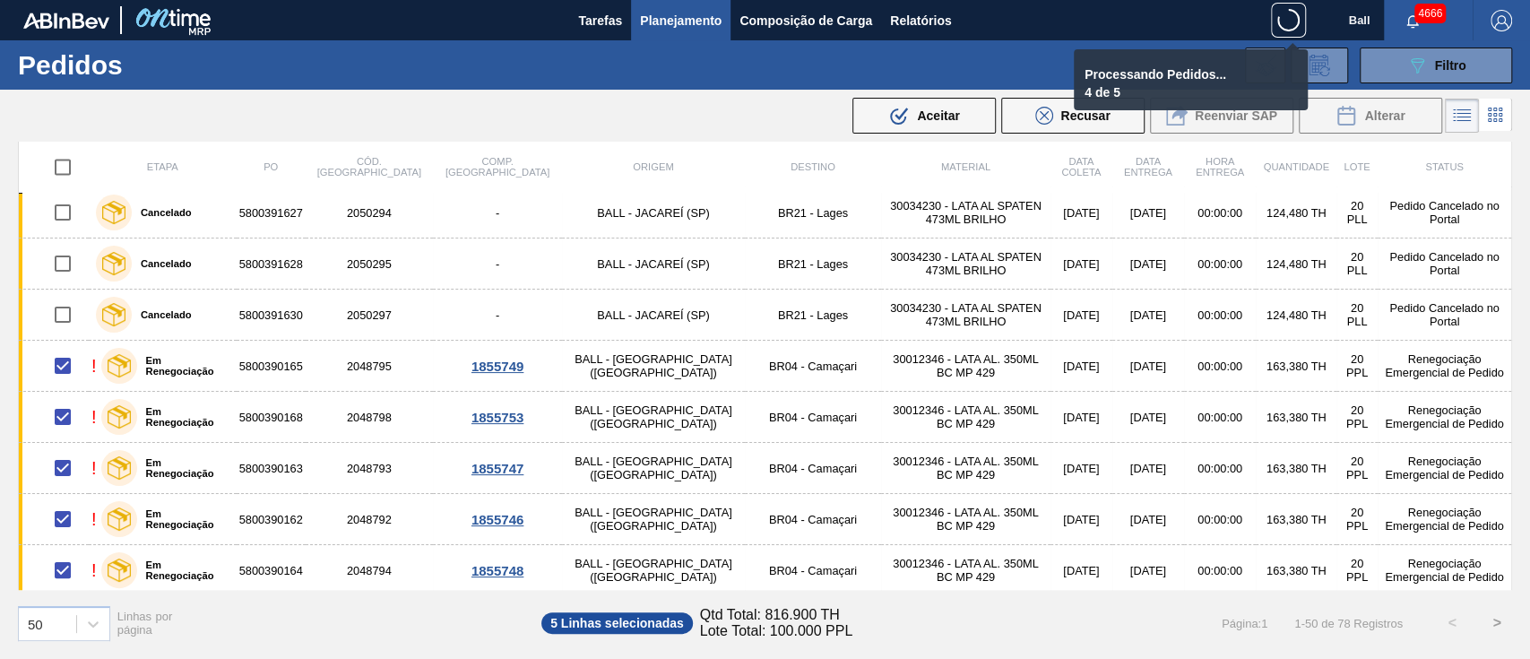
checkbox input "false"
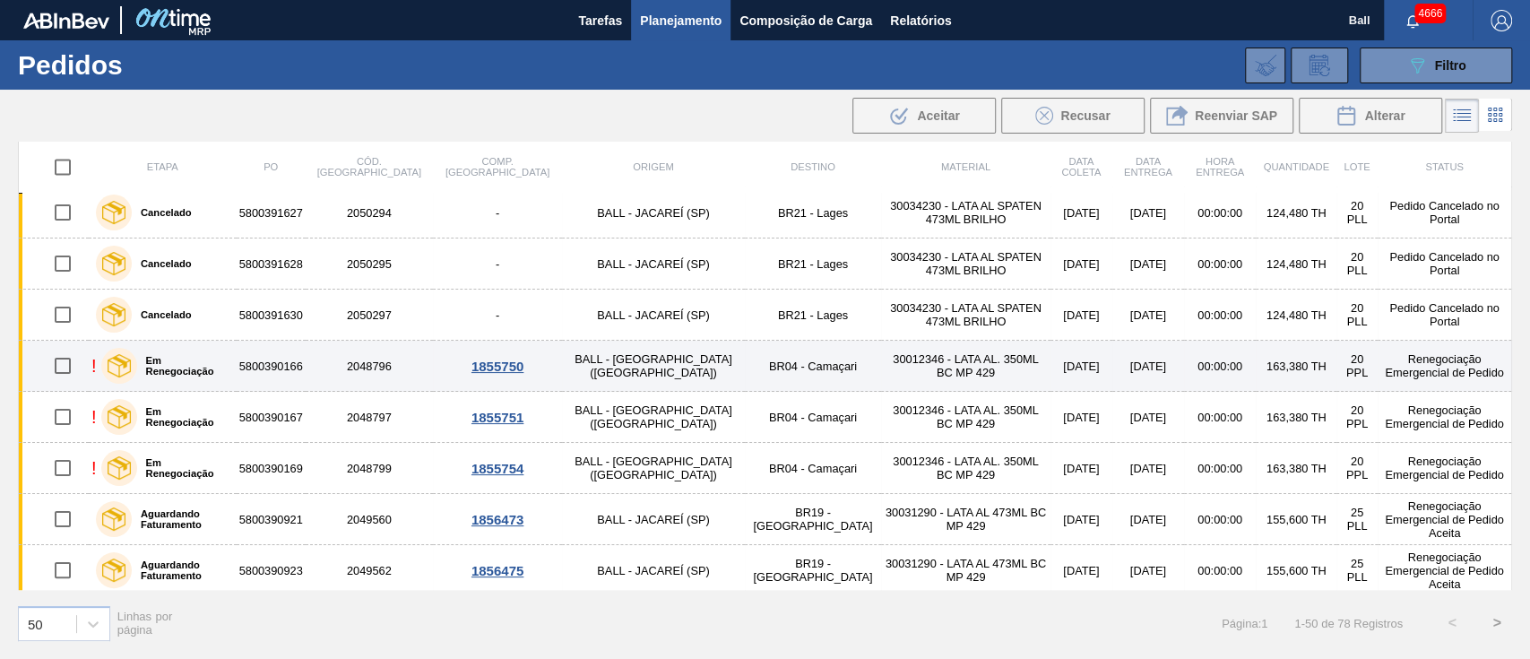
click at [562, 362] on td "BALL - RECIFE (PE)" at bounding box center [653, 366] width 182 height 51
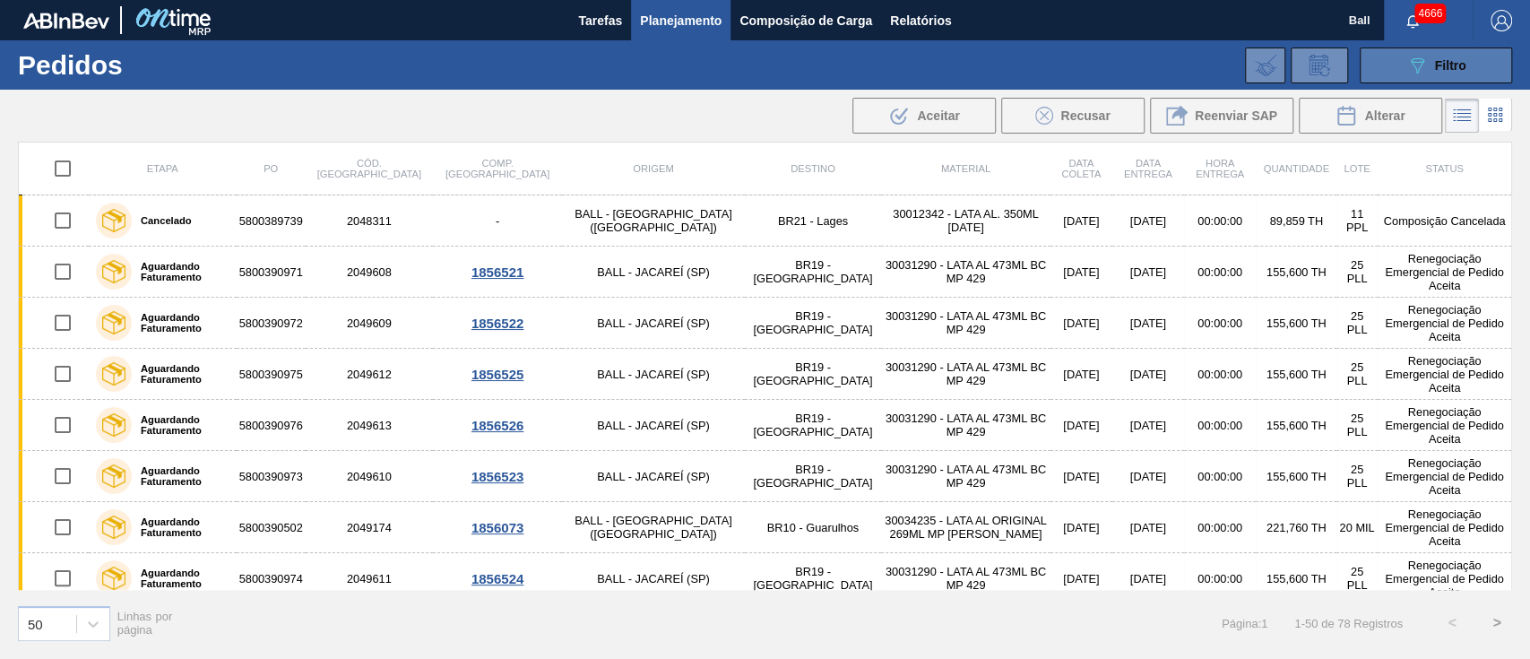
click at [1442, 49] on button "089F7B8B-B2A5-4AFE-B5C0-19BA573D28AC Filtro" at bounding box center [1436, 66] width 152 height 36
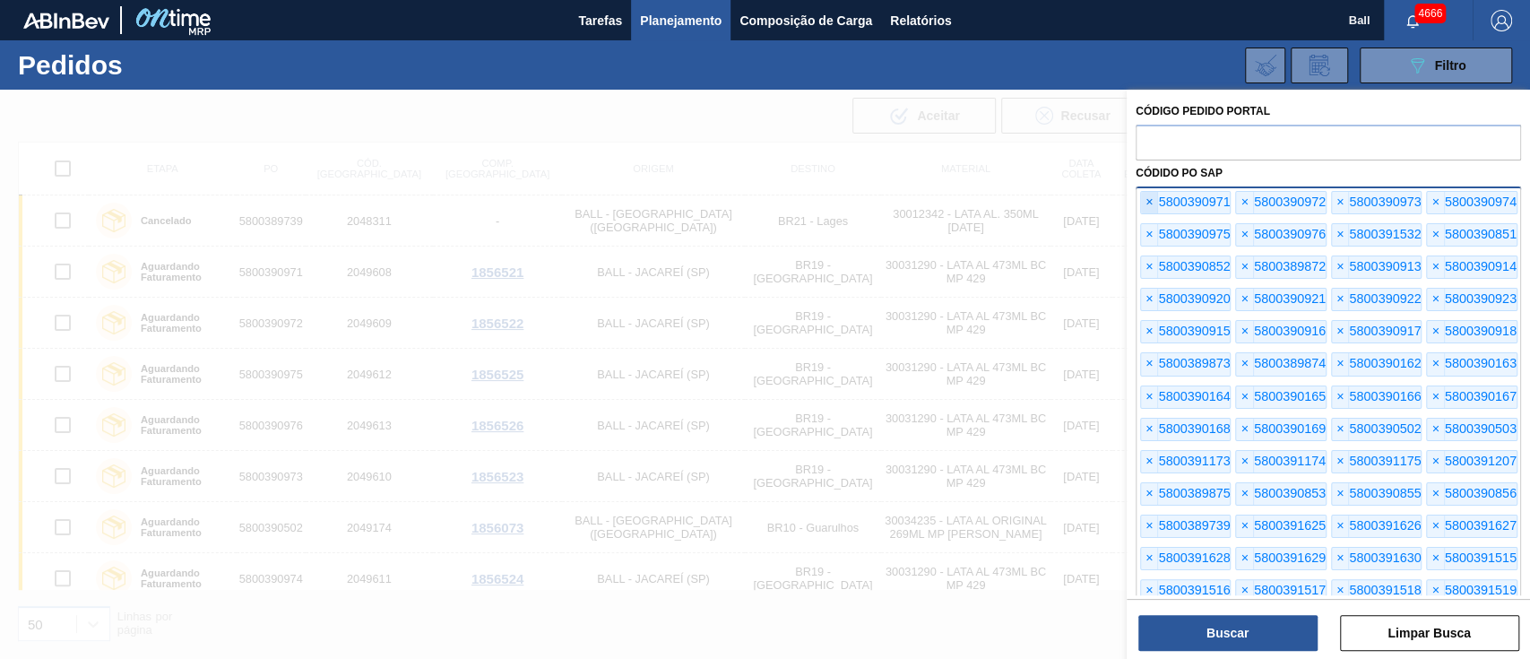
click at [1143, 200] on span "×" at bounding box center [1149, 203] width 17 height 22
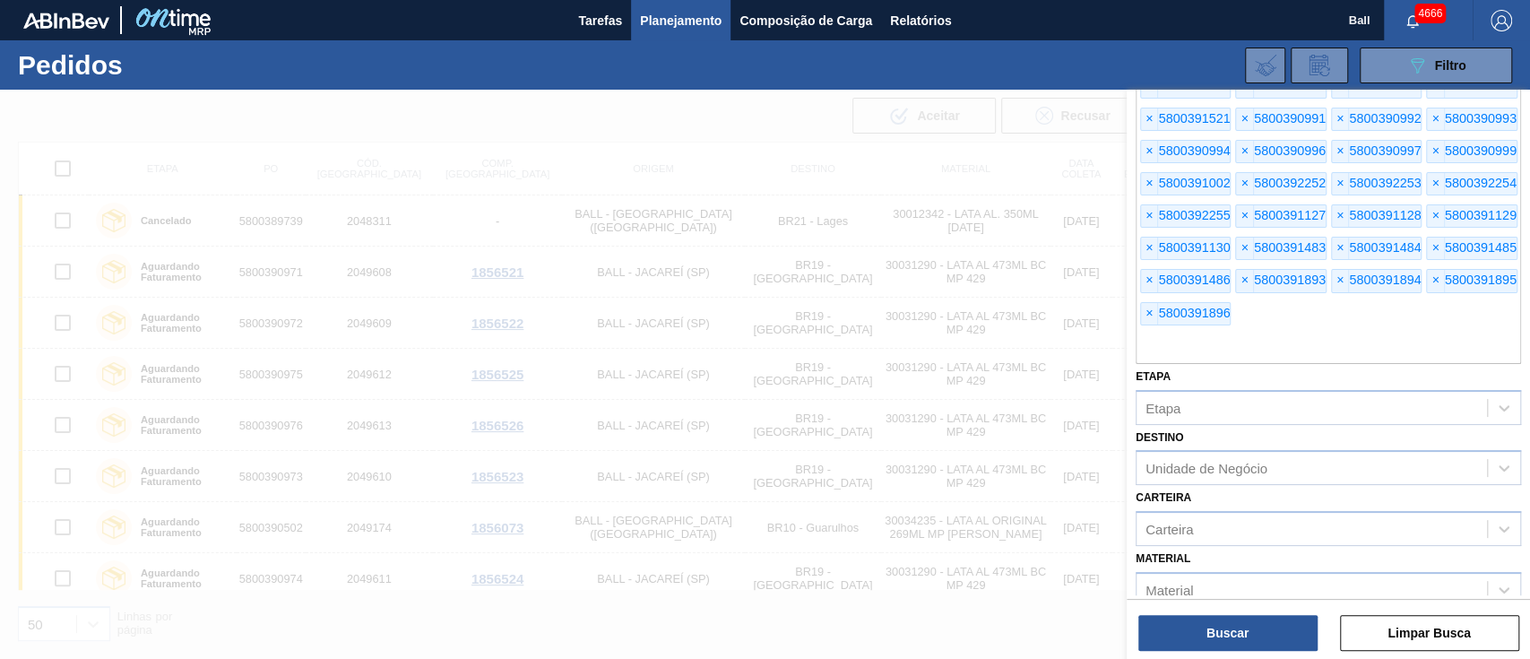
click at [1143, 204] on div "× 5800392255" at bounding box center [1185, 215] width 91 height 23
click at [1449, 622] on button "Limpar Busca" at bounding box center [1429, 633] width 179 height 36
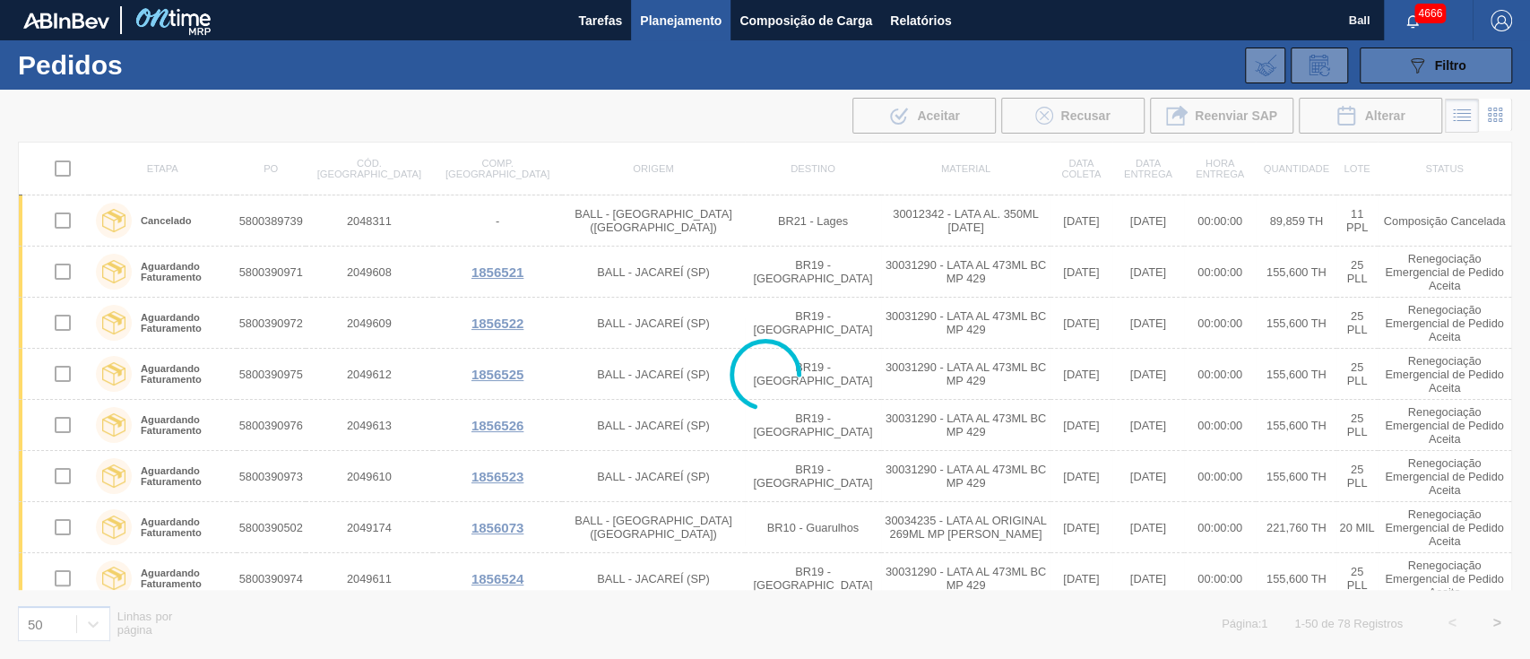
click at [1443, 68] on span "Filtro" at bounding box center [1450, 65] width 31 height 14
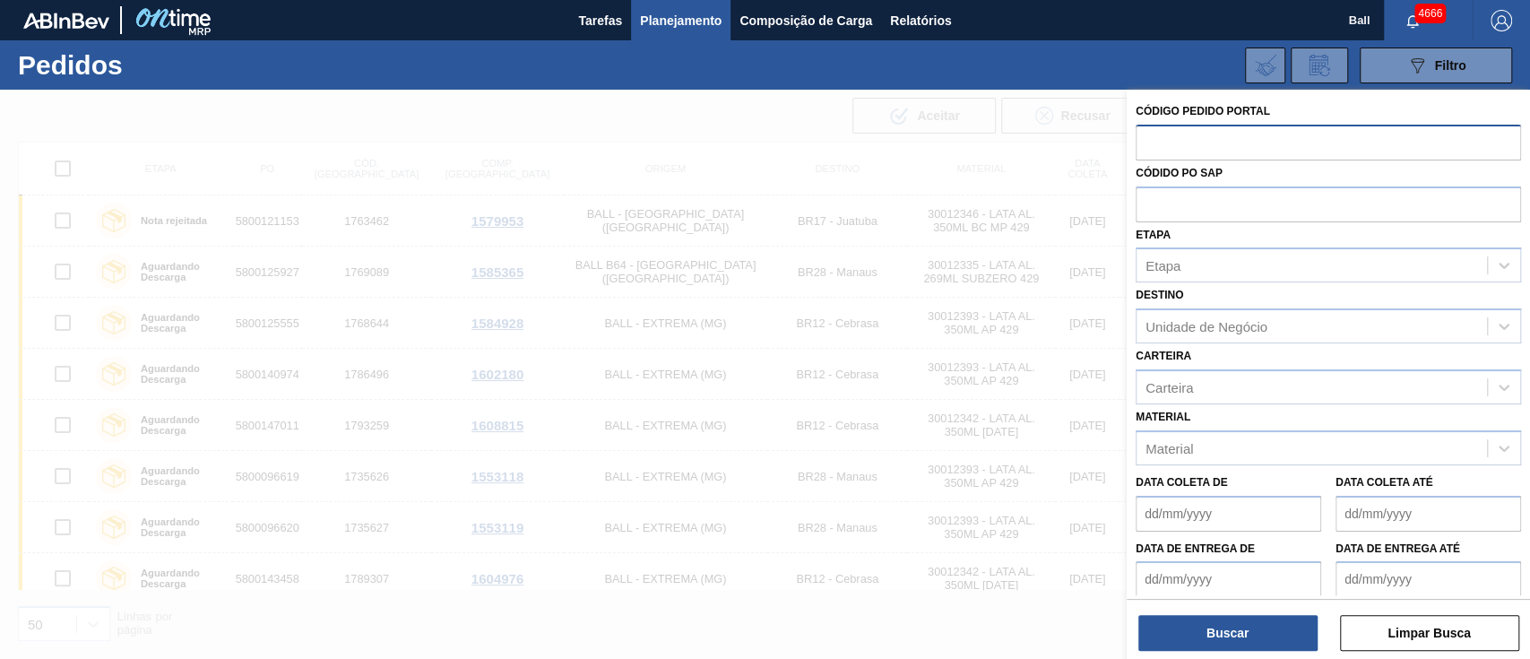
click at [1255, 151] on input "text" at bounding box center [1328, 142] width 385 height 34
paste input "text"
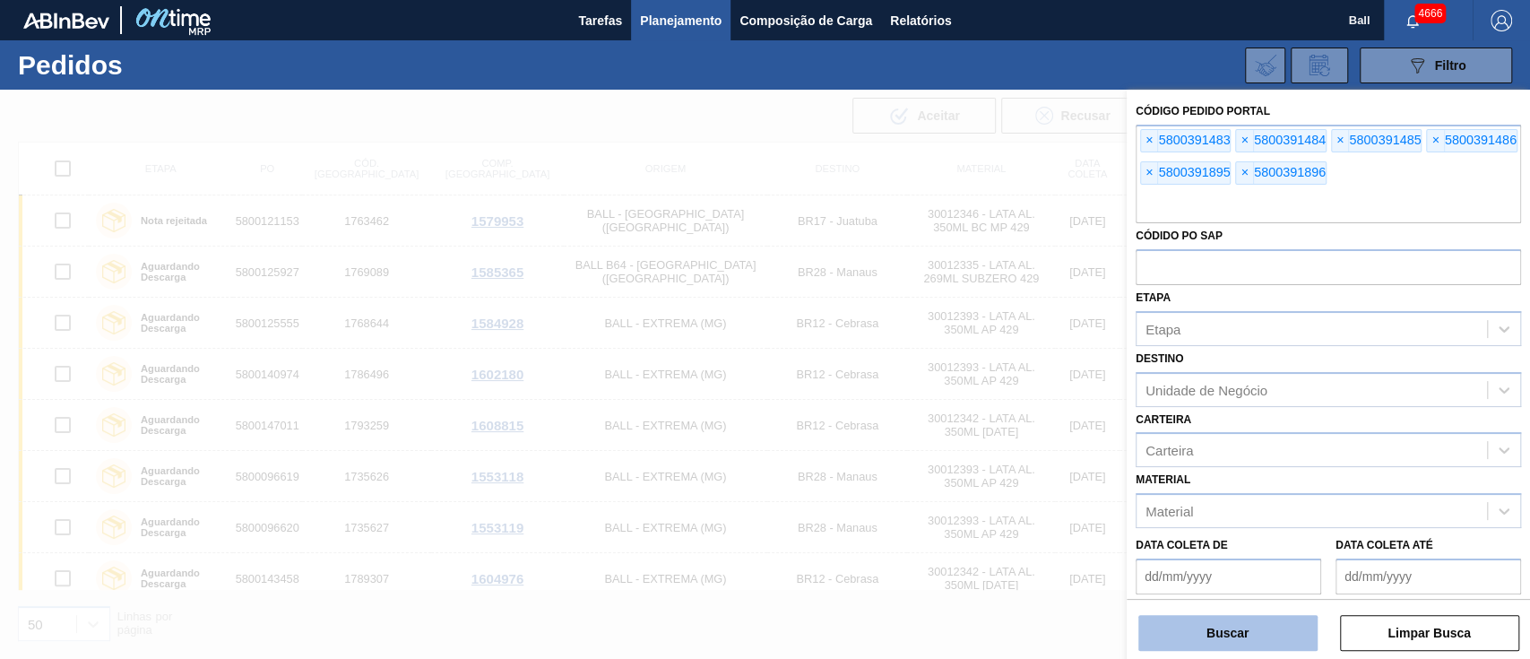
click at [1220, 624] on button "Buscar" at bounding box center [1227, 633] width 179 height 36
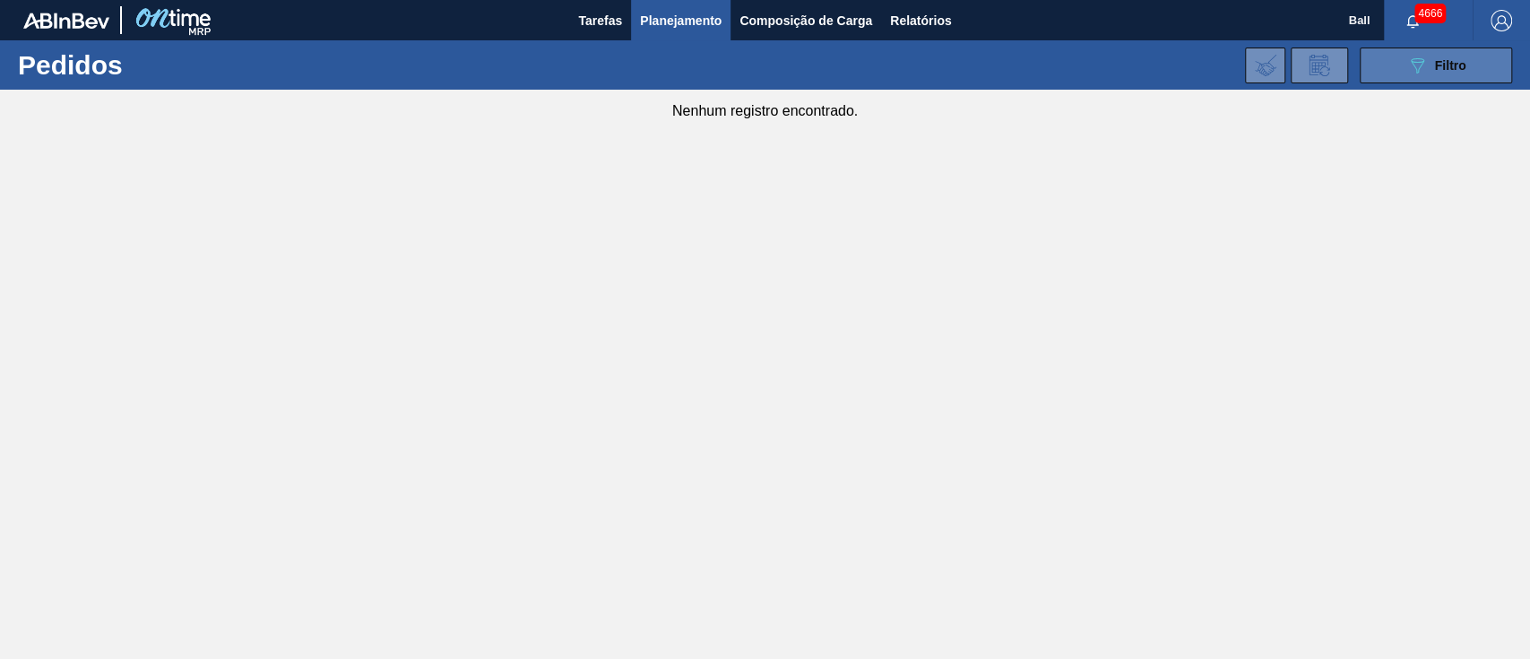
click at [1423, 55] on icon "089F7B8B-B2A5-4AFE-B5C0-19BA573D28AC" at bounding box center [1417, 66] width 22 height 22
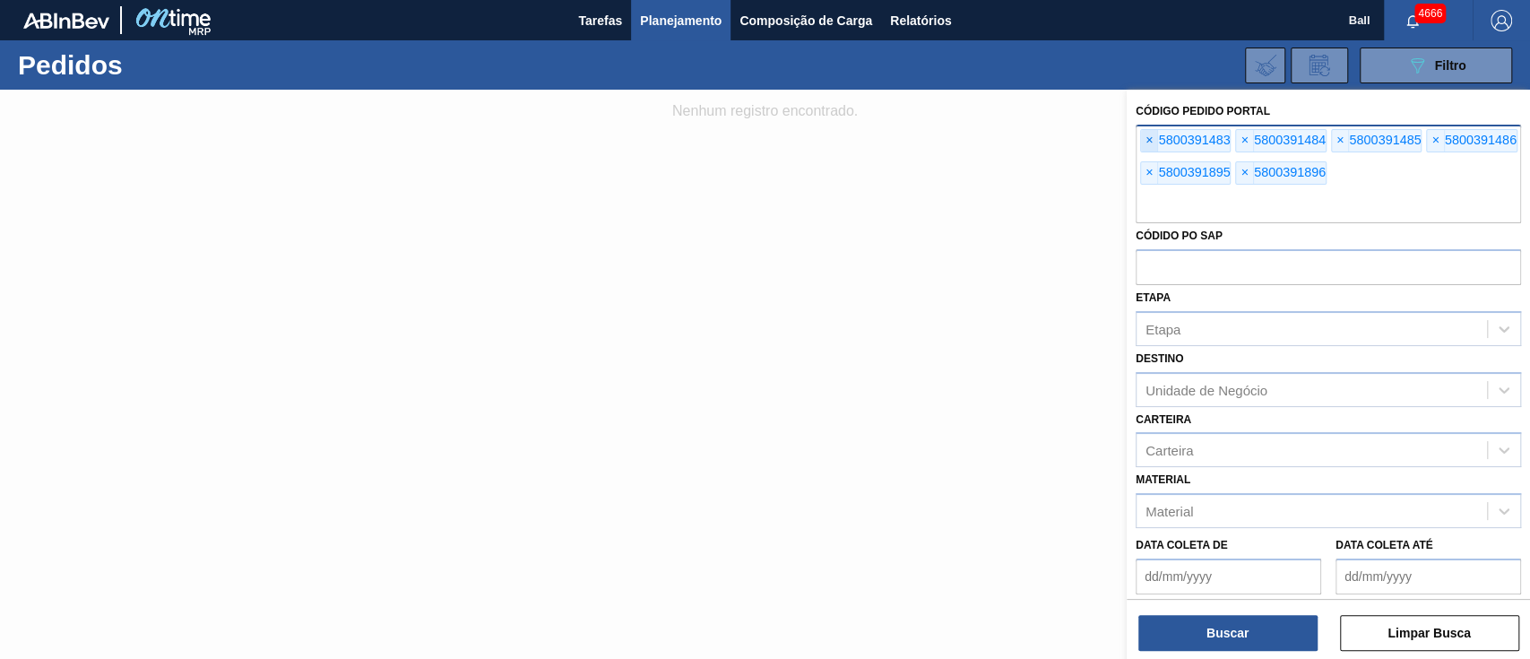
click at [1150, 133] on span "×" at bounding box center [1149, 141] width 17 height 22
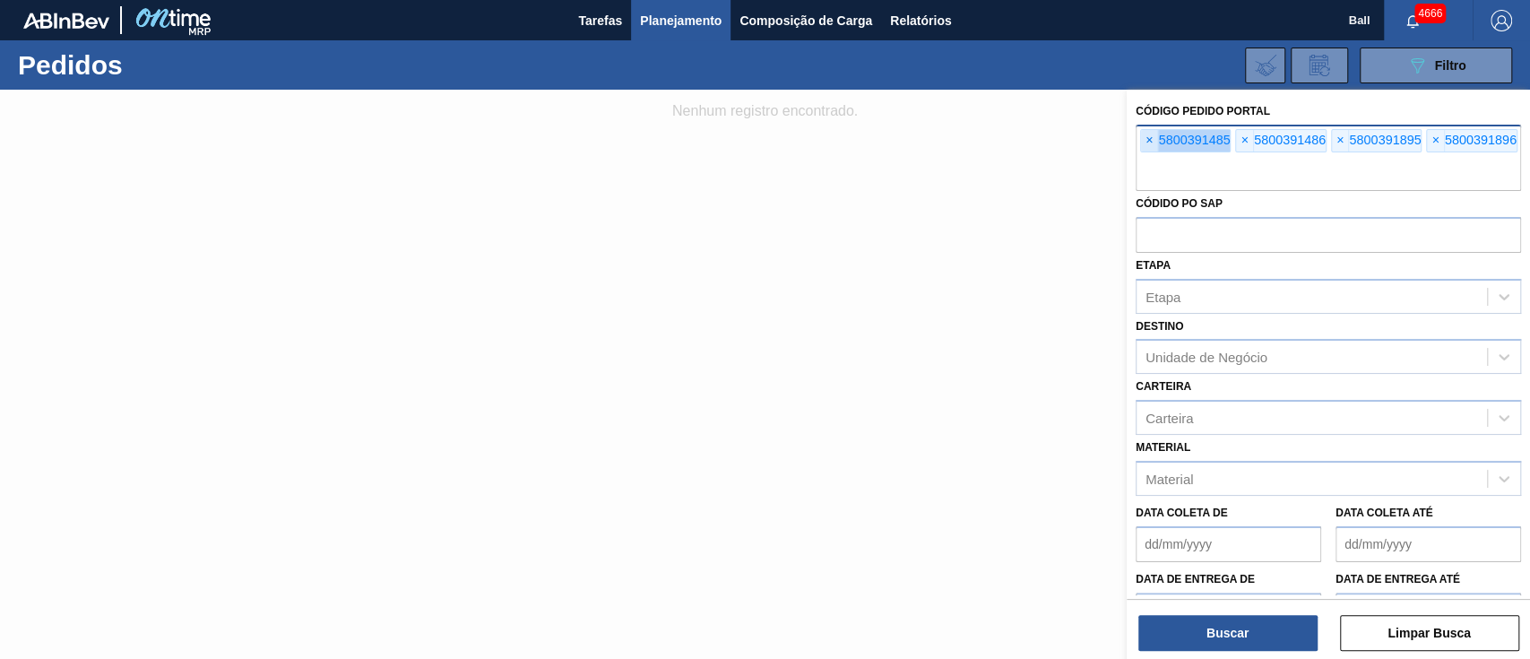
click at [1150, 133] on span "×" at bounding box center [1149, 141] width 17 height 22
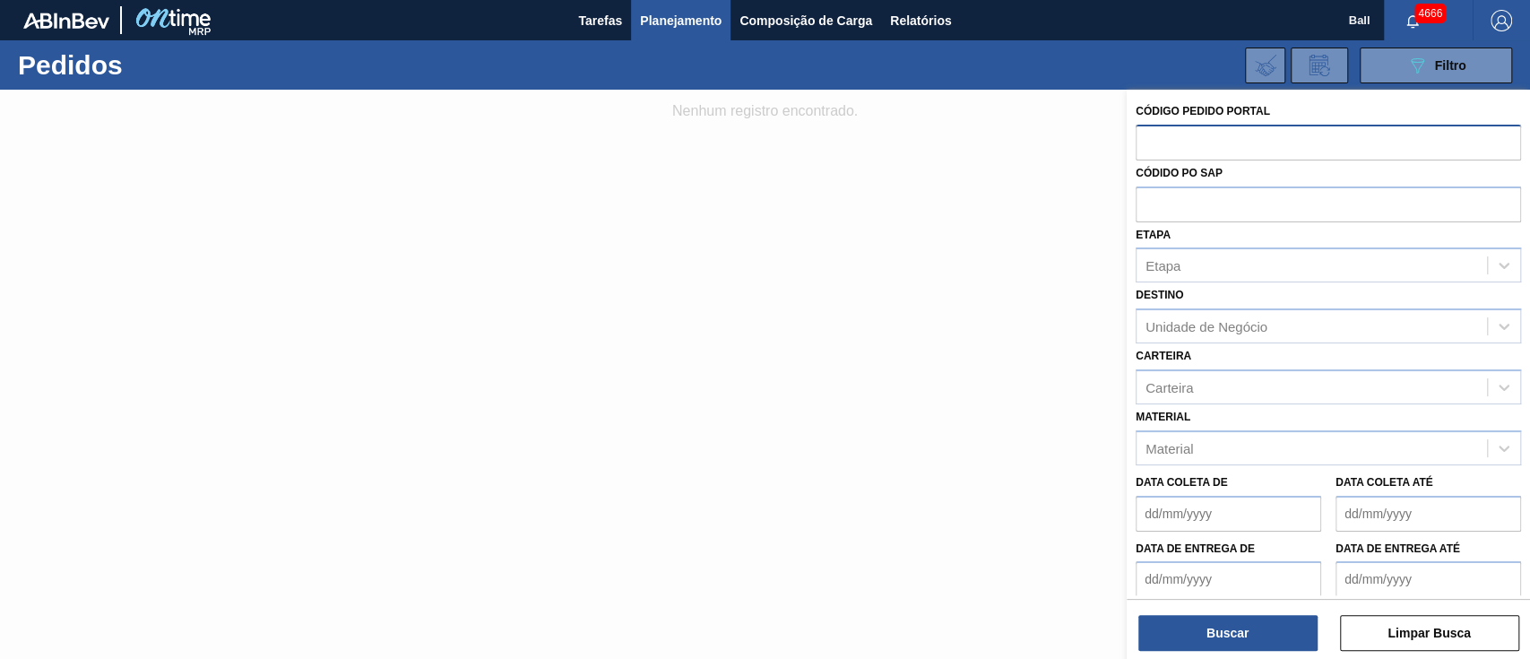
click at [1150, 133] on input "text" at bounding box center [1328, 142] width 385 height 34
click at [1164, 205] on input "text" at bounding box center [1328, 203] width 385 height 34
paste input "text"
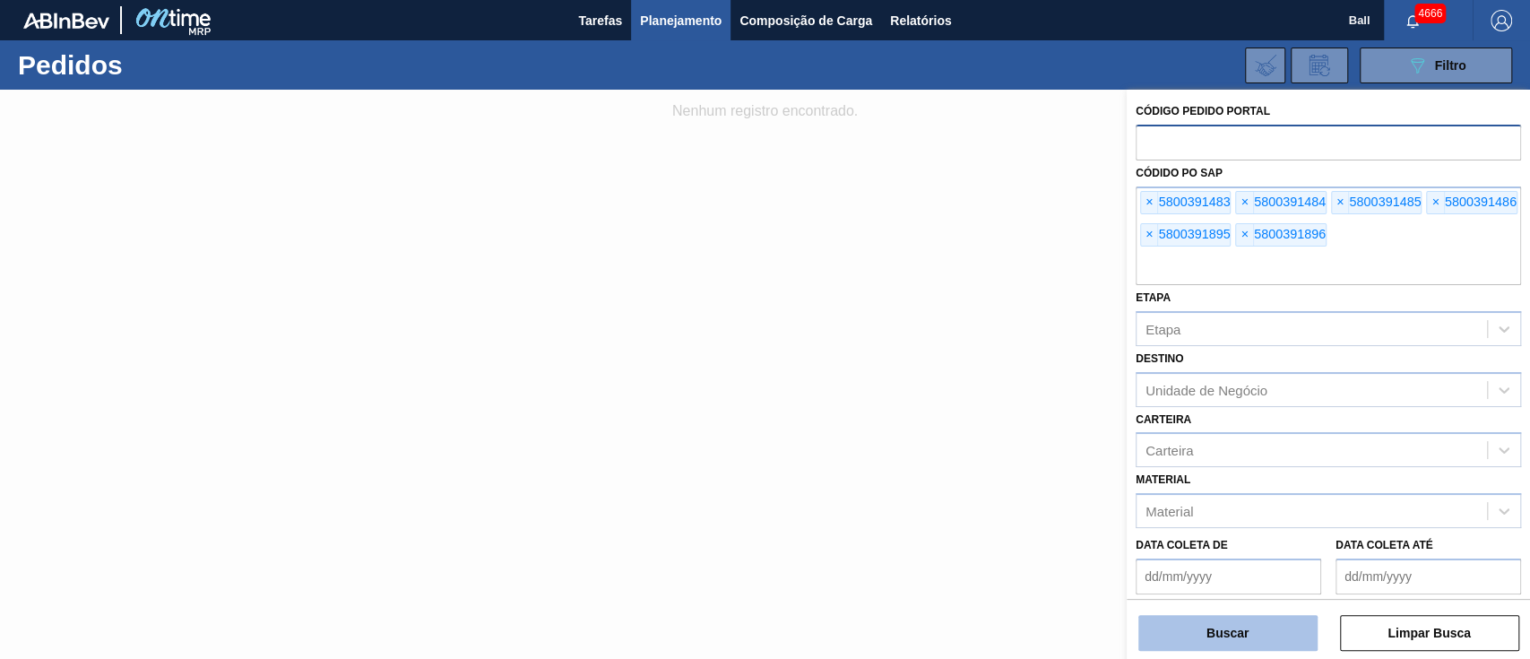
click at [1271, 618] on button "Buscar" at bounding box center [1227, 633] width 179 height 36
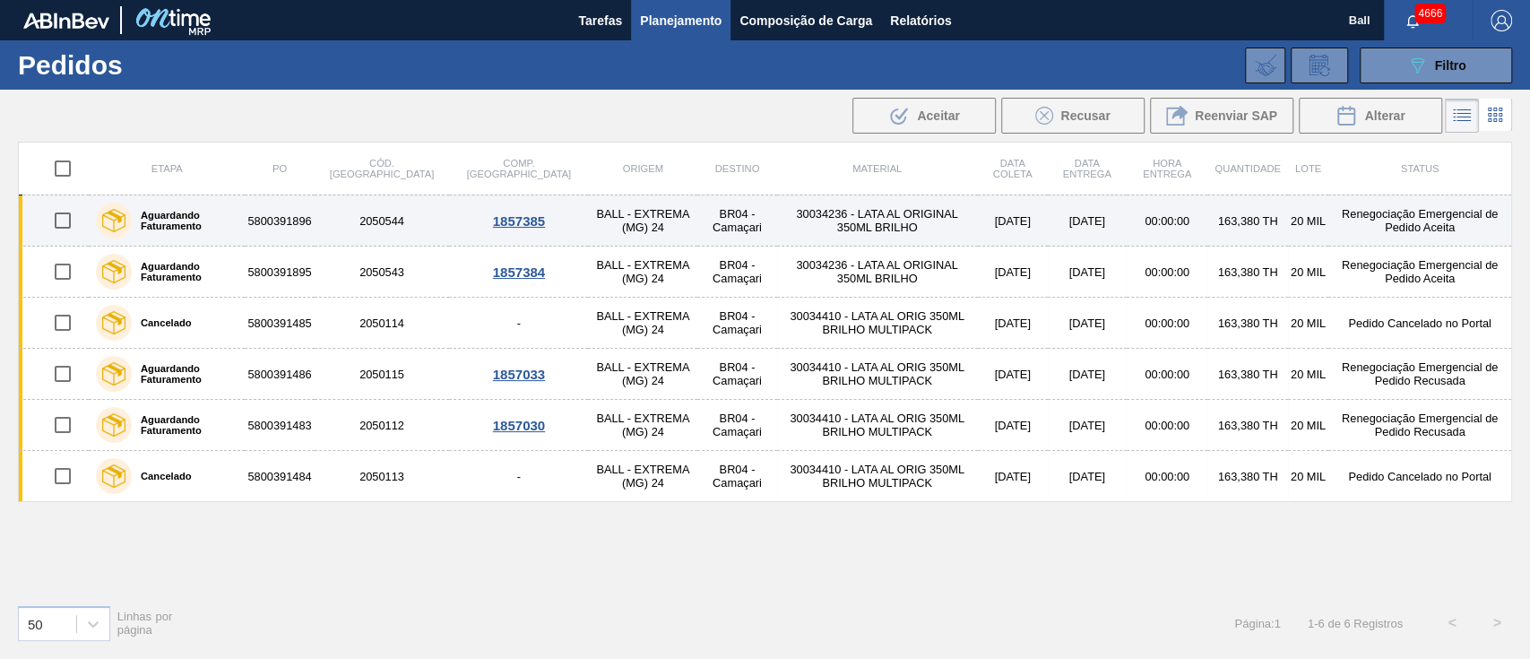
click at [588, 225] on td "BALL - EXTREMA (MG) 24" at bounding box center [642, 220] width 109 height 51
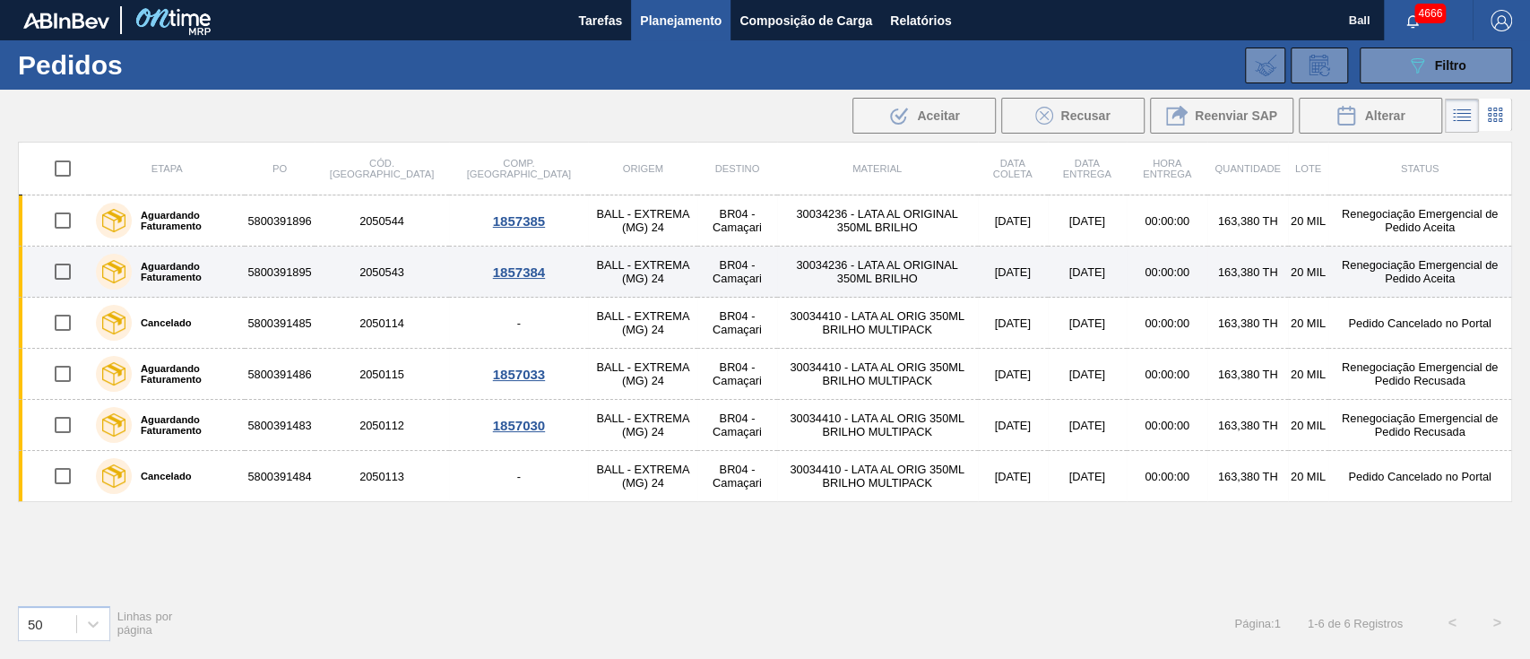
click at [588, 256] on td "BALL - EXTREMA (MG) 24" at bounding box center [642, 271] width 109 height 51
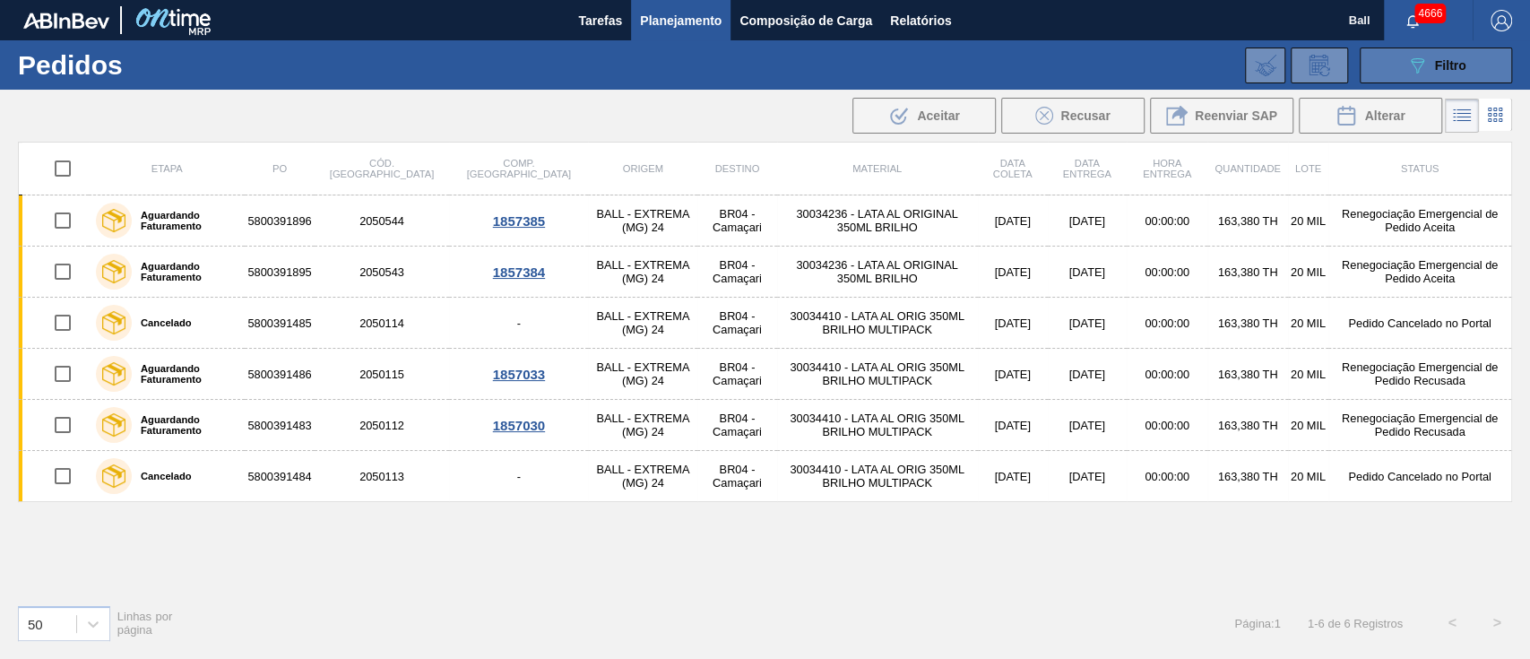
click at [1433, 62] on div "089F7B8B-B2A5-4AFE-B5C0-19BA573D28AC Filtro" at bounding box center [1436, 66] width 60 height 22
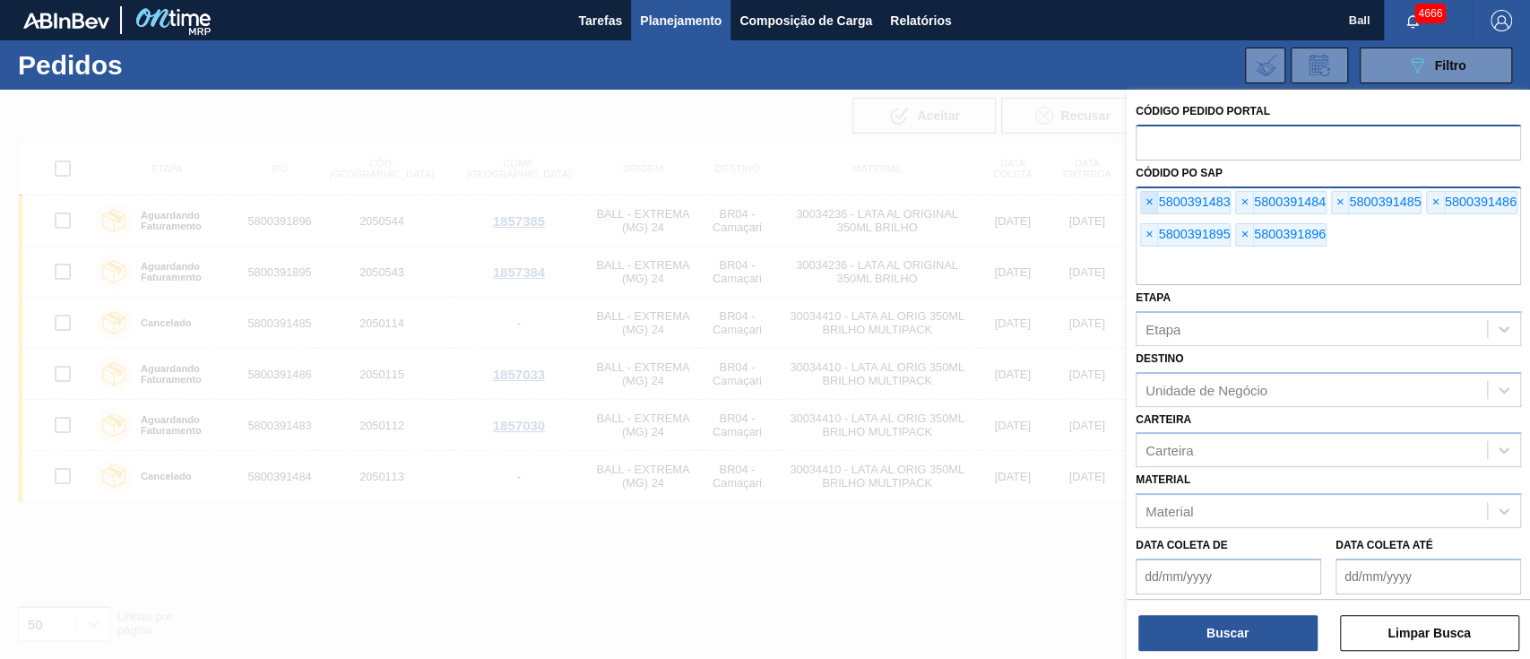
click at [1149, 196] on span "×" at bounding box center [1149, 203] width 17 height 22
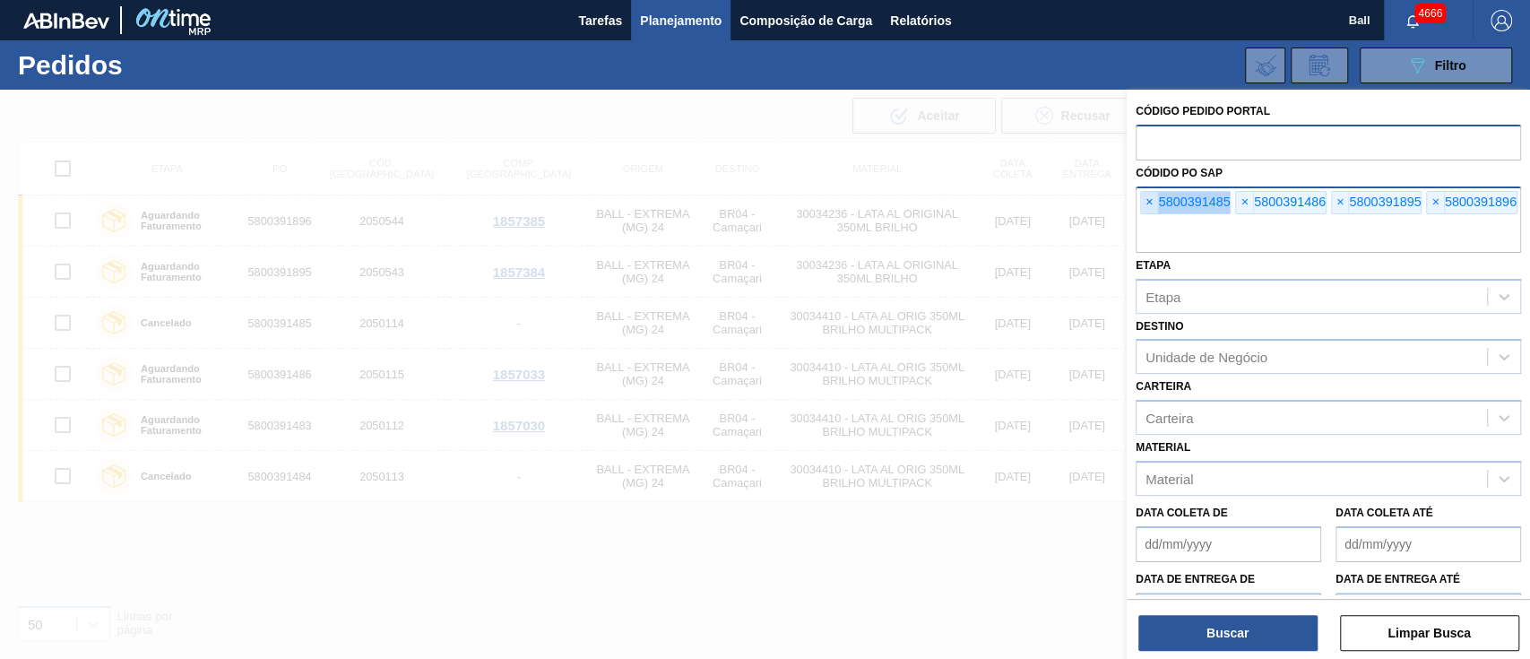
click at [1149, 196] on span "×" at bounding box center [1149, 203] width 17 height 22
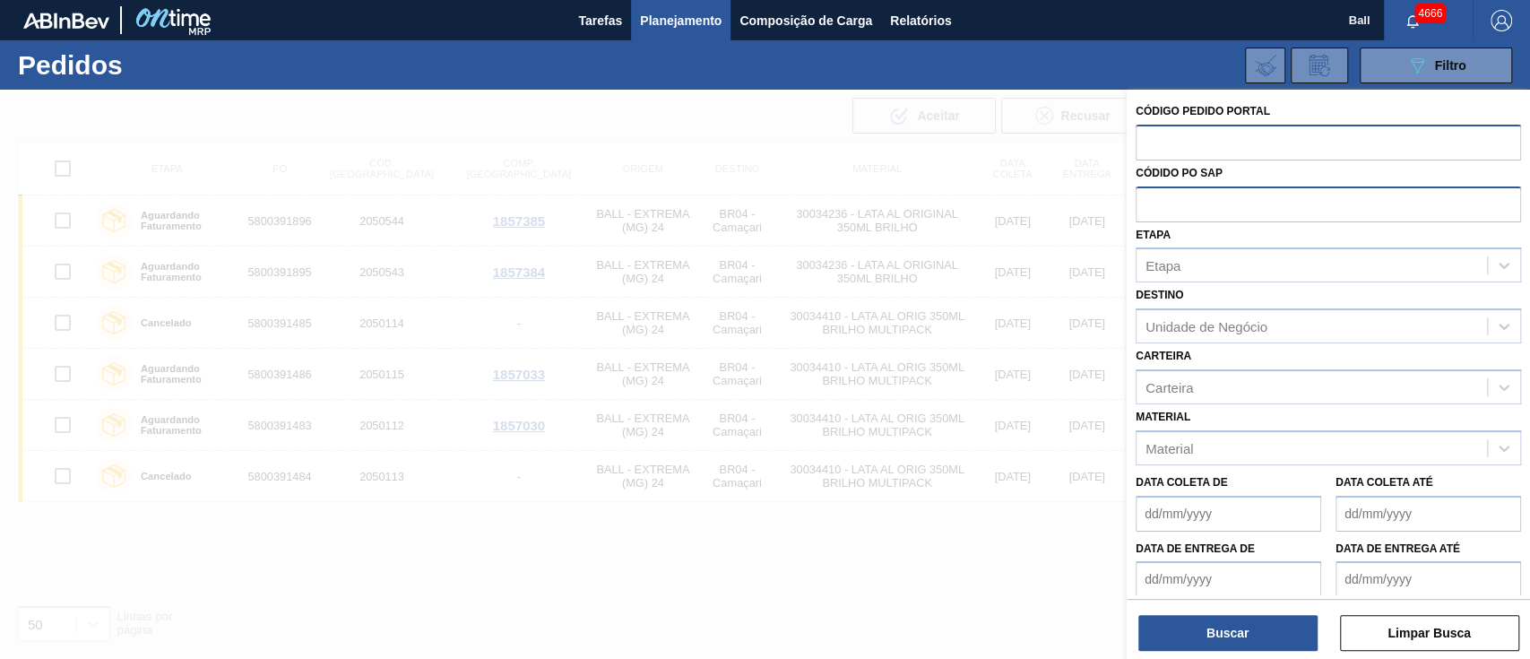
paste input "text"
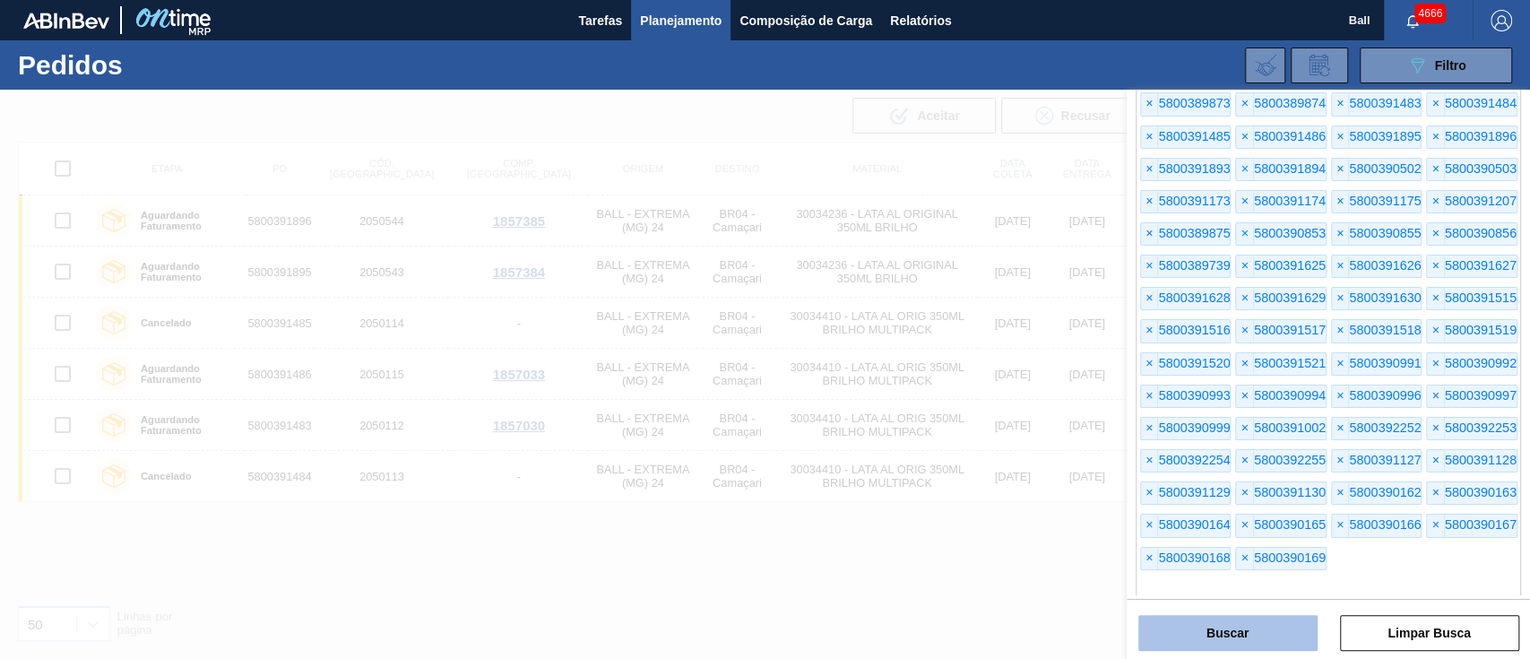
click at [1258, 626] on button "Buscar" at bounding box center [1227, 633] width 179 height 36
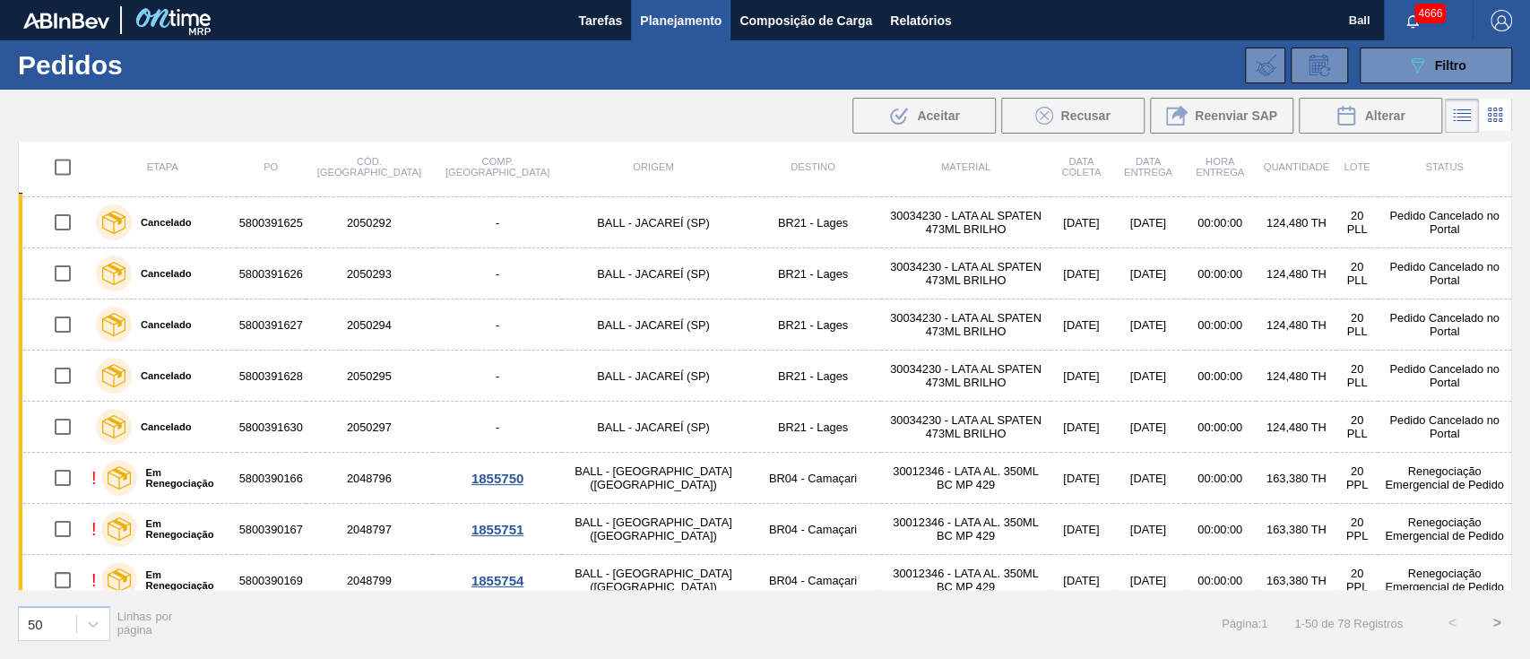
scroll to position [2154, 0]
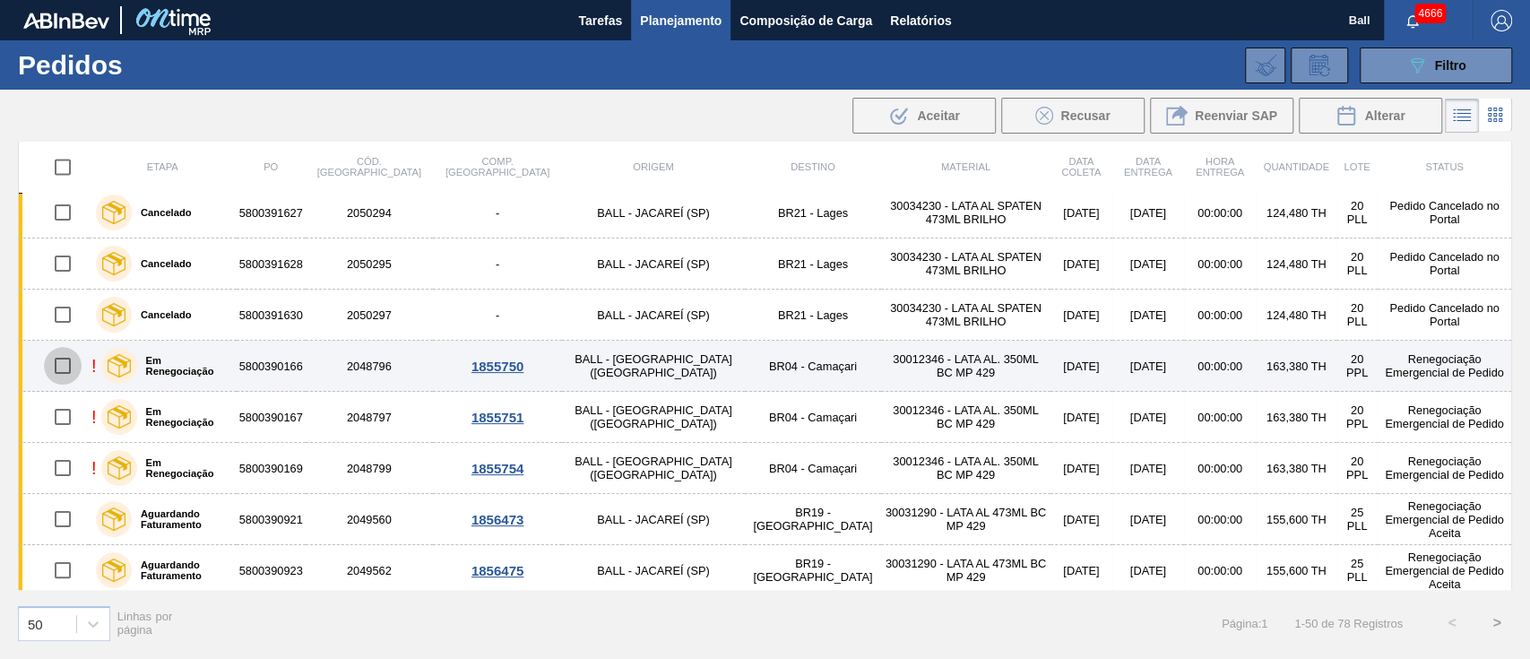
click at [65, 362] on input "checkbox" at bounding box center [63, 366] width 38 height 38
checkbox input "true"
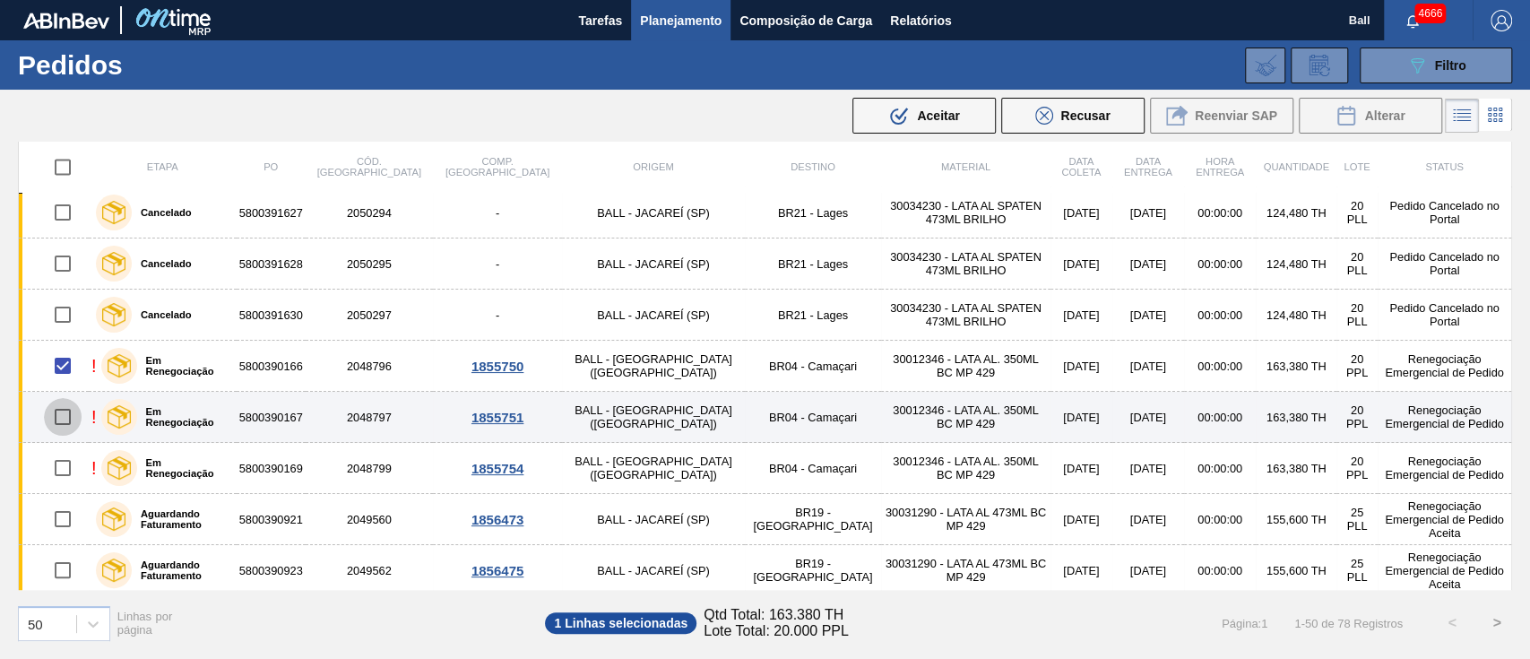
click at [62, 401] on input "checkbox" at bounding box center [63, 417] width 38 height 38
checkbox input "true"
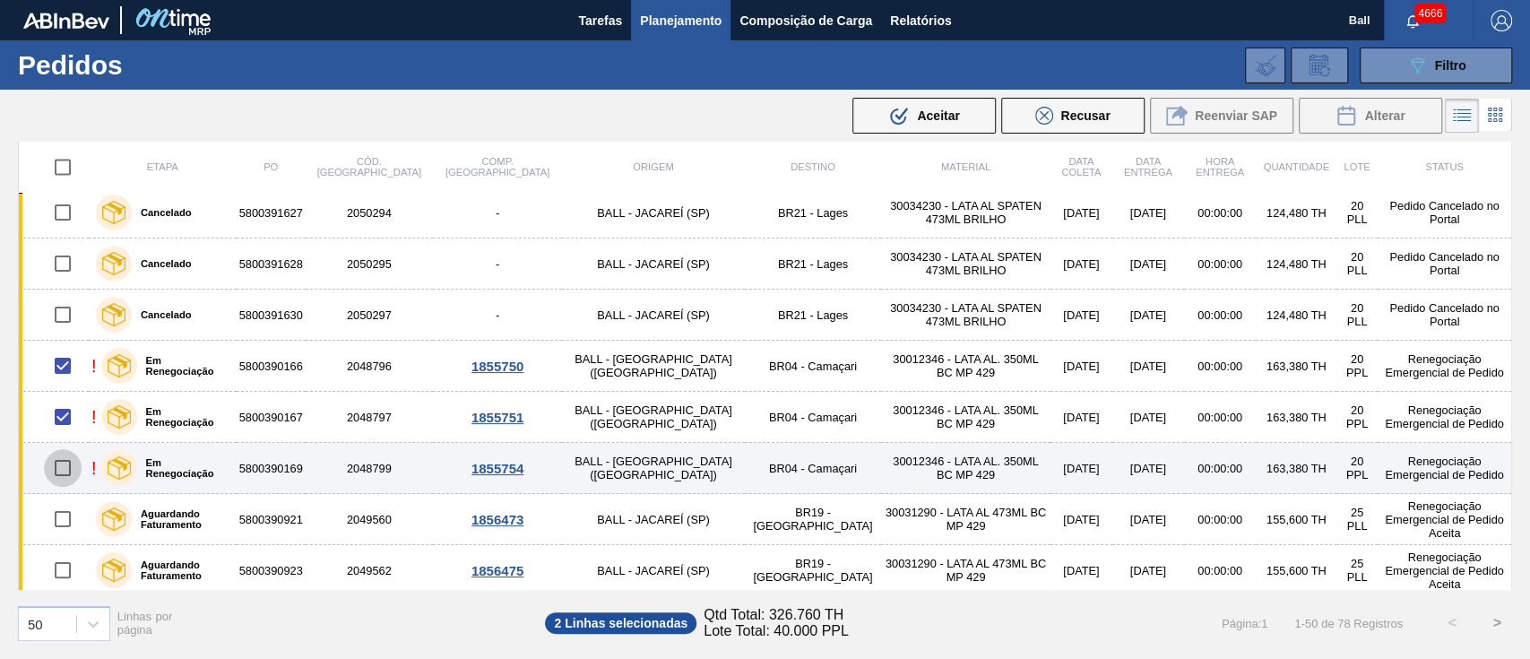
click at [61, 462] on input "checkbox" at bounding box center [63, 468] width 38 height 38
checkbox input "true"
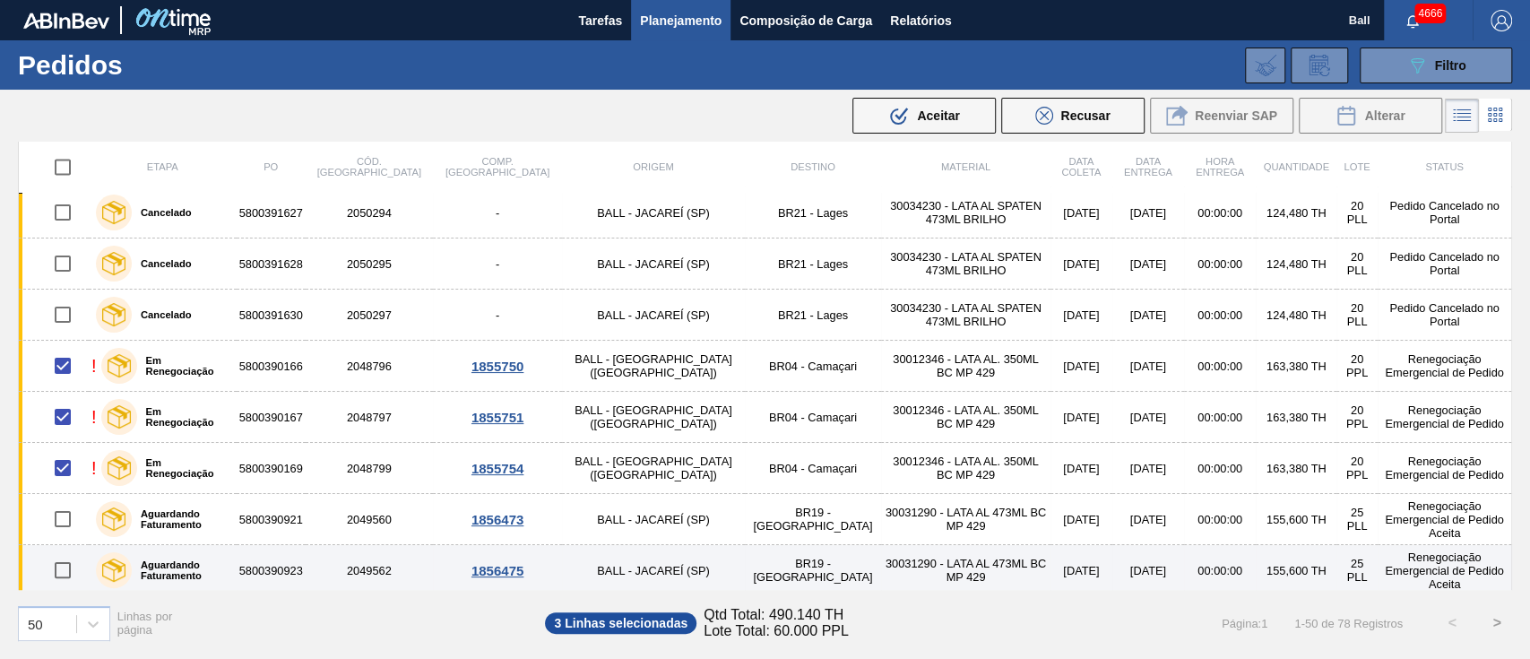
click at [576, 565] on td "BALL - JACAREÍ (SP)" at bounding box center [653, 570] width 182 height 51
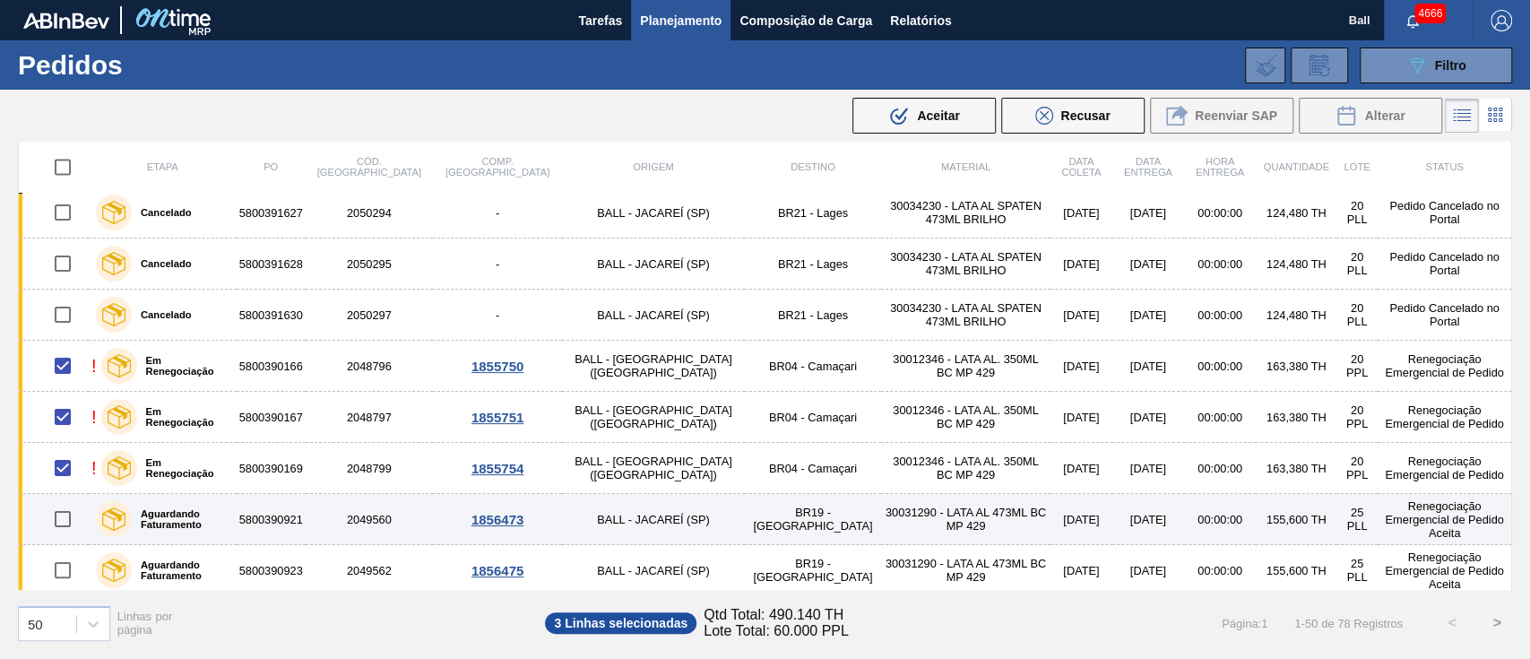
click at [571, 516] on td "BALL - JACAREÍ (SP)" at bounding box center [653, 519] width 182 height 51
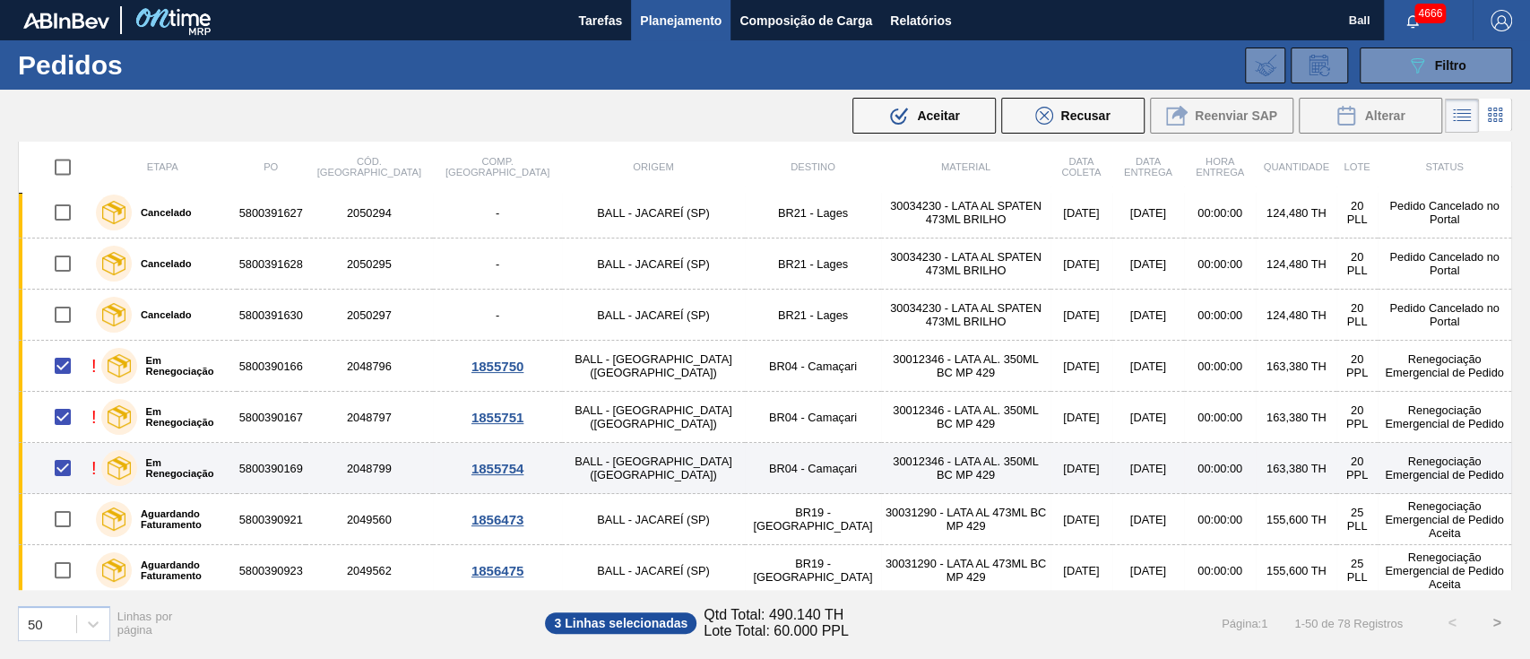
click at [571, 456] on td "BALL - RECIFE (PE)" at bounding box center [653, 468] width 182 height 51
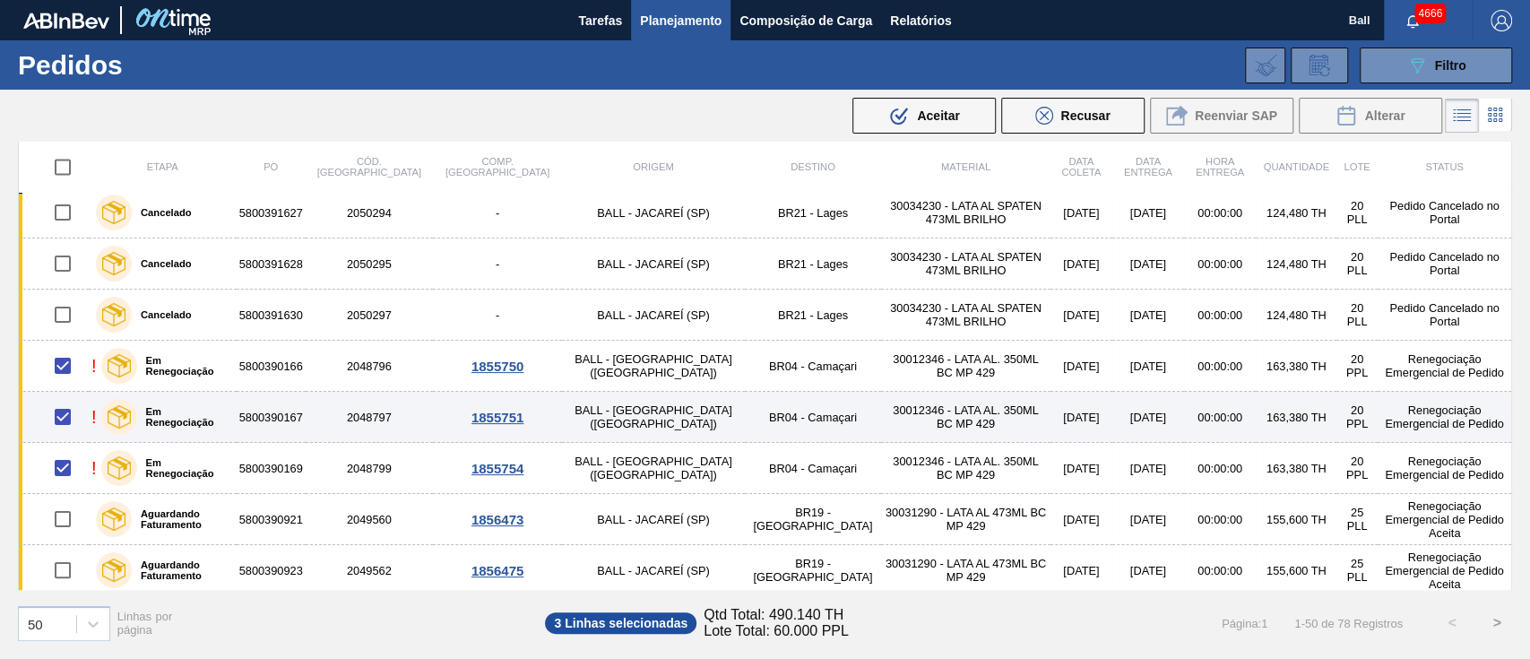
click at [573, 405] on td "BALL - RECIFE (PE)" at bounding box center [653, 417] width 182 height 51
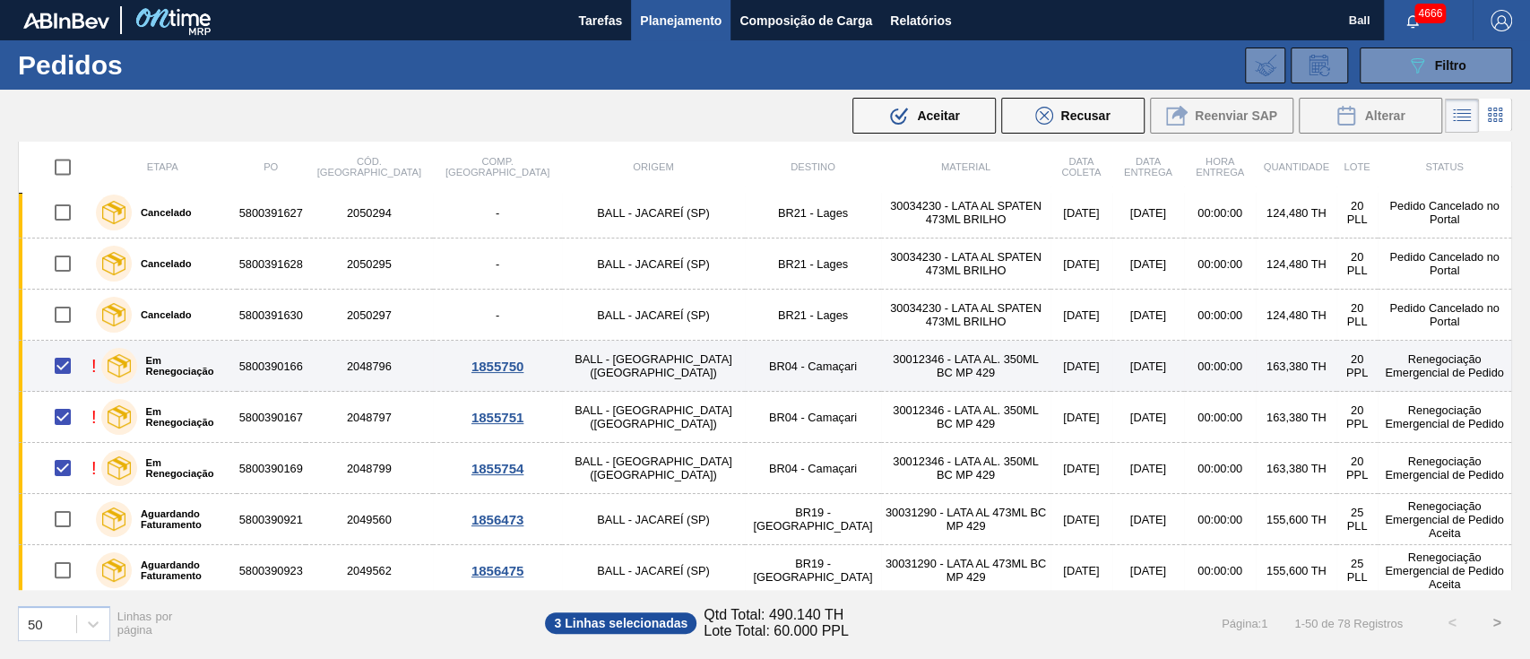
click at [573, 368] on td "BALL - RECIFE (PE)" at bounding box center [653, 366] width 182 height 51
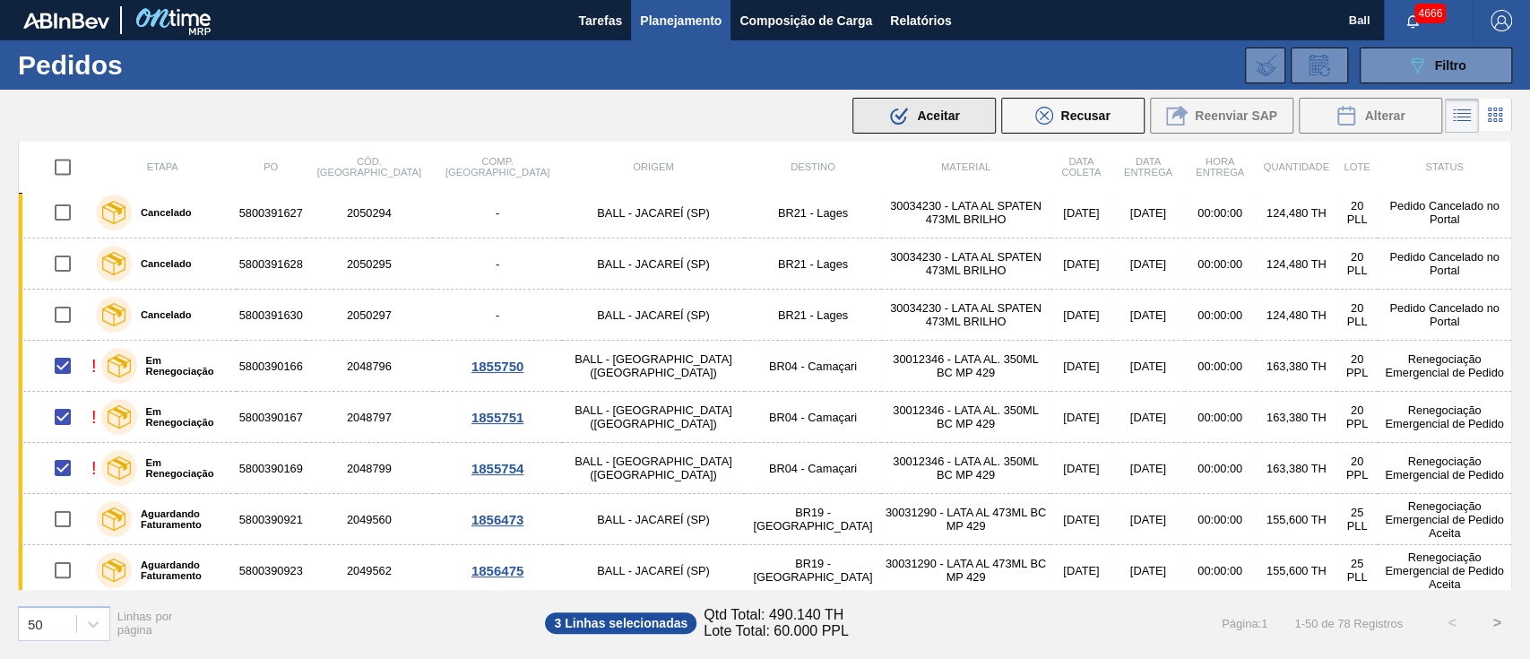
click at [947, 110] on span "Aceitar" at bounding box center [938, 115] width 42 height 14
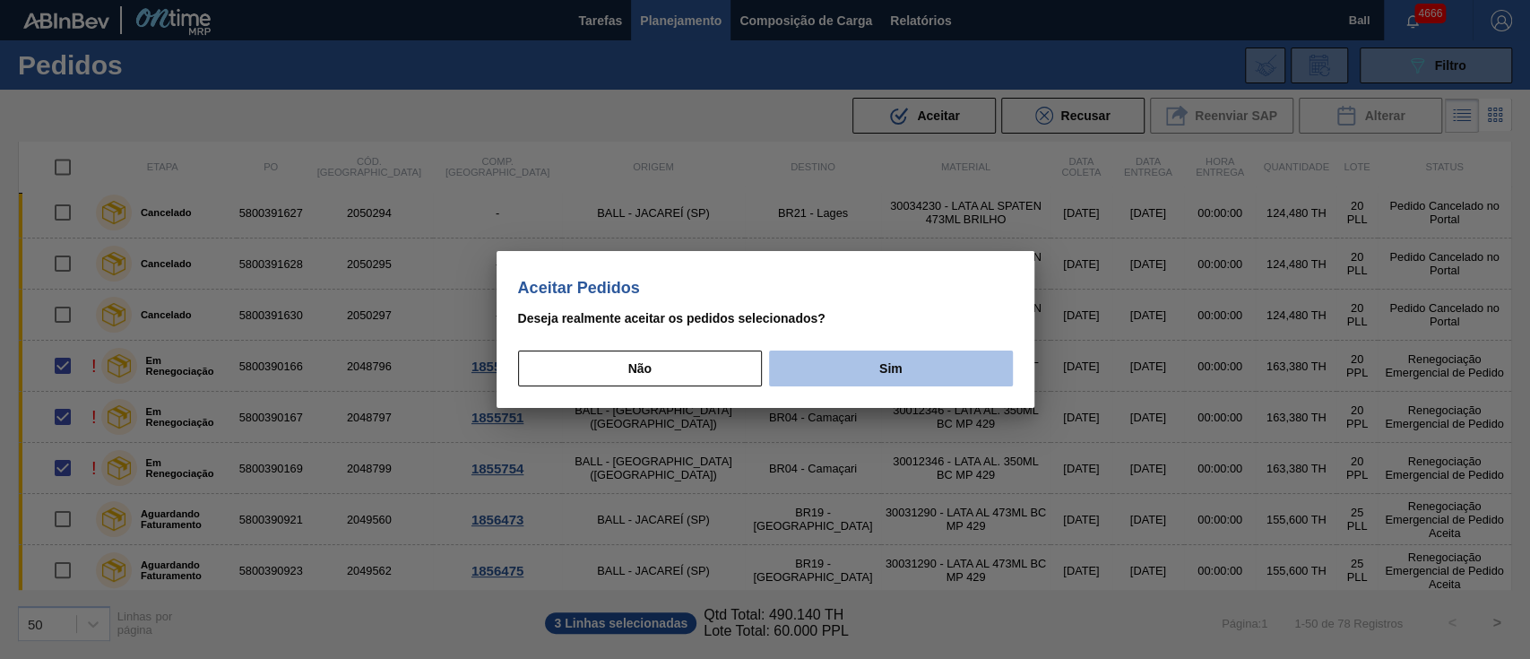
click at [847, 365] on button "Sim" at bounding box center [890, 368] width 243 height 36
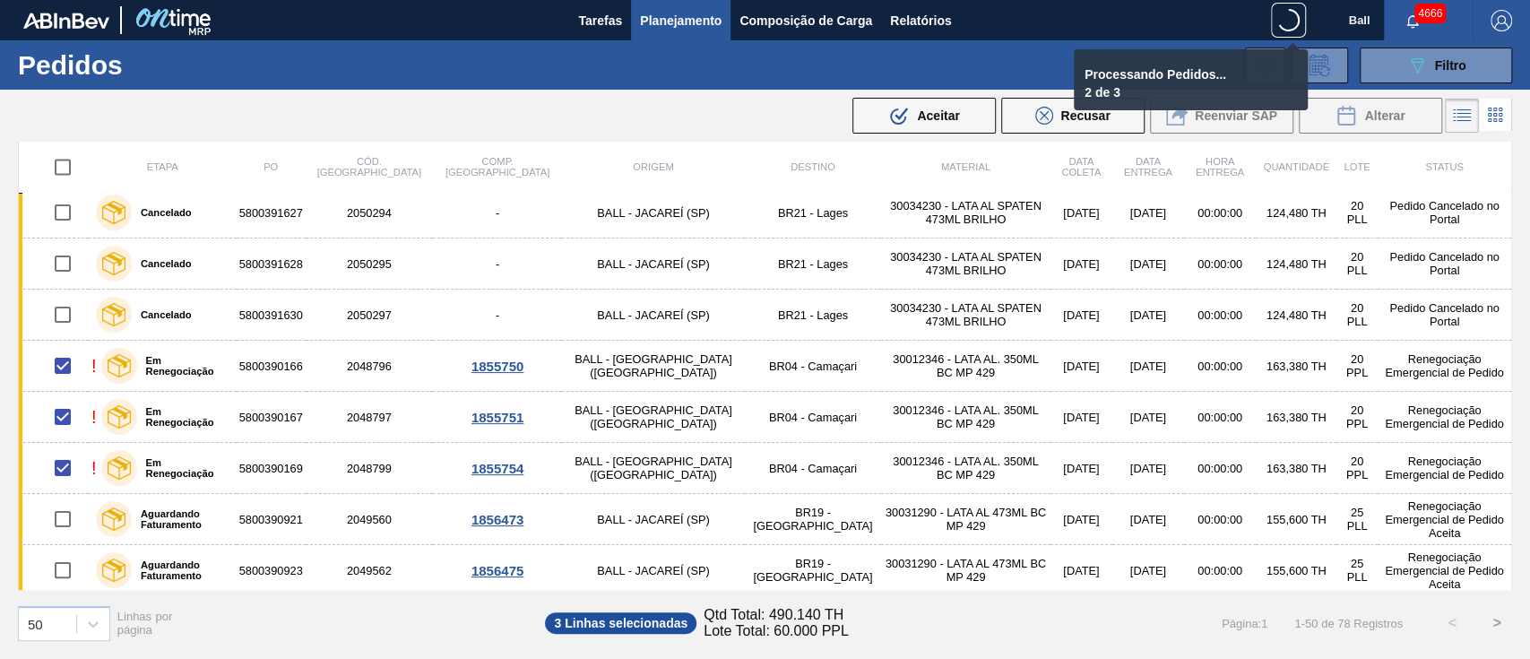
checkbox input "false"
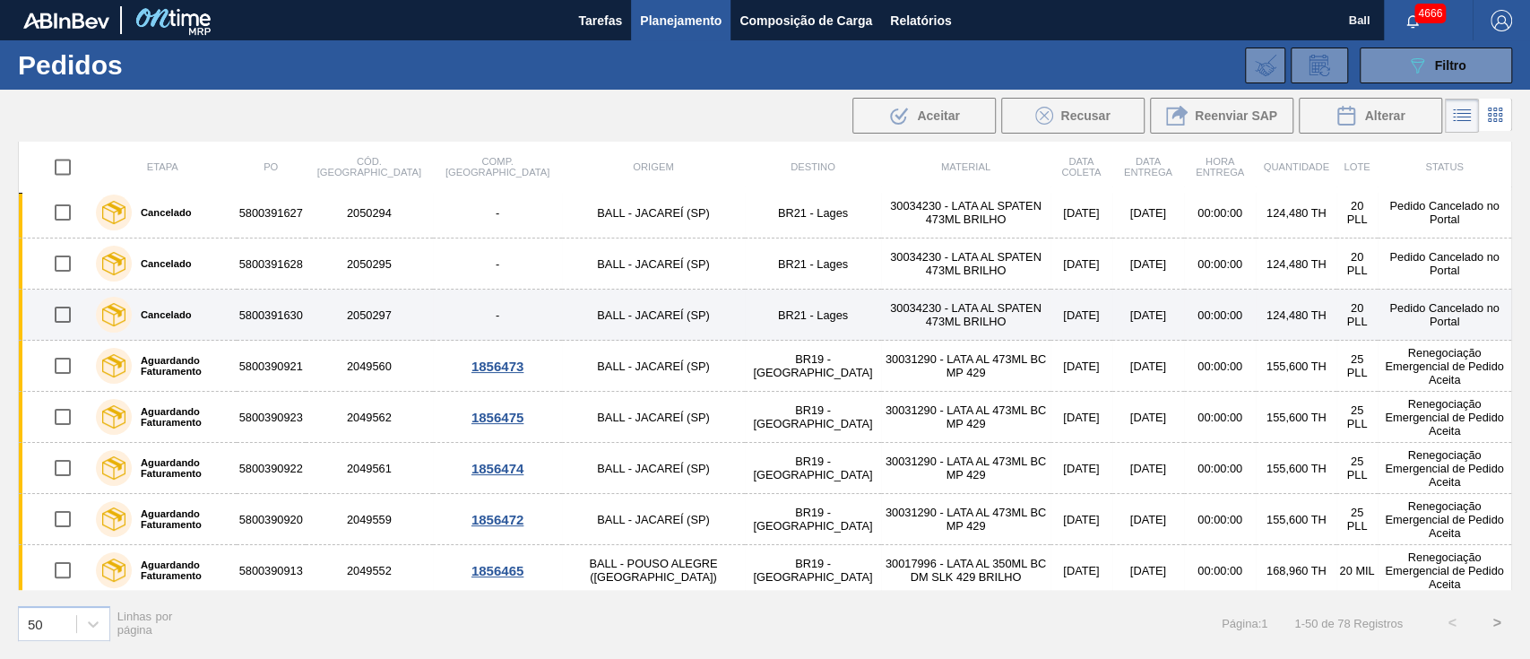
click at [433, 290] on td "-" at bounding box center [497, 315] width 129 height 51
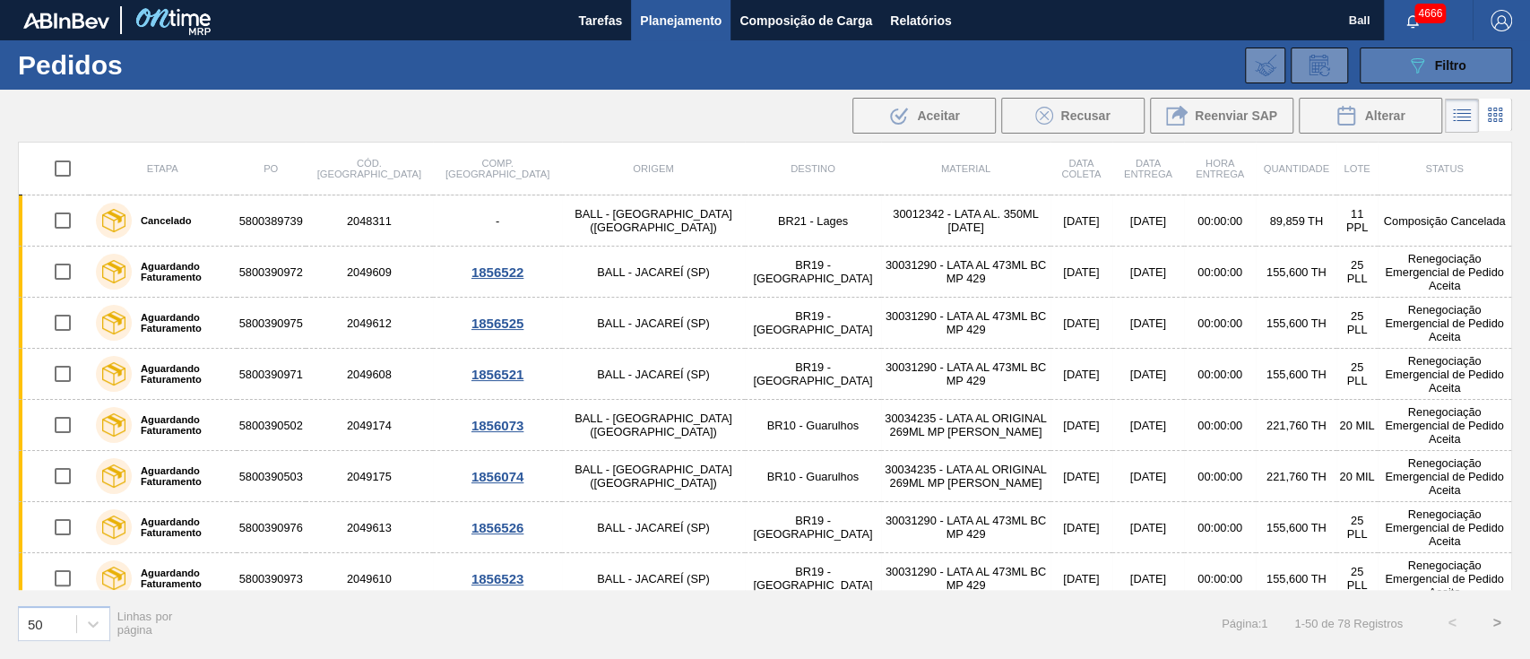
click at [1407, 73] on icon "089F7B8B-B2A5-4AFE-B5C0-19BA573D28AC" at bounding box center [1417, 66] width 22 height 22
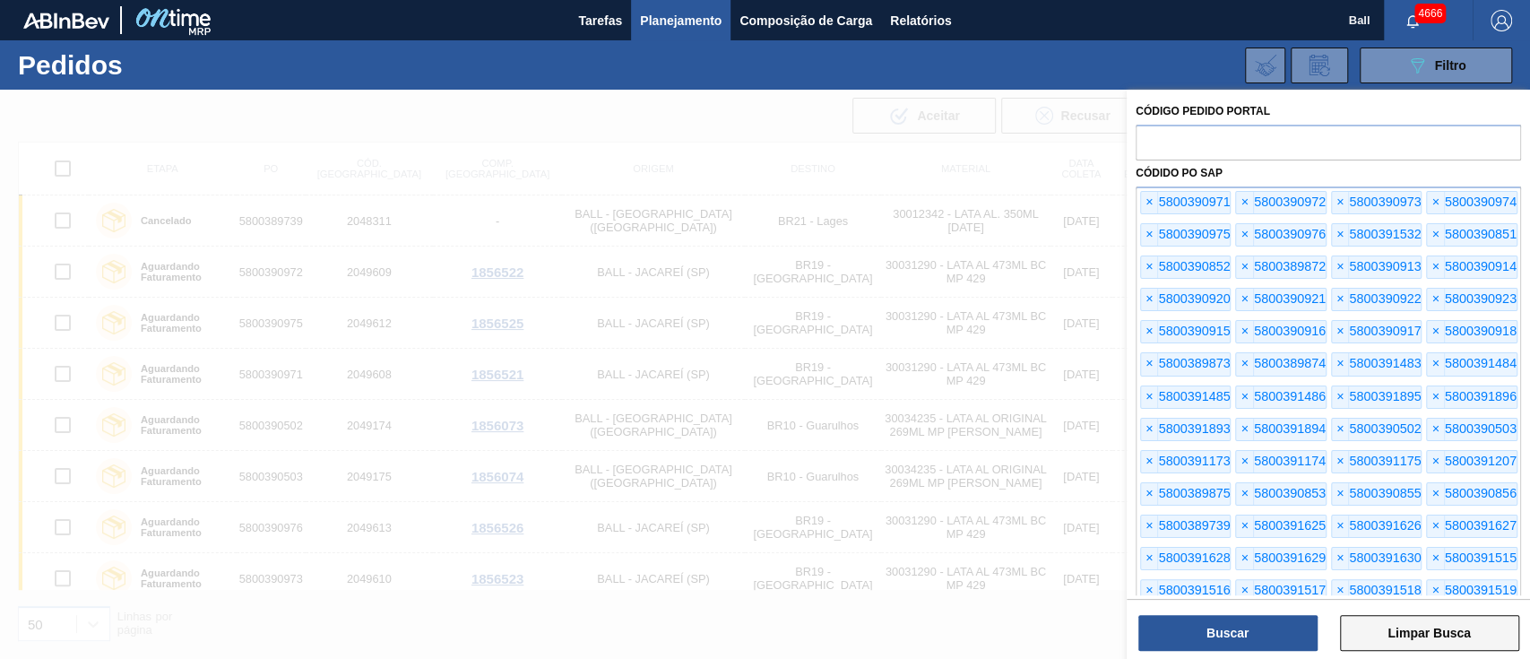
click at [1466, 637] on button "Limpar Busca" at bounding box center [1429, 633] width 179 height 36
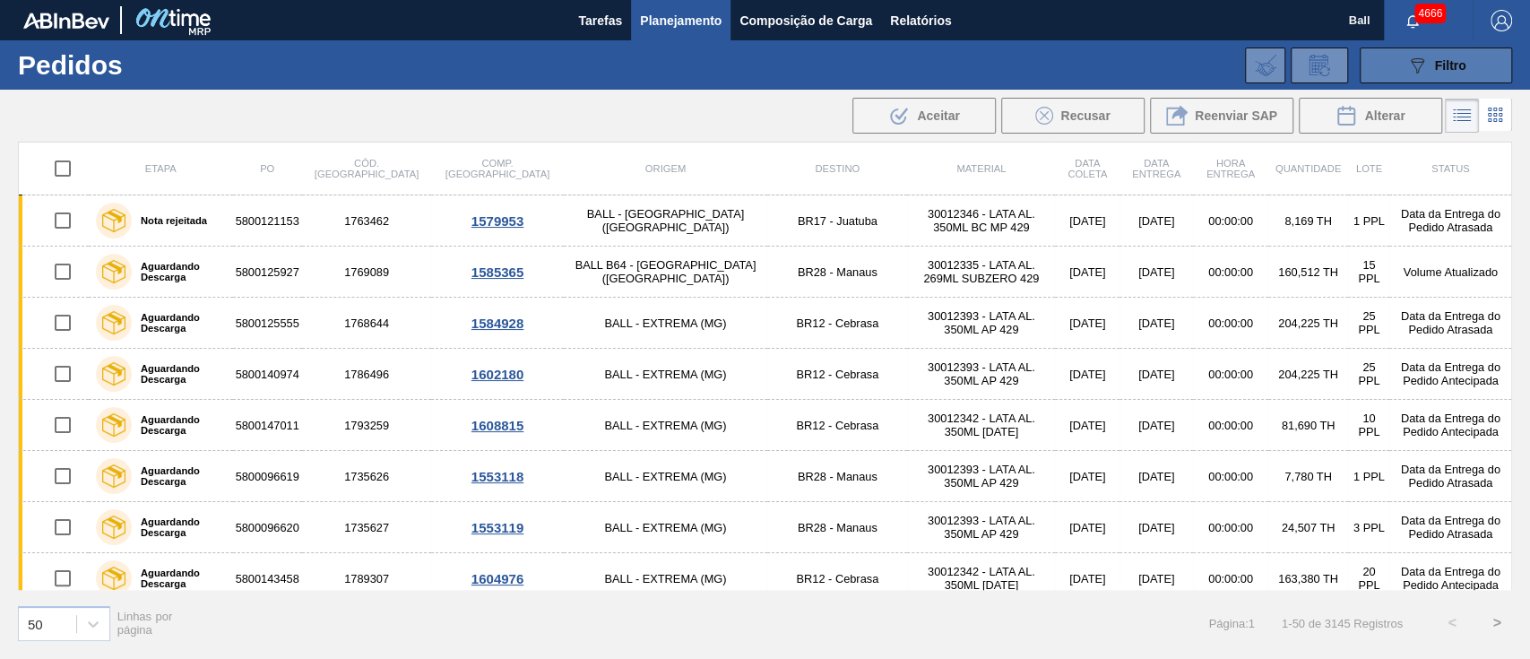
click at [1441, 74] on div "089F7B8B-B2A5-4AFE-B5C0-19BA573D28AC Filtro" at bounding box center [1436, 66] width 60 height 22
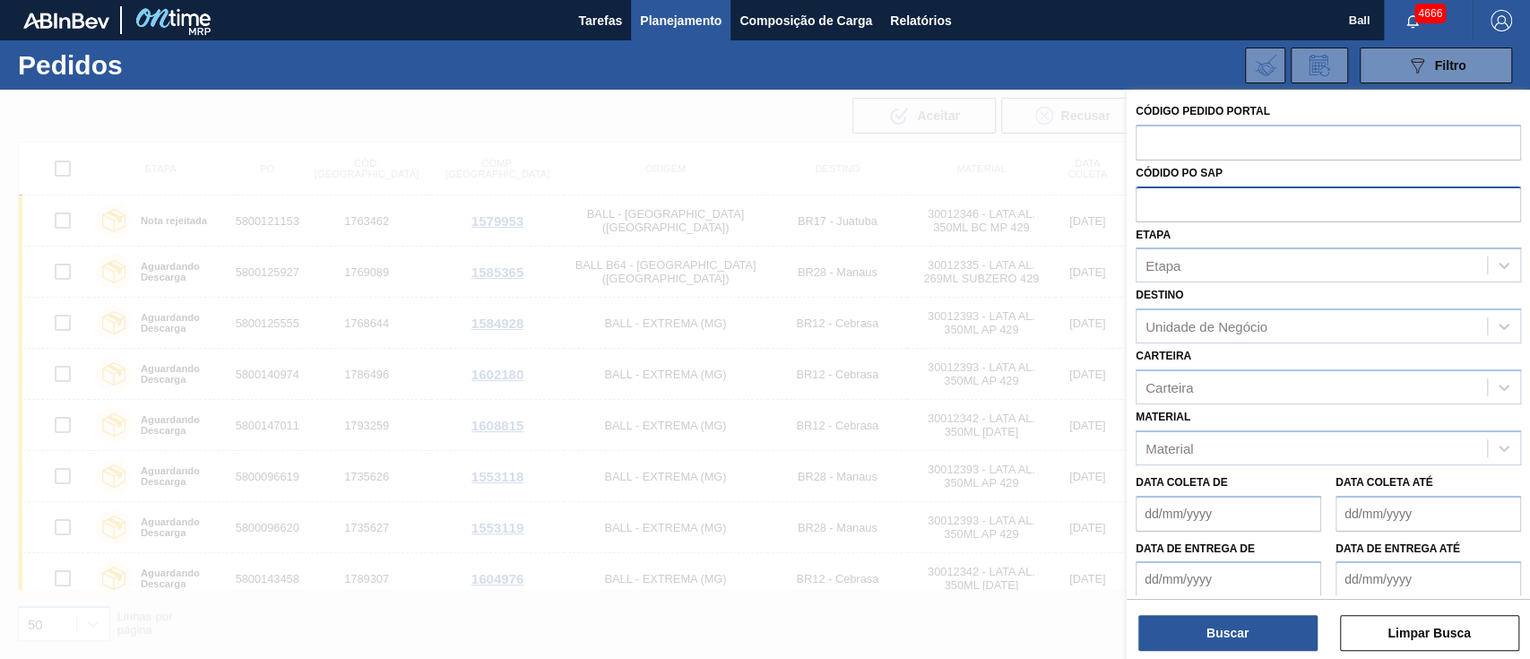
click at [1163, 203] on input "text" at bounding box center [1328, 203] width 385 height 34
paste input "text"
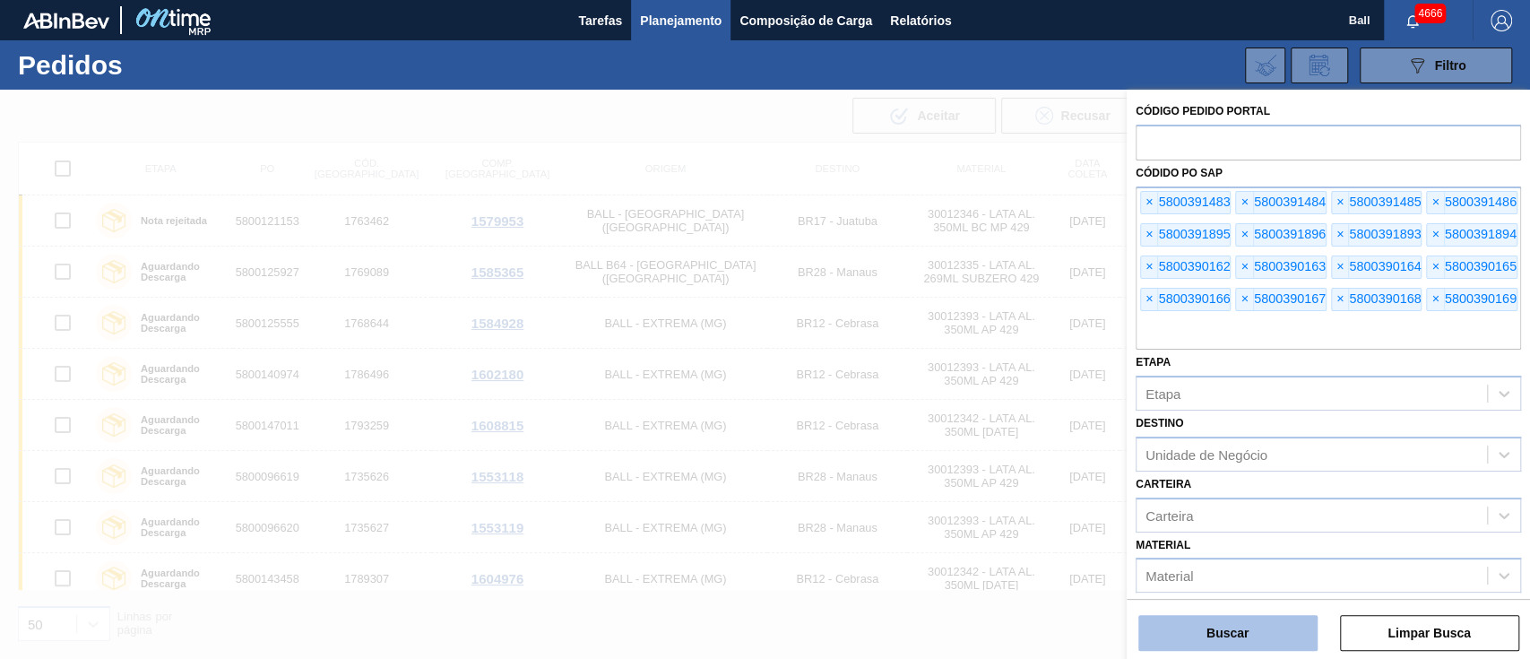
click at [1233, 643] on button "Buscar" at bounding box center [1227, 633] width 179 height 36
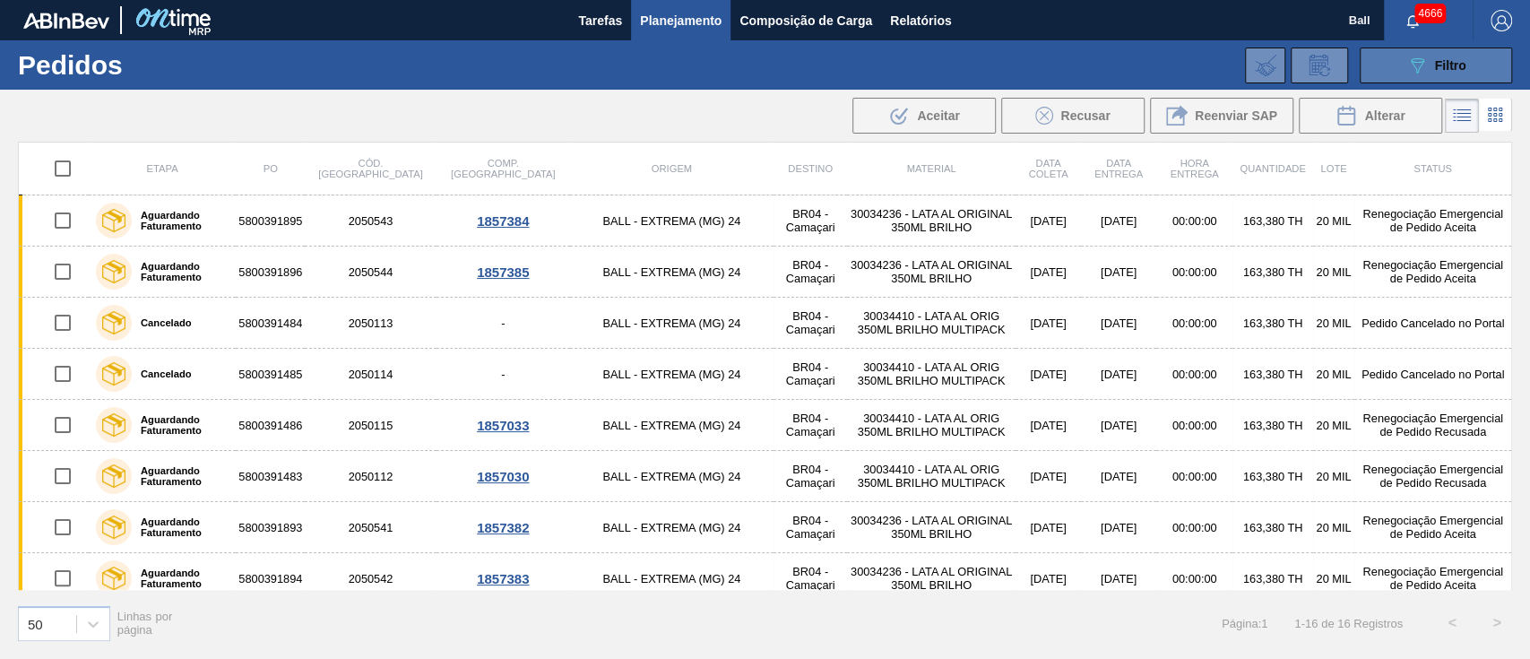
click at [1441, 61] on span "Filtro" at bounding box center [1450, 65] width 31 height 14
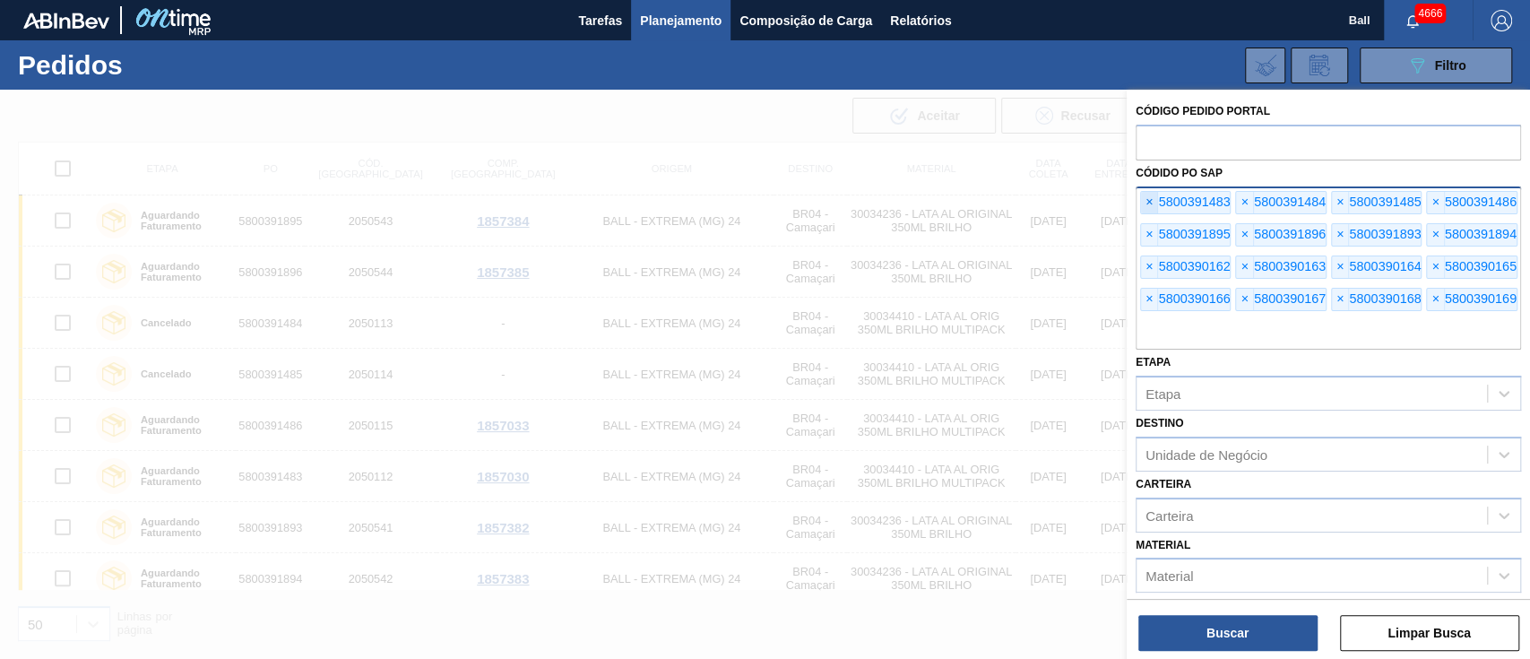
click at [1150, 205] on span "×" at bounding box center [1149, 203] width 17 height 22
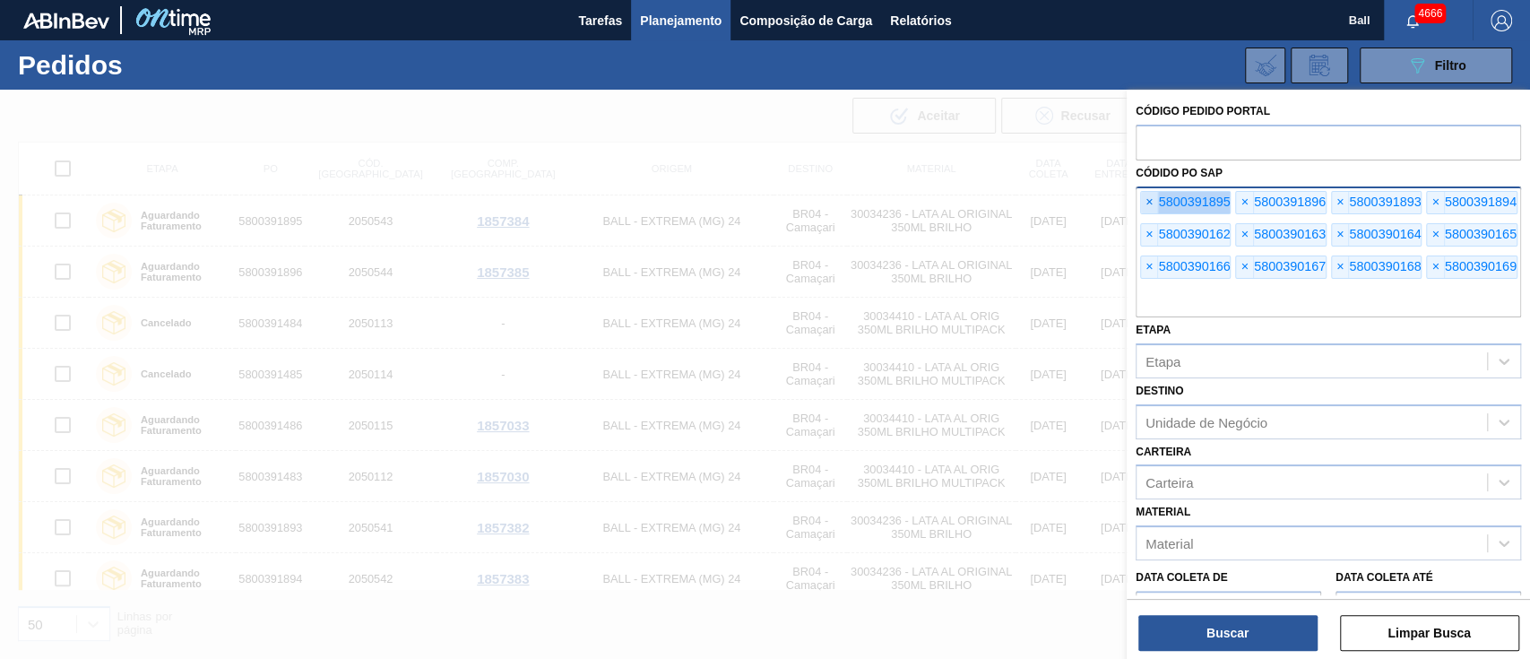
click at [1150, 205] on span "×" at bounding box center [1149, 203] width 17 height 22
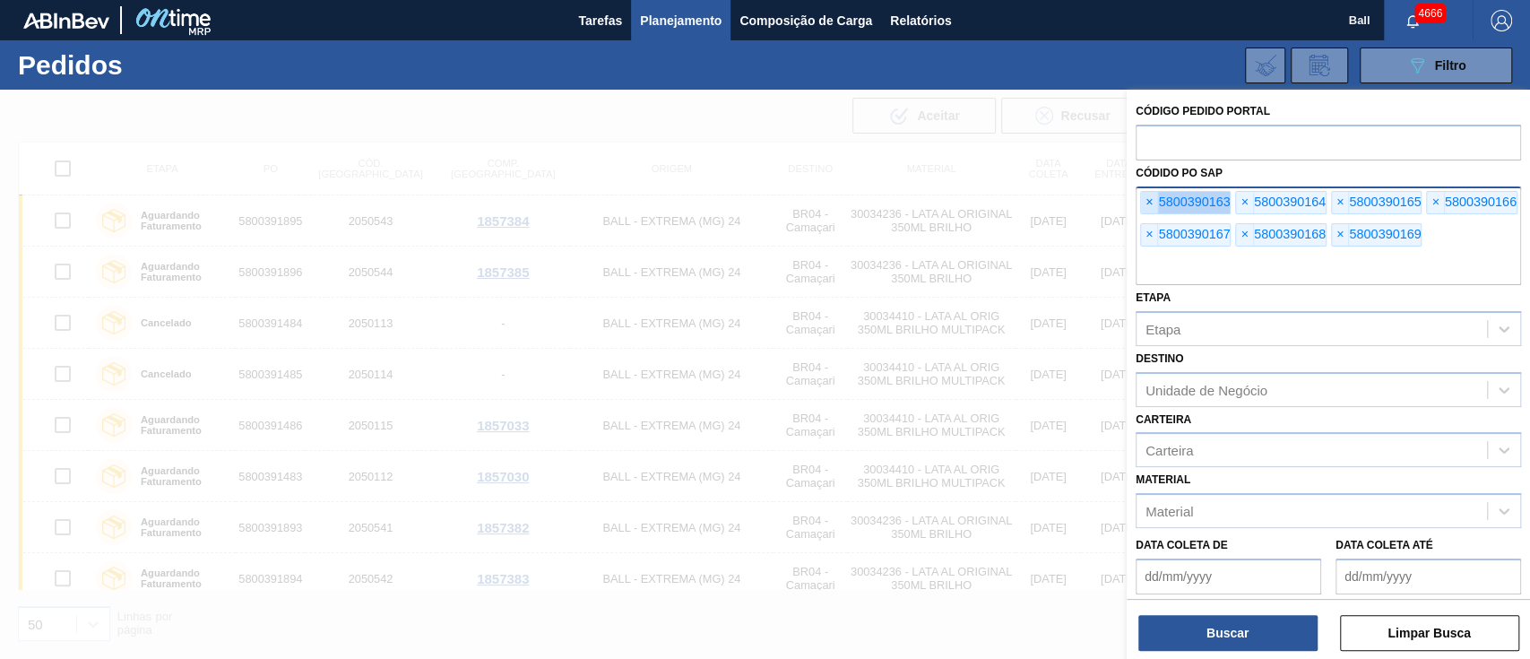
click at [1150, 205] on span "×" at bounding box center [1149, 203] width 17 height 22
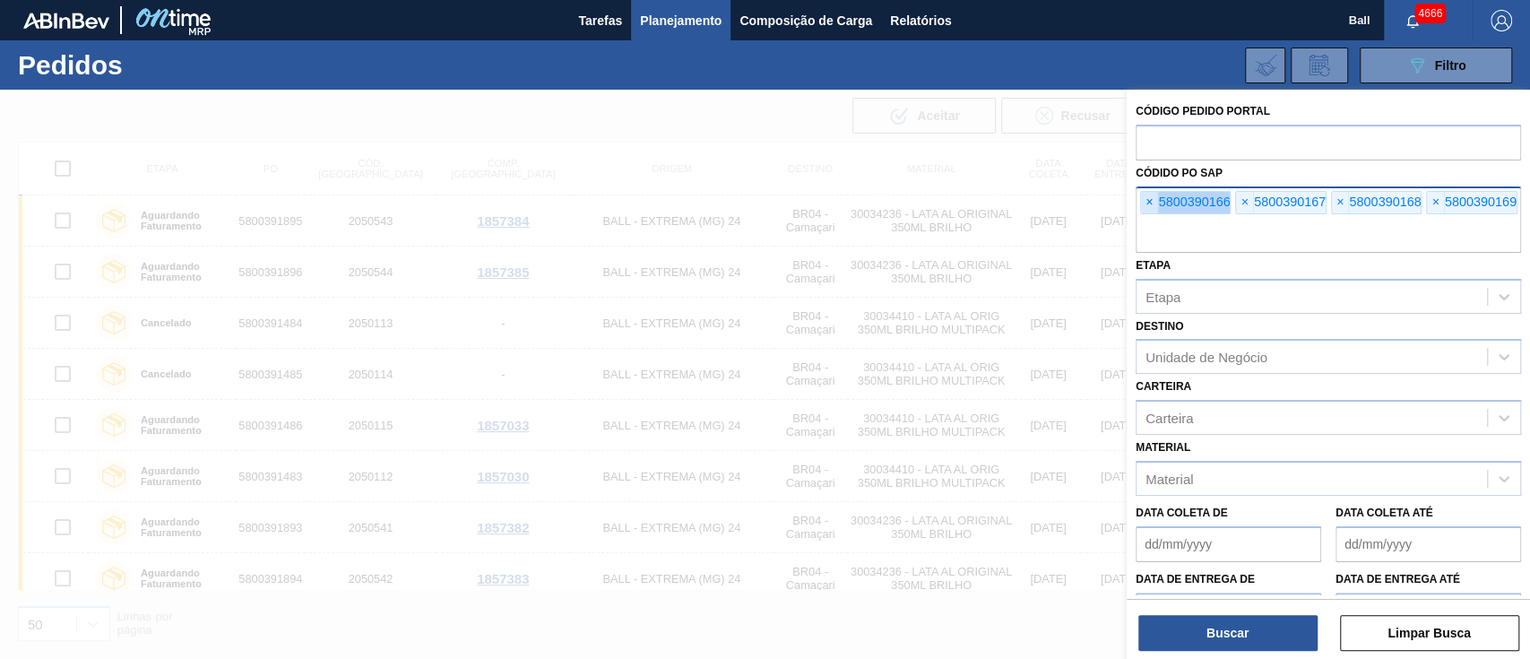
click at [1150, 205] on span "×" at bounding box center [1149, 203] width 17 height 22
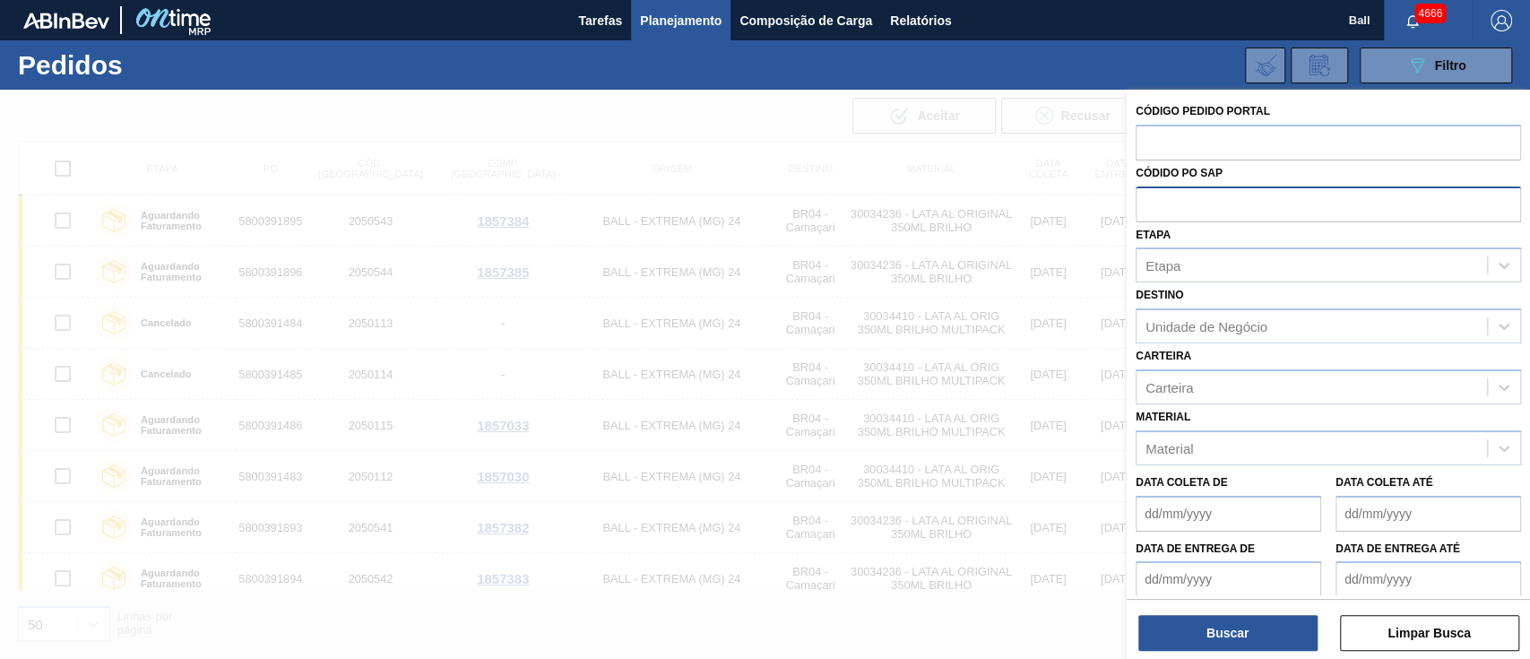
click at [1150, 205] on input "text" at bounding box center [1328, 203] width 385 height 34
paste input "text"
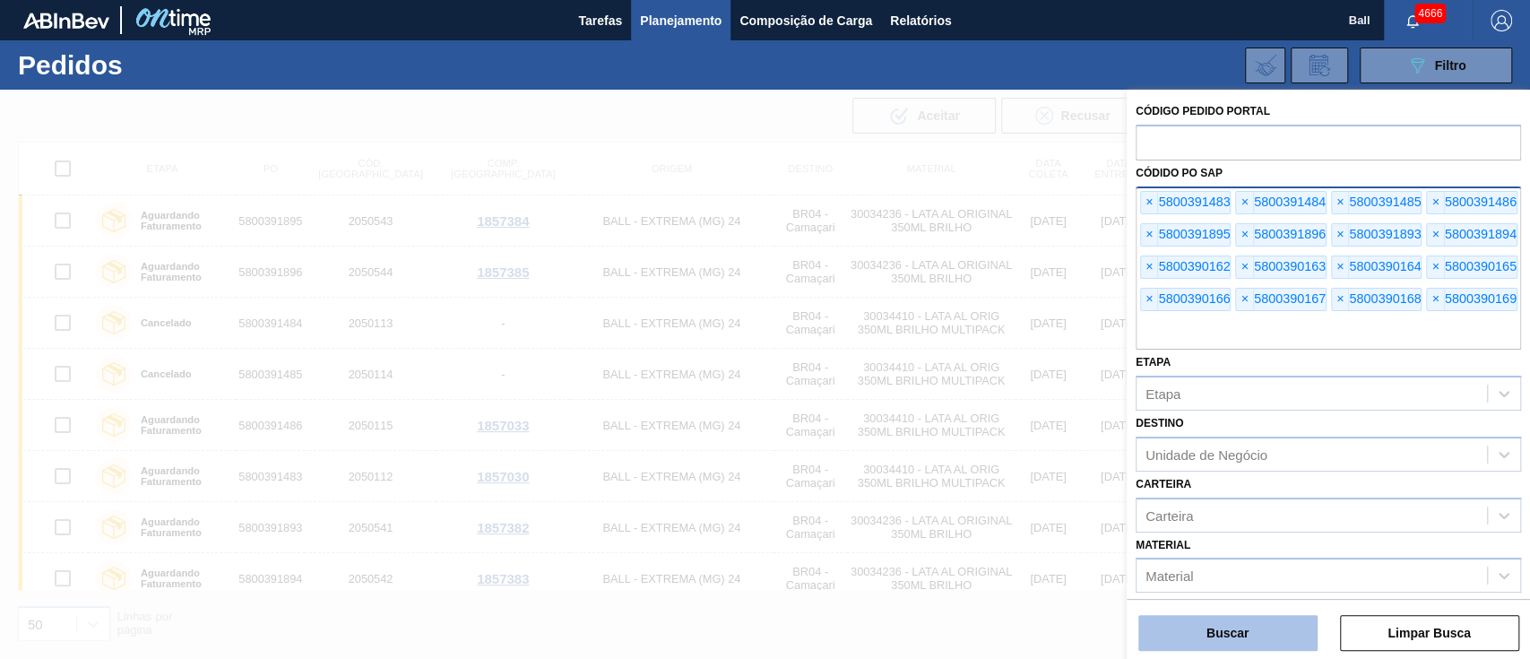
click at [1227, 637] on button "Buscar" at bounding box center [1227, 633] width 179 height 36
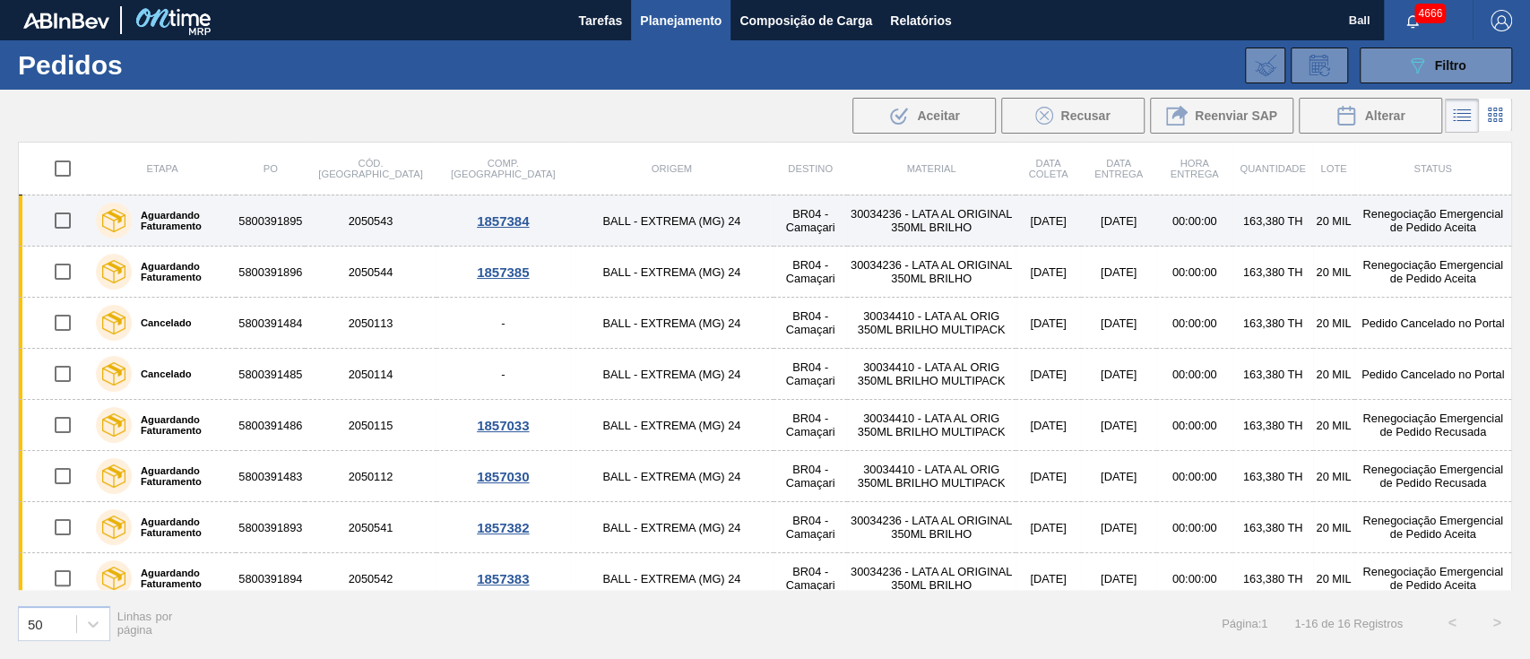
click at [847, 223] on td "30034236 - LATA AL ORIGINAL 350ML BRILHO" at bounding box center [931, 220] width 168 height 51
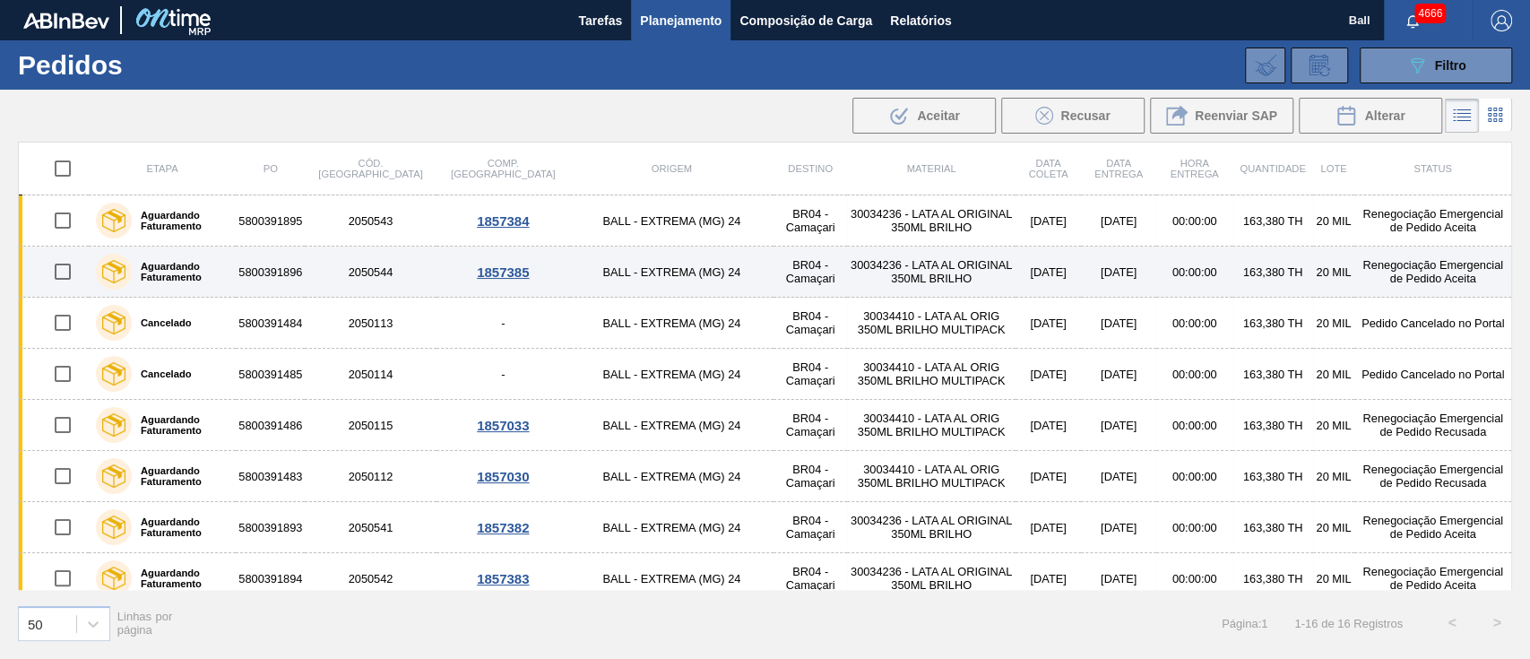
click at [774, 260] on td "BR04 - Camaçari" at bounding box center [811, 271] width 74 height 51
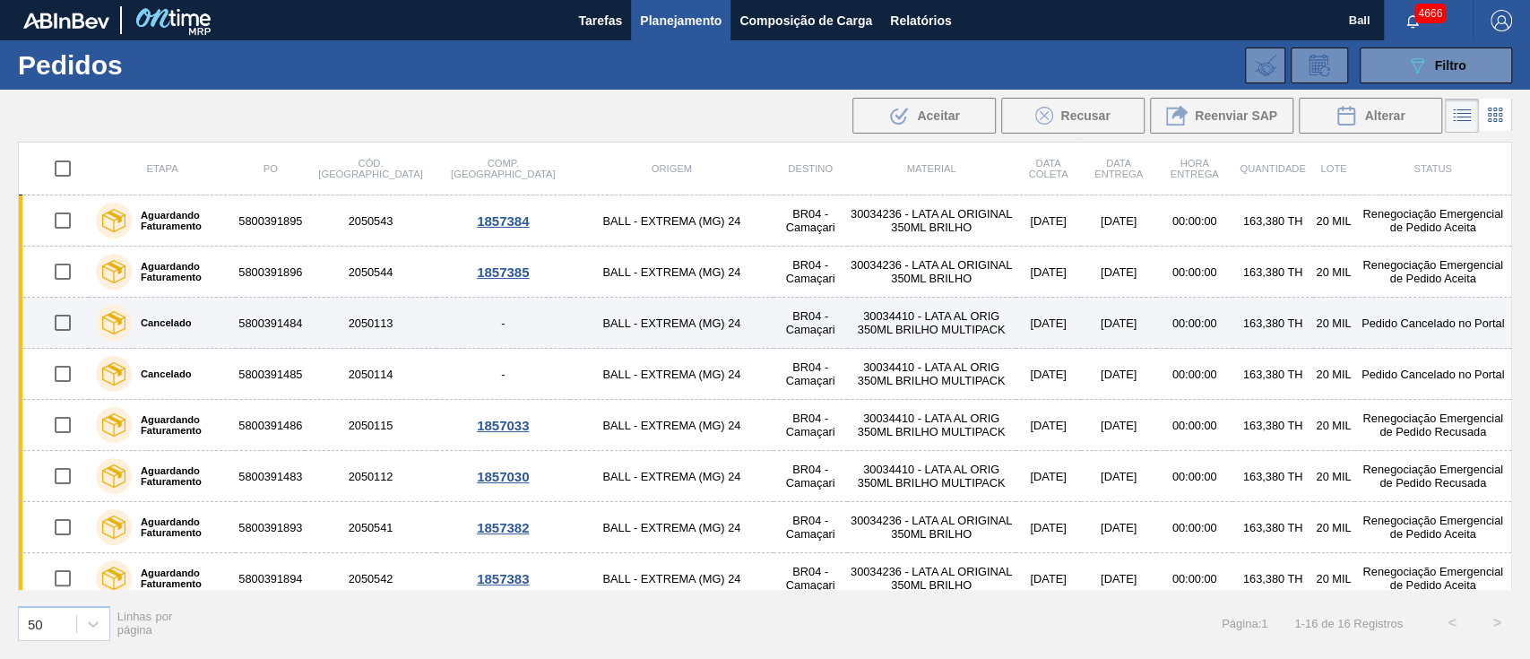
click at [853, 328] on td "30034410 - LATA AL ORIG 350ML BRILHO MULTIPACK" at bounding box center [931, 323] width 168 height 51
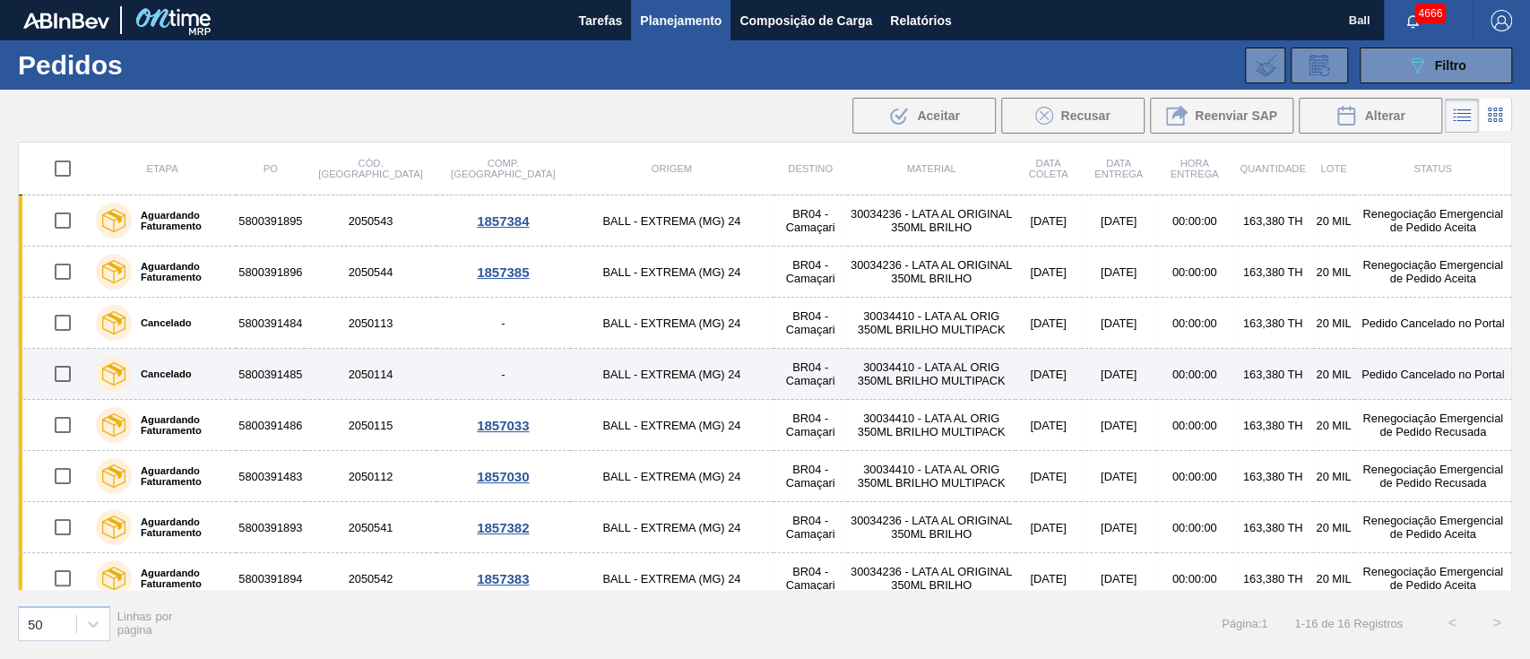
click at [853, 368] on td "30034410 - LATA AL ORIG 350ML BRILHO MULTIPACK" at bounding box center [931, 374] width 168 height 51
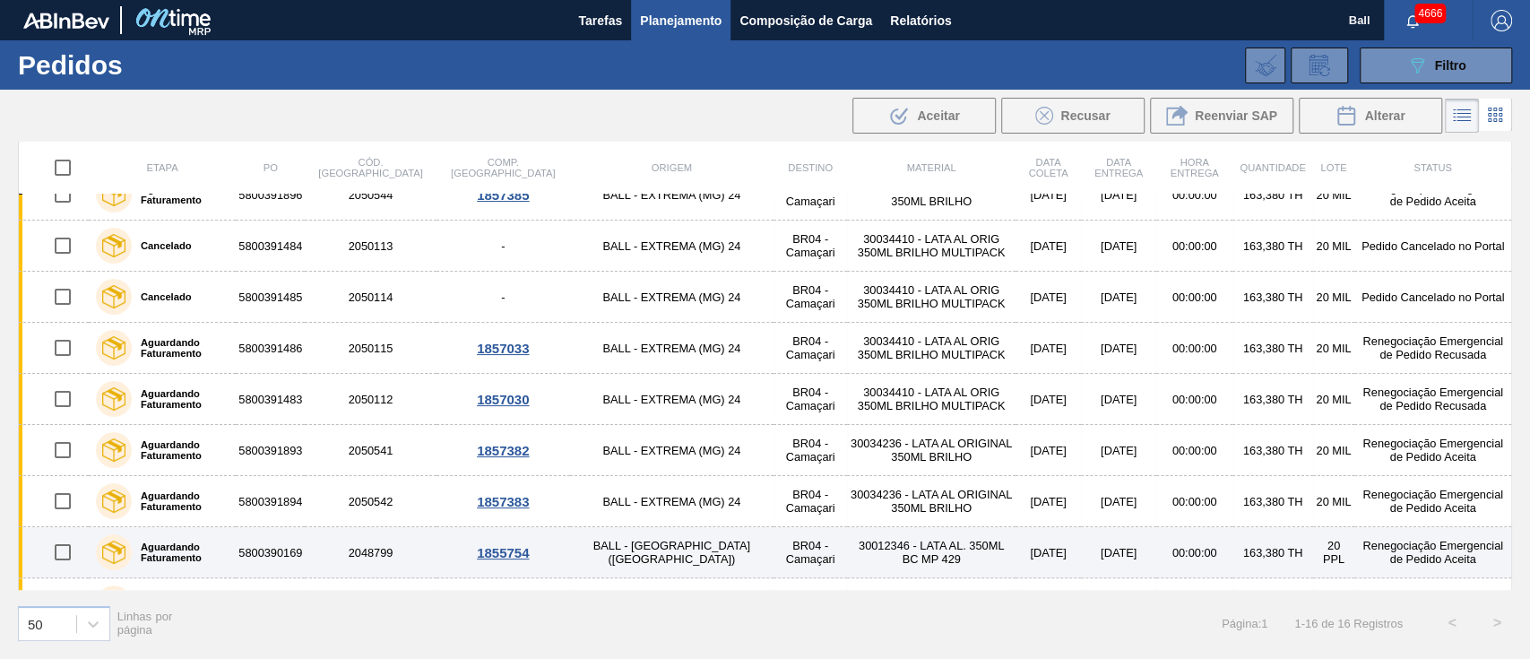
scroll to position [420, 0]
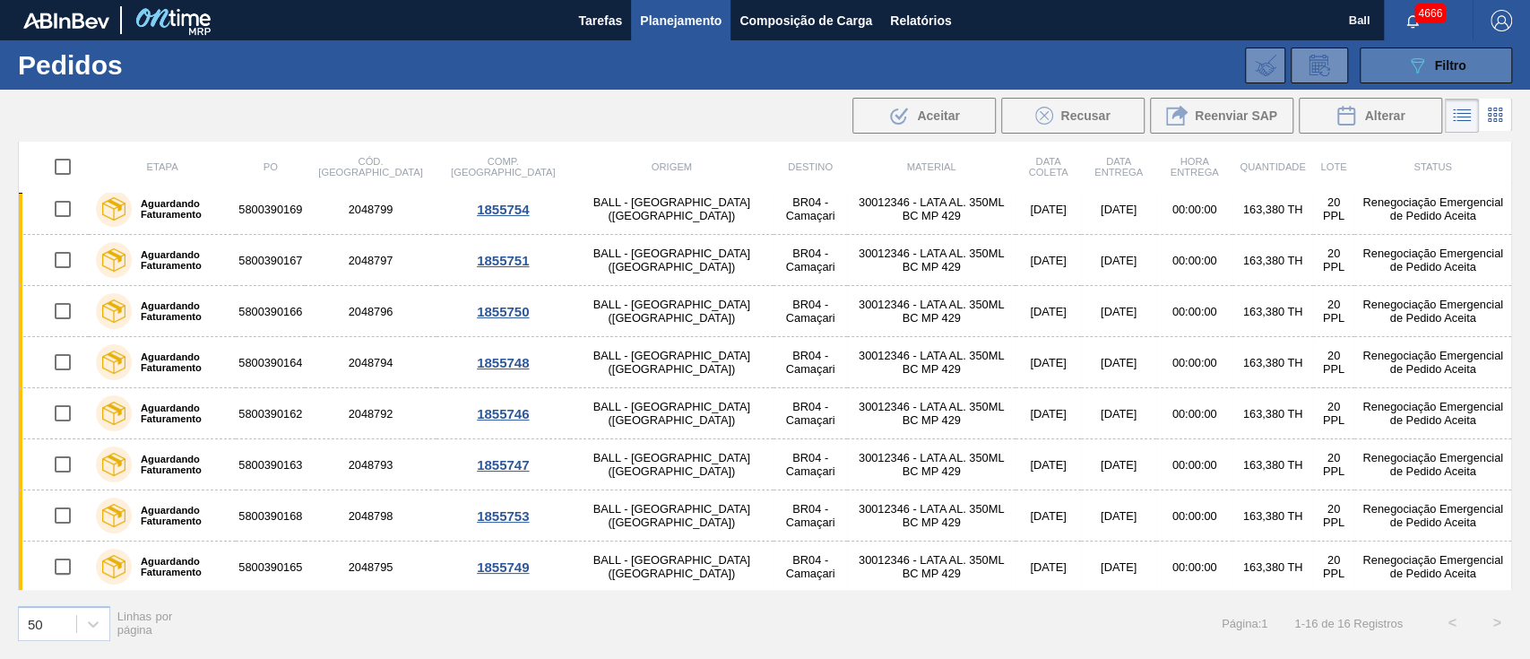
click at [1427, 60] on div "089F7B8B-B2A5-4AFE-B5C0-19BA573D28AC Filtro" at bounding box center [1436, 66] width 60 height 22
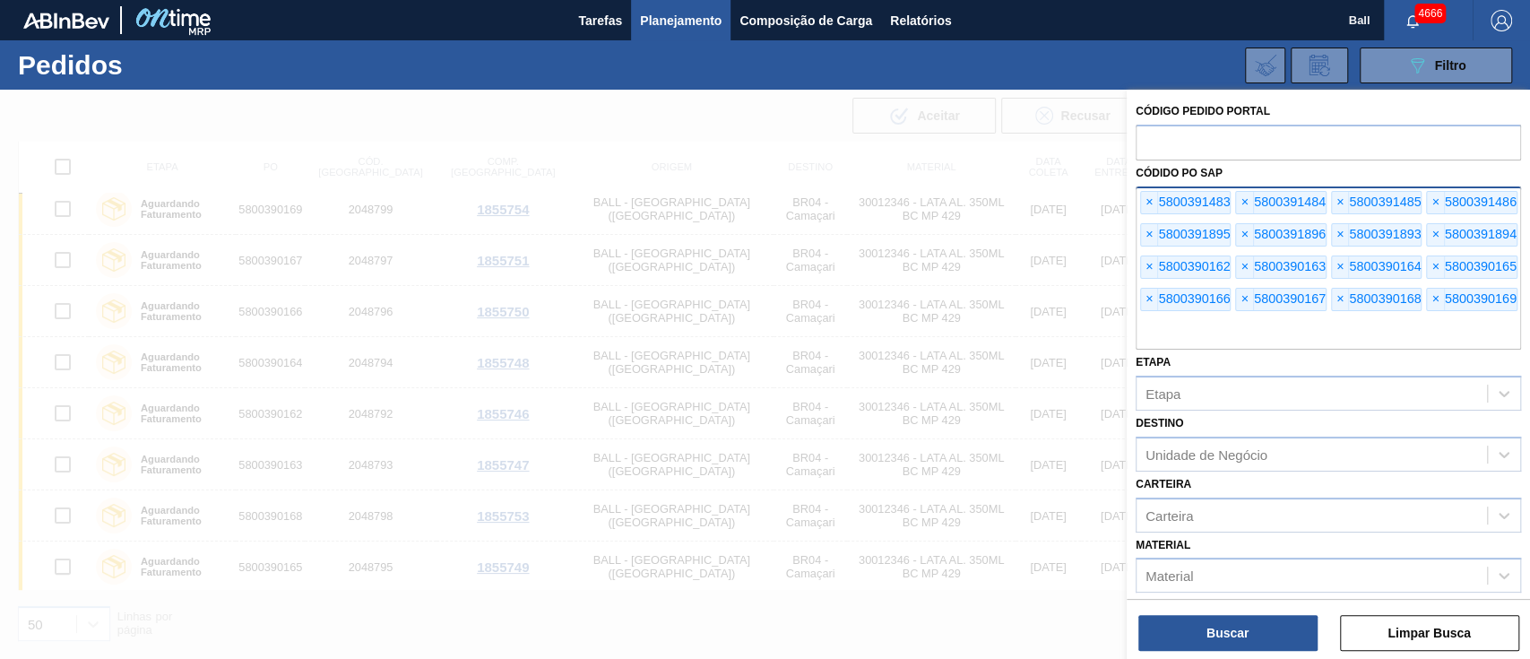
click at [1140, 202] on div "× 5800391483" at bounding box center [1185, 202] width 91 height 23
click at [1142, 202] on span "×" at bounding box center [1149, 203] width 17 height 22
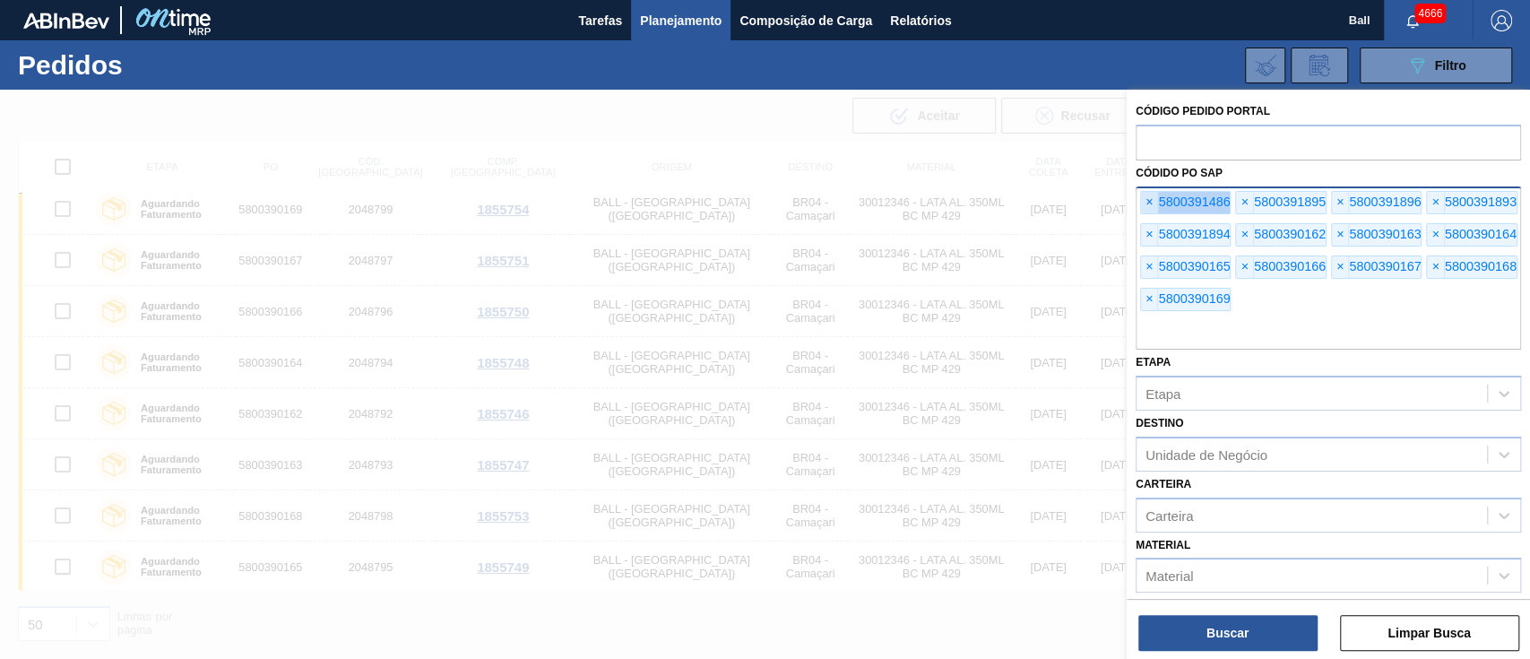
click at [1142, 202] on span "×" at bounding box center [1149, 203] width 17 height 22
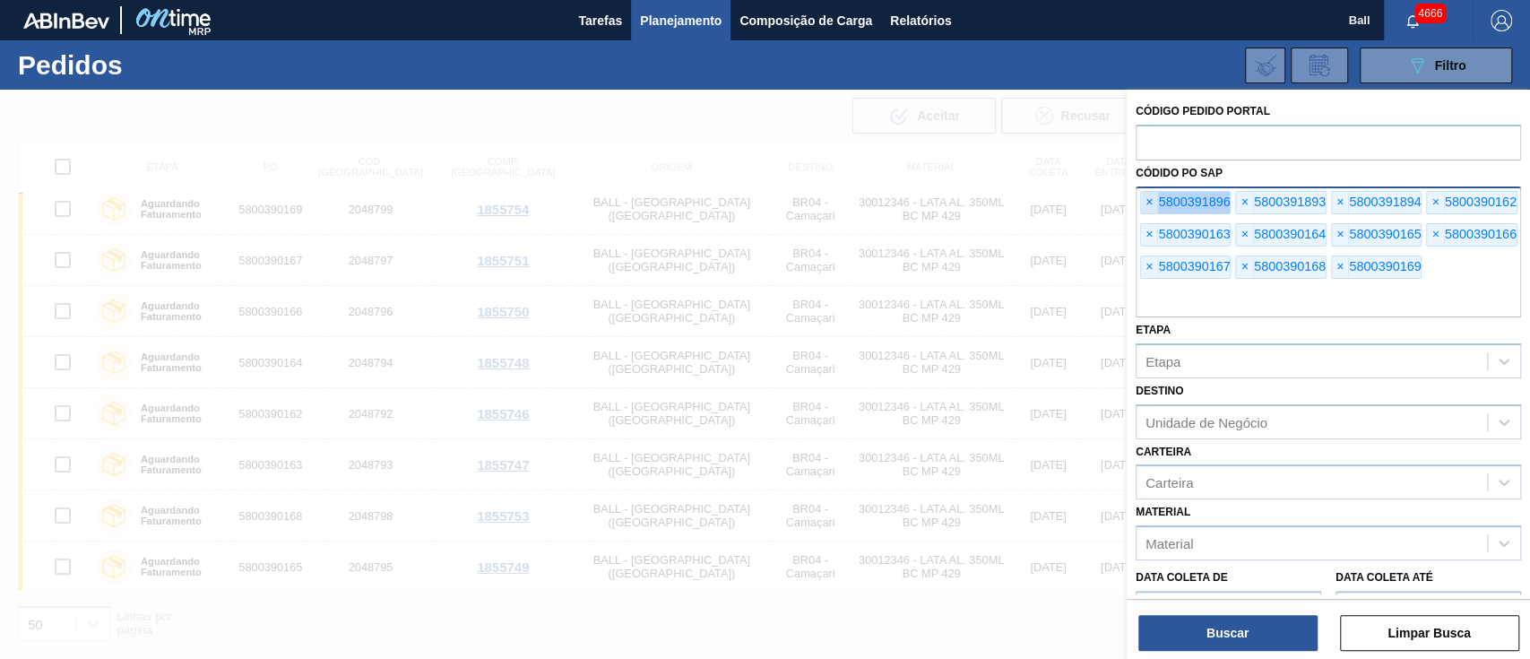
click at [1142, 202] on span "×" at bounding box center [1149, 203] width 17 height 22
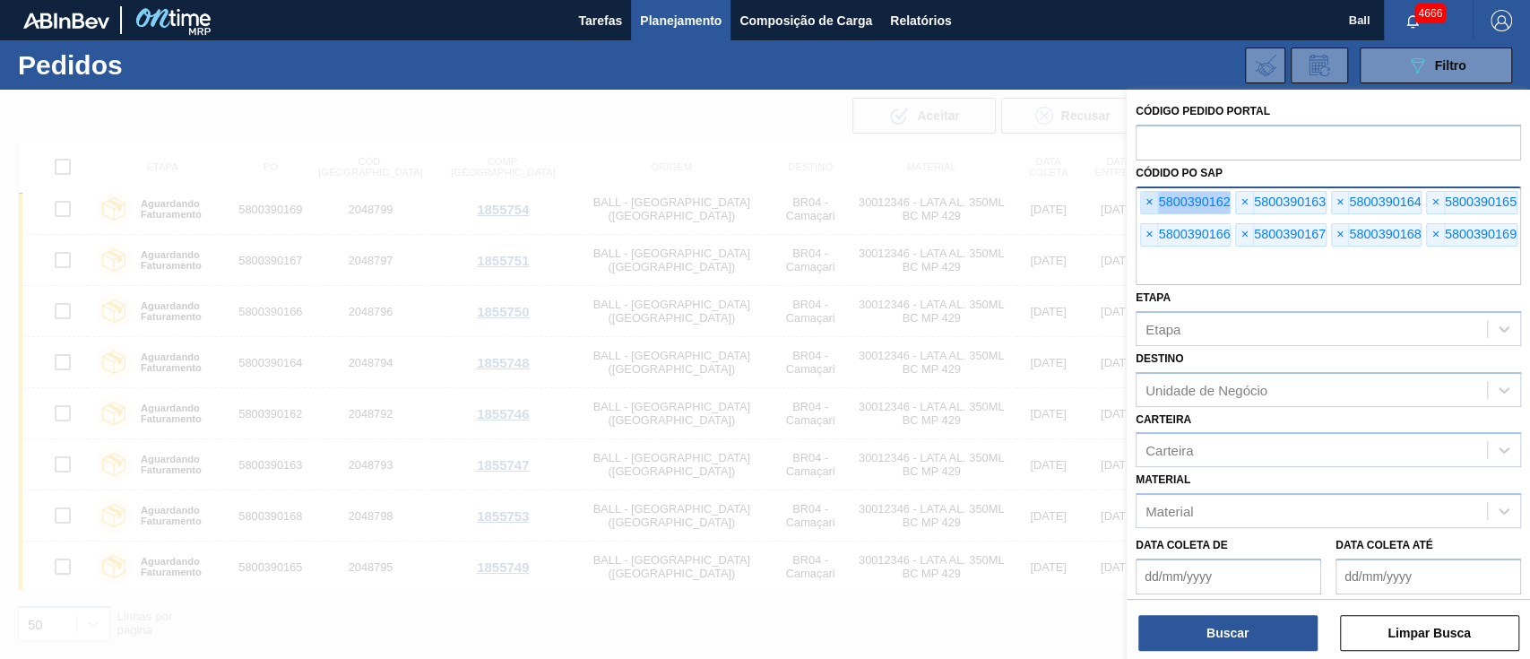
click at [1142, 202] on span "×" at bounding box center [1149, 203] width 17 height 22
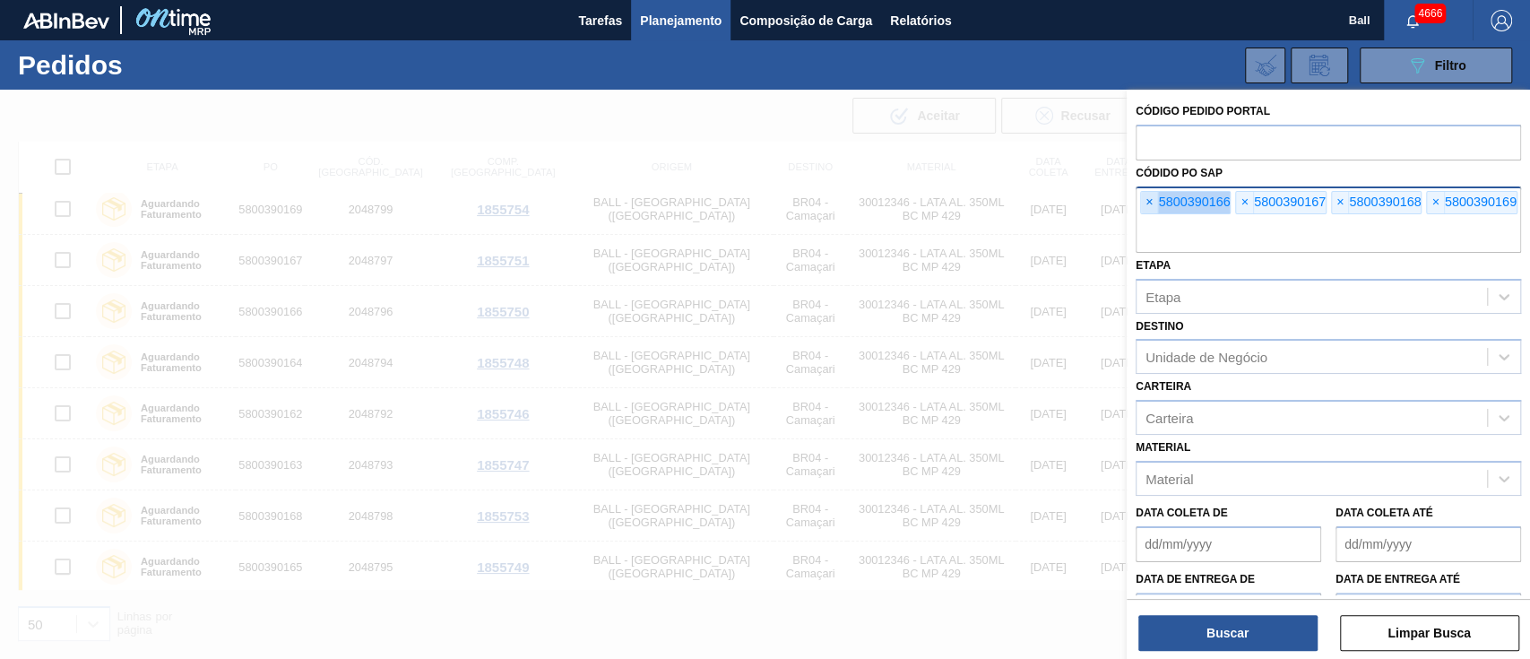
click at [1142, 202] on span "×" at bounding box center [1149, 203] width 17 height 22
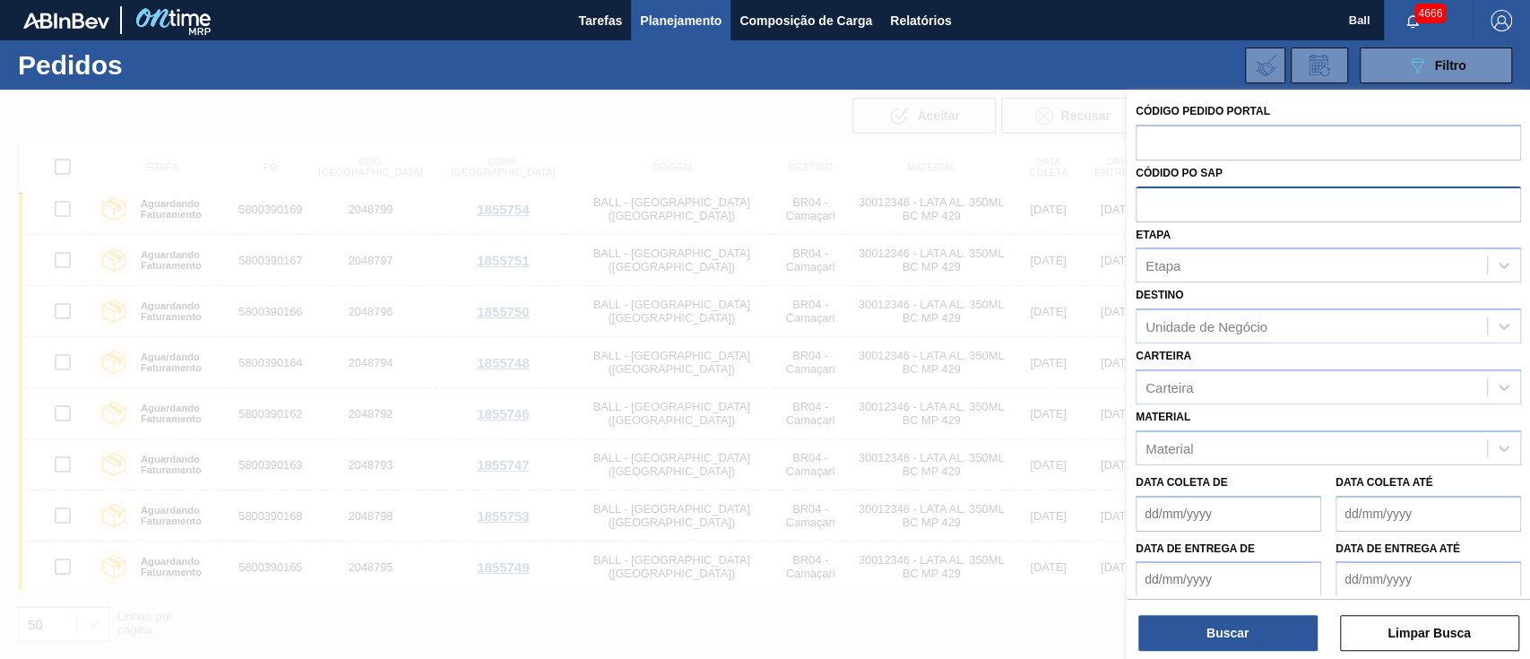
click at [1142, 202] on input "text" at bounding box center [1328, 203] width 385 height 34
paste input "text"
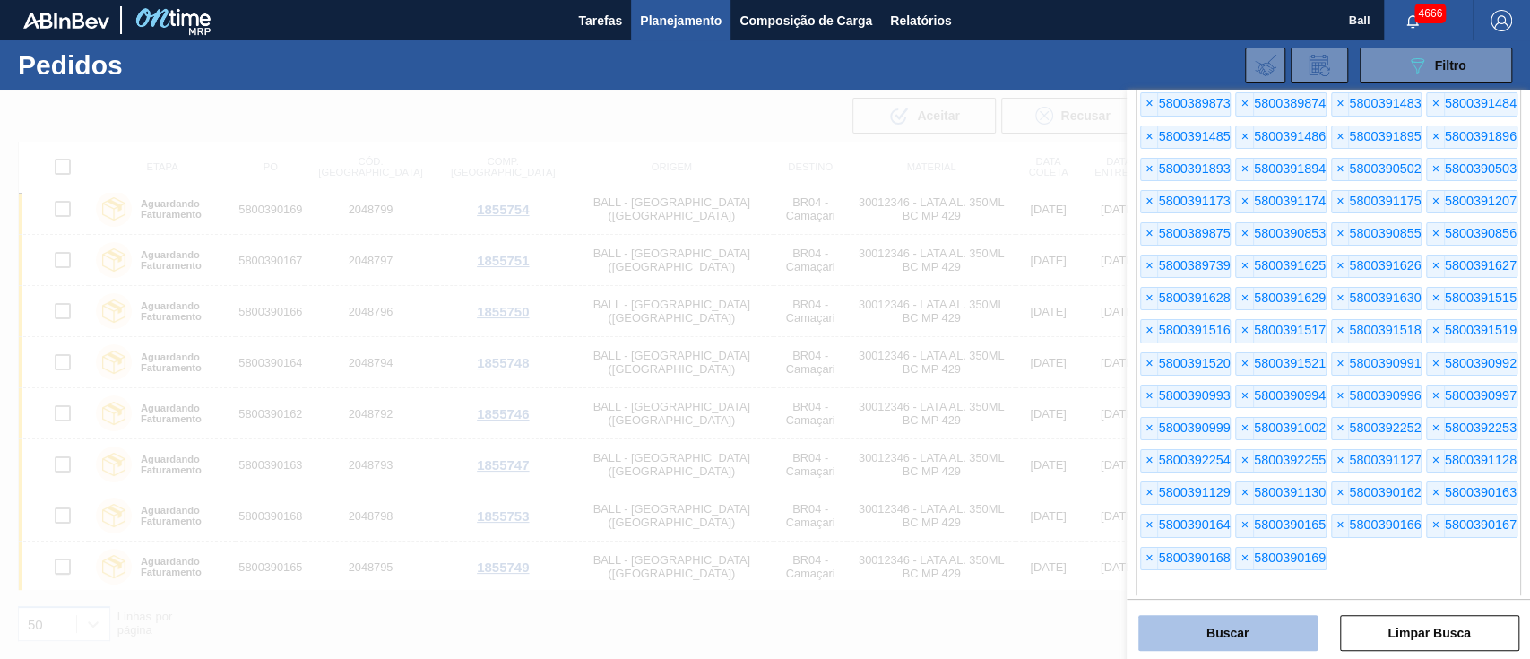
click at [1246, 626] on button "Buscar" at bounding box center [1227, 633] width 179 height 36
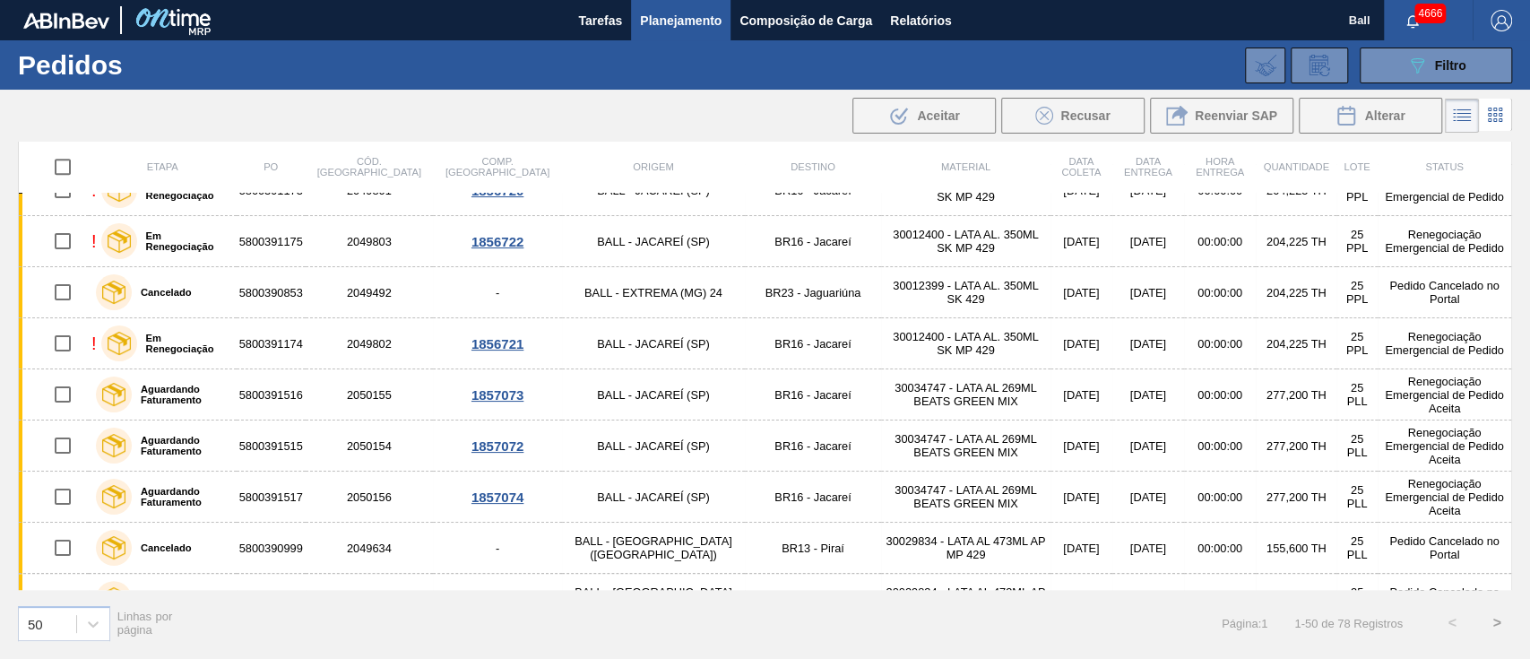
scroll to position [1137, 0]
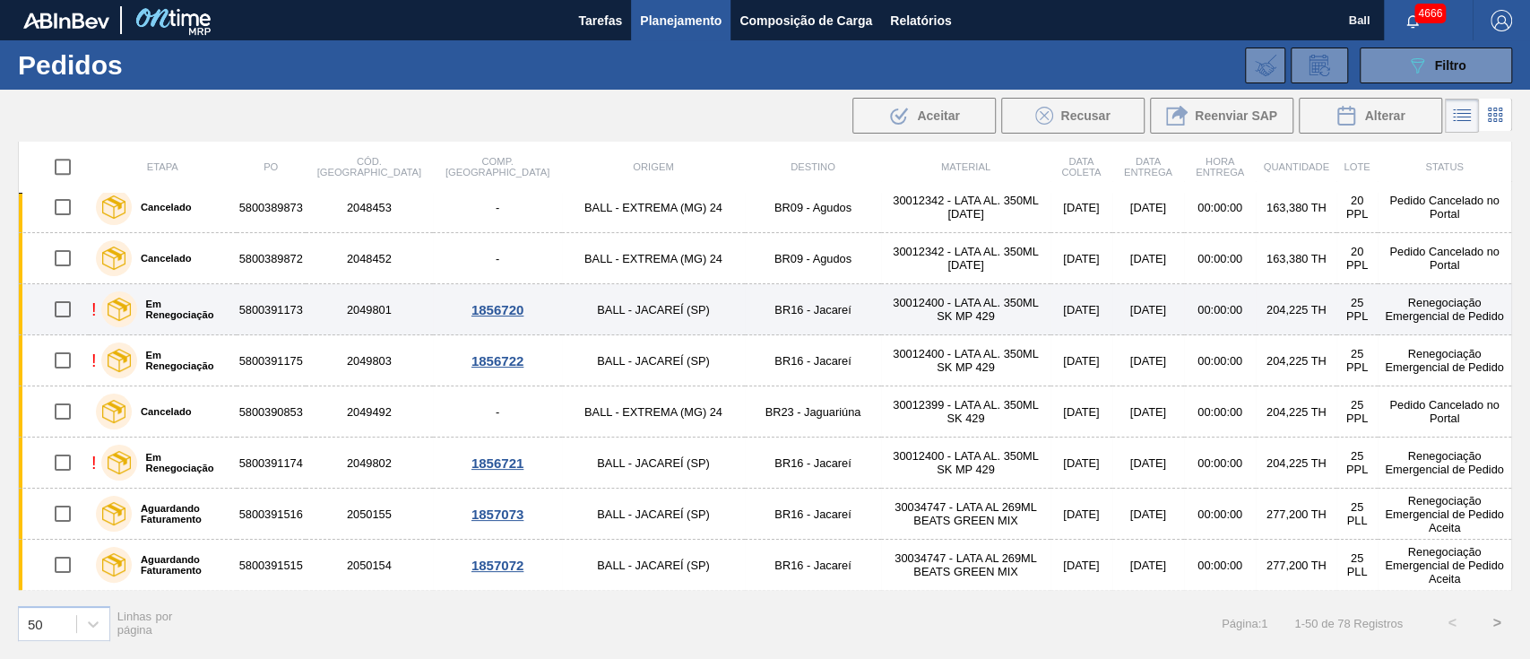
click at [306, 309] on td "5800391173" at bounding box center [271, 309] width 69 height 51
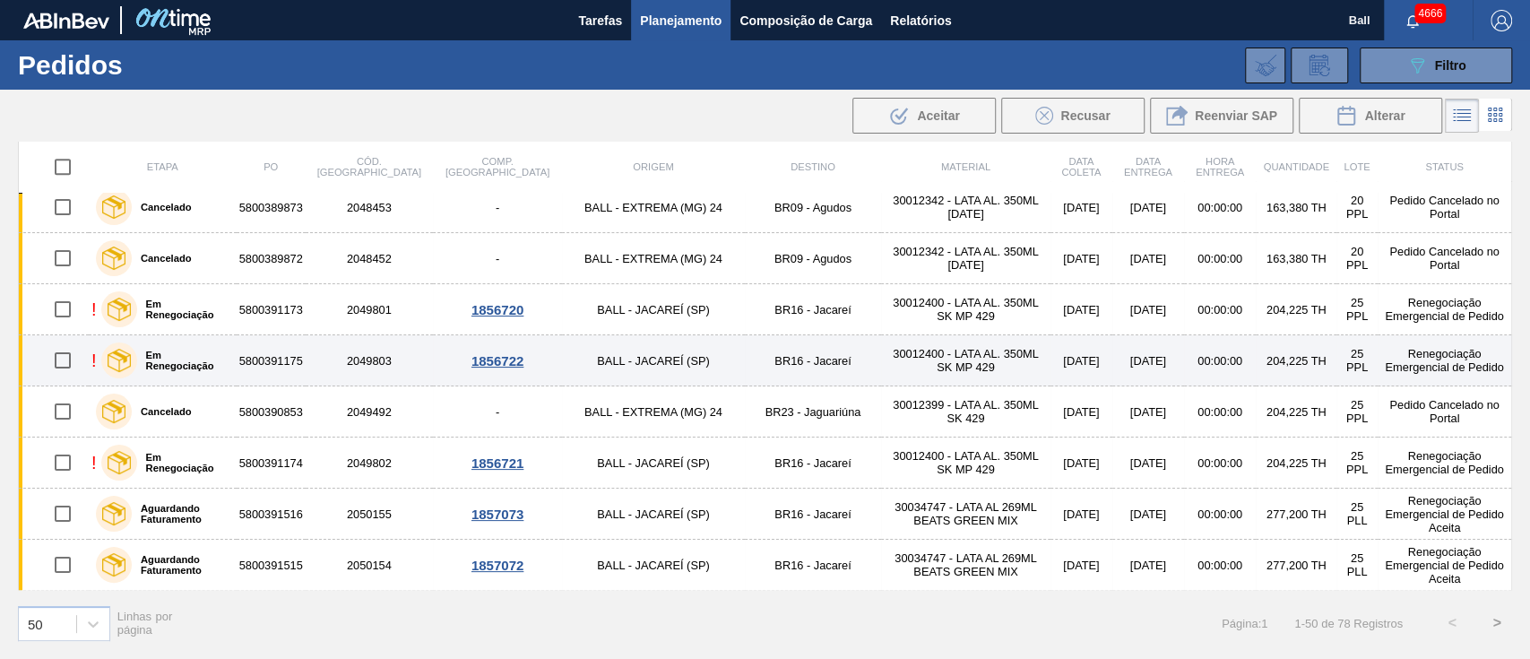
click at [305, 359] on td "5800391175" at bounding box center [271, 360] width 69 height 51
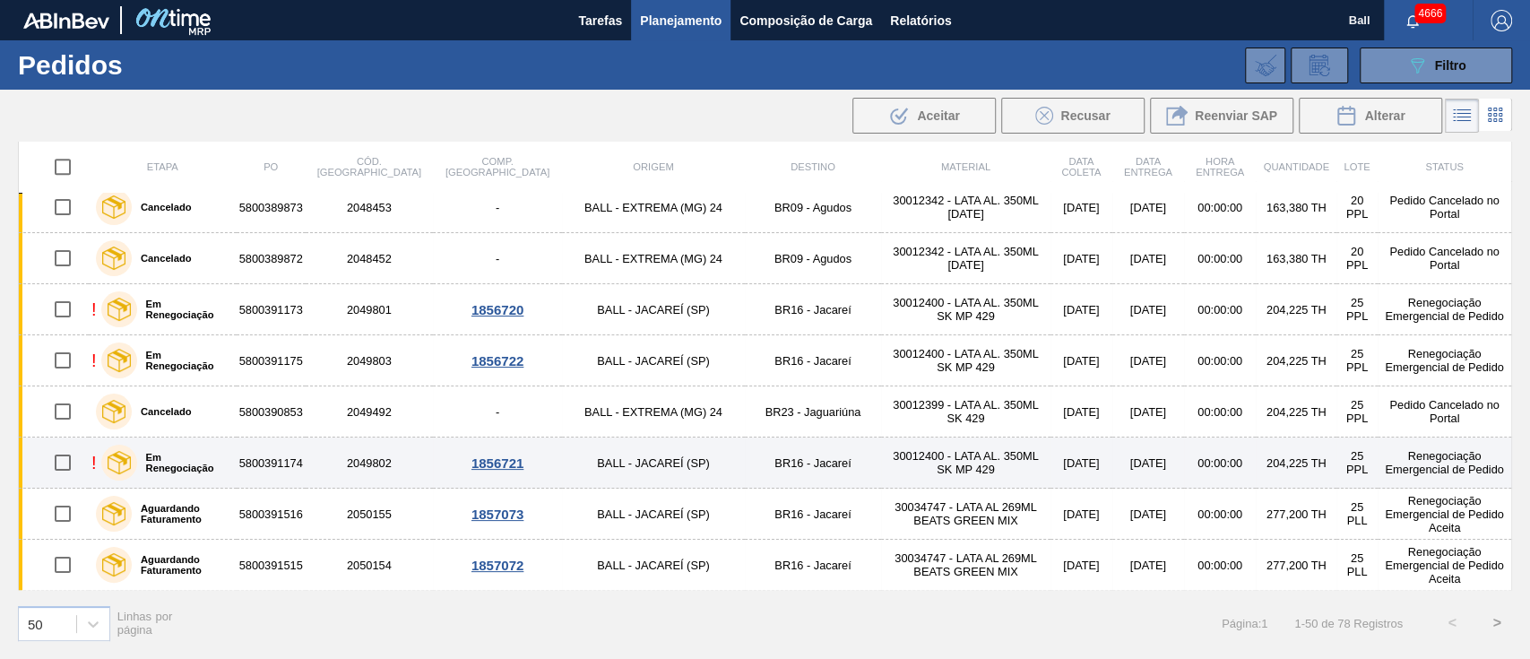
click at [304, 451] on td "5800391174" at bounding box center [271, 462] width 69 height 51
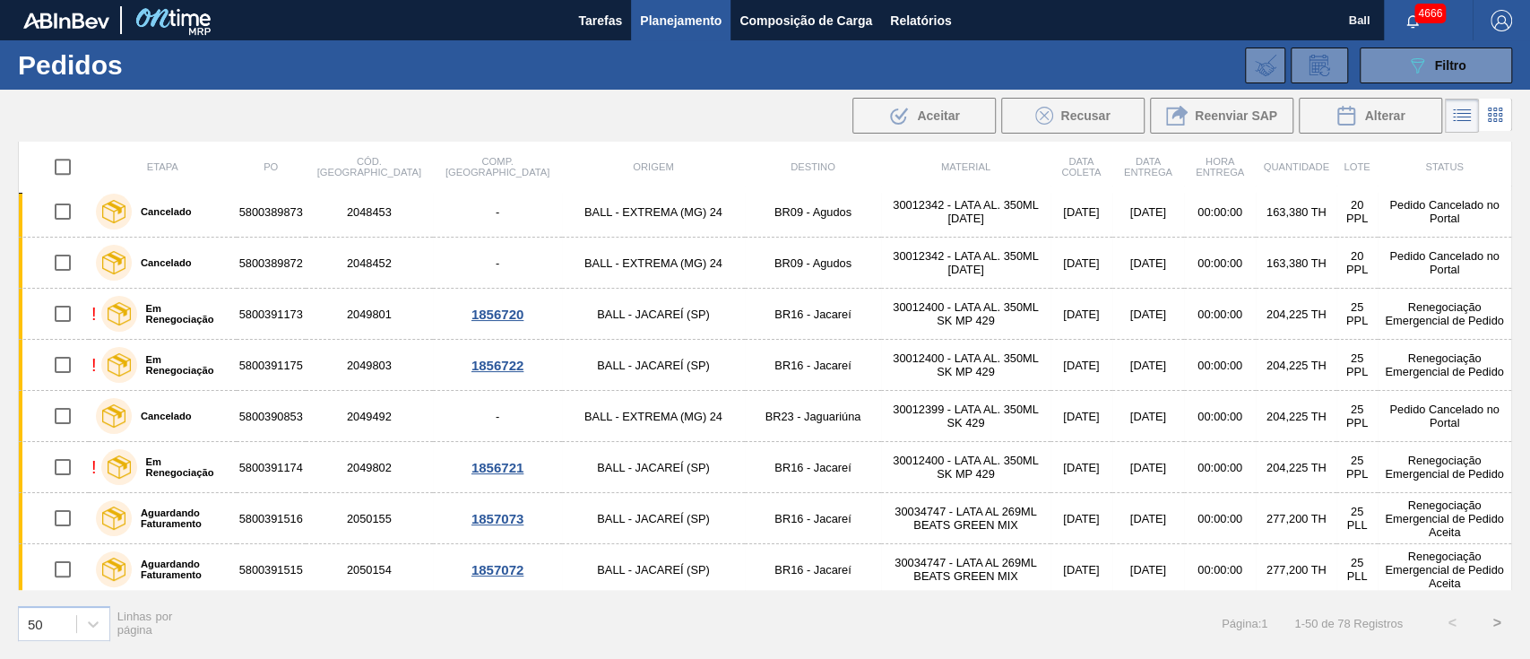
scroll to position [1079, 0]
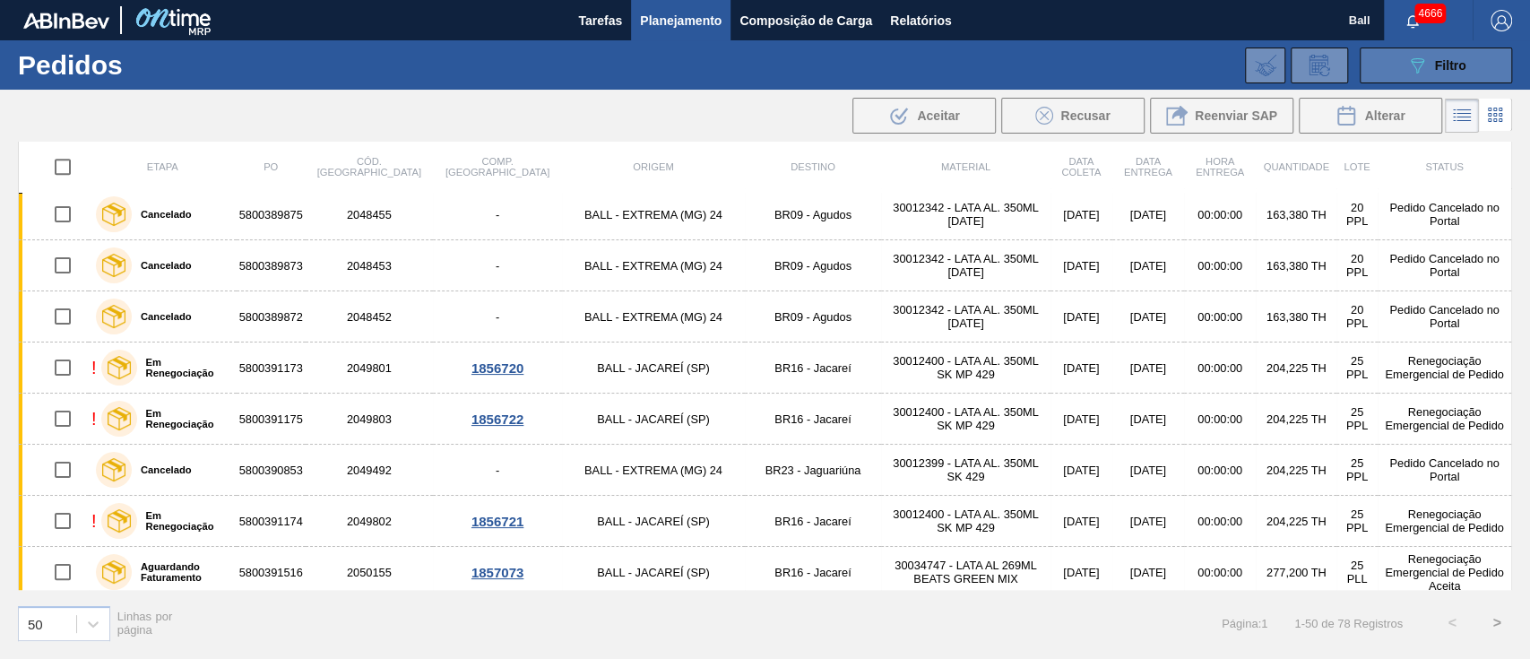
click at [1429, 73] on div "089F7B8B-B2A5-4AFE-B5C0-19BA573D28AC Filtro" at bounding box center [1436, 66] width 60 height 22
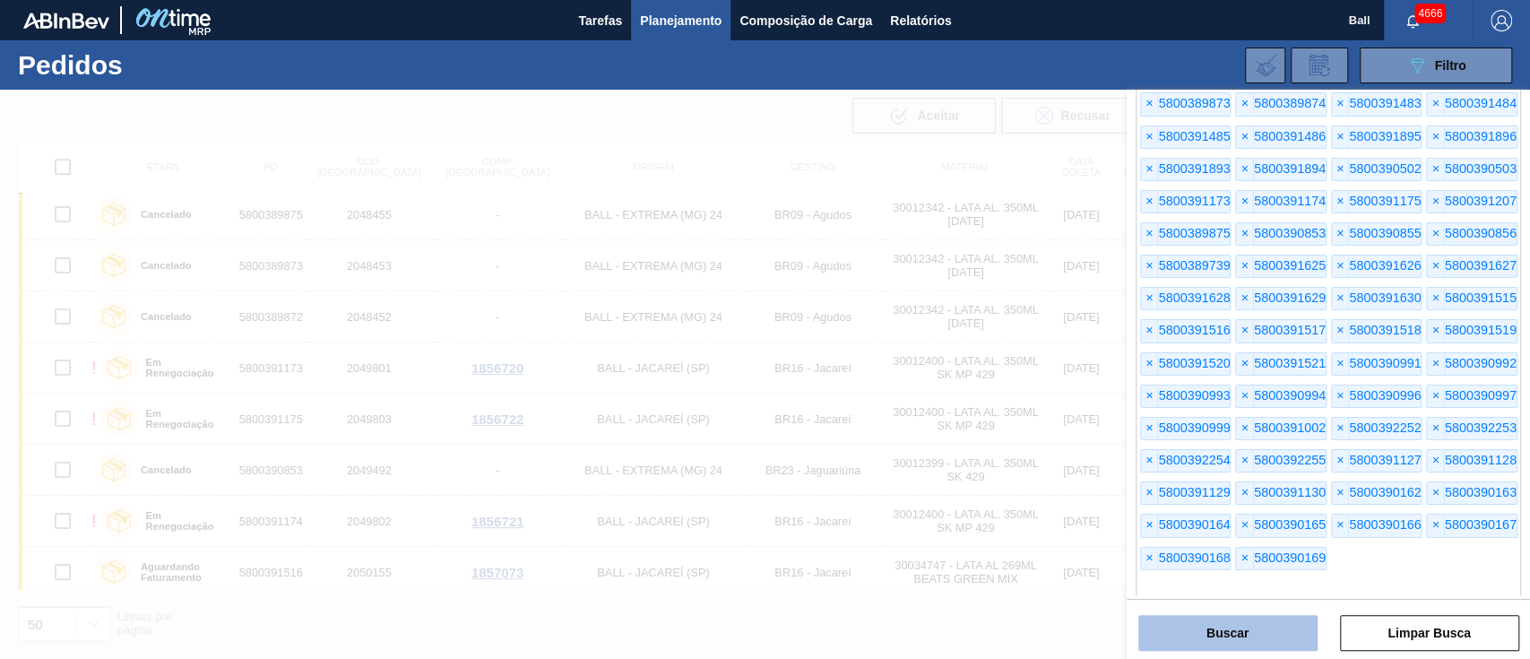
click at [1267, 631] on button "Buscar" at bounding box center [1227, 633] width 179 height 36
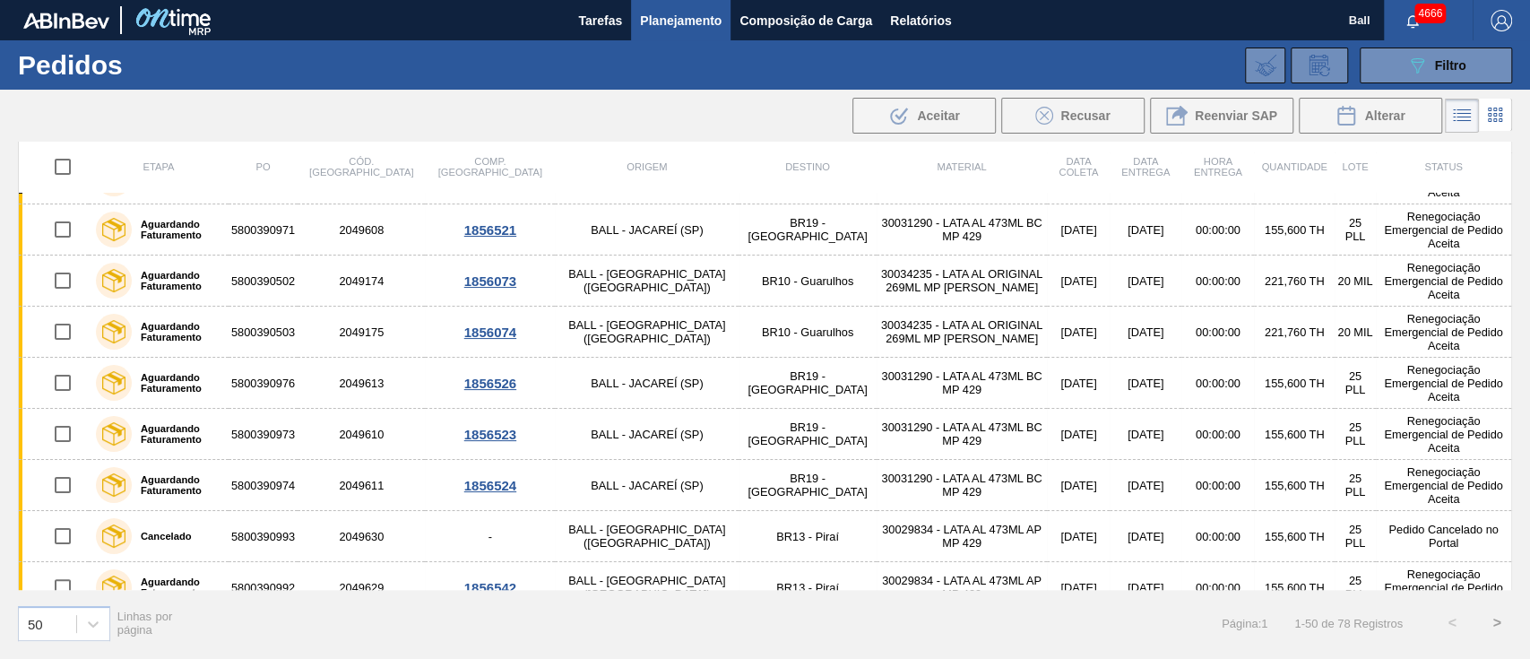
scroll to position [0, 0]
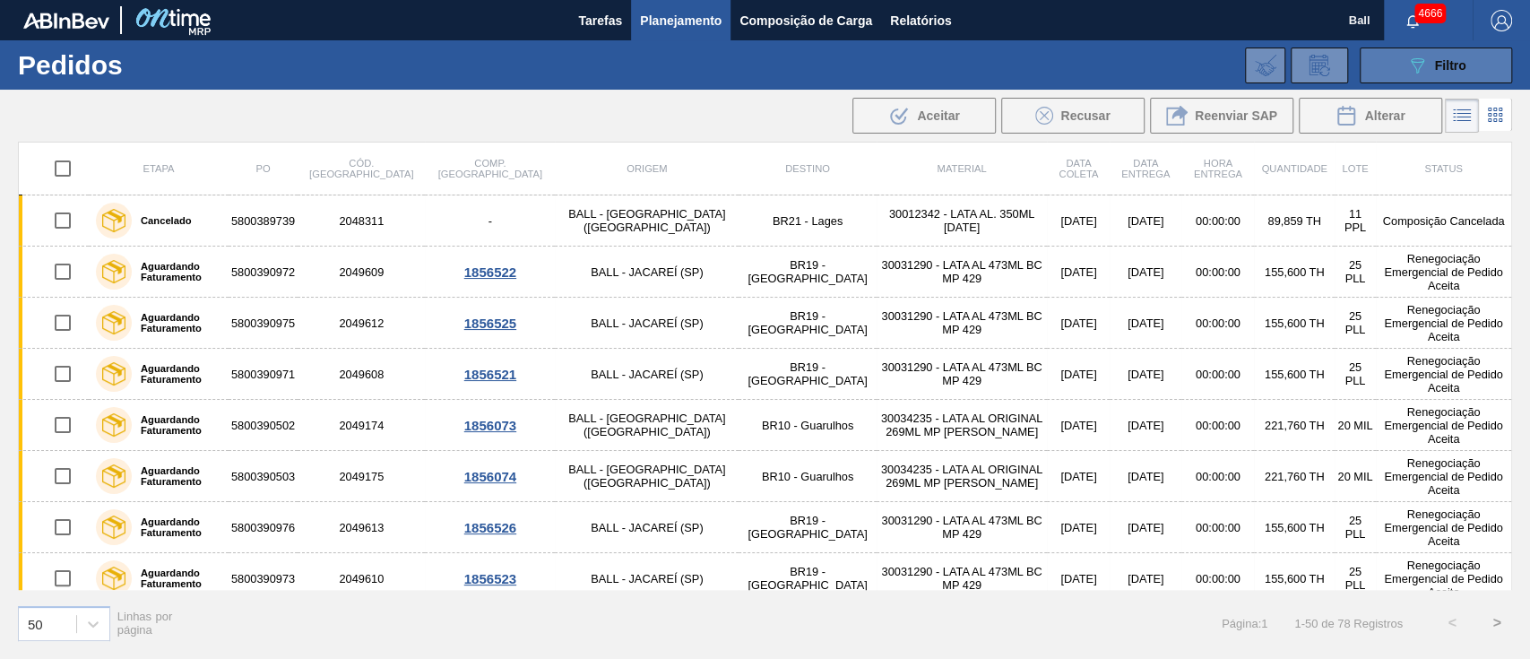
click at [1388, 65] on button "089F7B8B-B2A5-4AFE-B5C0-19BA573D28AC Filtro" at bounding box center [1436, 66] width 152 height 36
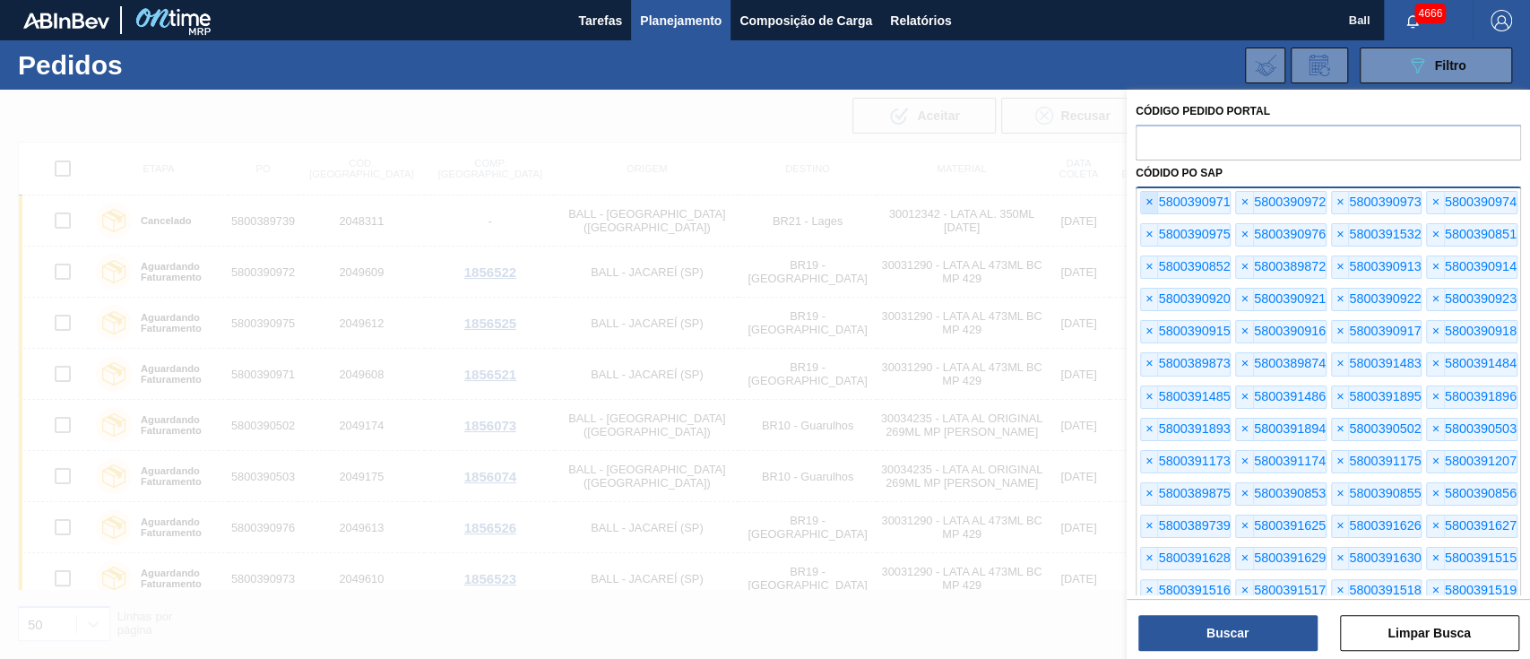
click at [1146, 201] on span "×" at bounding box center [1149, 203] width 17 height 22
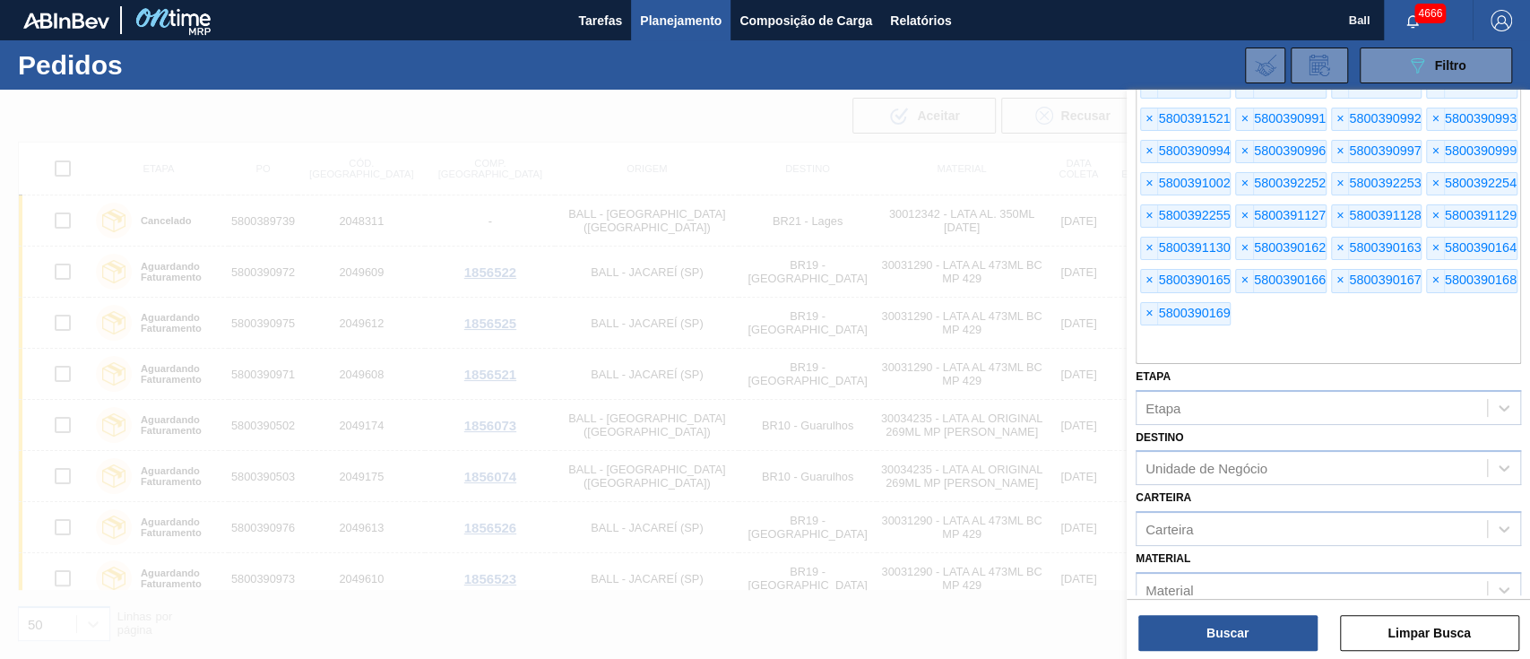
click at [1146, 205] on span "×" at bounding box center [1149, 216] width 17 height 22
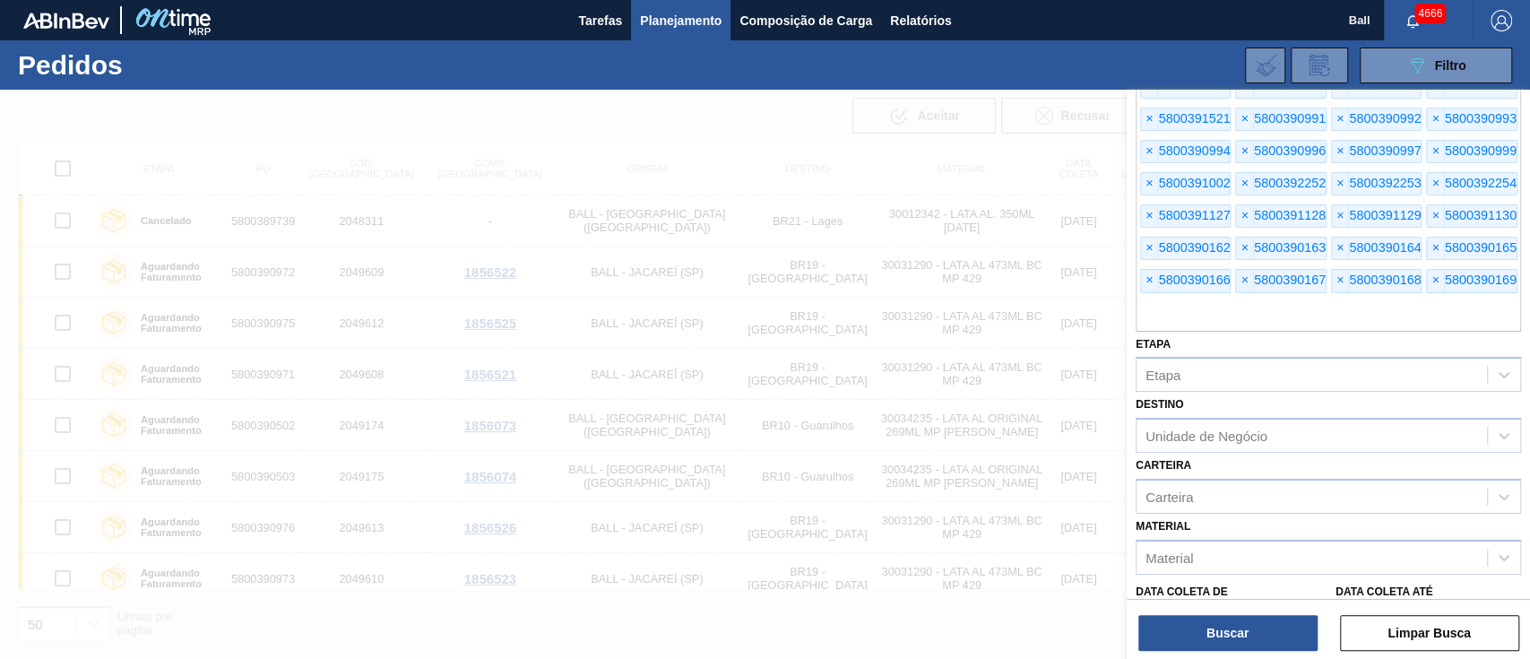
click at [1146, 205] on span "×" at bounding box center [1149, 216] width 17 height 22
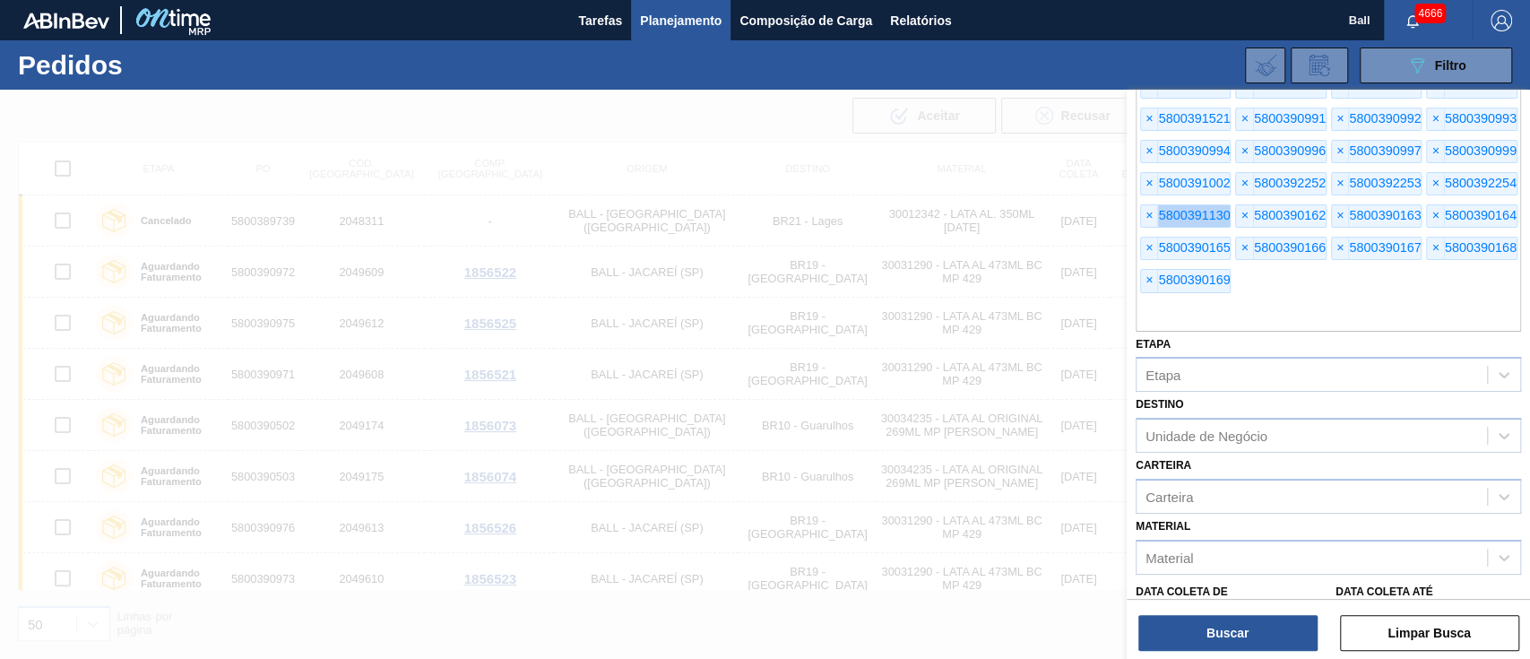
click at [1146, 205] on span "×" at bounding box center [1149, 216] width 17 height 22
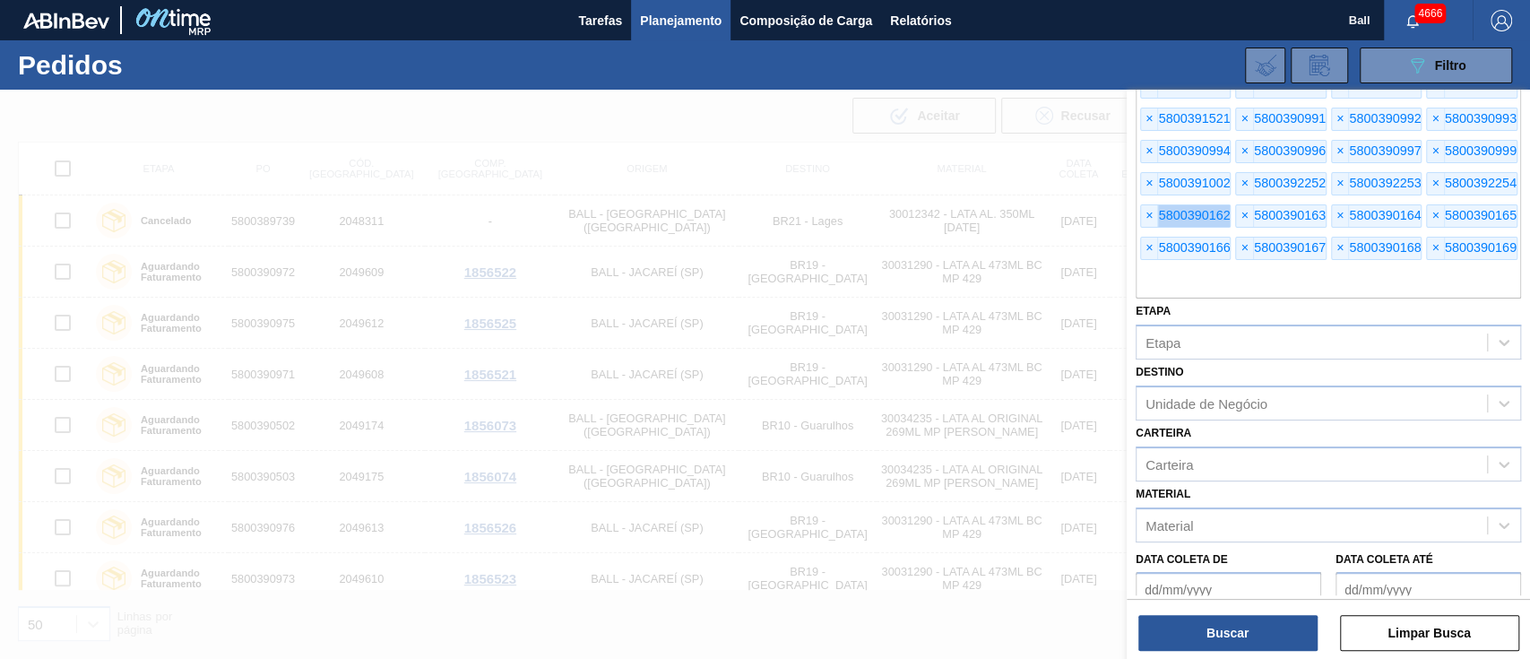
click at [1146, 205] on span "×" at bounding box center [1149, 216] width 17 height 22
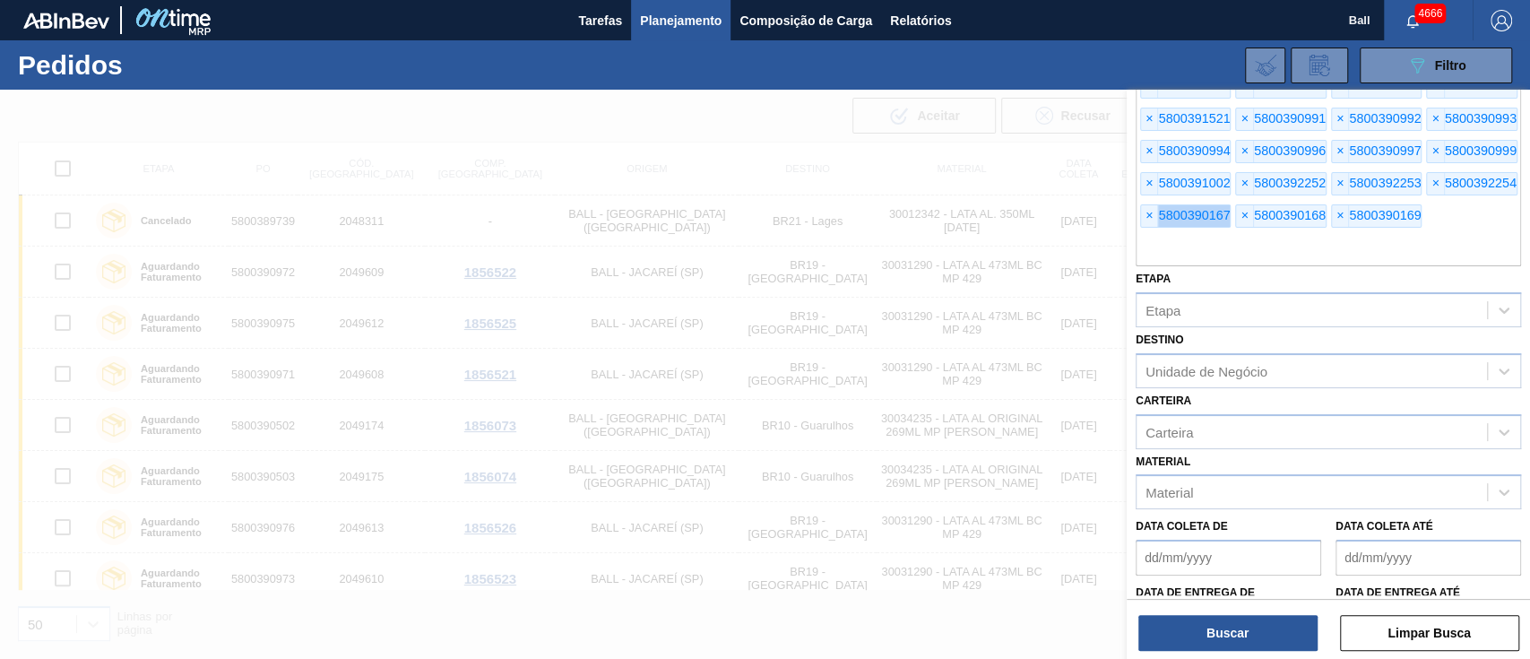
click at [1146, 205] on span "×" at bounding box center [1149, 216] width 17 height 22
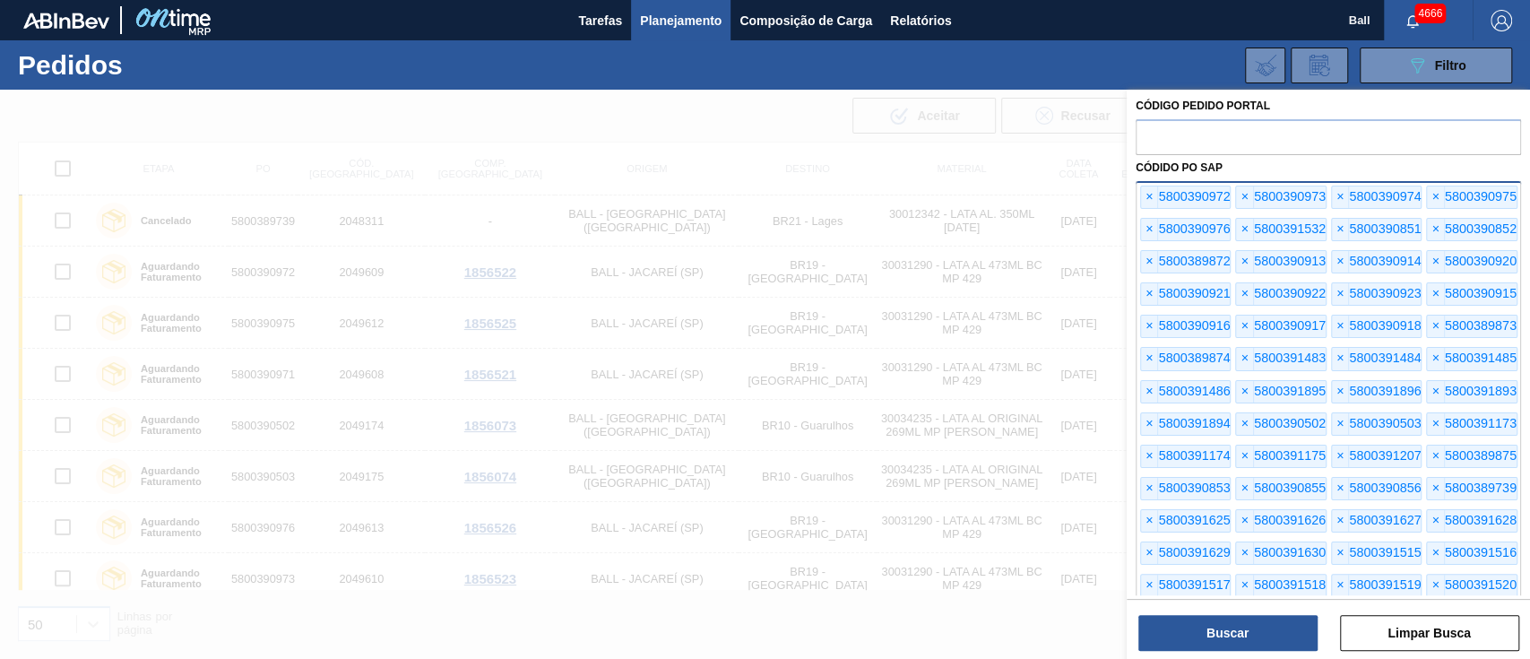
scroll to position [0, 0]
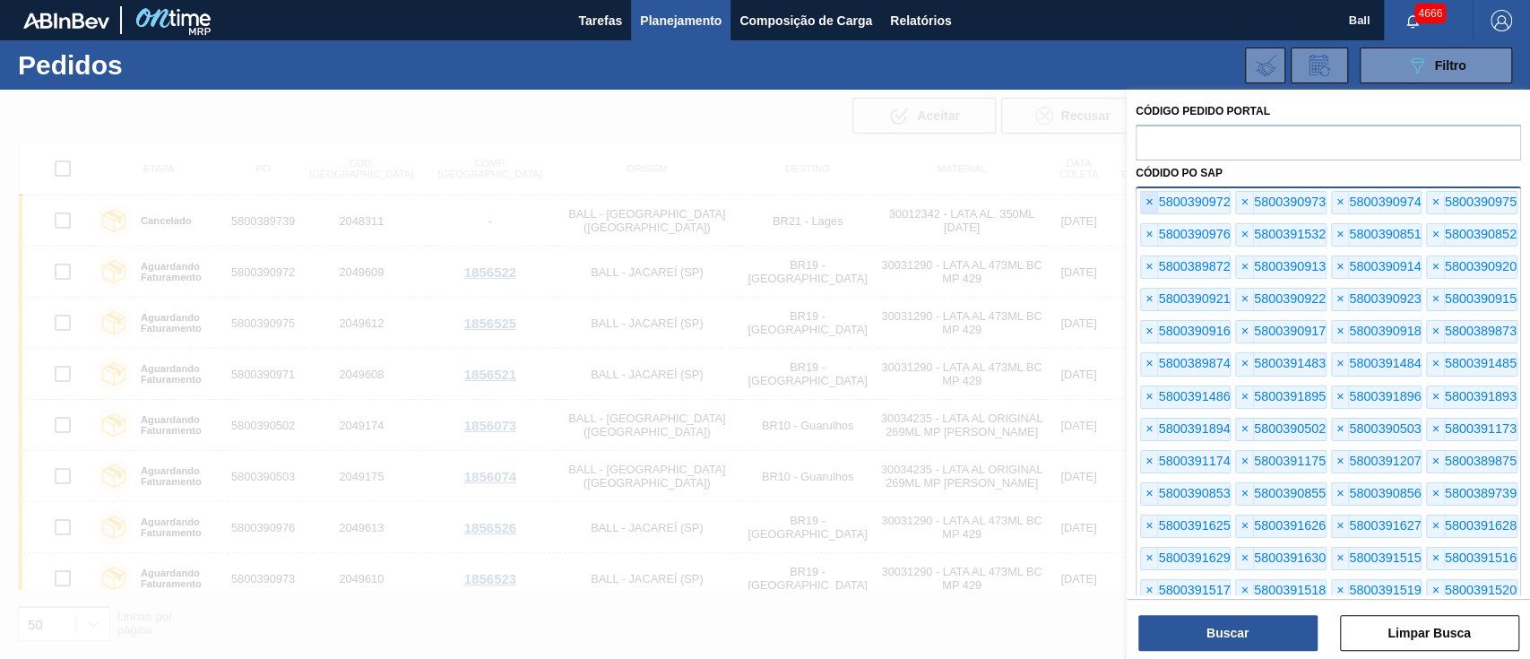
click at [1152, 197] on span "×" at bounding box center [1149, 203] width 17 height 22
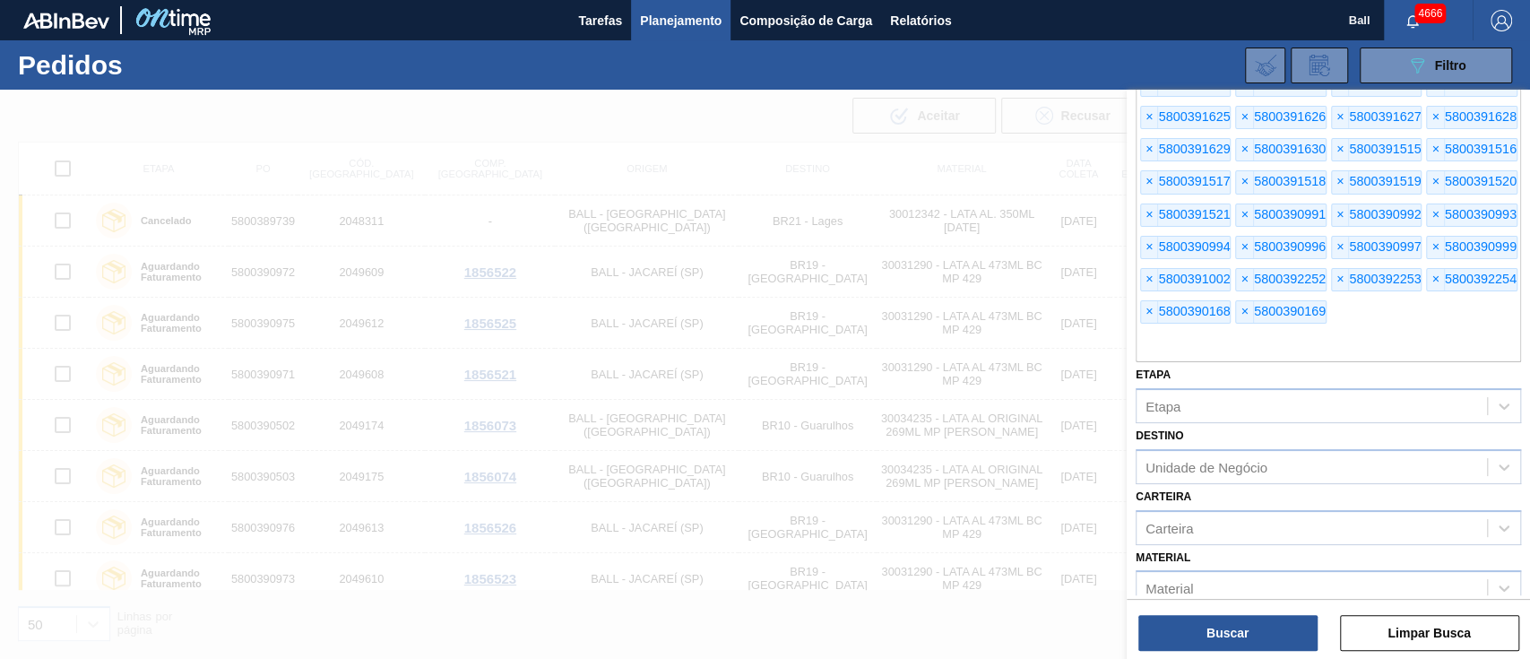
click at [1152, 197] on div "× 5800390972 × 5800390973 × 5800390974 × 5800390975 × 5800390976 × 5800391532 ×…" at bounding box center [1328, 70] width 385 height 585
click at [1152, 197] on div "× 5800390973 × 5800390974 × 5800390975 × 5800390976 × 5800391532 × 5800390851 ×…" at bounding box center [1328, 70] width 385 height 585
click at [1152, 180] on span "×" at bounding box center [1149, 182] width 17 height 22
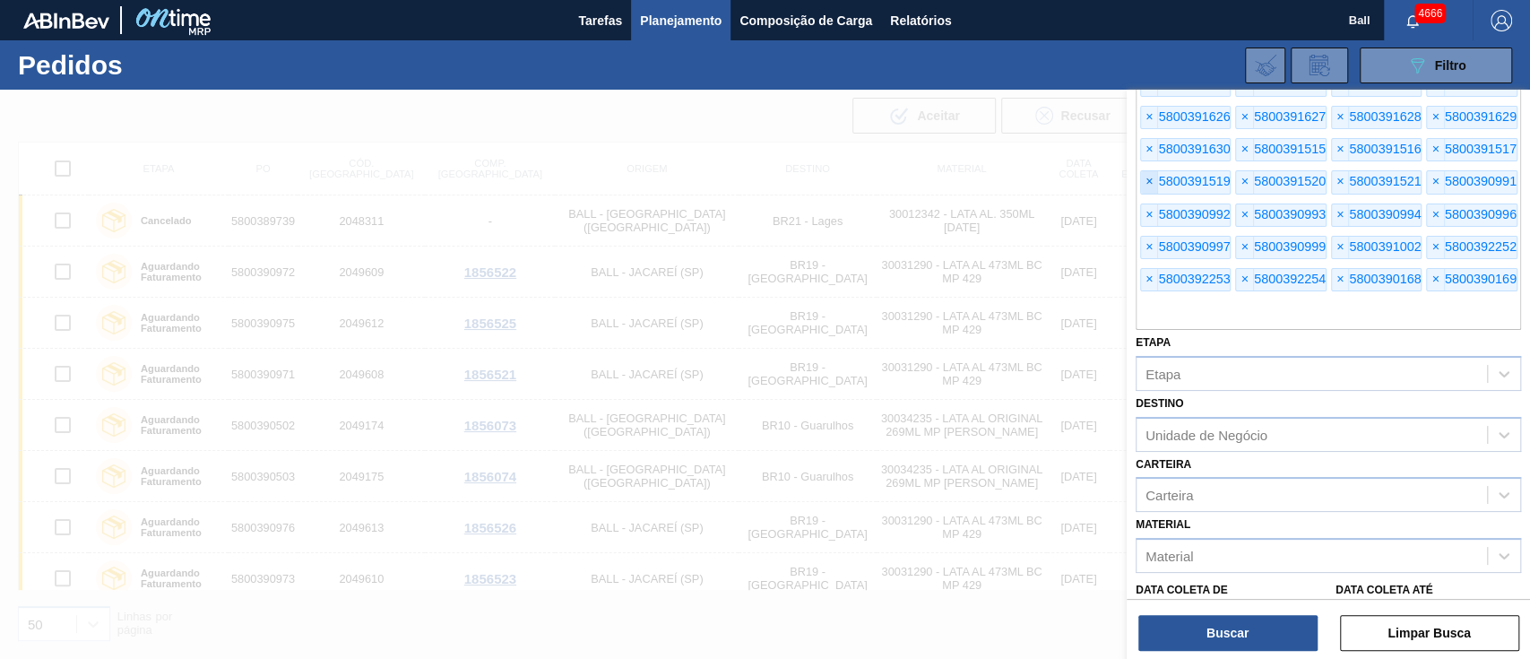
click at [1152, 180] on span "×" at bounding box center [1149, 182] width 17 height 22
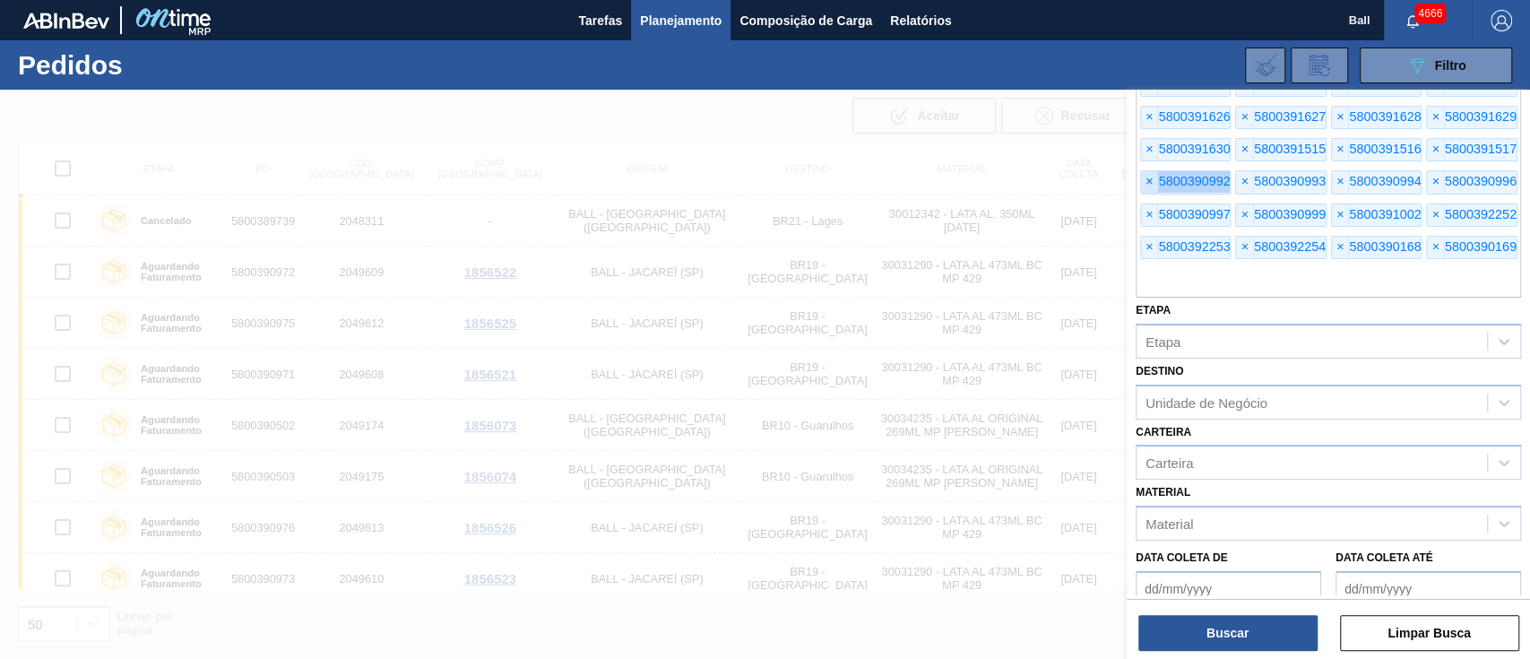
click at [1152, 180] on span "×" at bounding box center [1149, 182] width 17 height 22
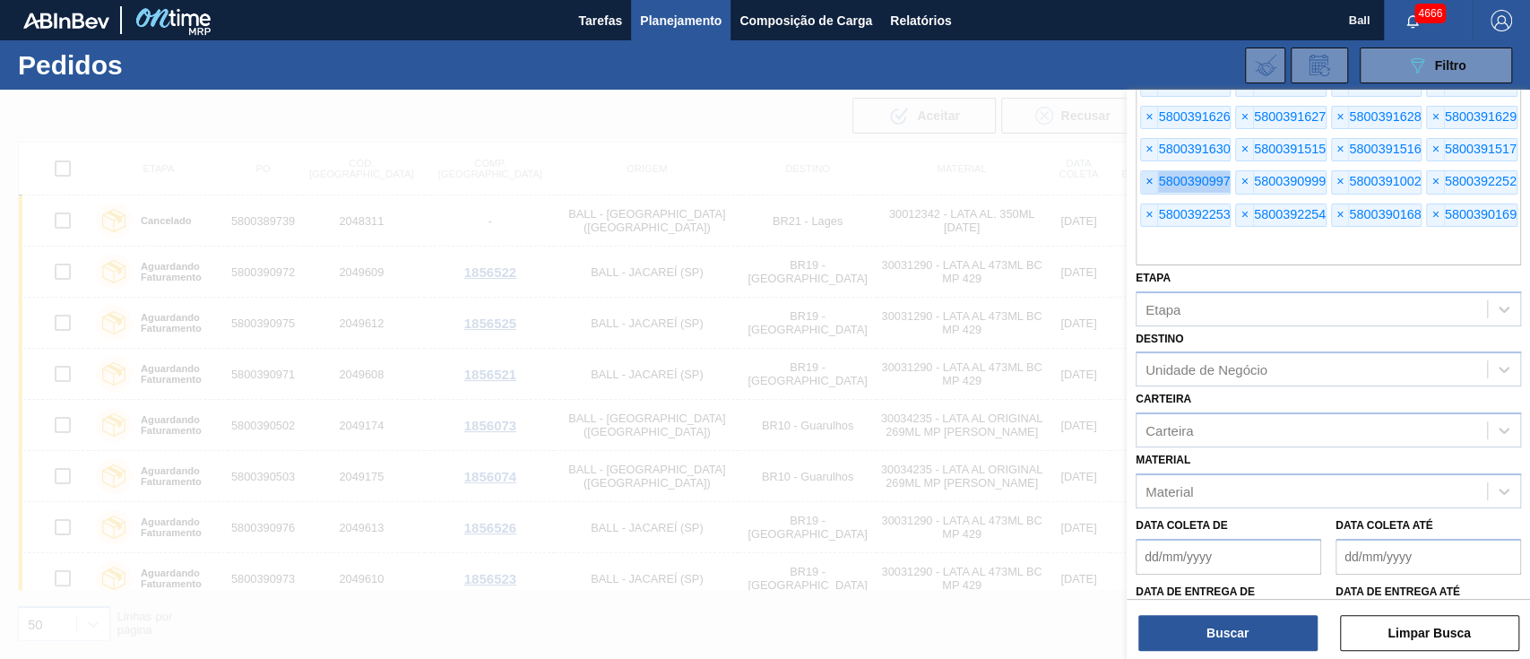
click at [1152, 180] on span "×" at bounding box center [1149, 182] width 17 height 22
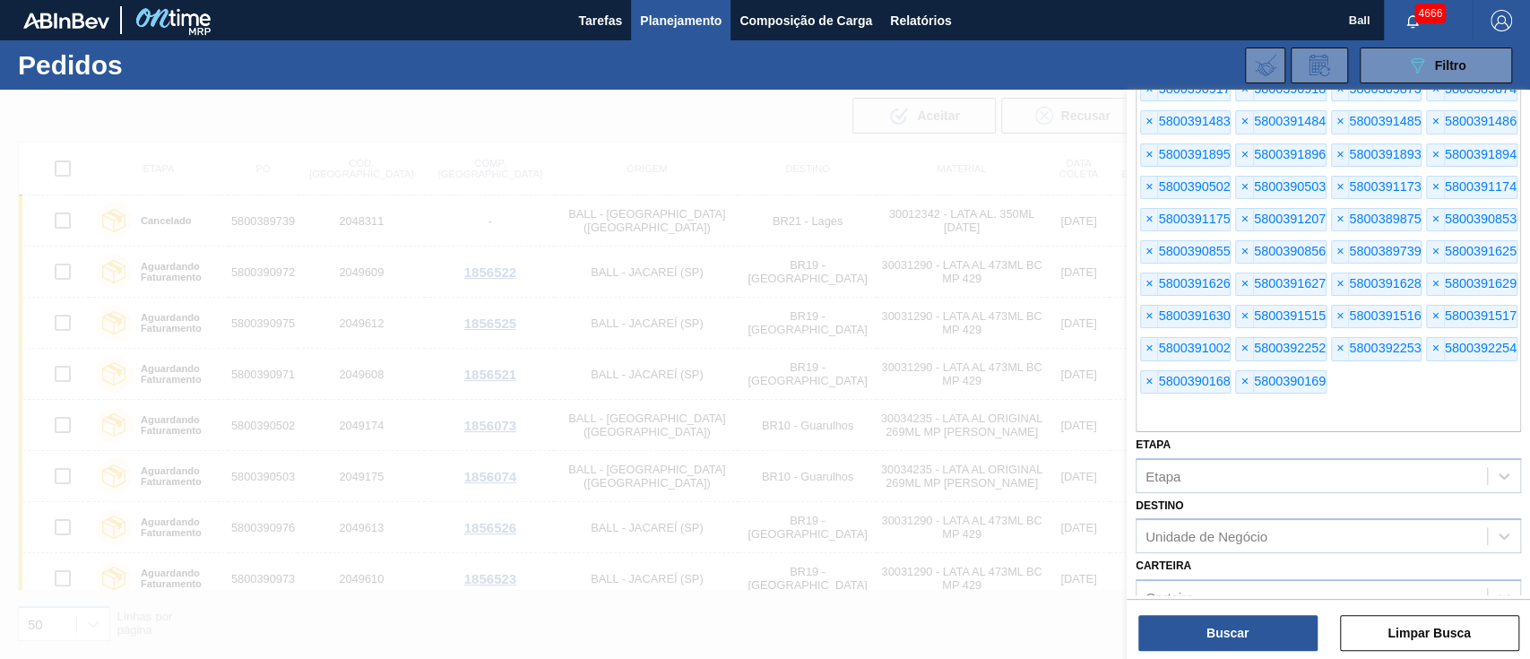
scroll to position [0, 0]
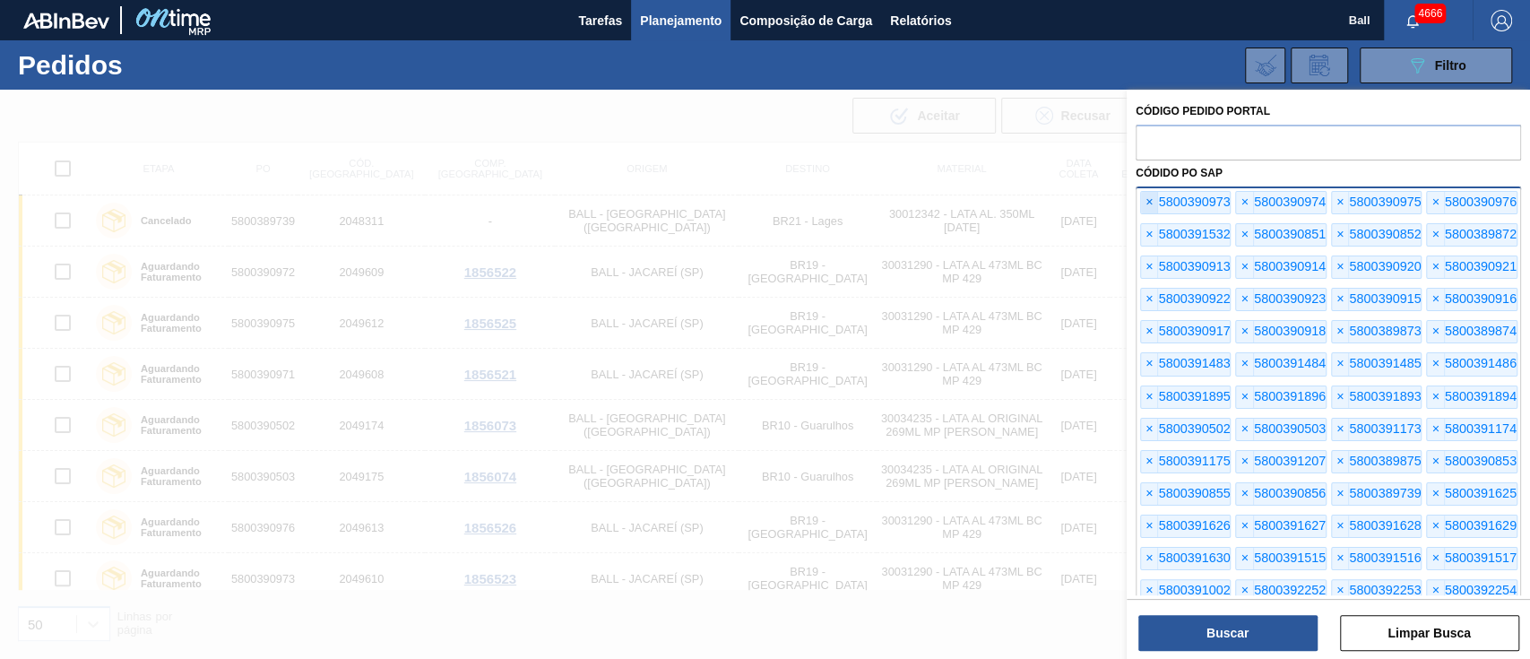
click at [1147, 200] on span "×" at bounding box center [1149, 203] width 17 height 22
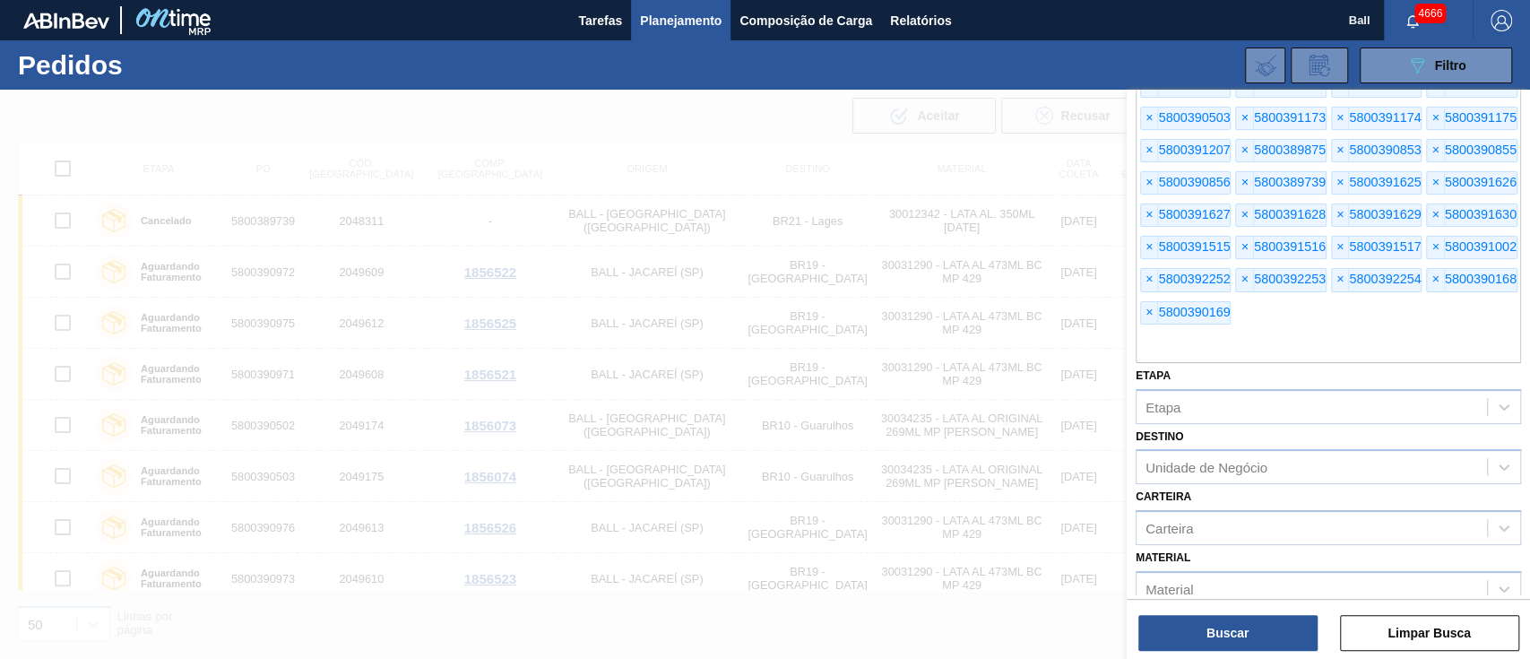
click at [1147, 203] on div "× 5800391627" at bounding box center [1185, 214] width 91 height 23
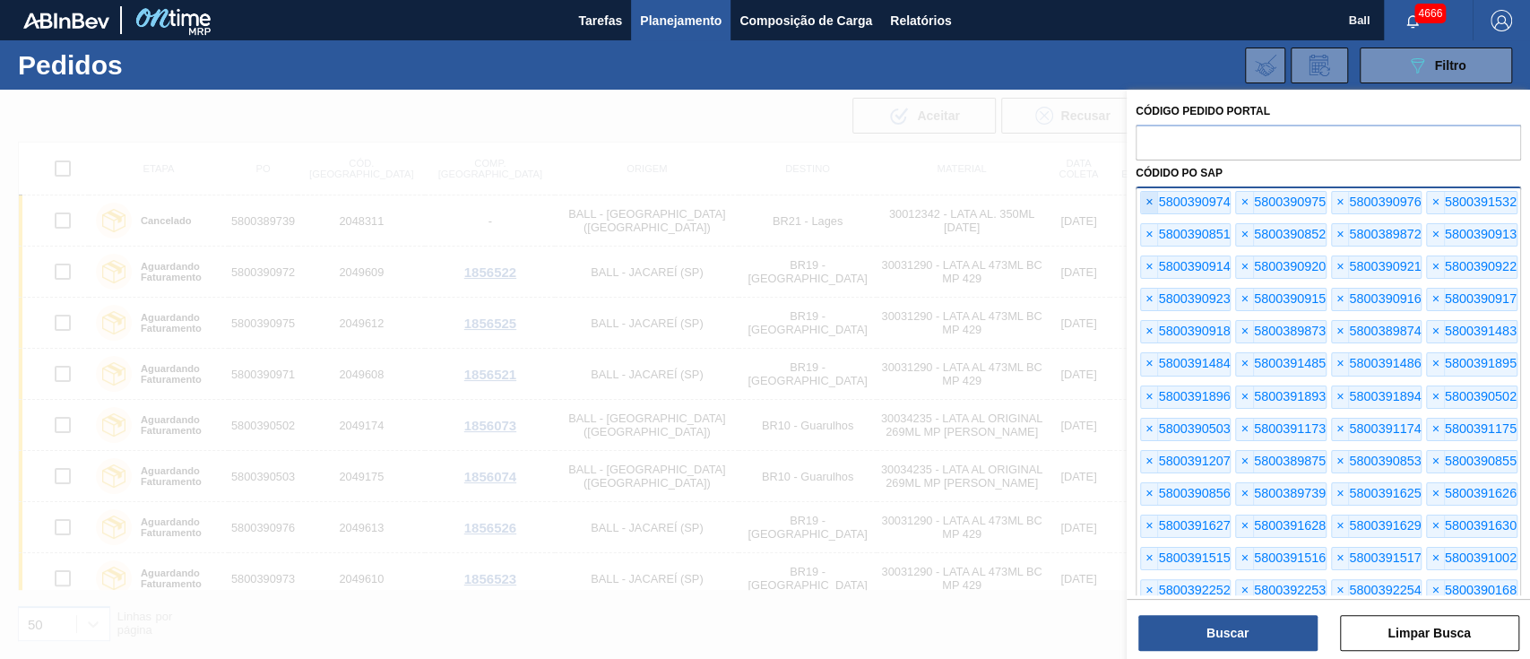
click at [1148, 208] on span "×" at bounding box center [1149, 203] width 17 height 22
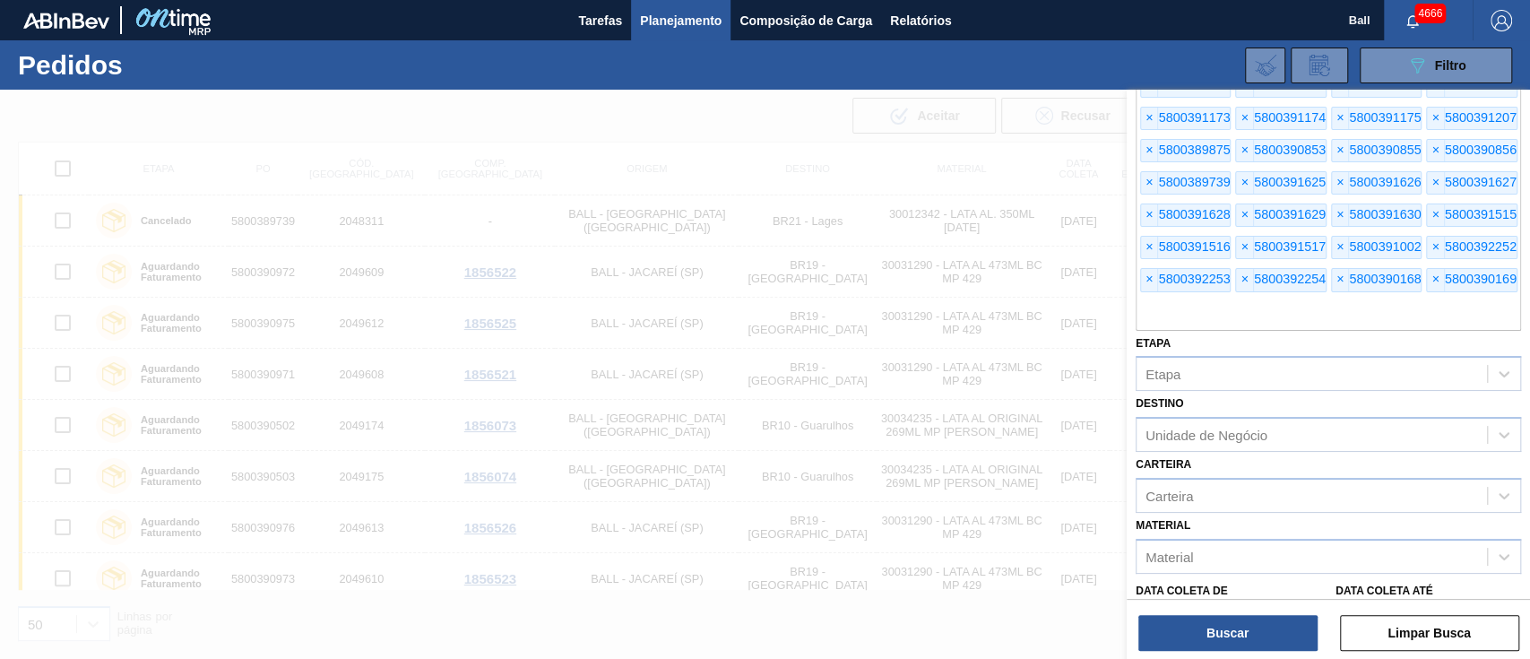
click at [1148, 208] on span "×" at bounding box center [1149, 215] width 17 height 22
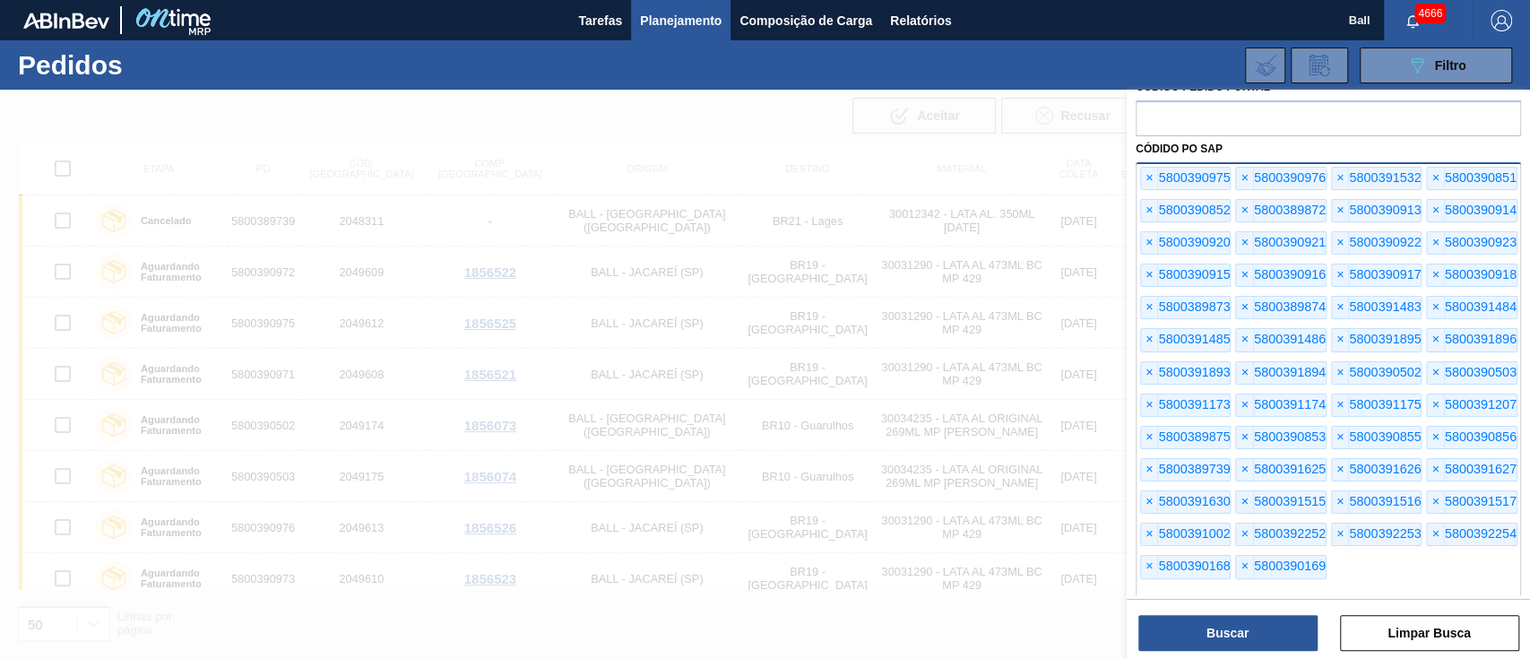
scroll to position [0, 0]
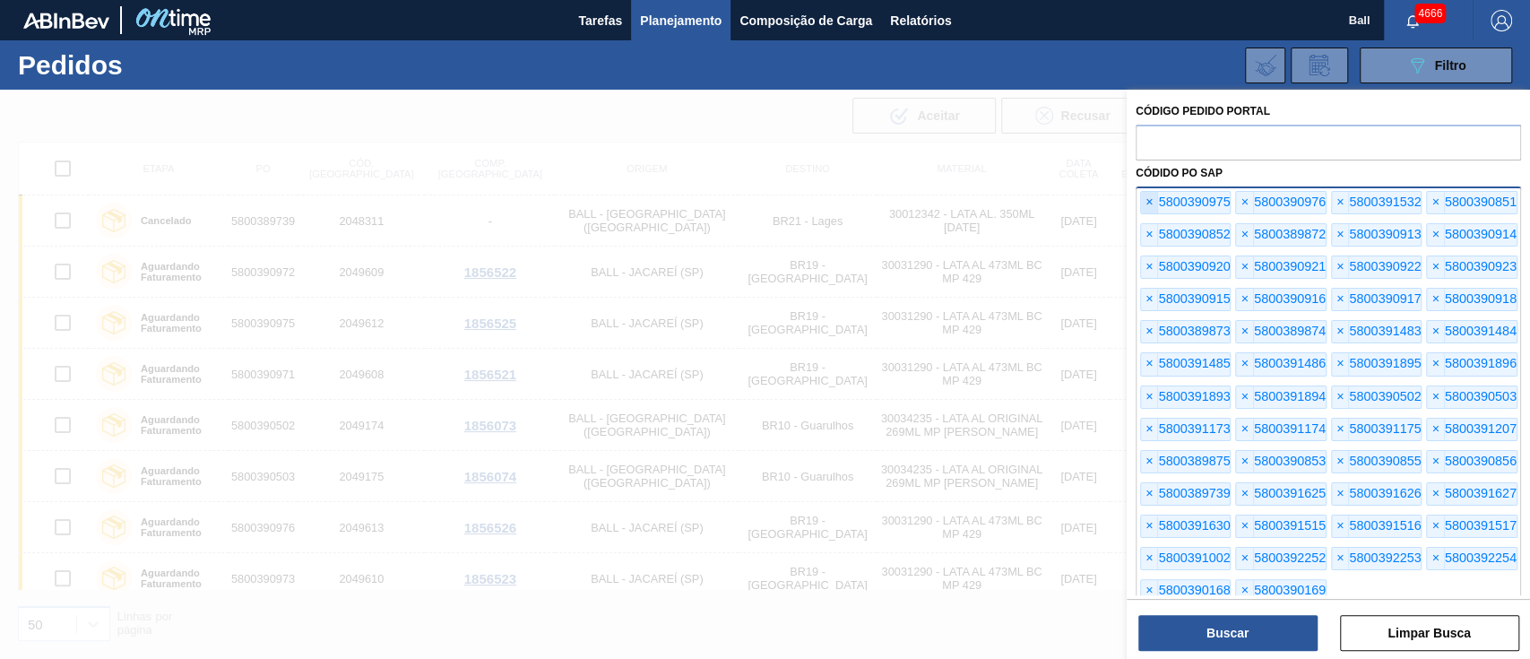
click at [1147, 197] on span "×" at bounding box center [1149, 203] width 17 height 22
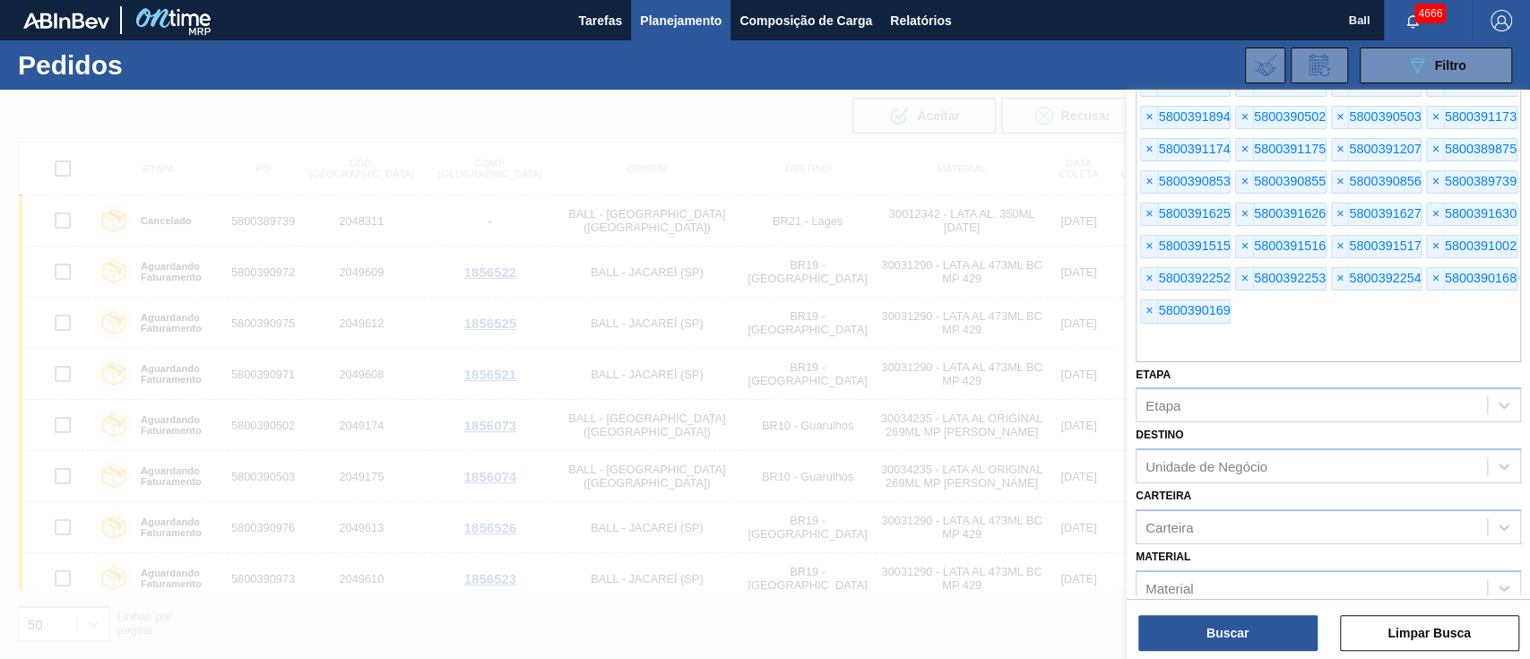
click at [1147, 197] on div "× 5800390976 × 5800391532 × 5800390851 × 5800390852 × 5800389872 × 5800390913 ×…" at bounding box center [1328, 134] width 385 height 455
click at [1423, 627] on button "Limpar Busca" at bounding box center [1429, 633] width 179 height 36
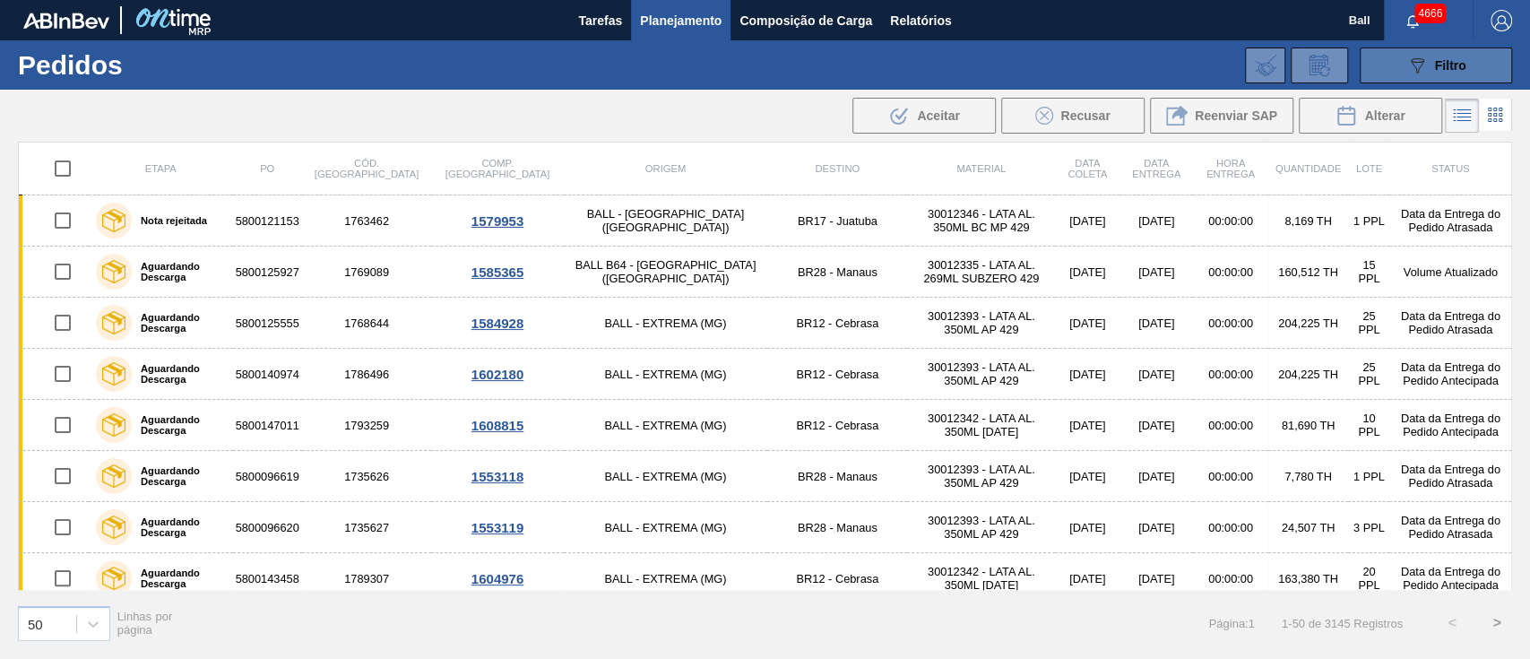
click at [1438, 52] on button "089F7B8B-B2A5-4AFE-B5C0-19BA573D28AC Filtro" at bounding box center [1436, 66] width 152 height 36
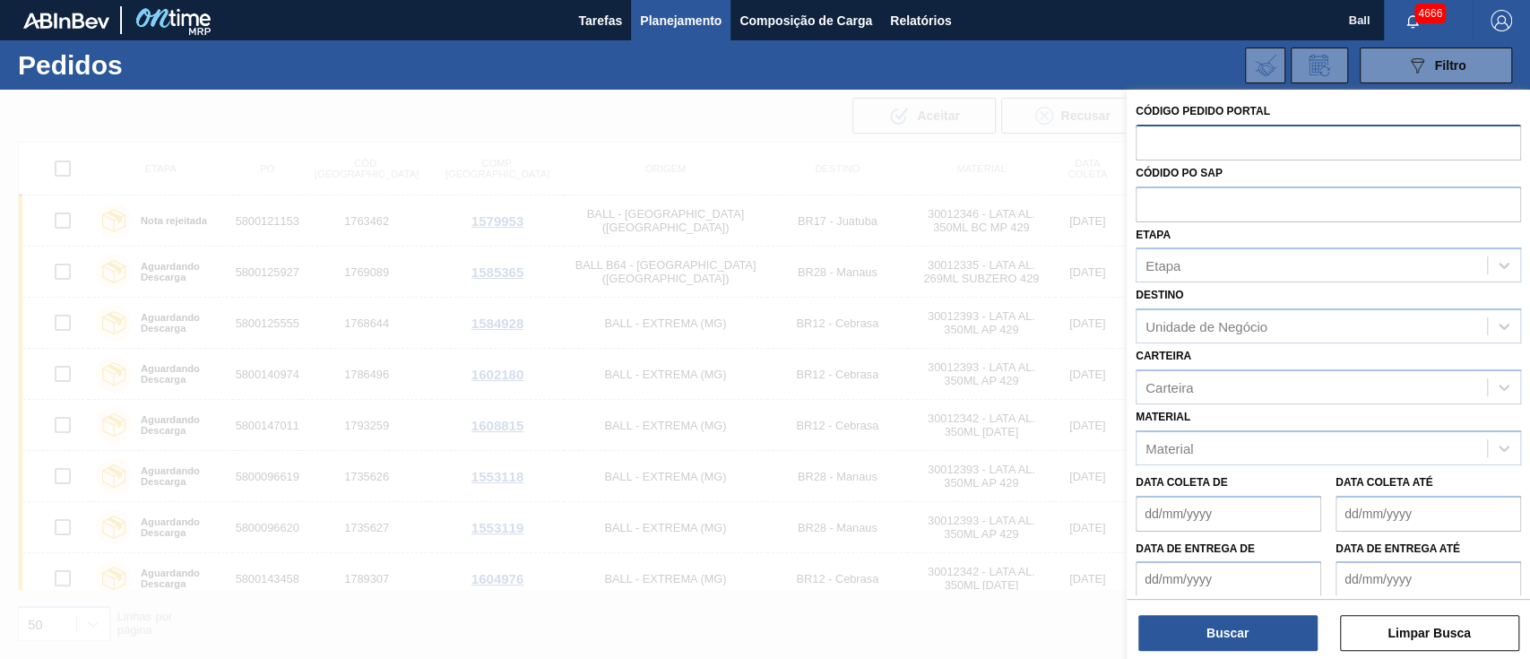
click at [1231, 141] on input "text" at bounding box center [1328, 142] width 385 height 34
click at [1219, 209] on input "text" at bounding box center [1328, 203] width 385 height 34
paste input "text"
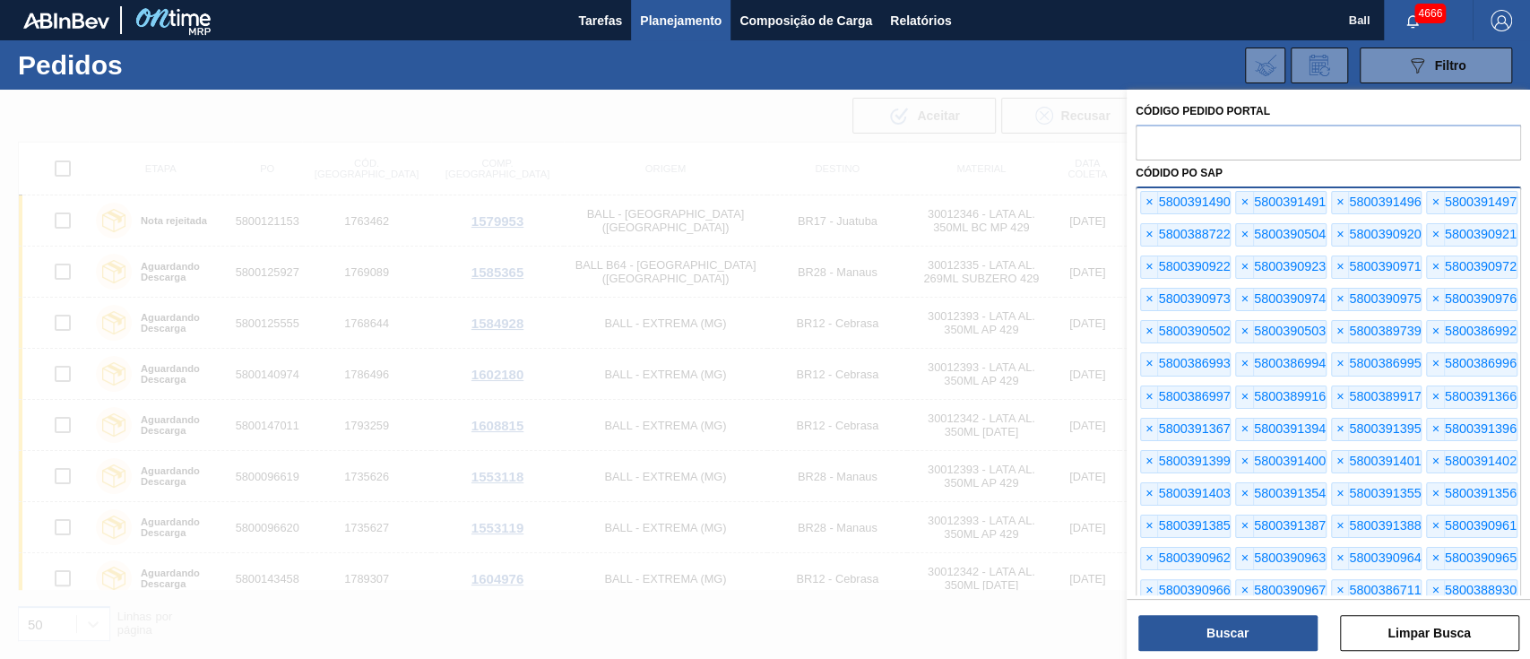
scroll to position [99, 0]
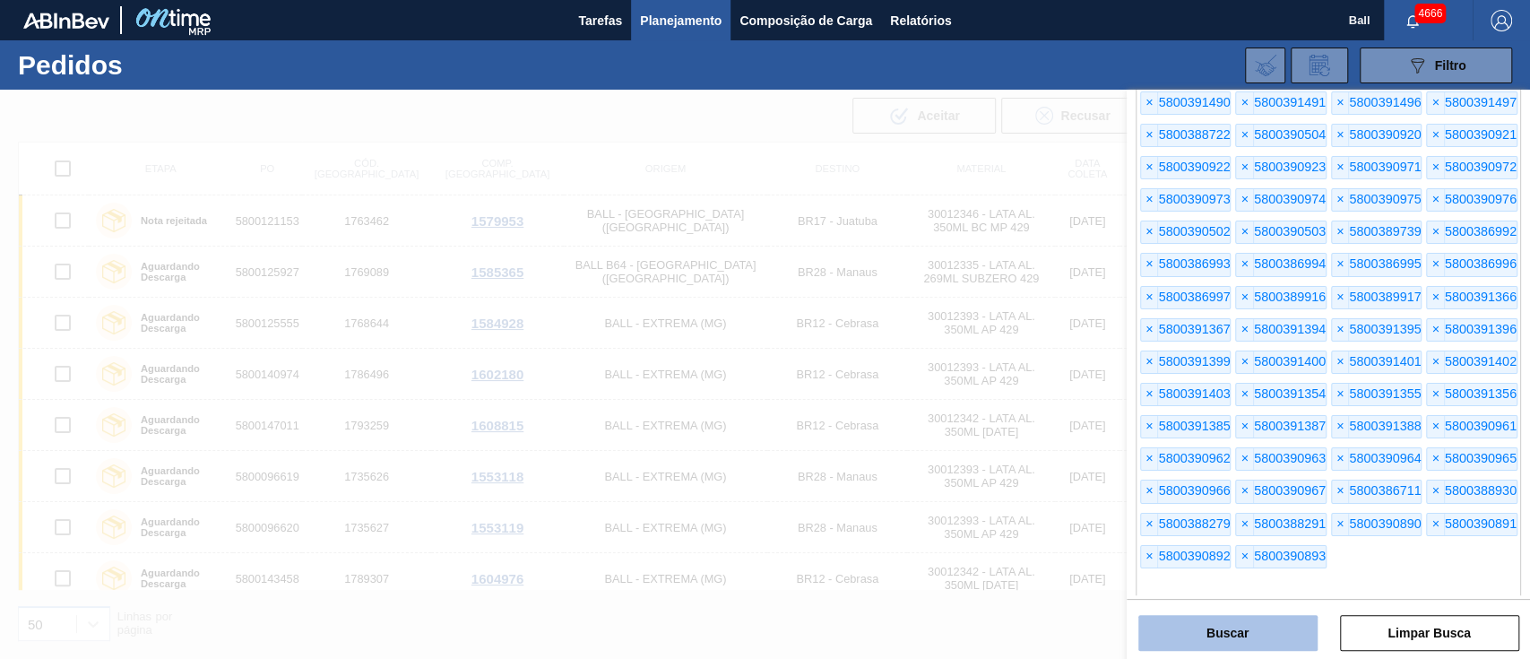
click at [1263, 621] on button "Buscar" at bounding box center [1227, 633] width 179 height 36
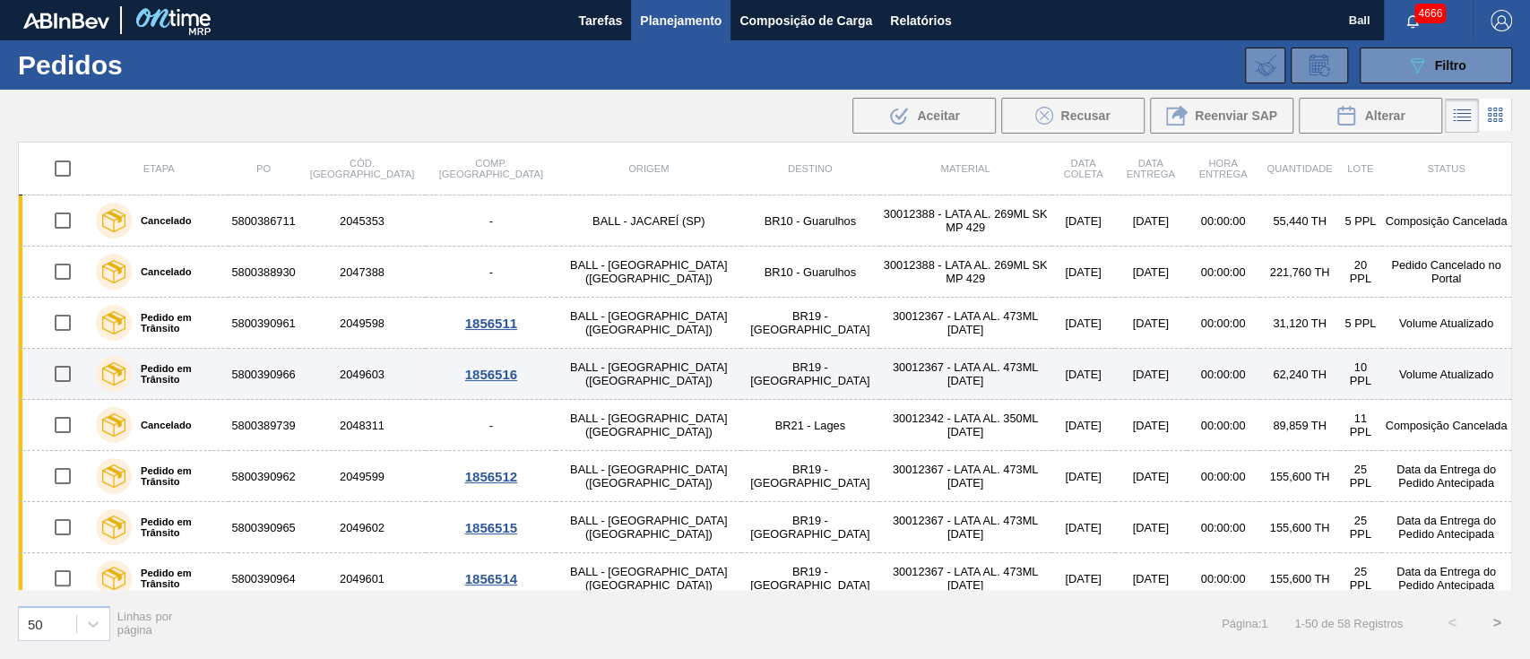
scroll to position [0, 0]
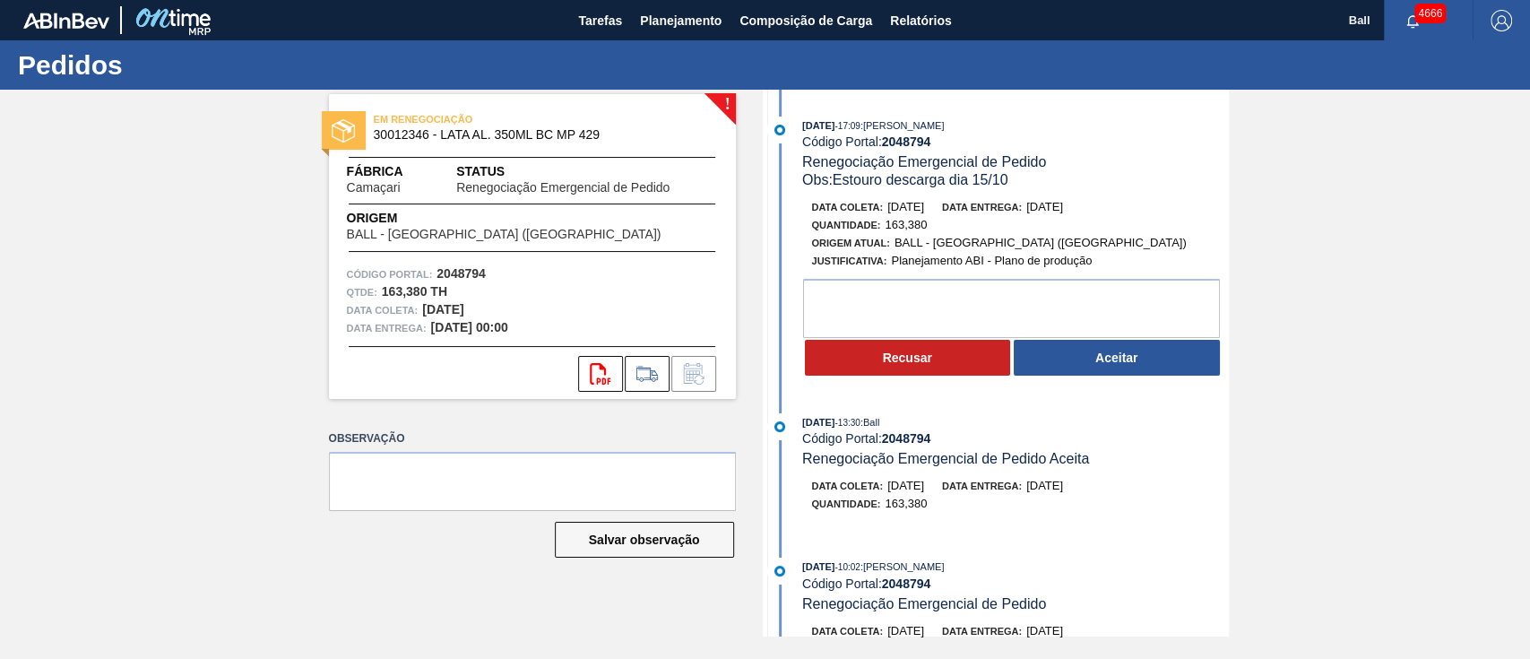
drag, startPoint x: 865, startPoint y: 124, endPoint x: 960, endPoint y: 133, distance: 95.4
click at [960, 133] on div "[DATE] 17:09 : [PERSON_NAME]" at bounding box center [1015, 126] width 426 height 18
click at [1063, 140] on div "Código Portal: 2048794" at bounding box center [1015, 141] width 426 height 14
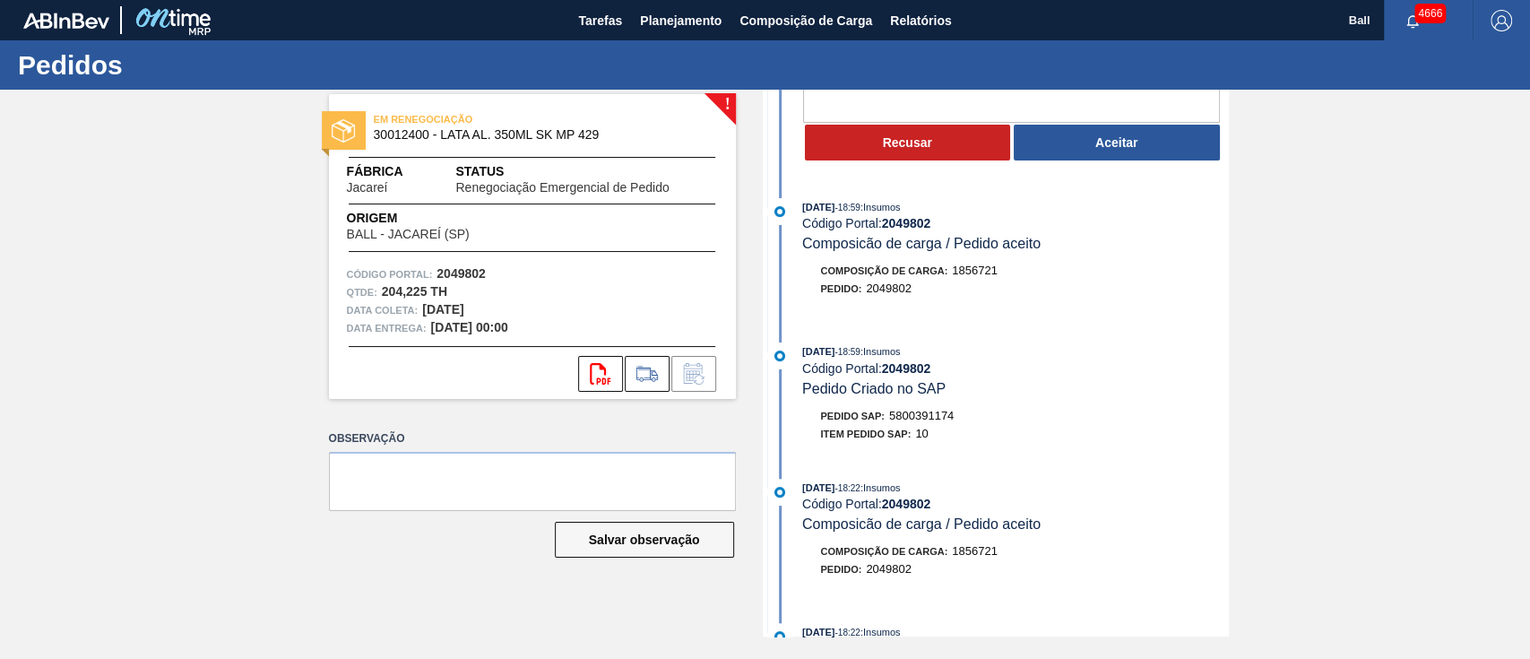
scroll to position [179, 0]
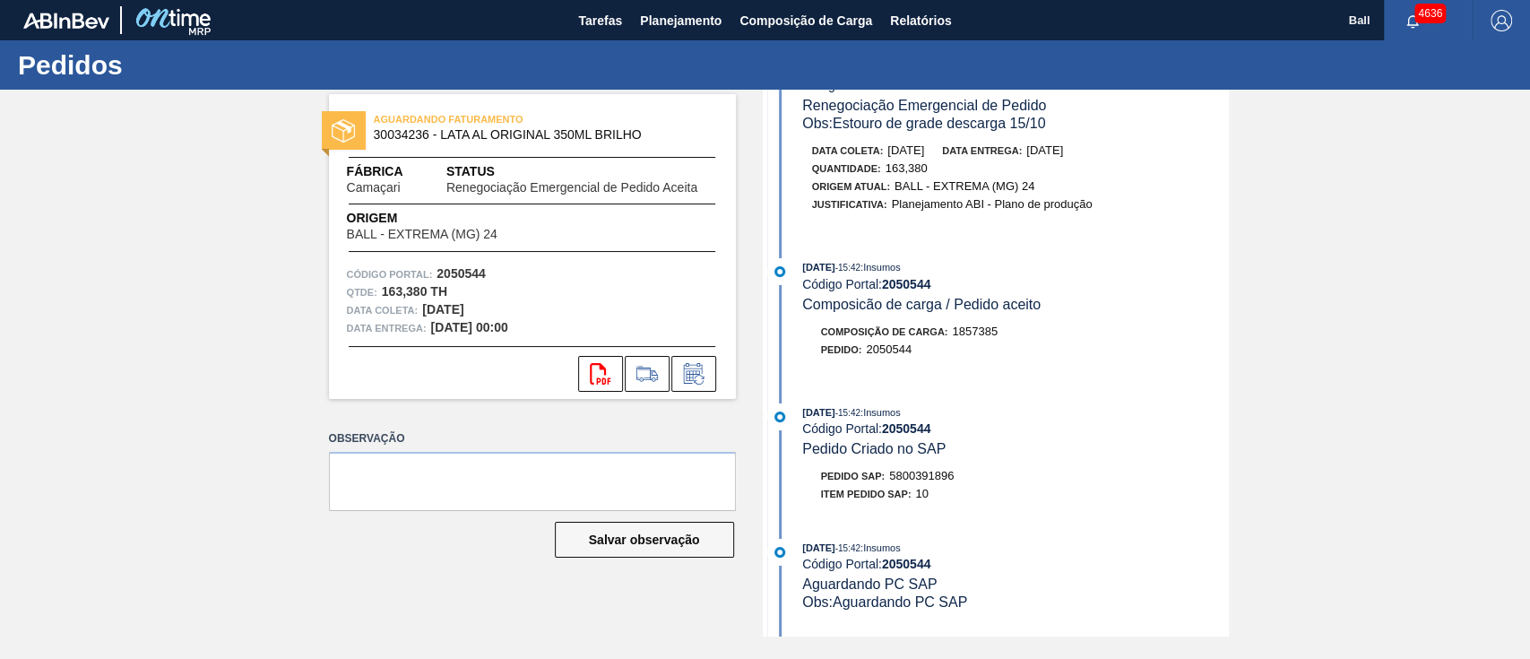
scroll to position [238, 0]
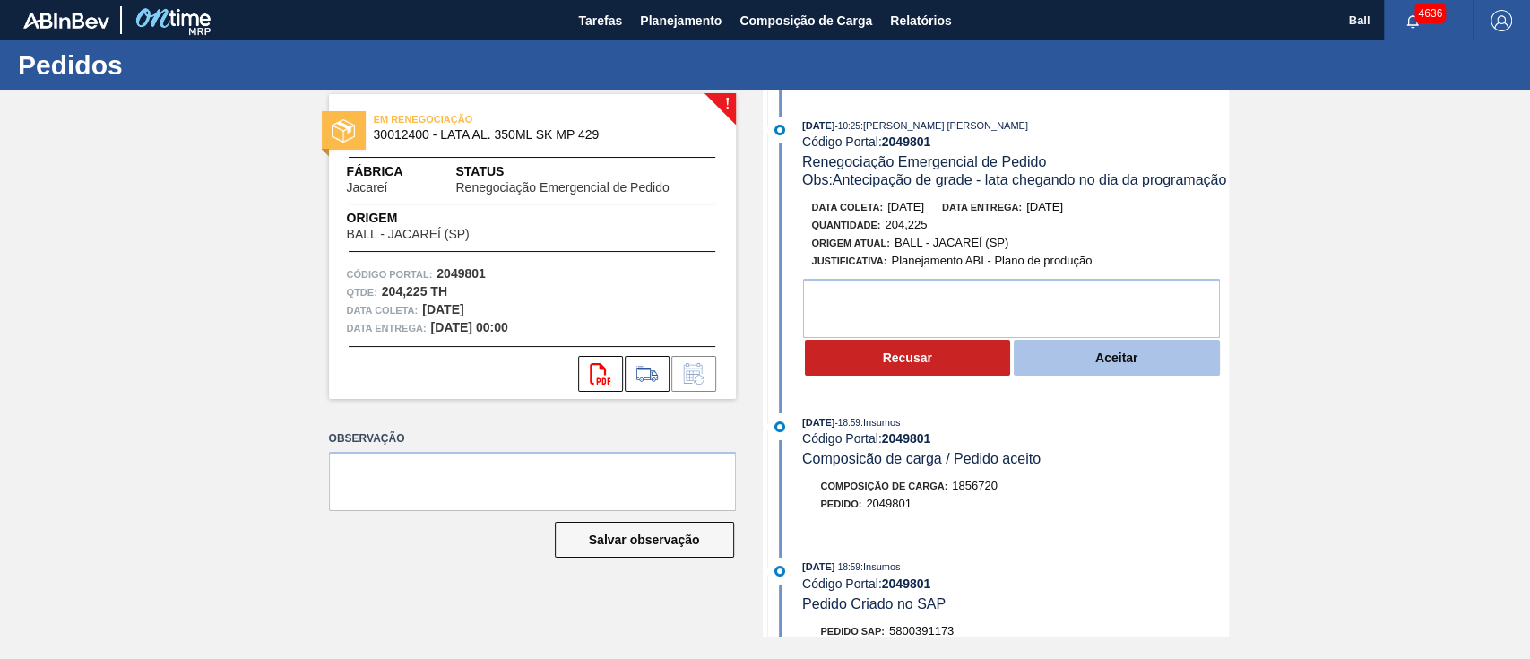
click at [1117, 376] on button "Aceitar" at bounding box center [1117, 358] width 206 height 36
click at [1122, 376] on button "Aceitar" at bounding box center [1117, 358] width 206 height 36
click at [1097, 372] on button "Aceitar" at bounding box center [1117, 358] width 206 height 36
